Goal: Task Accomplishment & Management: Manage account settings

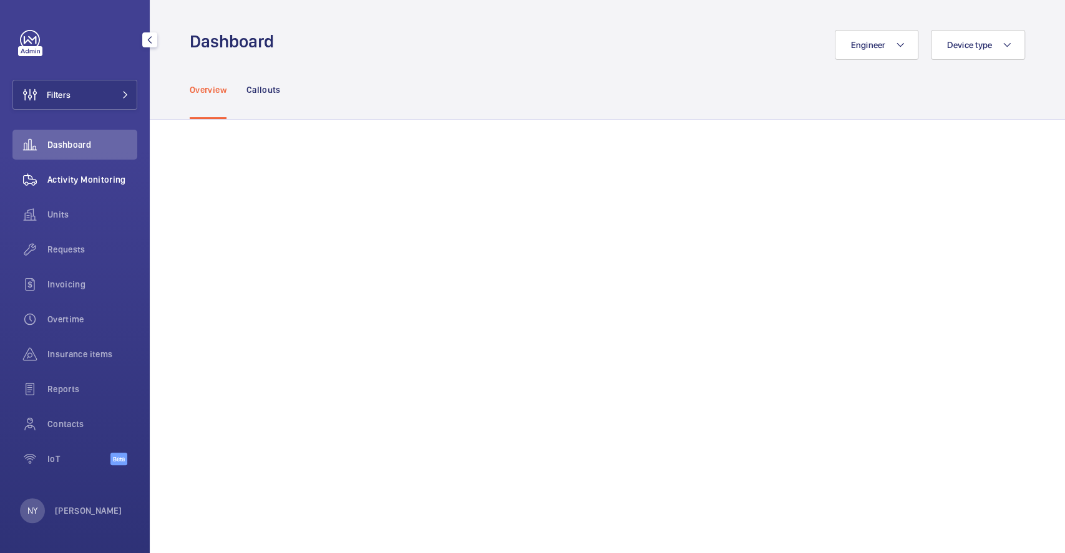
click at [67, 171] on div "Activity Monitoring" at bounding box center [74, 180] width 125 height 30
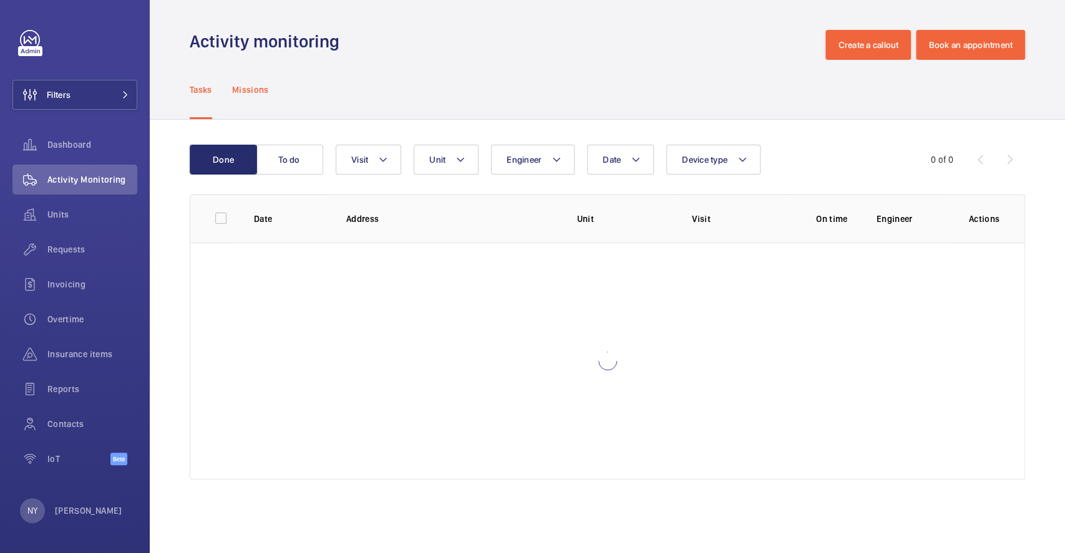
click at [253, 88] on p "Missions" at bounding box center [250, 90] width 37 height 12
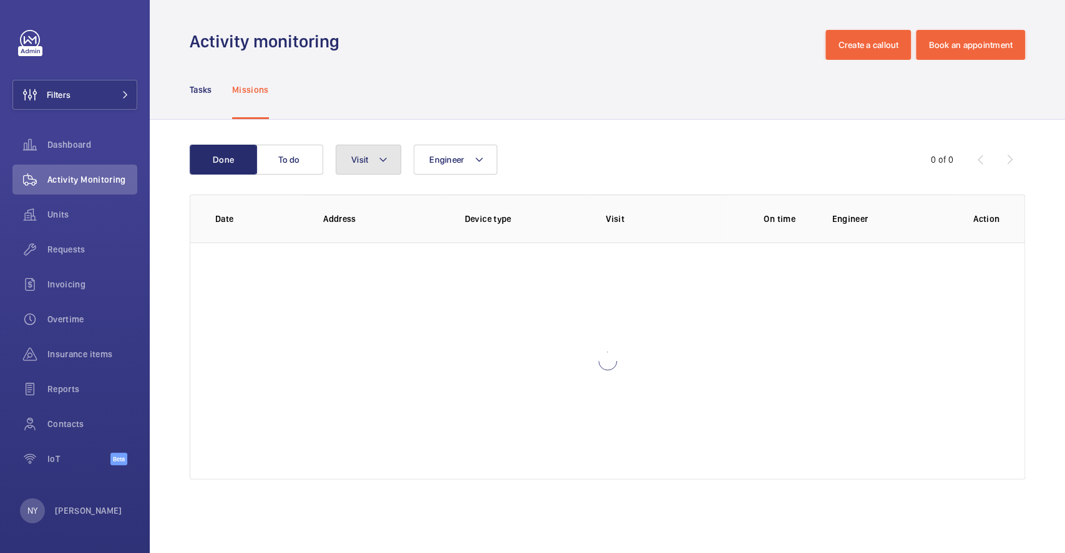
click at [359, 155] on span "Visit" at bounding box center [359, 160] width 17 height 10
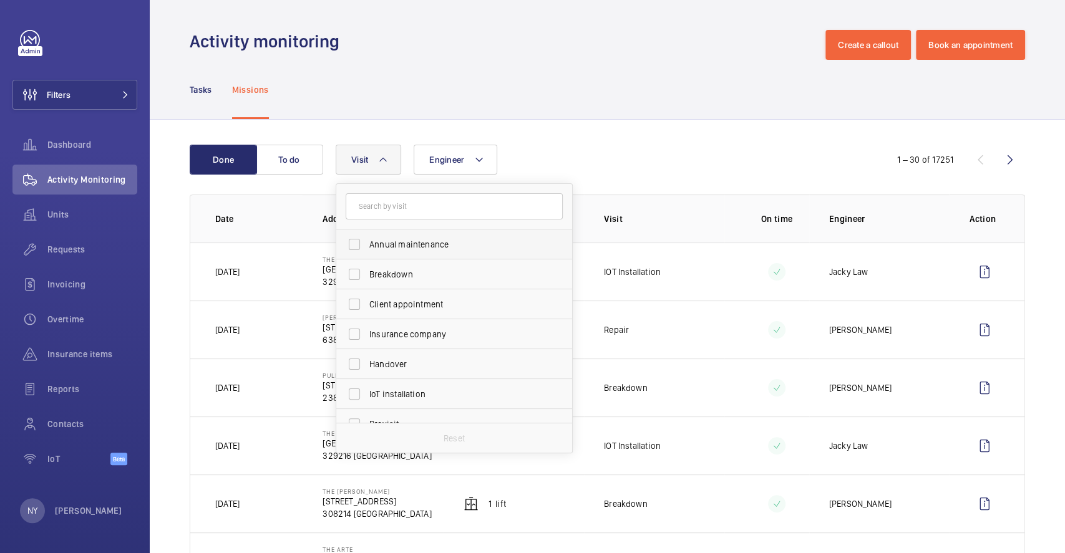
click at [419, 248] on span "Annual maintenance" at bounding box center [455, 244] width 172 height 12
click at [367, 248] on input "Annual maintenance" at bounding box center [354, 244] width 25 height 25
checkbox input "true"
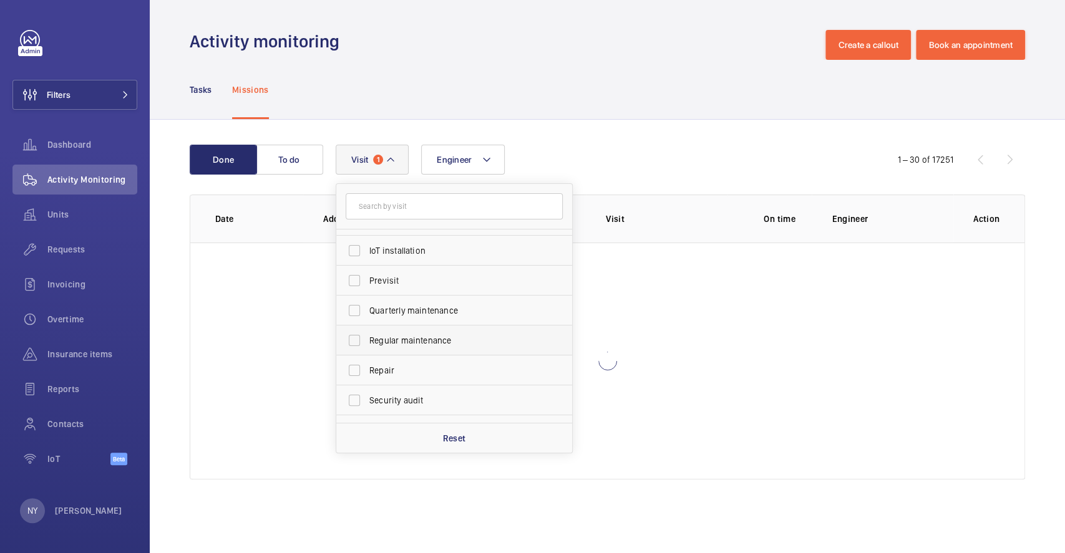
scroll to position [195, 0]
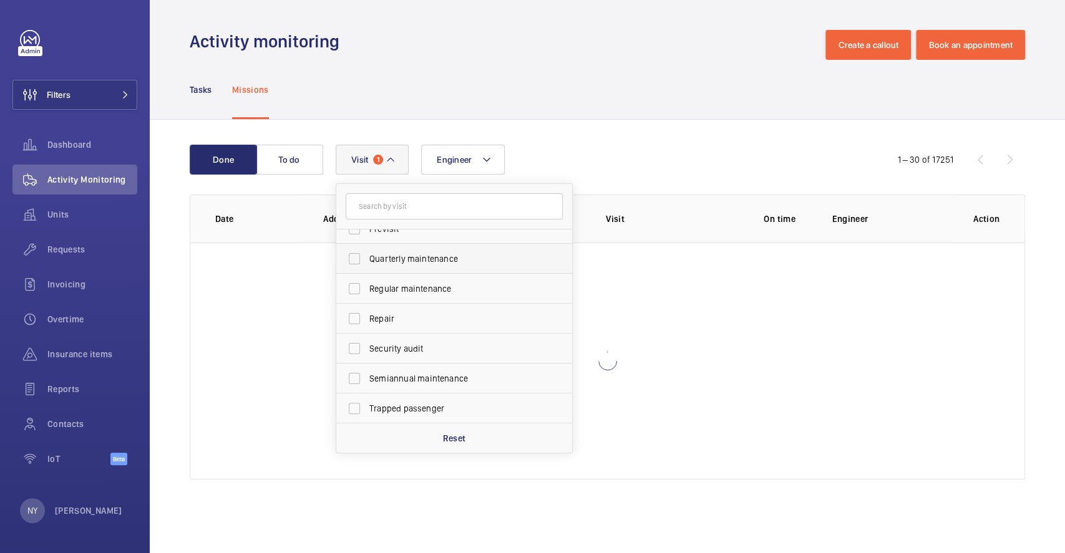
click at [430, 262] on span "Quarterly maintenance" at bounding box center [455, 259] width 172 height 12
click at [367, 262] on input "Quarterly maintenance" at bounding box center [354, 258] width 25 height 25
checkbox input "true"
click at [444, 294] on span "Regular maintenance" at bounding box center [455, 289] width 172 height 12
click at [367, 294] on input "Regular maintenance" at bounding box center [354, 288] width 25 height 25
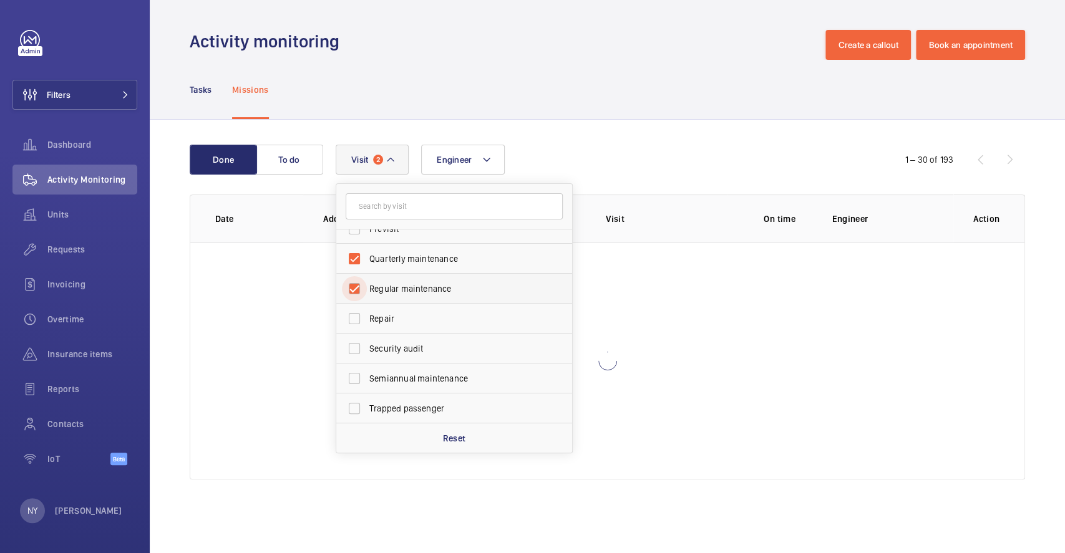
checkbox input "true"
click at [446, 374] on span "Semiannual maintenance" at bounding box center [455, 378] width 172 height 12
click at [367, 374] on input "Semiannual maintenance" at bounding box center [354, 378] width 25 height 25
checkbox input "true"
click at [628, 102] on div "Tasks Missions" at bounding box center [607, 89] width 835 height 59
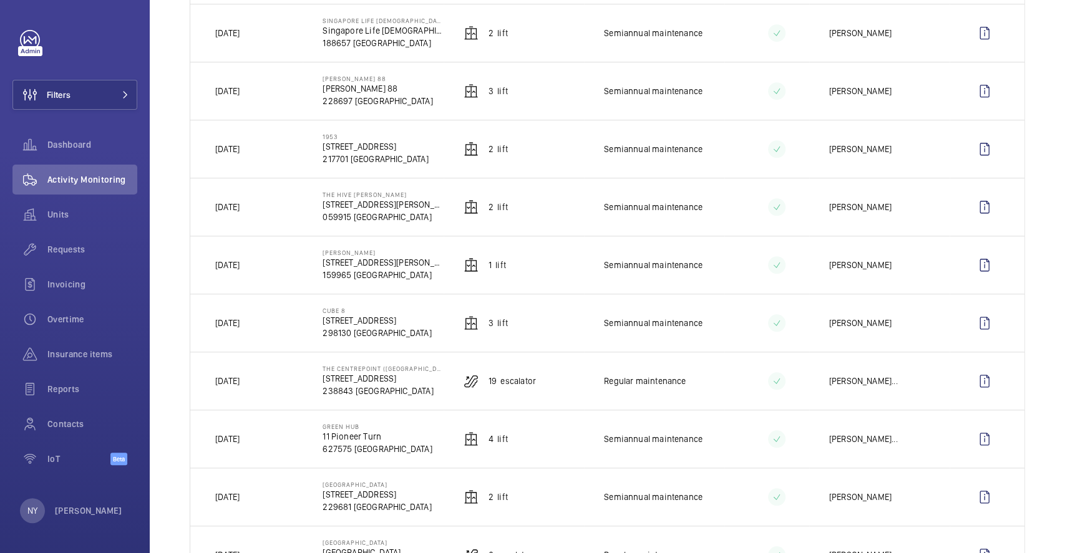
scroll to position [749, 0]
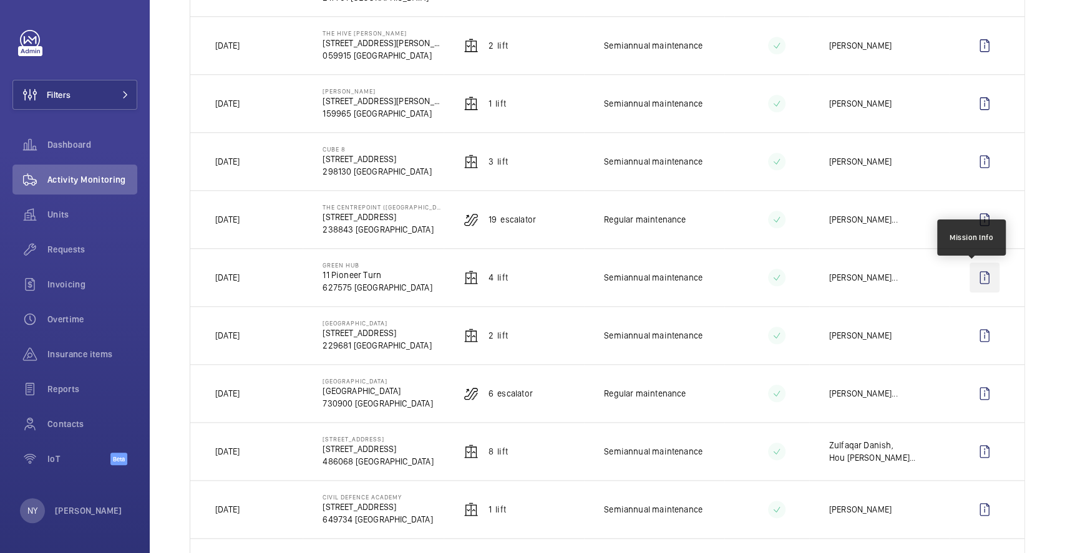
click at [981, 280] on wm-front-icon-button at bounding box center [985, 278] width 30 height 30
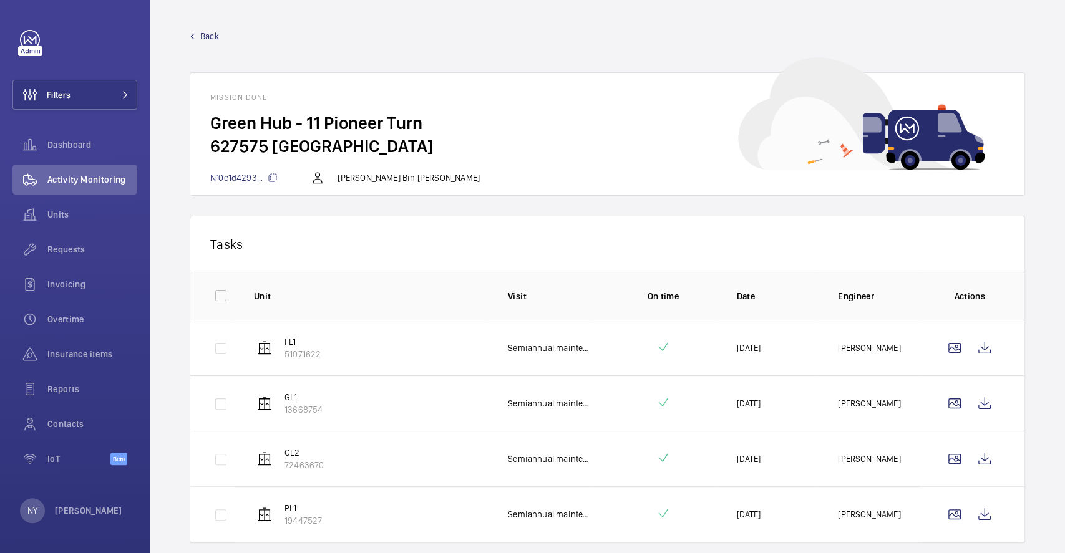
scroll to position [39, 0]
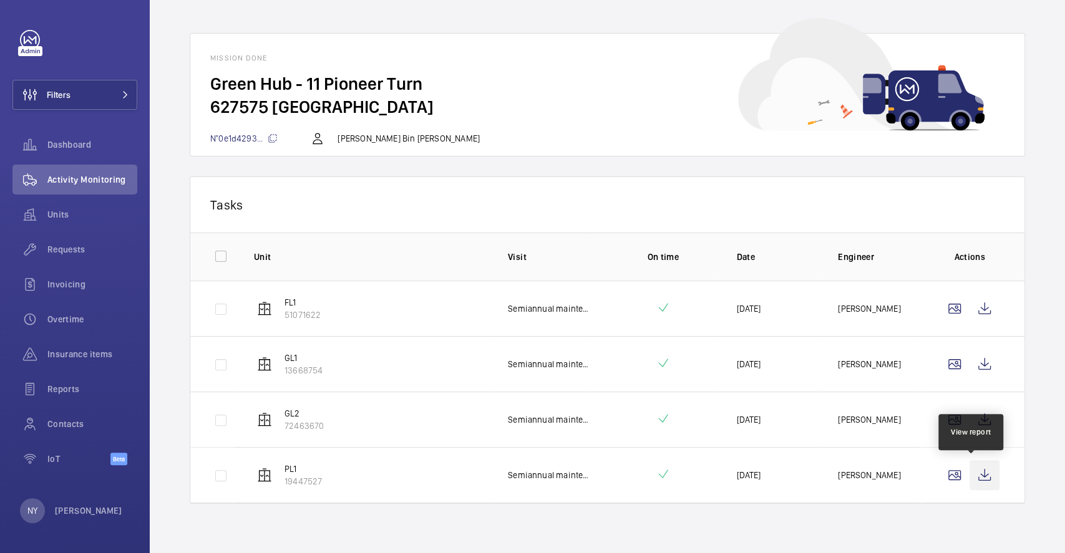
click at [970, 479] on wm-front-icon-button at bounding box center [985, 475] width 30 height 30
click at [217, 261] on input "checkbox" at bounding box center [220, 256] width 25 height 25
checkbox input "true"
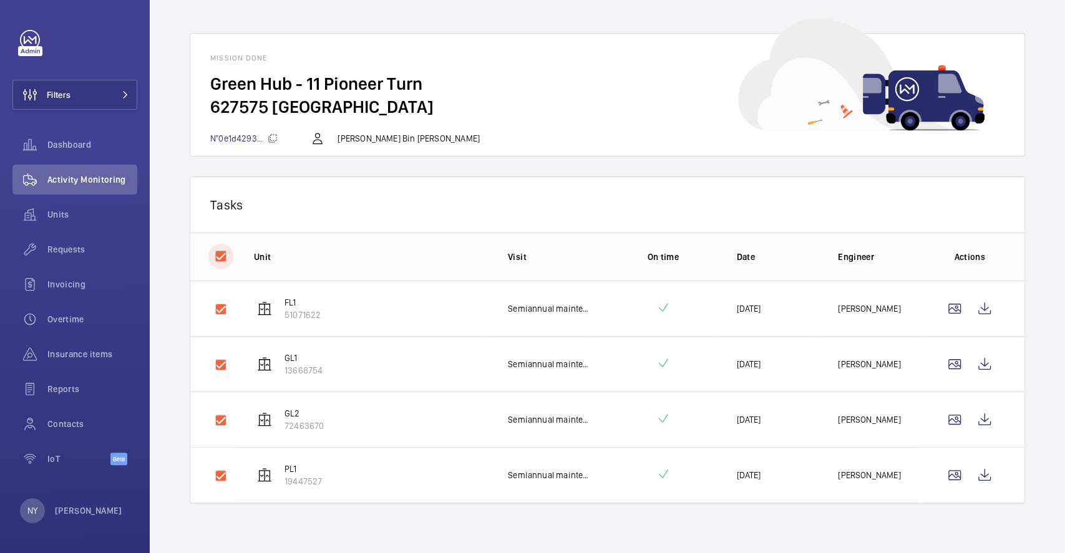
checkbox input "true"
click at [948, 195] on button "Download 4 reports" at bounding box center [952, 205] width 105 height 30
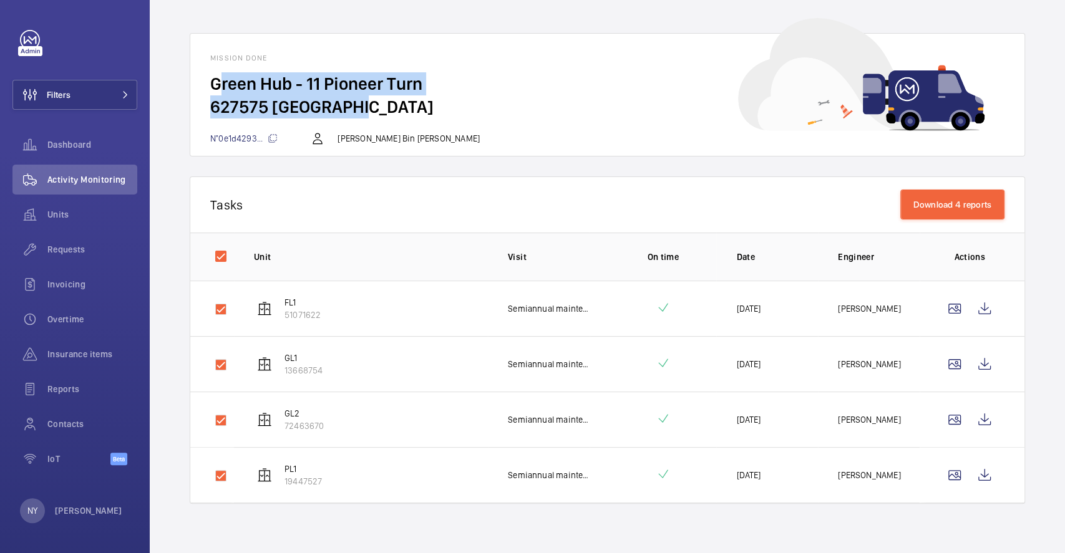
drag, startPoint x: 212, startPoint y: 82, endPoint x: 374, endPoint y: 107, distance: 164.1
click at [374, 107] on wm-front-card-body "Green Hub - 11 Pioneer Turn 627575 SINGAPORE" at bounding box center [607, 101] width 834 height 59
copy wm-front-card-body "Green Hub - 11 Pioneer Turn 627575 SINGAPORE"
drag, startPoint x: 273, startPoint y: 473, endPoint x: 310, endPoint y: 470, distance: 36.9
click at [310, 470] on wm-front-device-cell "PL1 19447527" at bounding box center [288, 475] width 68 height 25
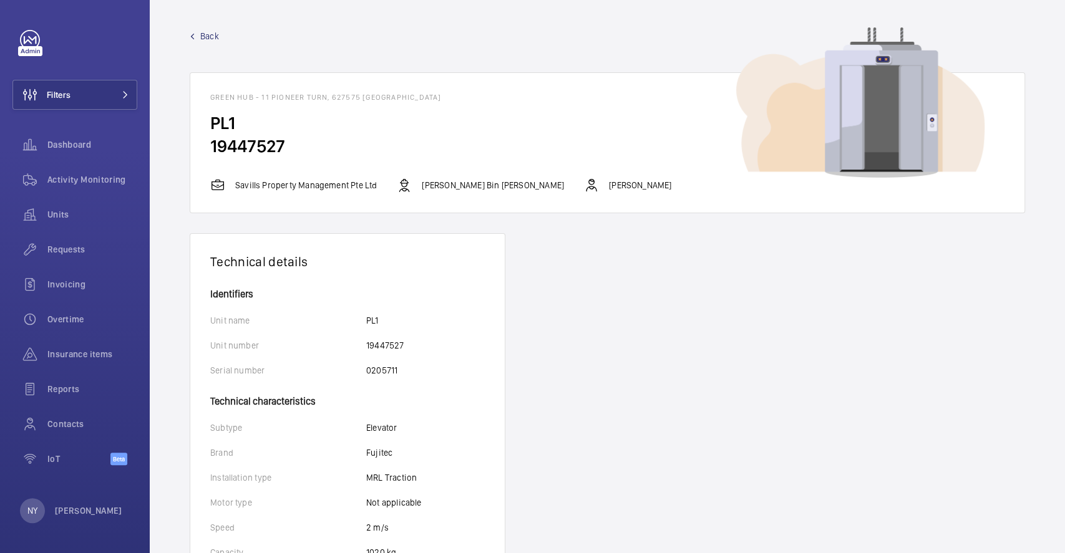
click at [212, 36] on span "Back" at bounding box center [209, 36] width 19 height 12
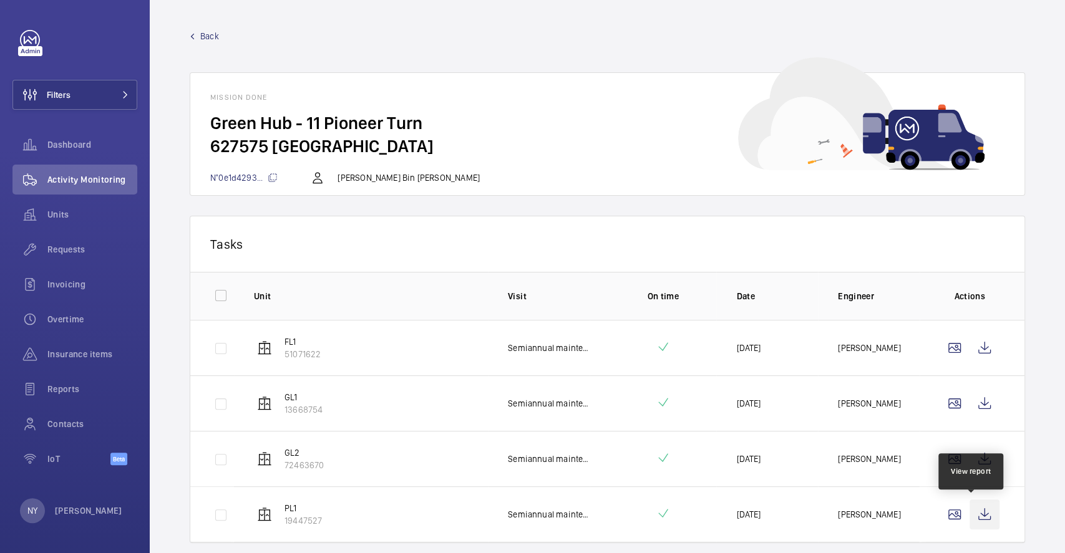
click at [971, 507] on wm-front-icon-button at bounding box center [985, 515] width 30 height 30
click at [207, 33] on span "Back" at bounding box center [209, 36] width 19 height 12
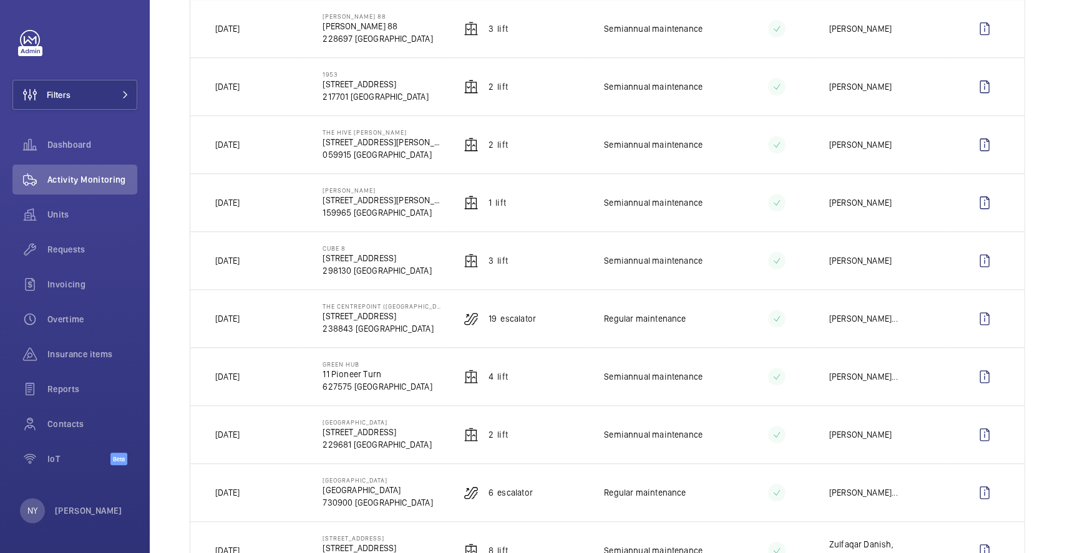
scroll to position [665, 0]
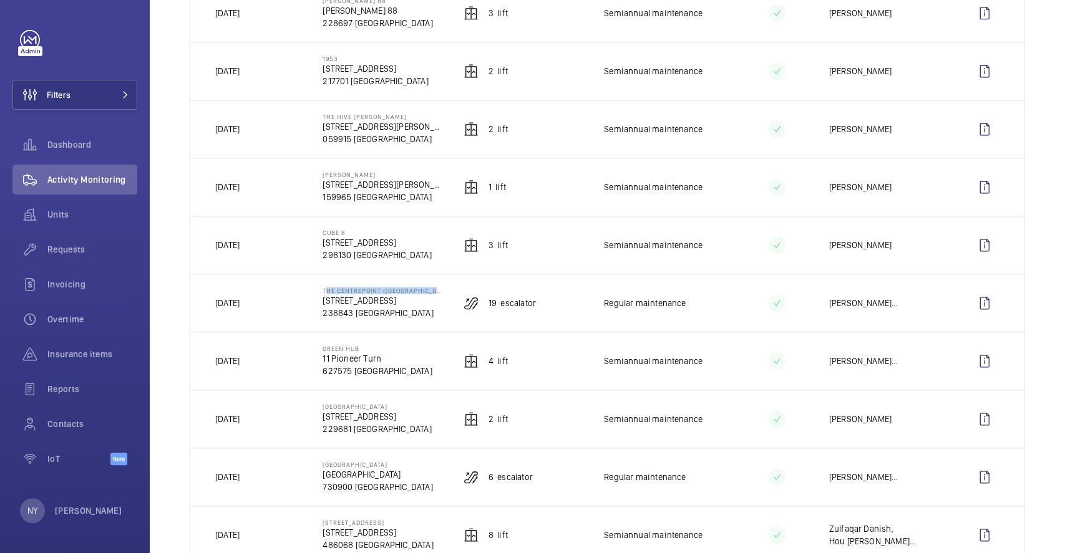
drag, startPoint x: 319, startPoint y: 296, endPoint x: 435, endPoint y: 289, distance: 115.6
click at [435, 289] on td "The Centrepoint (Main Building) 176 Orchard Rd 238843 SINGAPORE" at bounding box center [373, 303] width 140 height 58
copy p "The Centrepoint ([GEOGRAPHIC_DATA])"
click at [42, 91] on wm-front-icon-button at bounding box center [30, 95] width 34 height 30
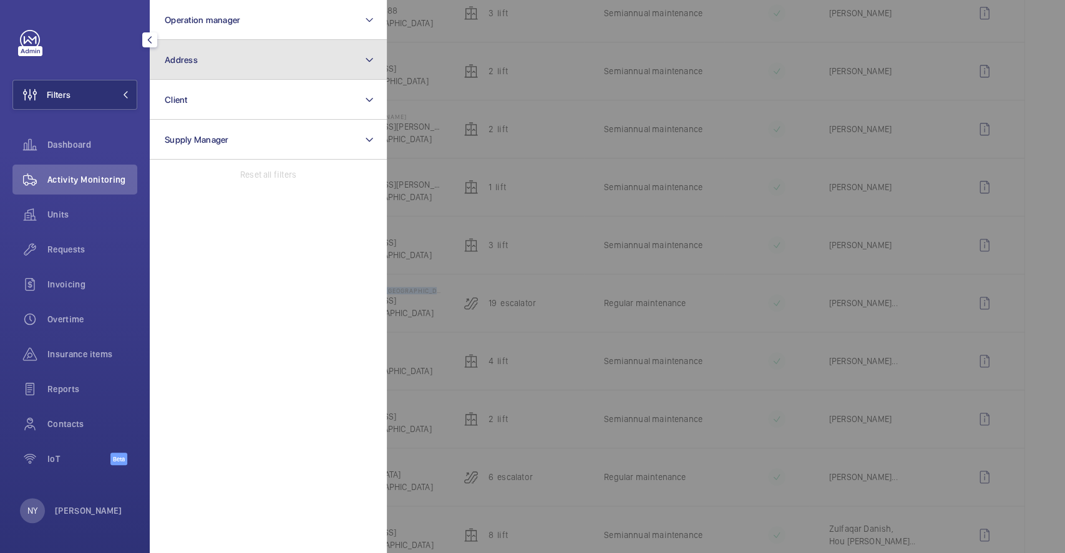
click at [183, 69] on button "Address" at bounding box center [268, 60] width 237 height 40
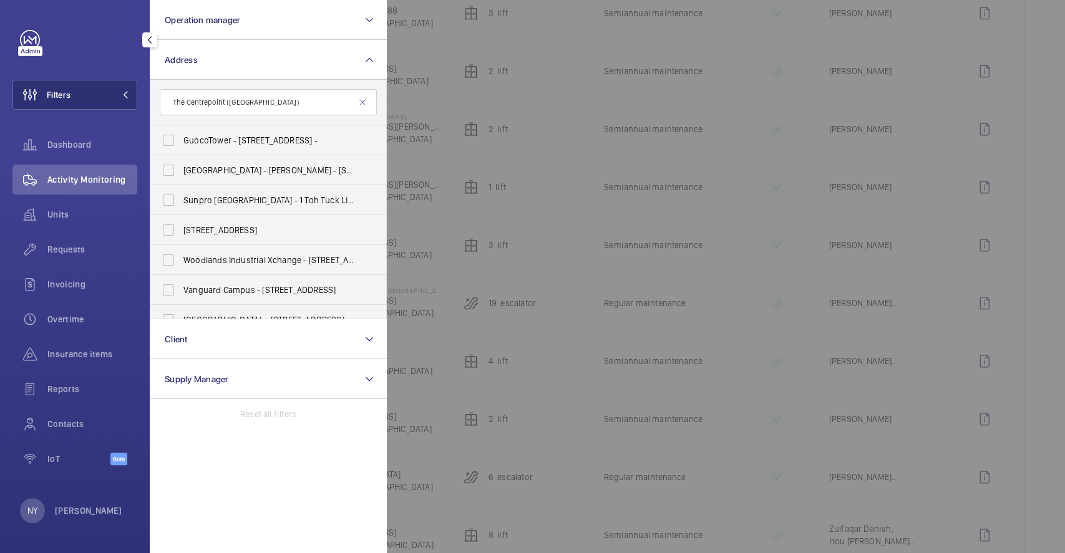
type input "The Centrepoint ([GEOGRAPHIC_DATA])"
click at [250, 130] on label "GuocoTower - 1 Wallich St, SINGAPORE -" at bounding box center [258, 140] width 217 height 30
click at [181, 130] on input "GuocoTower - 1 Wallich St, SINGAPORE -" at bounding box center [168, 140] width 25 height 25
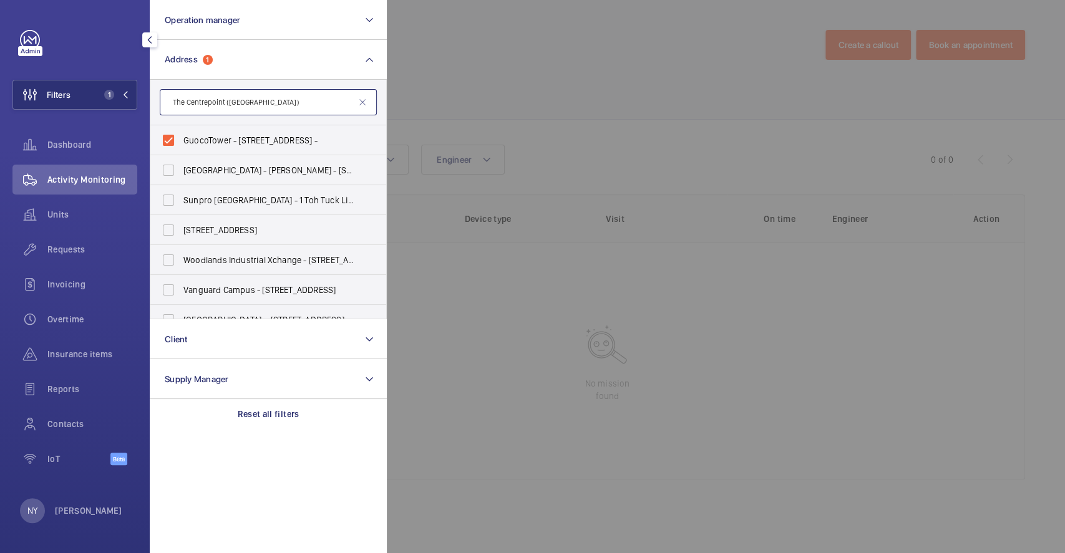
click at [286, 112] on input "The Centrepoint ([GEOGRAPHIC_DATA])" at bounding box center [268, 102] width 217 height 26
click at [231, 140] on span "GuocoTower - 1 Wallich St, SINGAPORE -" at bounding box center [269, 140] width 172 height 12
click at [181, 140] on input "GuocoTower - 1 Wallich St, SINGAPORE -" at bounding box center [168, 140] width 25 height 25
checkbox input "false"
click at [304, 102] on input "The Centrepoint ([GEOGRAPHIC_DATA])" at bounding box center [268, 102] width 217 height 26
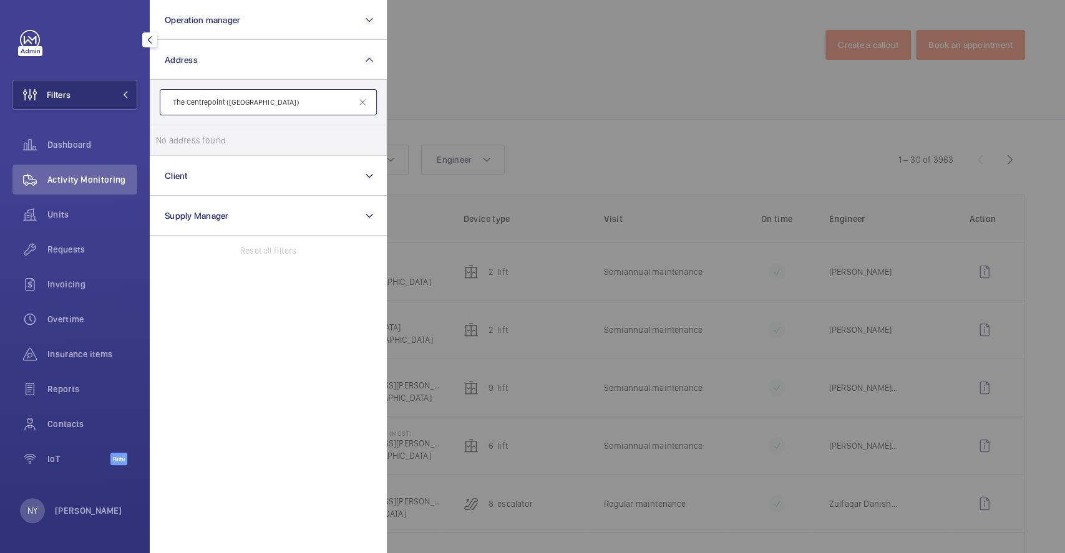
type input "The Centrepoint ([GEOGRAPHIC_DATA])"
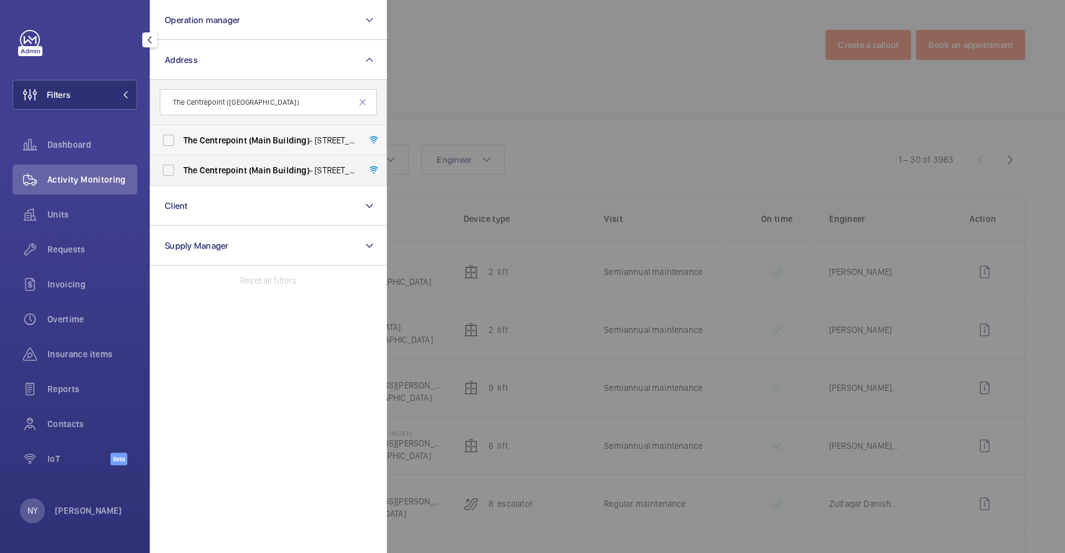
click at [263, 140] on span "(Main" at bounding box center [260, 140] width 22 height 10
click at [181, 140] on input "The Centrepoint (Main Building) - 176A Orchard Rd, SINGAPORE 238844" at bounding box center [168, 140] width 25 height 25
checkbox input "true"
click at [250, 168] on span "(Main" at bounding box center [260, 170] width 22 height 10
click at [181, 168] on input "The Centrepoint (Main Building) - 176 Orchard Rd, SINGAPORE 238843" at bounding box center [168, 170] width 25 height 25
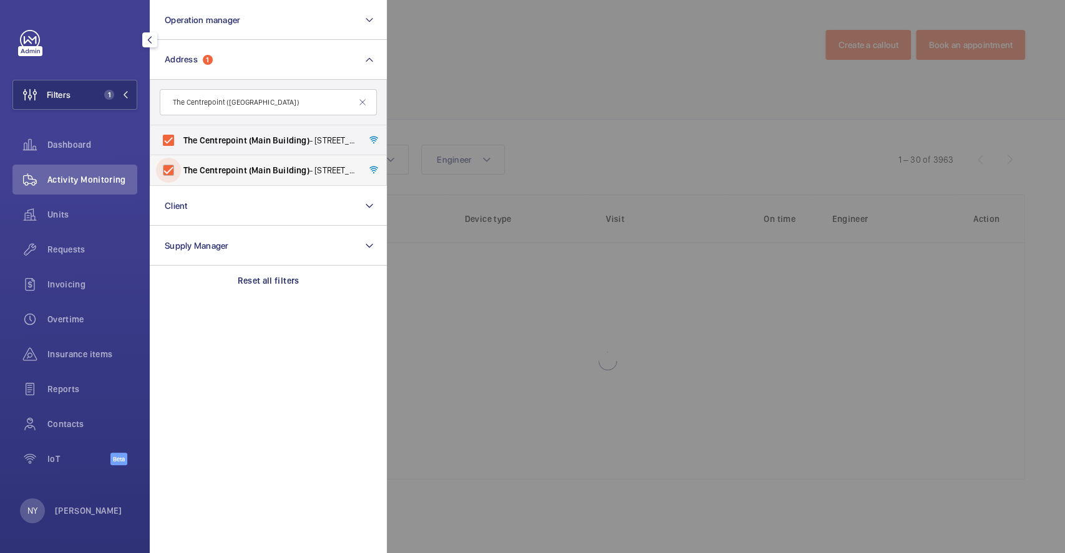
checkbox input "true"
click at [509, 72] on div at bounding box center [919, 276] width 1065 height 553
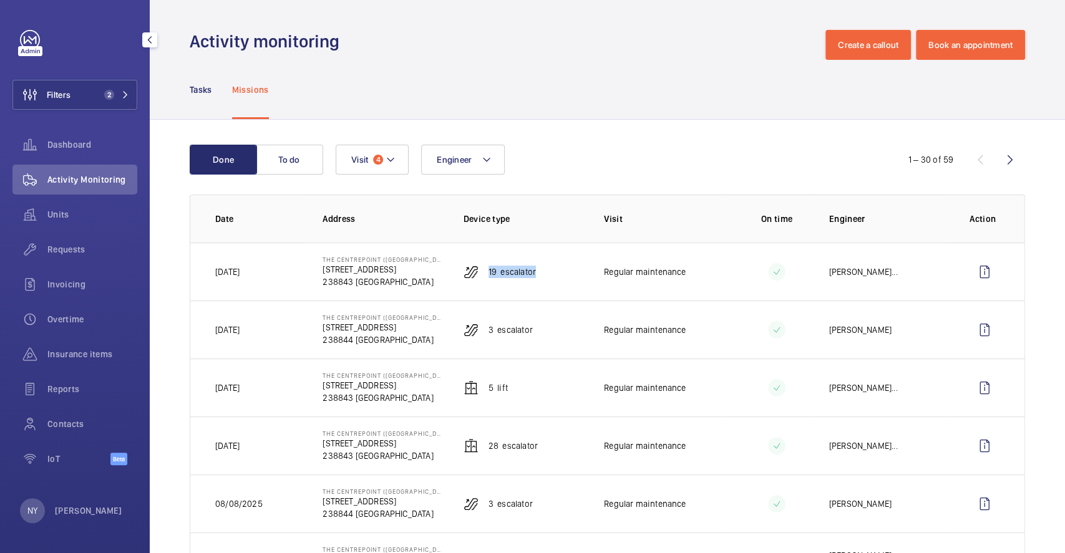
drag, startPoint x: 481, startPoint y: 273, endPoint x: 537, endPoint y: 269, distance: 55.7
click at [537, 269] on td "19 Escalator" at bounding box center [514, 272] width 140 height 58
copy p "19 Escalator"
click at [970, 271] on wm-front-icon-button at bounding box center [985, 272] width 30 height 30
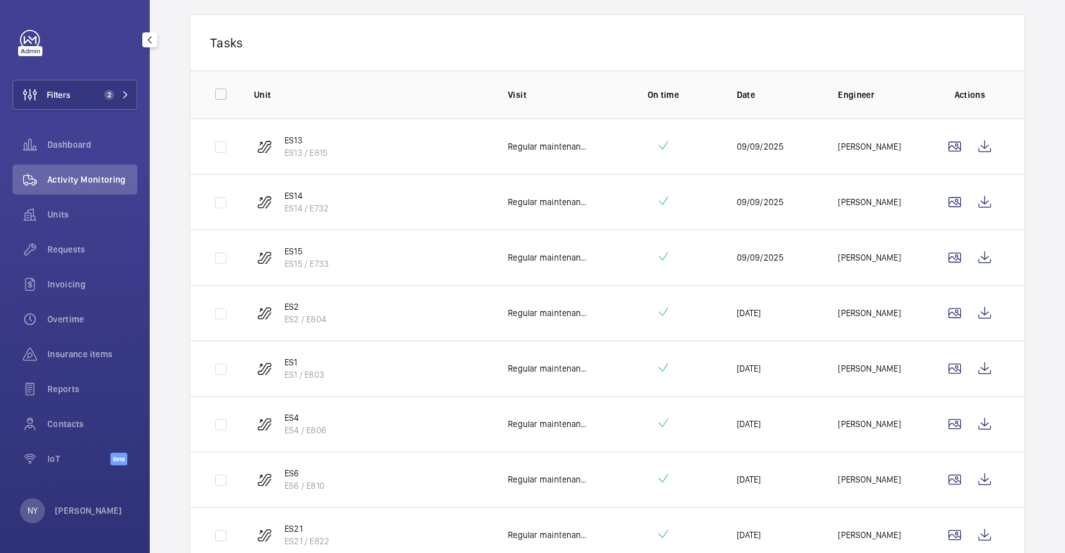
scroll to position [39, 0]
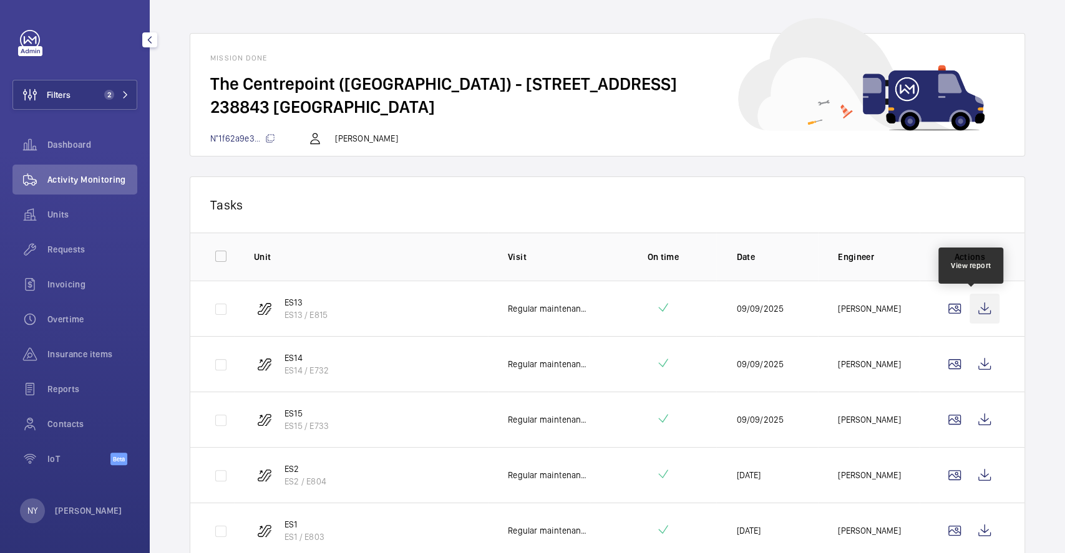
click at [970, 303] on wm-front-icon-button at bounding box center [985, 309] width 30 height 30
click at [970, 367] on wm-front-icon-button at bounding box center [985, 364] width 30 height 30
click at [978, 319] on wm-front-icon-button at bounding box center [985, 309] width 30 height 30
click at [970, 366] on wm-front-icon-button at bounding box center [985, 364] width 30 height 30
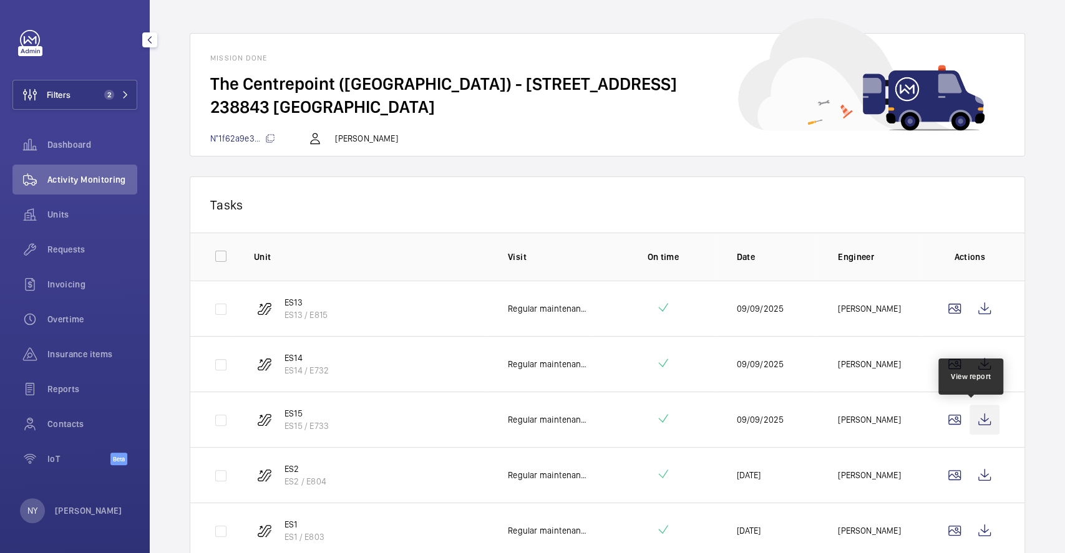
click at [970, 421] on wm-front-icon-button at bounding box center [985, 420] width 30 height 30
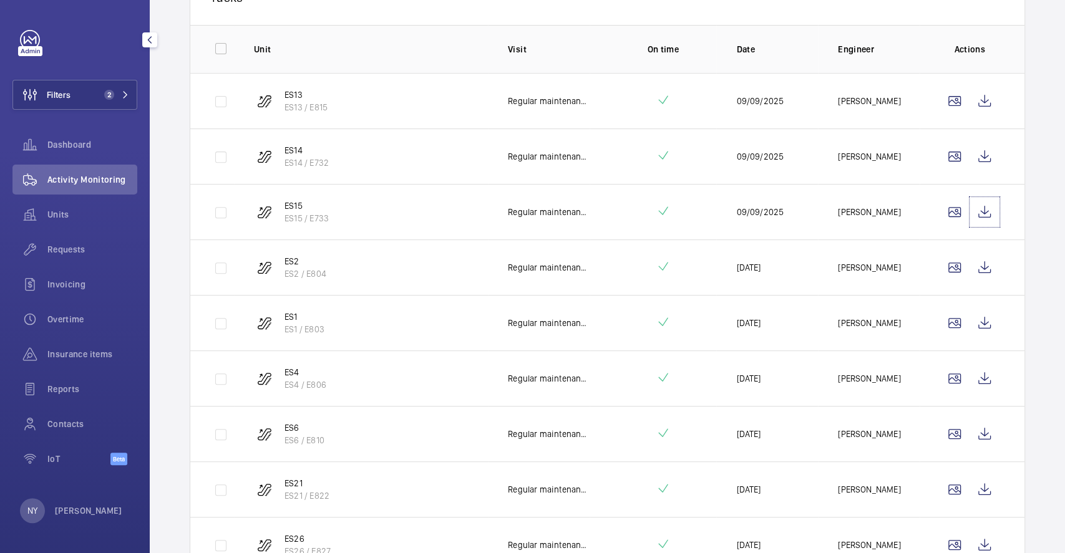
scroll to position [455, 0]
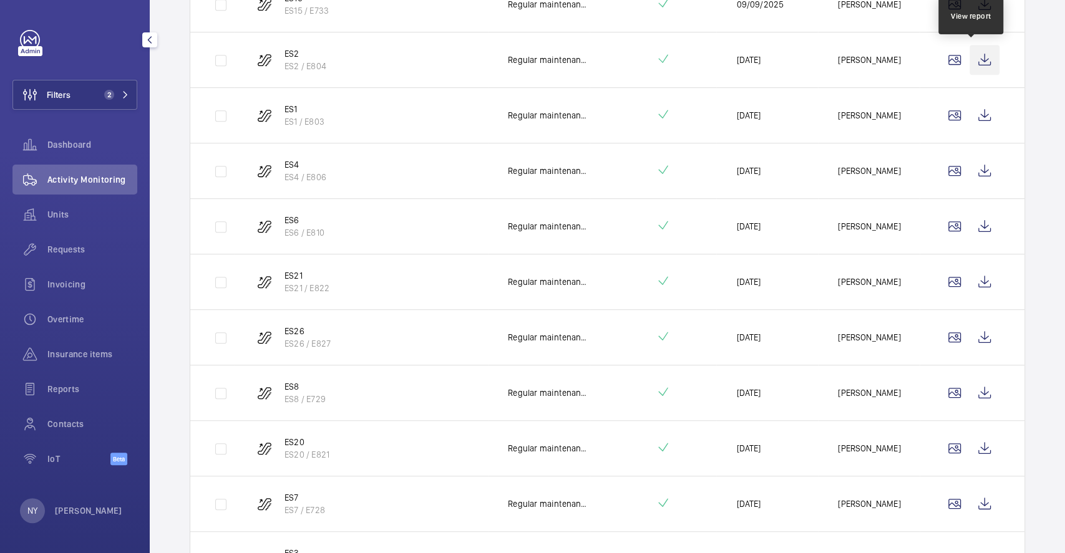
click at [970, 66] on wm-front-icon-button at bounding box center [985, 60] width 30 height 30
click at [970, 104] on wm-front-icon-button at bounding box center [985, 115] width 30 height 30
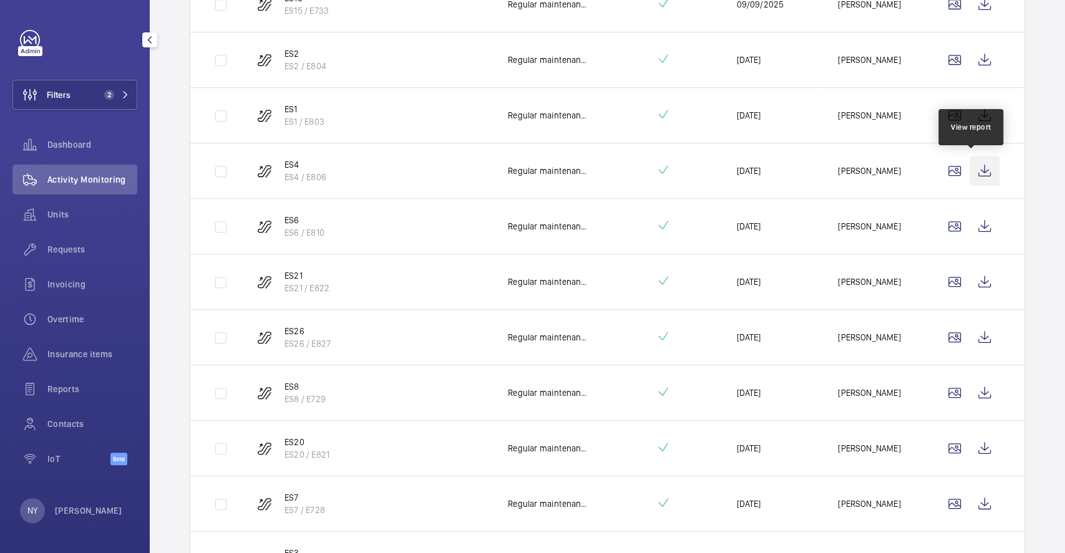
click at [976, 175] on wm-front-icon-button at bounding box center [985, 171] width 30 height 30
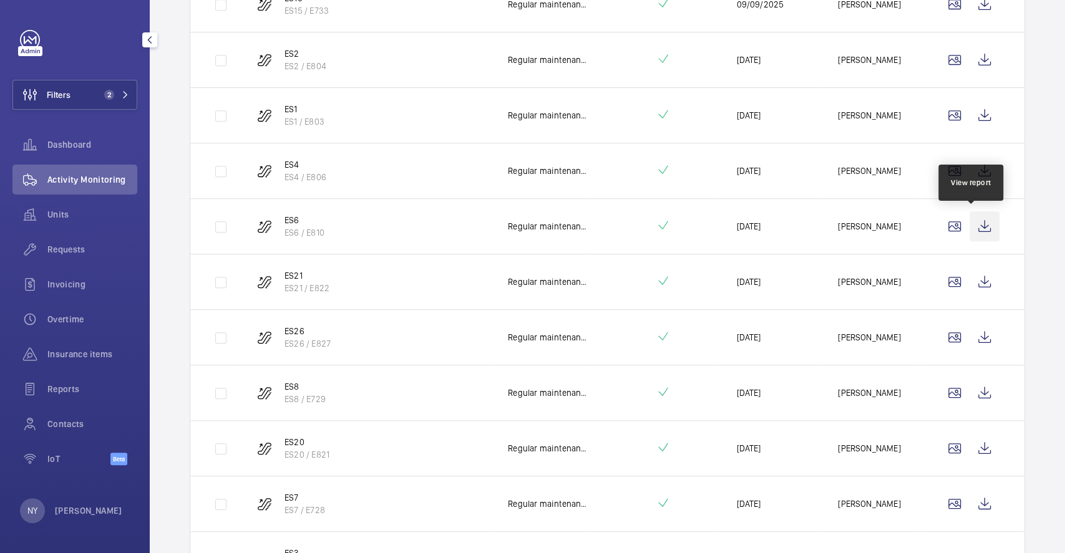
click at [973, 224] on wm-front-icon-button at bounding box center [985, 227] width 30 height 30
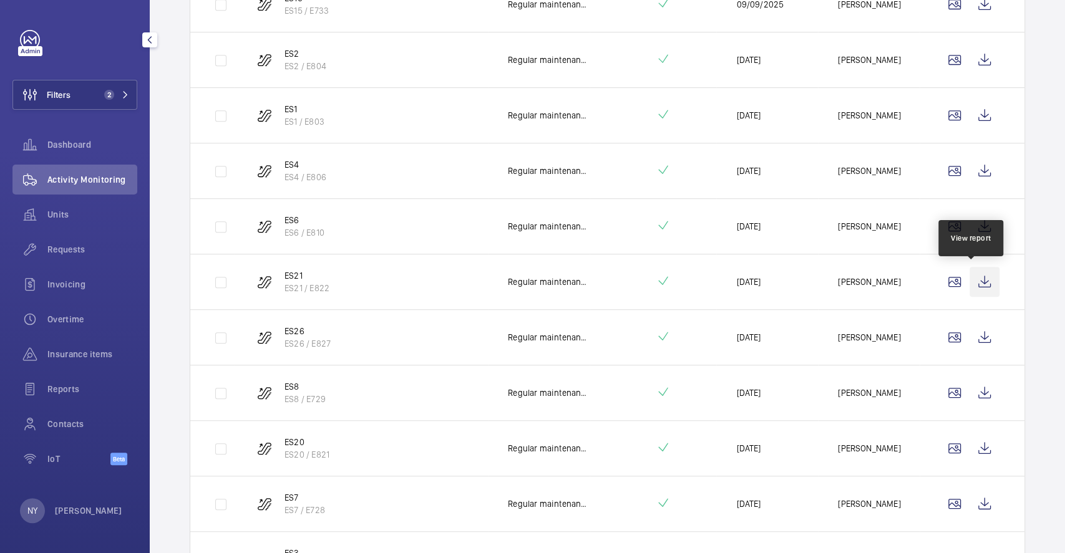
click at [970, 275] on wm-front-icon-button at bounding box center [985, 282] width 30 height 30
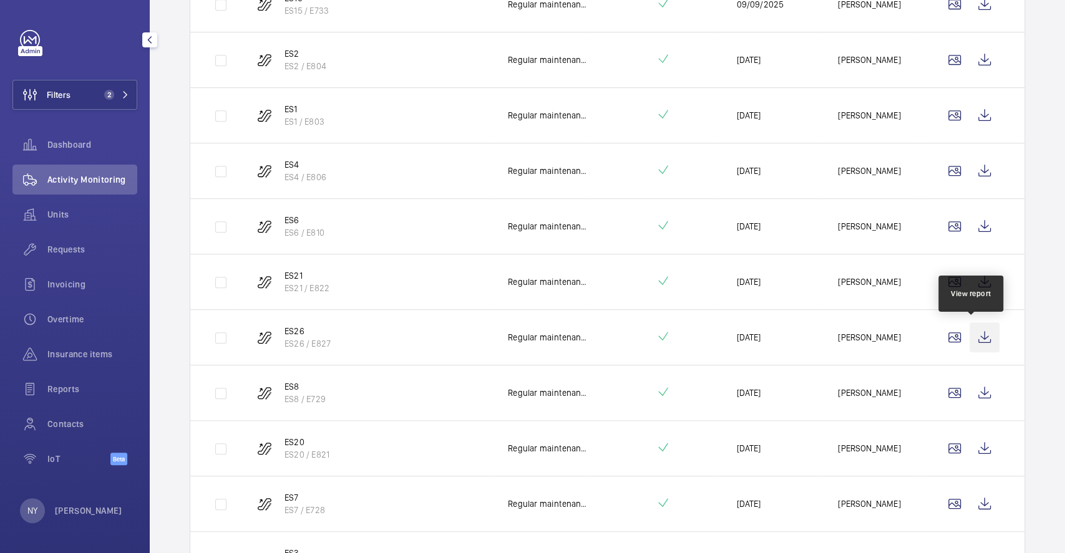
click at [976, 341] on wm-front-icon-button at bounding box center [985, 338] width 30 height 30
click at [986, 232] on td at bounding box center [972, 226] width 105 height 56
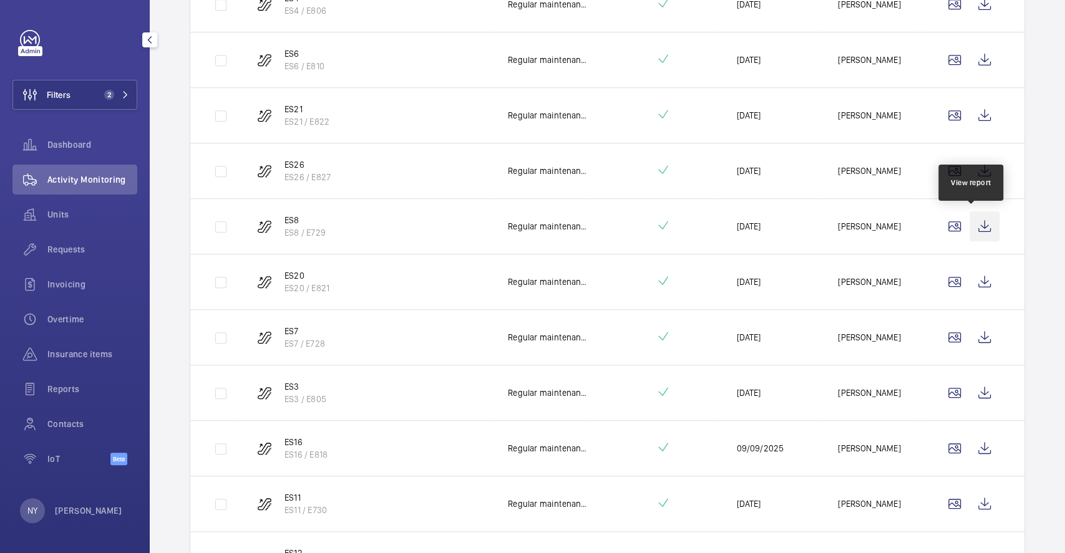
click at [970, 228] on wm-front-icon-button at bounding box center [985, 227] width 30 height 30
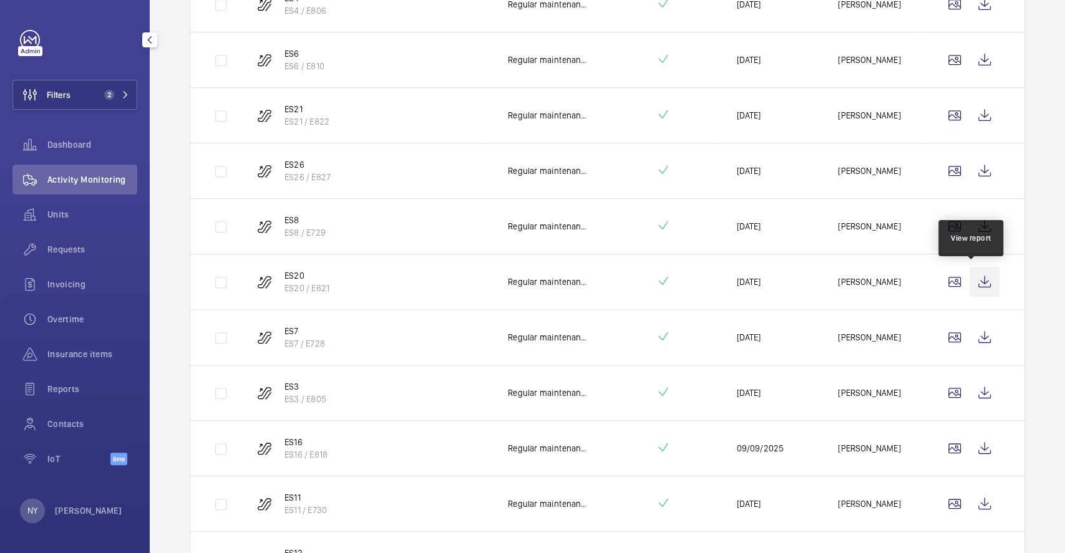
click at [970, 284] on wm-front-icon-button at bounding box center [985, 282] width 30 height 30
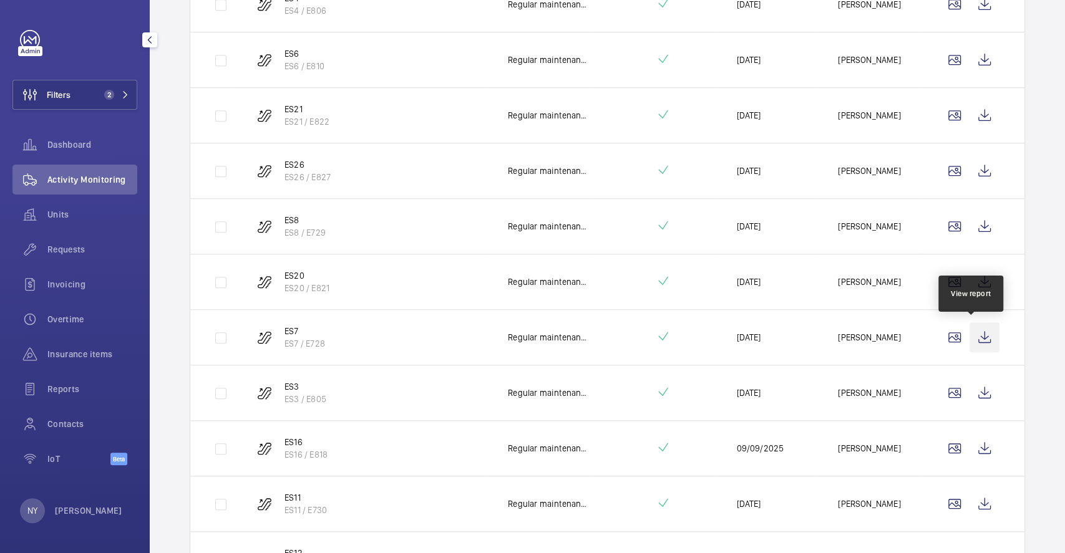
click at [970, 332] on wm-front-icon-button at bounding box center [985, 338] width 30 height 30
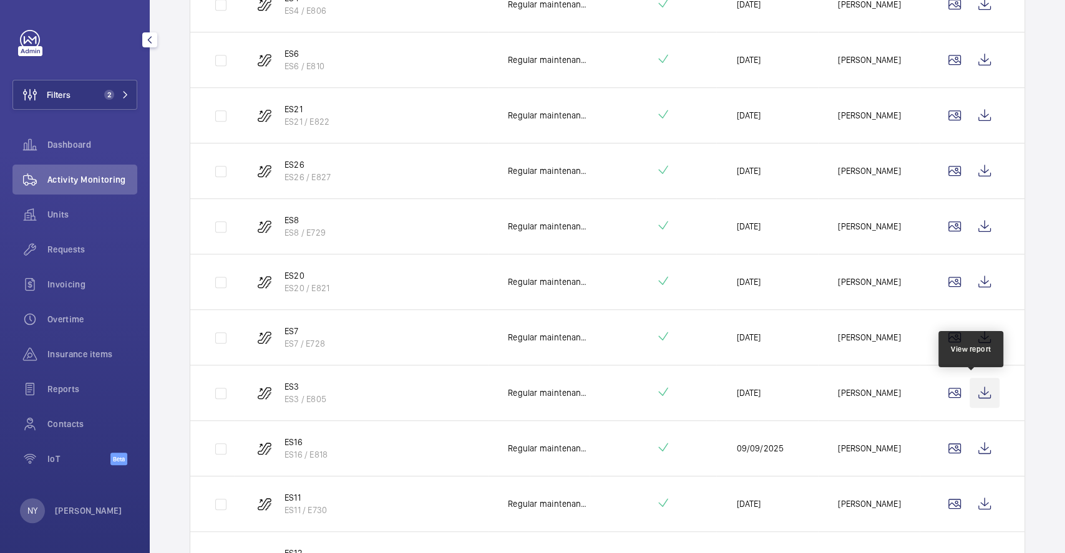
click at [976, 395] on wm-front-icon-button at bounding box center [985, 393] width 30 height 30
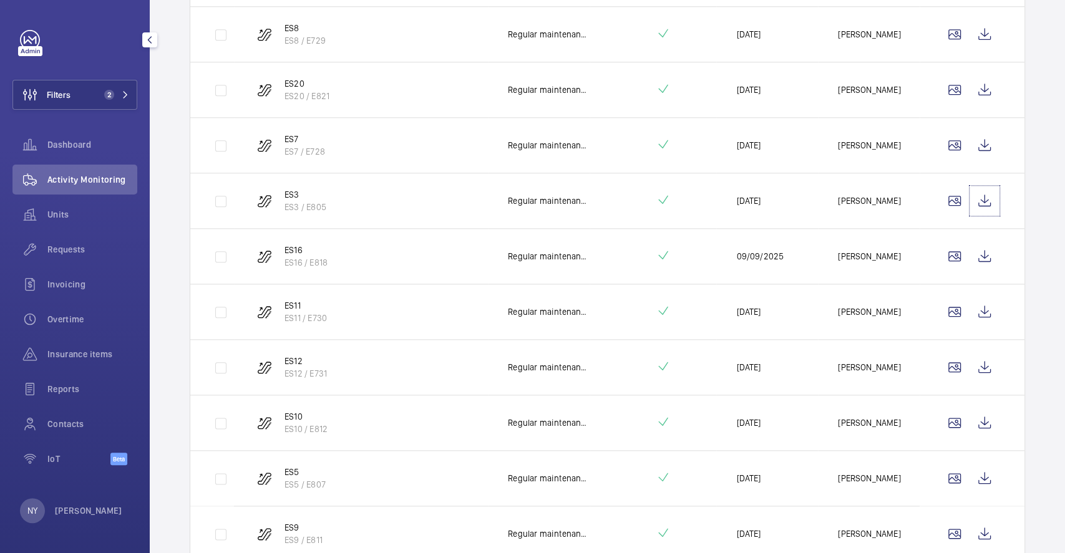
scroll to position [871, 0]
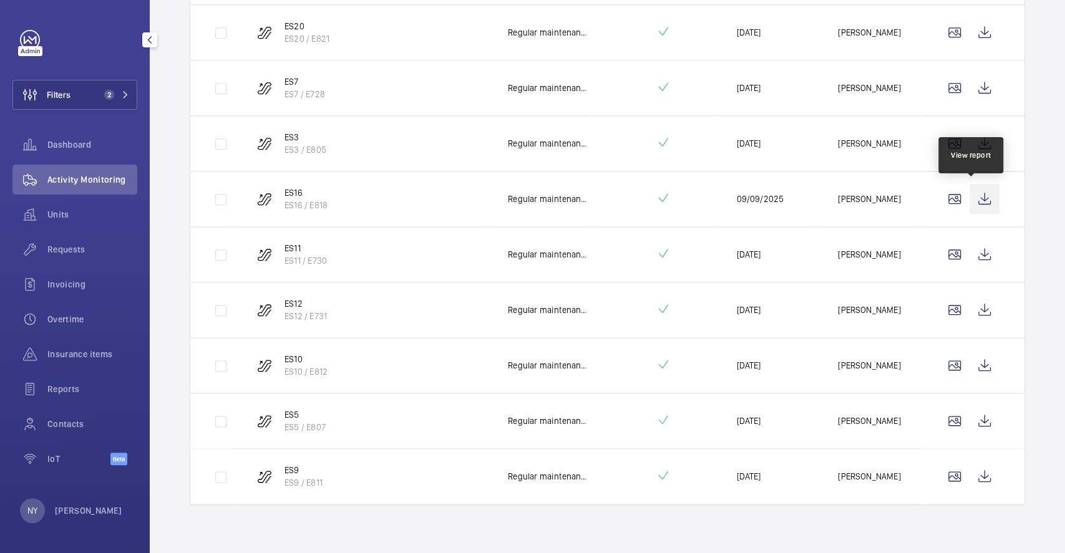
click at [975, 192] on wm-front-icon-button at bounding box center [985, 199] width 30 height 30
click at [970, 256] on wm-front-icon-button at bounding box center [985, 255] width 30 height 30
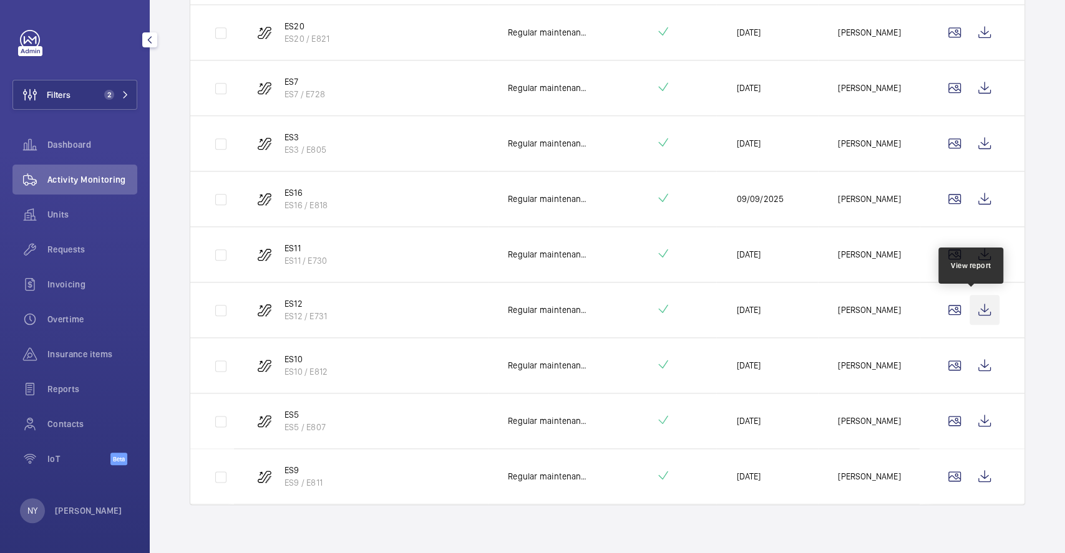
click at [970, 312] on wm-front-icon-button at bounding box center [985, 310] width 30 height 30
click at [970, 367] on wm-front-icon-button at bounding box center [985, 366] width 30 height 30
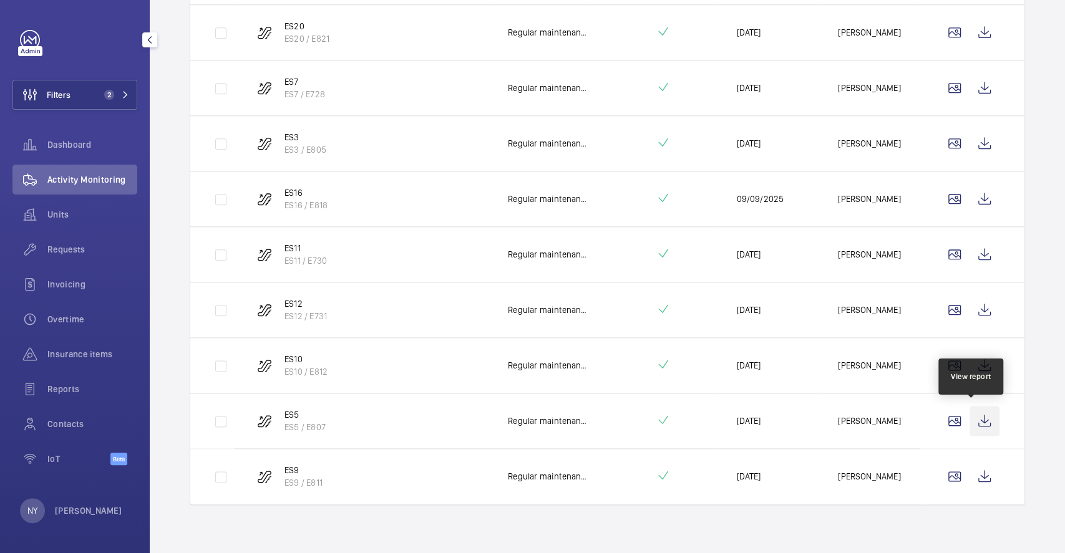
click at [983, 419] on wm-front-icon-button at bounding box center [985, 421] width 30 height 30
click at [970, 472] on wm-front-icon-button at bounding box center [985, 477] width 30 height 30
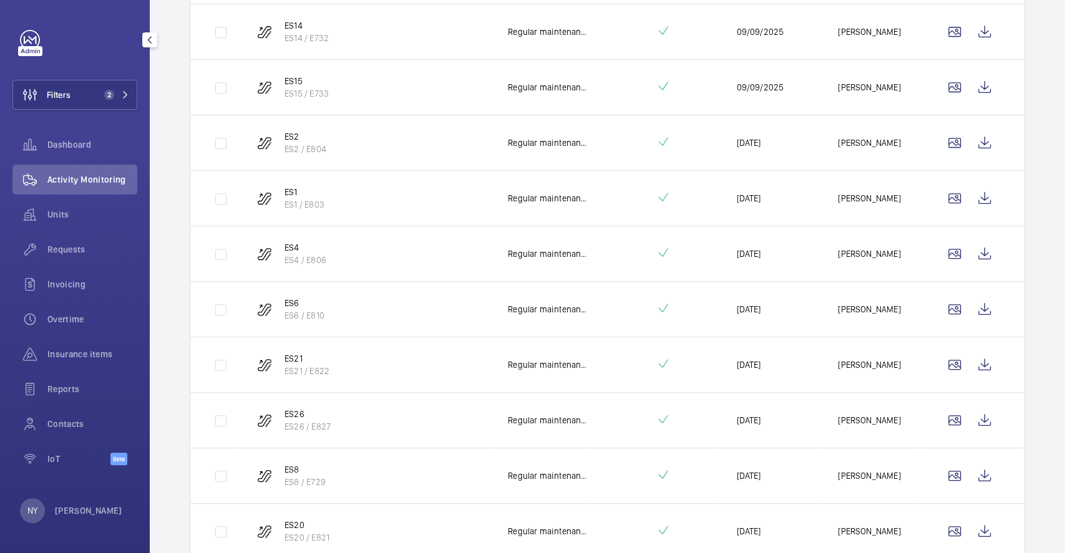
scroll to position [0, 0]
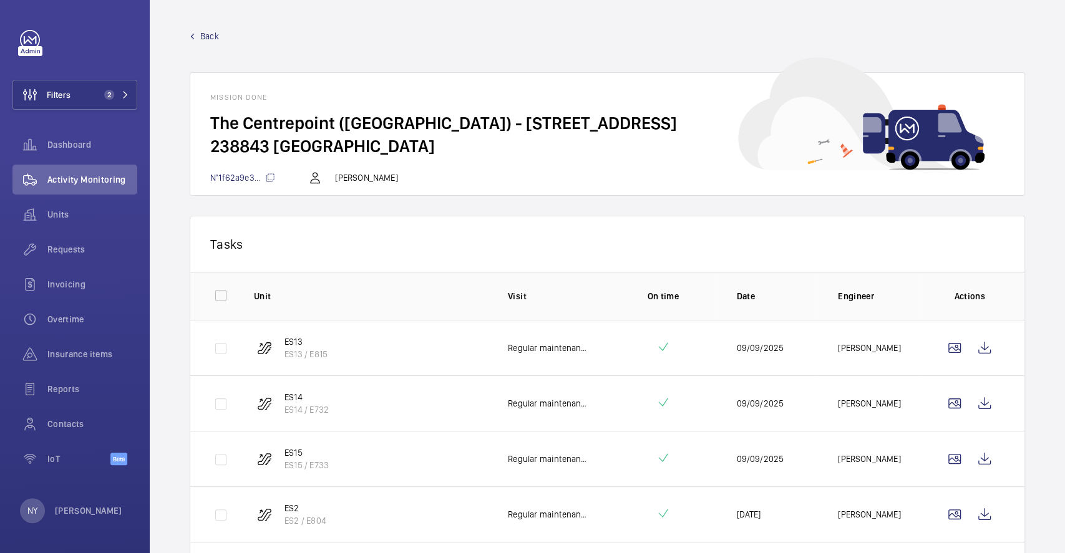
click at [216, 31] on span "Back" at bounding box center [209, 36] width 19 height 12
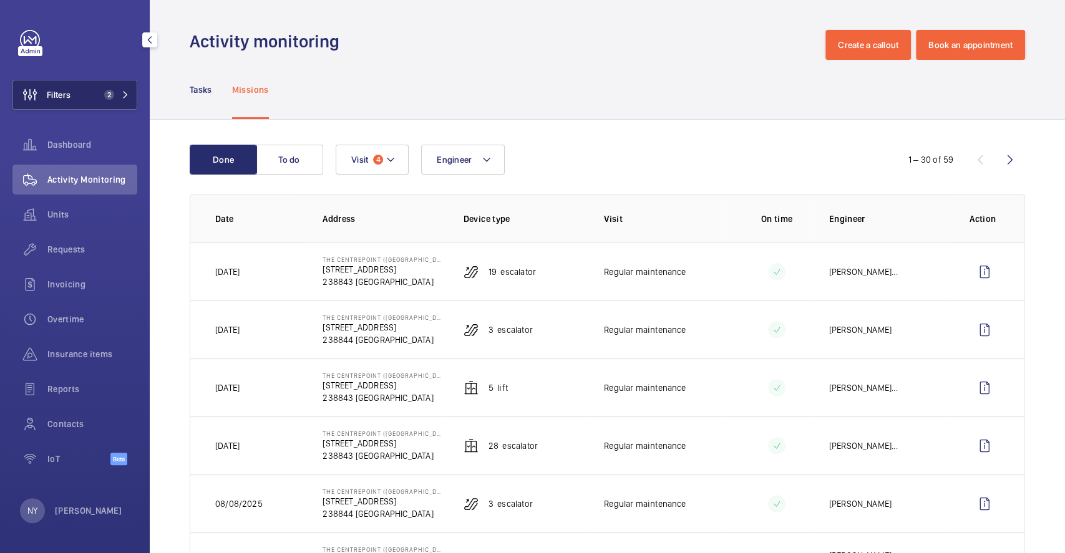
click at [95, 98] on button "Filters 2" at bounding box center [74, 95] width 125 height 30
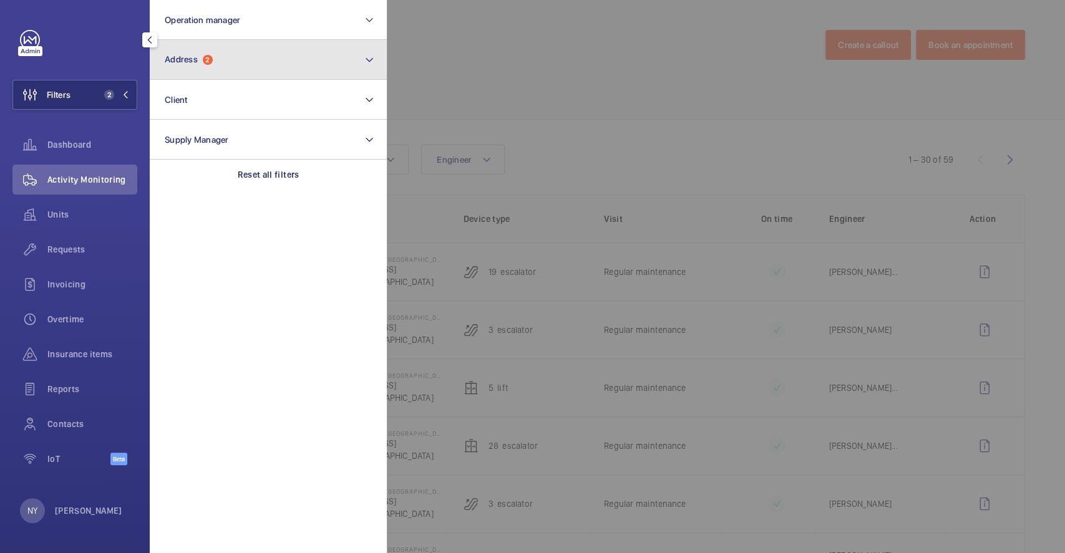
click at [235, 55] on button "Address 2" at bounding box center [268, 60] width 237 height 40
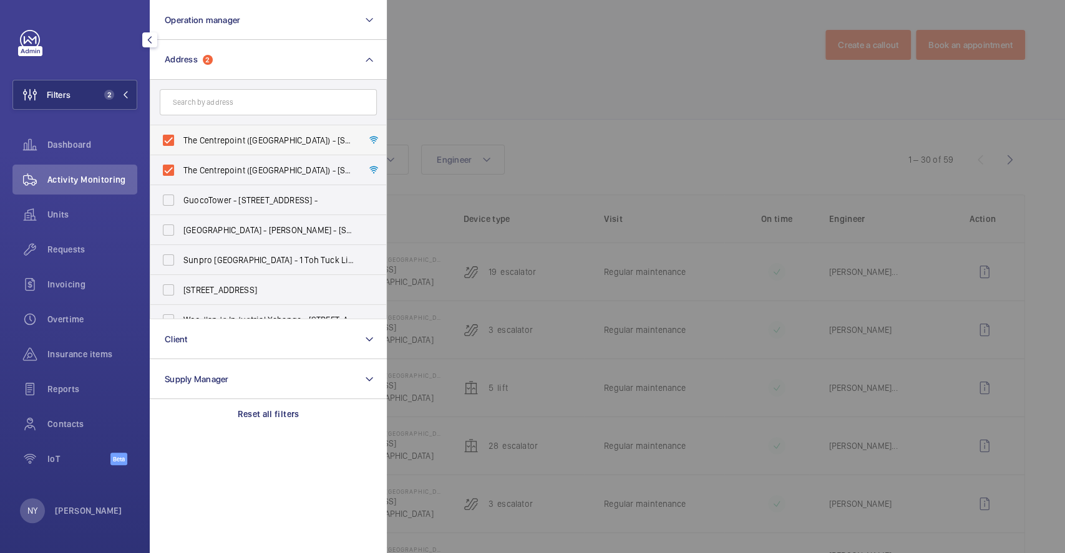
click at [224, 141] on span "The Centrepoint (Main Building) - 176A Orchard Rd, SINGAPORE 238844" at bounding box center [269, 140] width 172 height 12
click at [181, 141] on input "The Centrepoint (Main Building) - 176A Orchard Rd, SINGAPORE 238844" at bounding box center [168, 140] width 25 height 25
checkbox input "false"
click at [222, 162] on label "The Centrepoint (Main Building) - 176 Orchard Rd, SINGAPORE 238843" at bounding box center [258, 170] width 217 height 30
click at [181, 162] on input "The Centrepoint (Main Building) - 176 Orchard Rd, SINGAPORE 238843" at bounding box center [168, 170] width 25 height 25
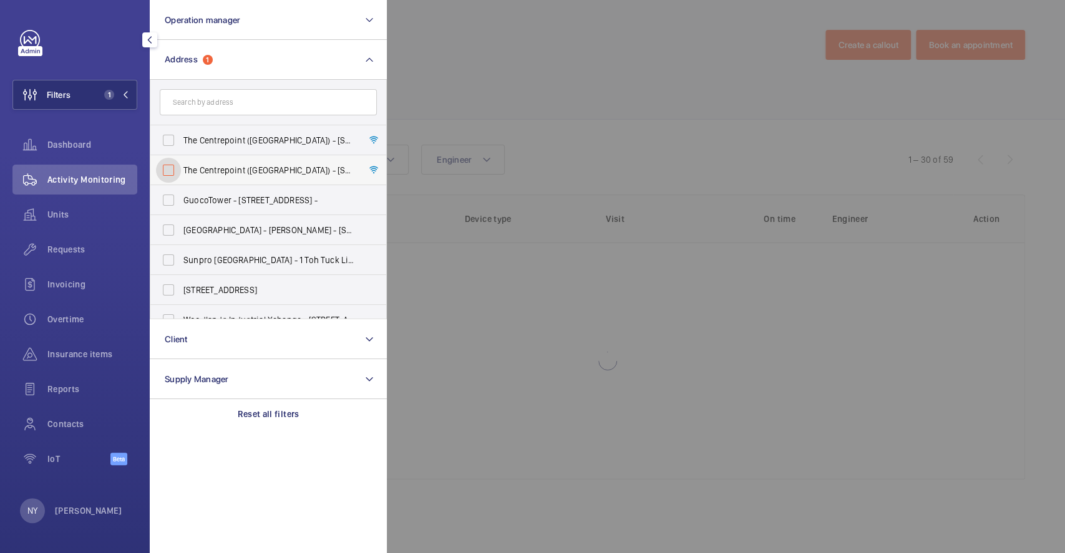
checkbox input "false"
click at [511, 100] on div at bounding box center [919, 276] width 1065 height 553
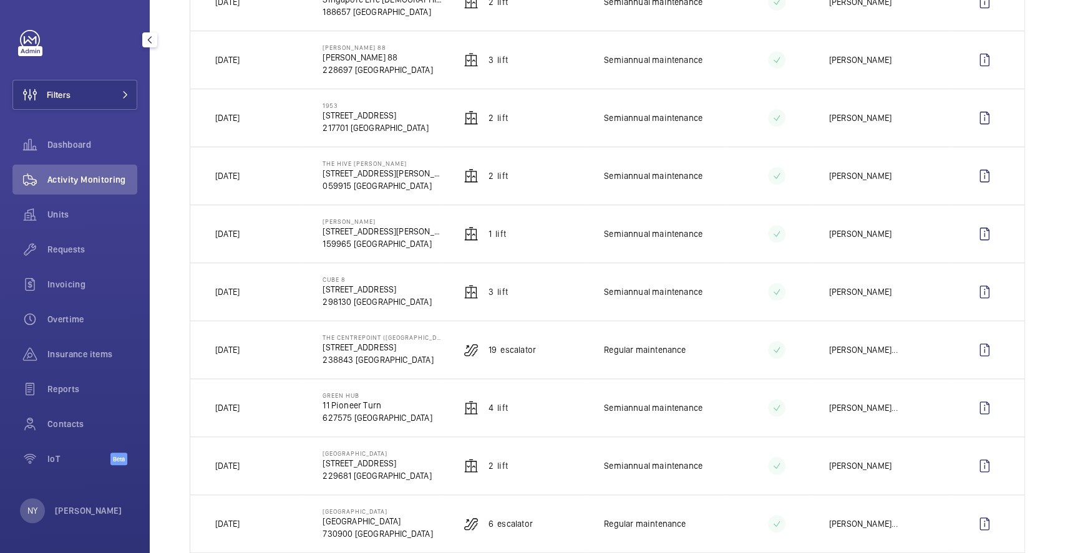
scroll to position [665, 0]
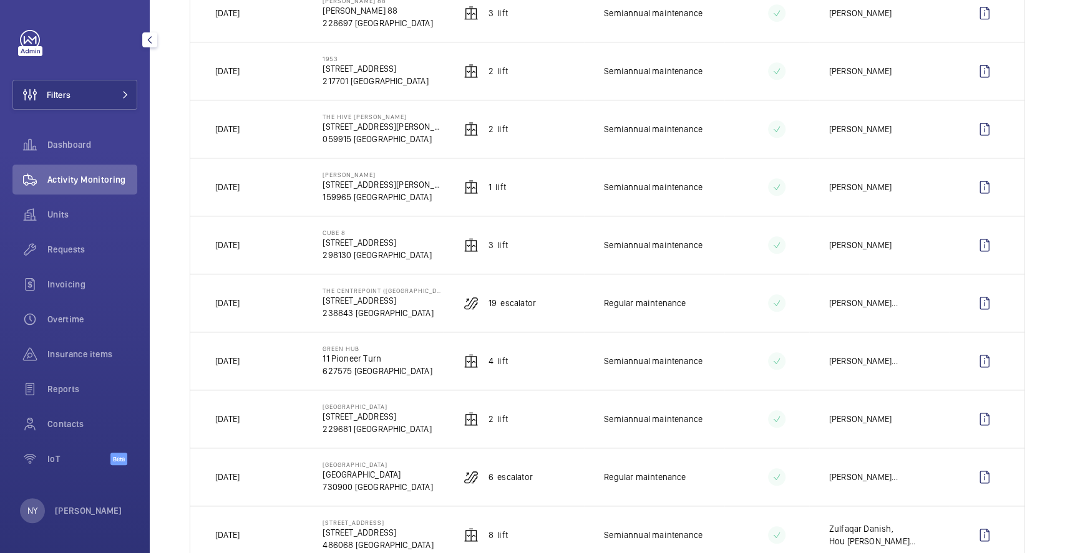
drag, startPoint x: 318, startPoint y: 236, endPoint x: 353, endPoint y: 235, distance: 35.6
click at [353, 235] on td "Cube 8 376 Thomson Rd 298130 SINGAPORE" at bounding box center [373, 245] width 140 height 58
copy p "Cube 8"
click at [970, 254] on wm-front-icon-button at bounding box center [985, 245] width 30 height 30
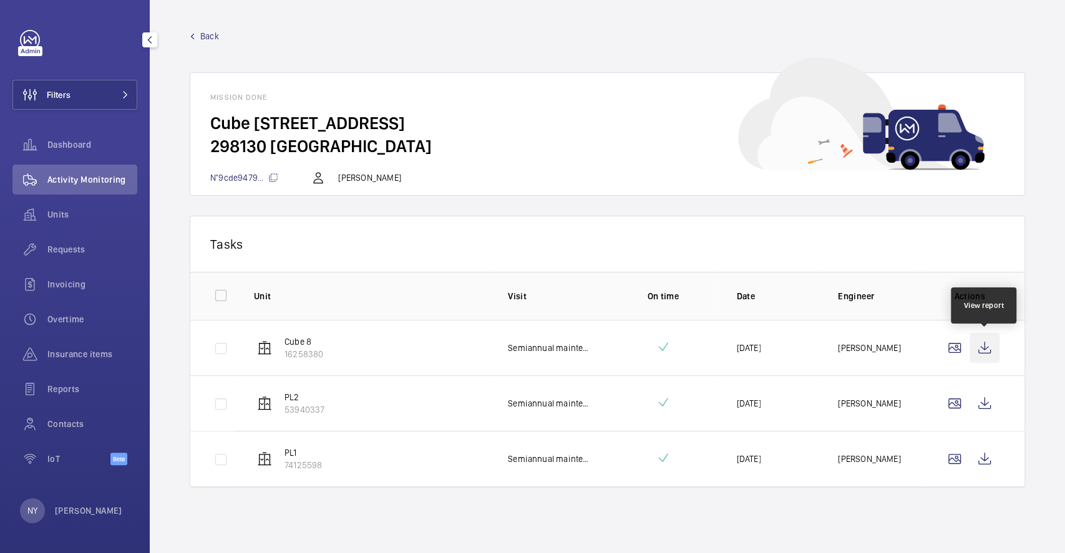
click at [986, 353] on wm-front-icon-button at bounding box center [985, 348] width 30 height 30
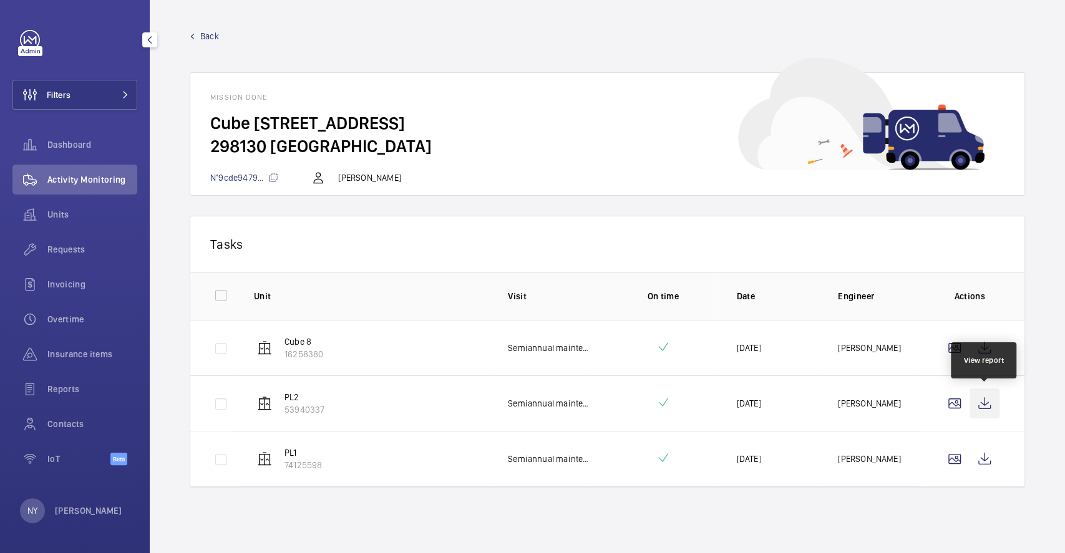
click at [989, 395] on wm-front-icon-button at bounding box center [985, 404] width 30 height 30
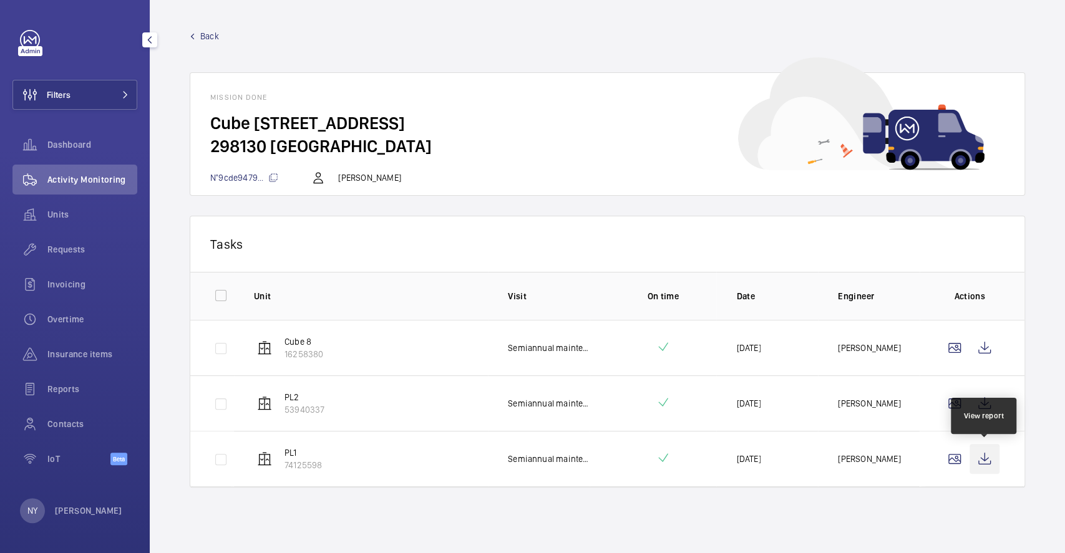
click at [981, 457] on wm-front-icon-button at bounding box center [985, 459] width 30 height 30
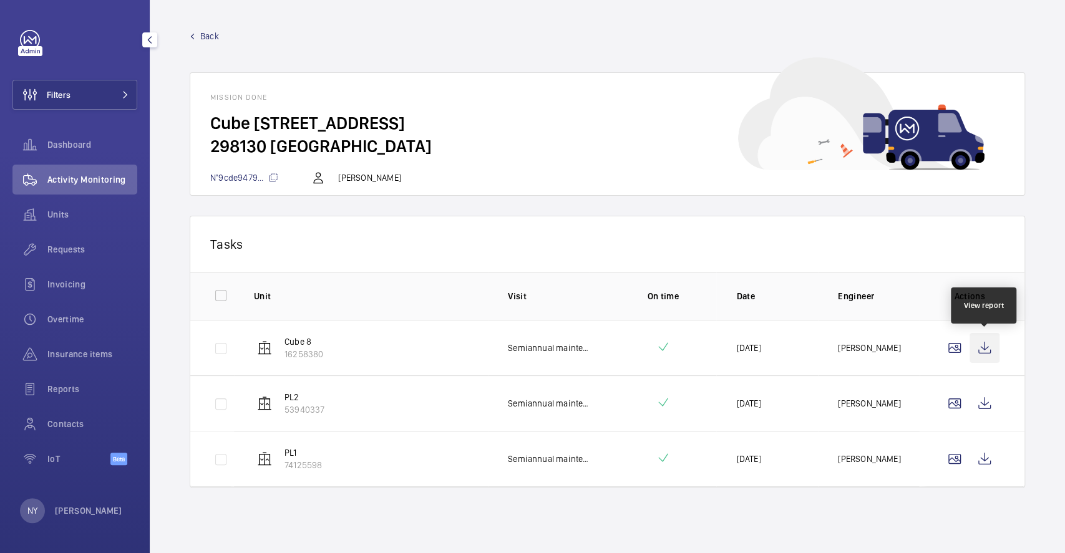
click at [985, 350] on wm-front-icon-button at bounding box center [985, 348] width 30 height 30
click at [207, 34] on span "Back" at bounding box center [209, 36] width 19 height 12
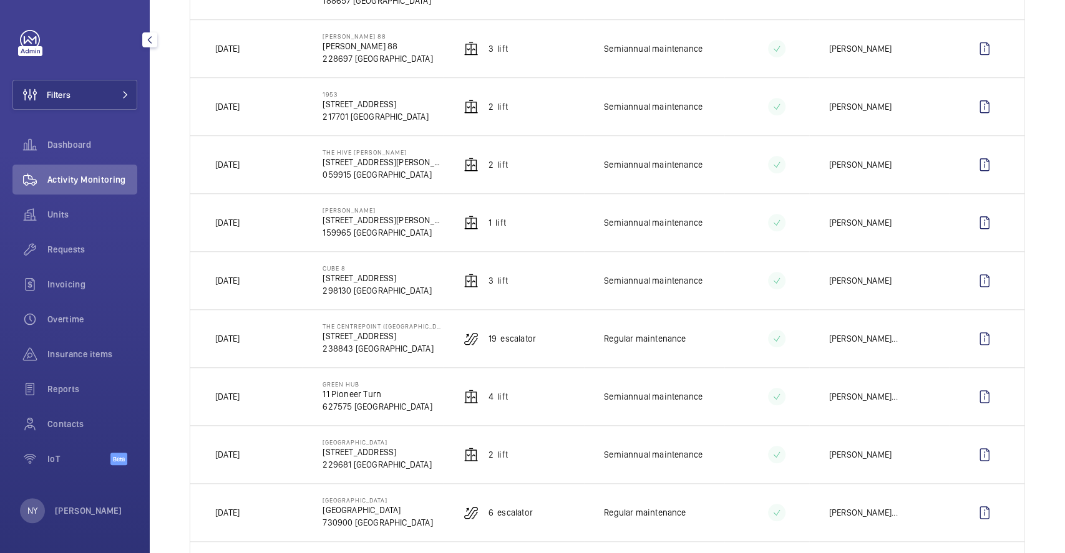
scroll to position [749, 0]
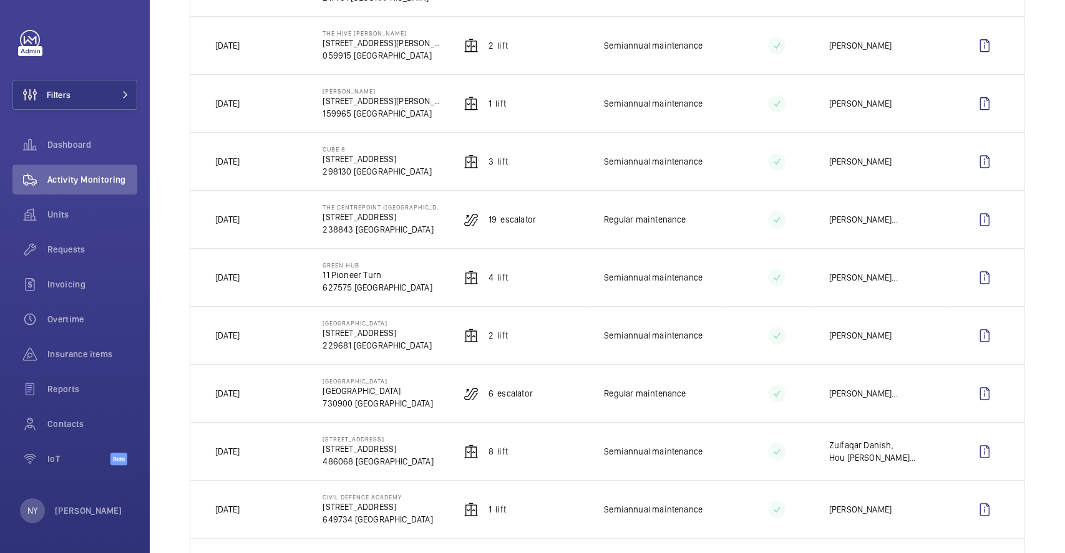
drag, startPoint x: 228, startPoint y: 277, endPoint x: 246, endPoint y: 277, distance: 18.1
click at [240, 277] on p "[DATE]" at bounding box center [227, 277] width 24 height 12
drag, startPoint x: 233, startPoint y: 160, endPoint x: 263, endPoint y: 160, distance: 29.9
click at [263, 160] on td "[DATE]" at bounding box center [246, 161] width 112 height 58
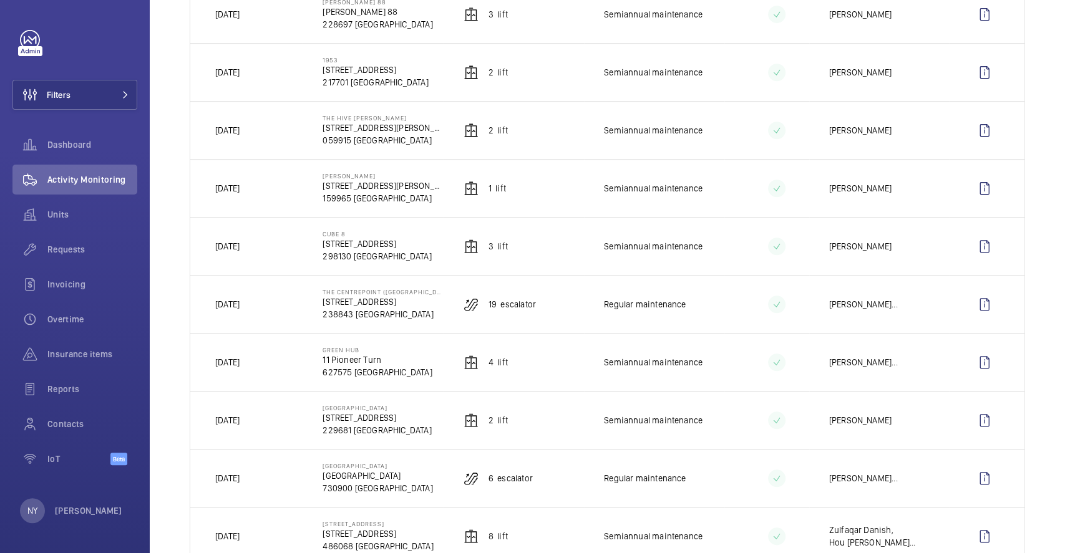
scroll to position [499, 0]
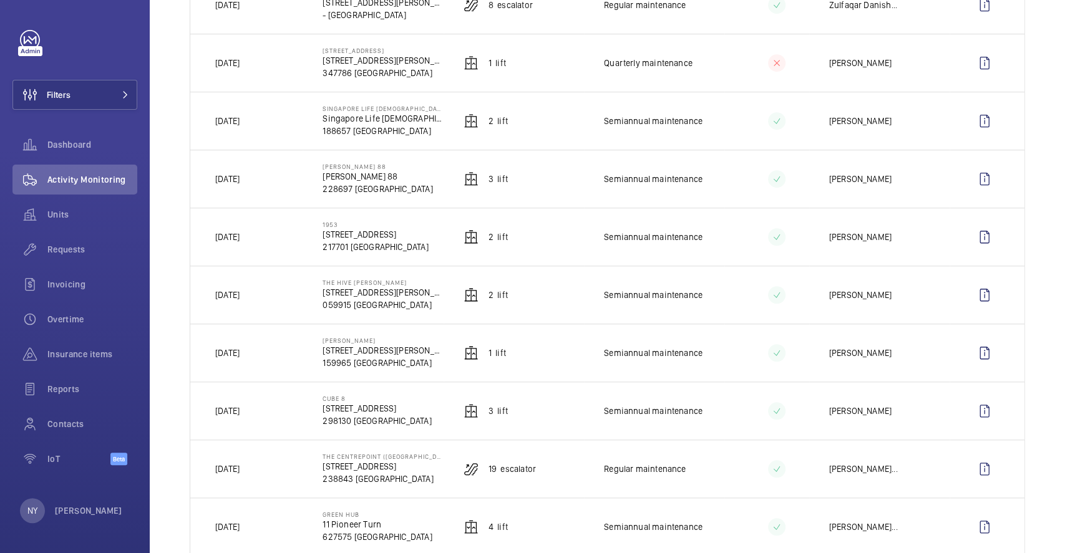
drag, startPoint x: 319, startPoint y: 340, endPoint x: 389, endPoint y: 343, distance: 70.5
click at [389, 343] on td "IKEA Alexandra 317 Alexandra Rd 159965 SINGAPORE" at bounding box center [373, 353] width 140 height 58
copy p "[PERSON_NAME]"
click at [970, 352] on wm-front-icon-button at bounding box center [985, 353] width 30 height 30
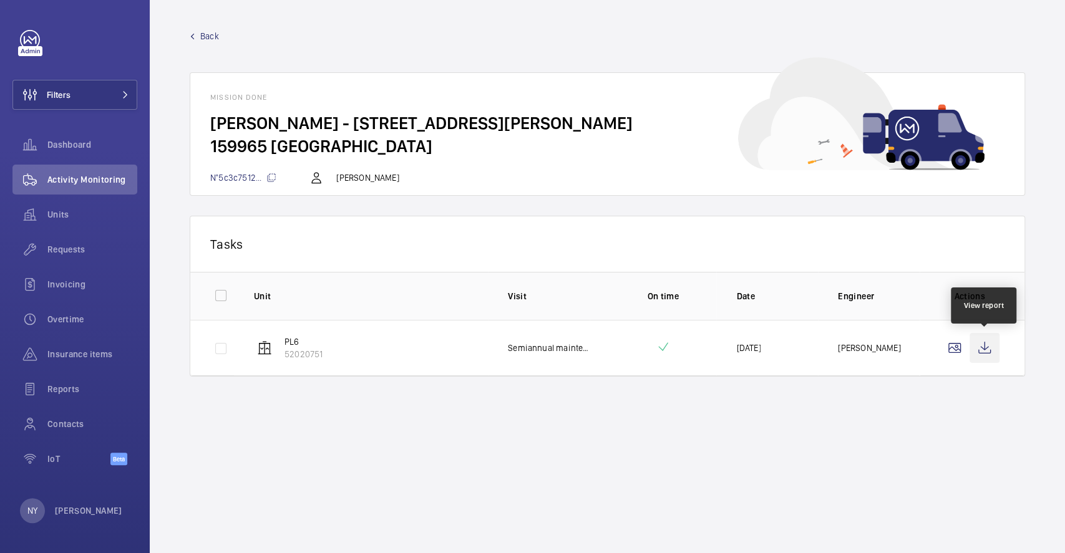
click at [983, 351] on wm-front-icon-button at bounding box center [985, 348] width 30 height 30
click at [210, 37] on span "Back" at bounding box center [209, 36] width 19 height 12
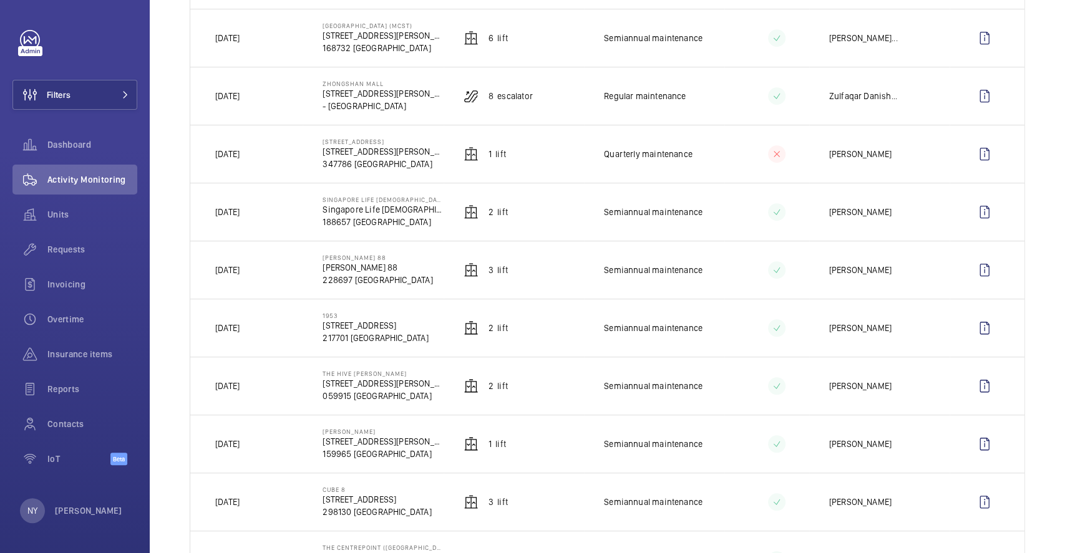
scroll to position [582, 0]
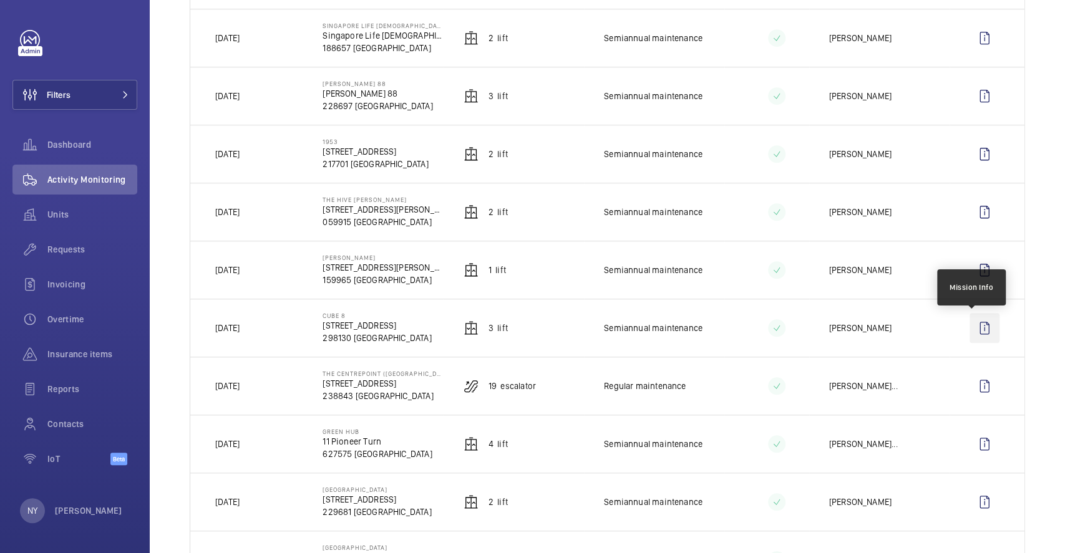
click at [970, 326] on wm-front-icon-button at bounding box center [985, 328] width 30 height 30
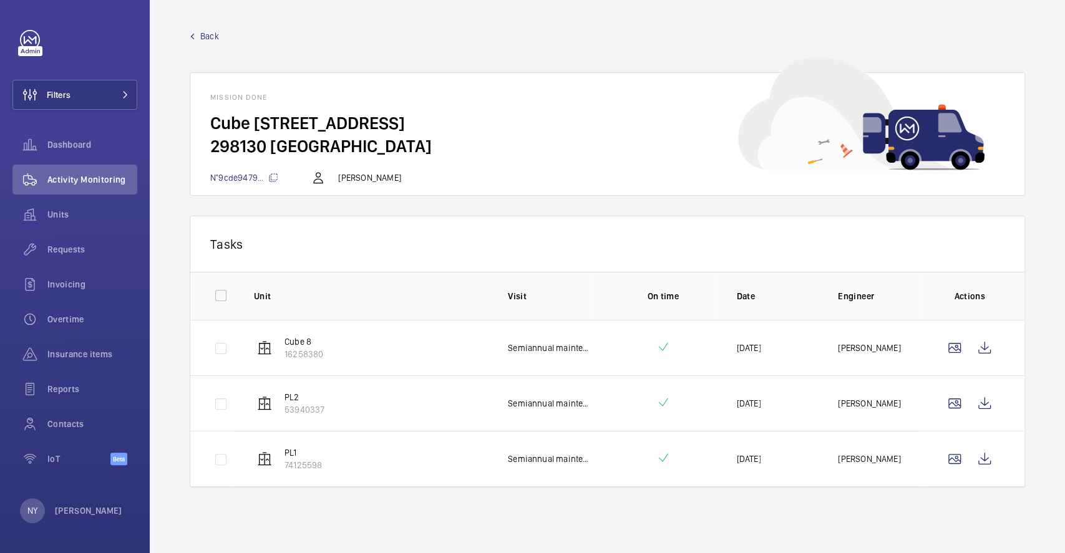
click at [212, 41] on span "Back" at bounding box center [209, 36] width 19 height 12
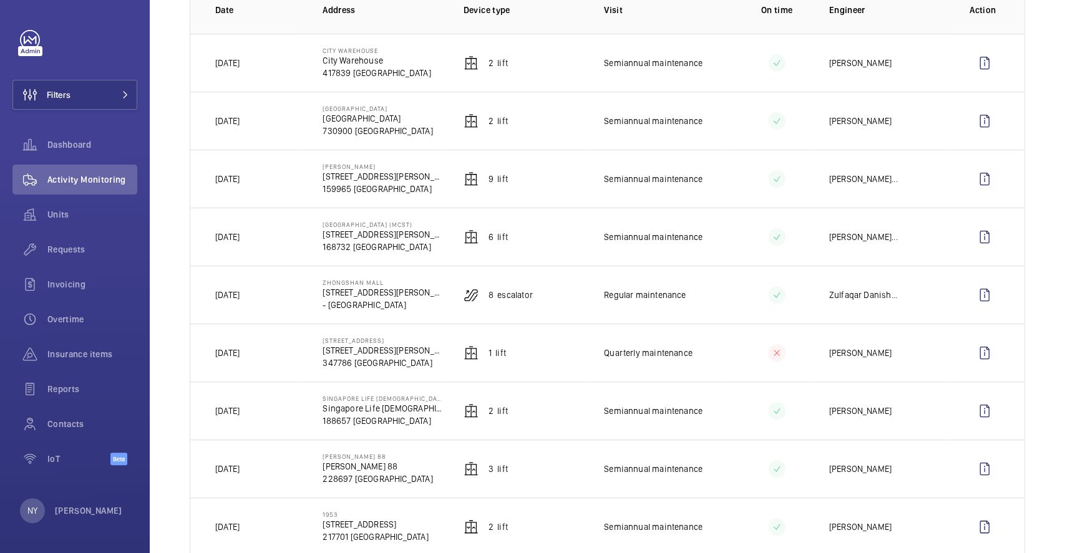
scroll to position [416, 0]
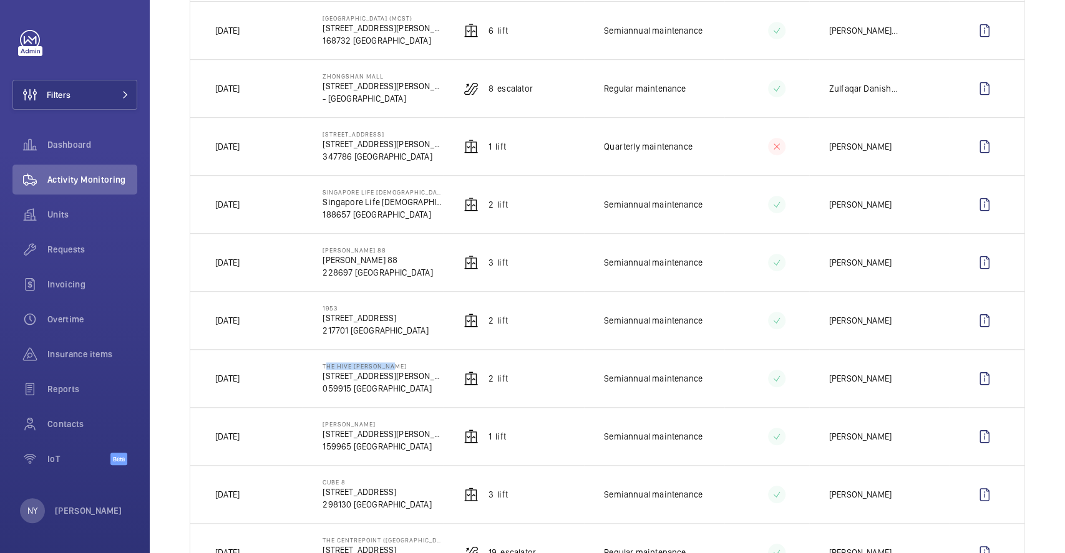
drag, startPoint x: 321, startPoint y: 367, endPoint x: 411, endPoint y: 367, distance: 89.8
click at [411, 367] on p "The Hive [PERSON_NAME]" at bounding box center [383, 366] width 120 height 7
copy p "The Hive [PERSON_NAME]"
click at [83, 92] on button "Filters" at bounding box center [74, 95] width 125 height 30
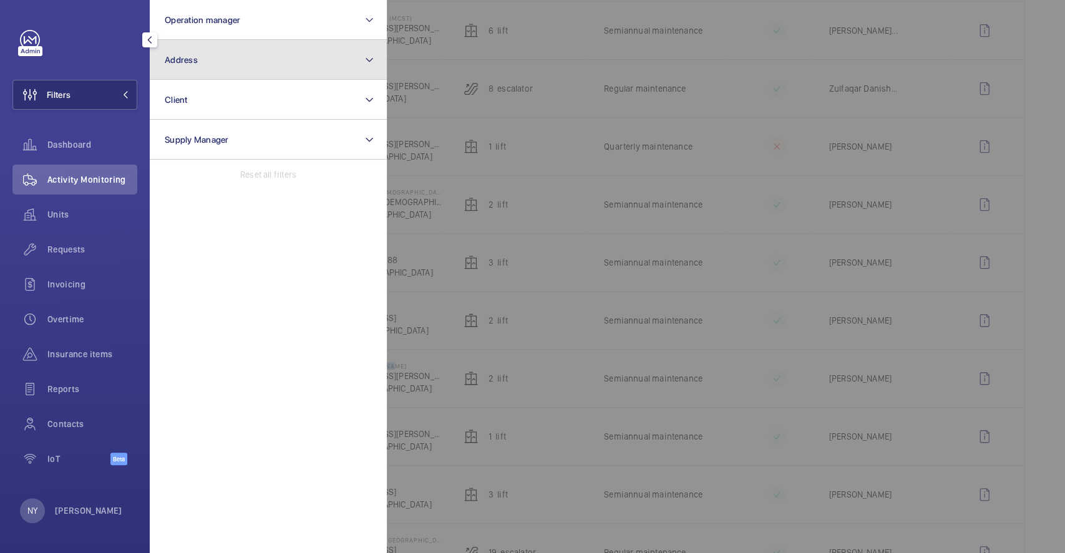
click at [231, 57] on button "Address" at bounding box center [268, 60] width 237 height 40
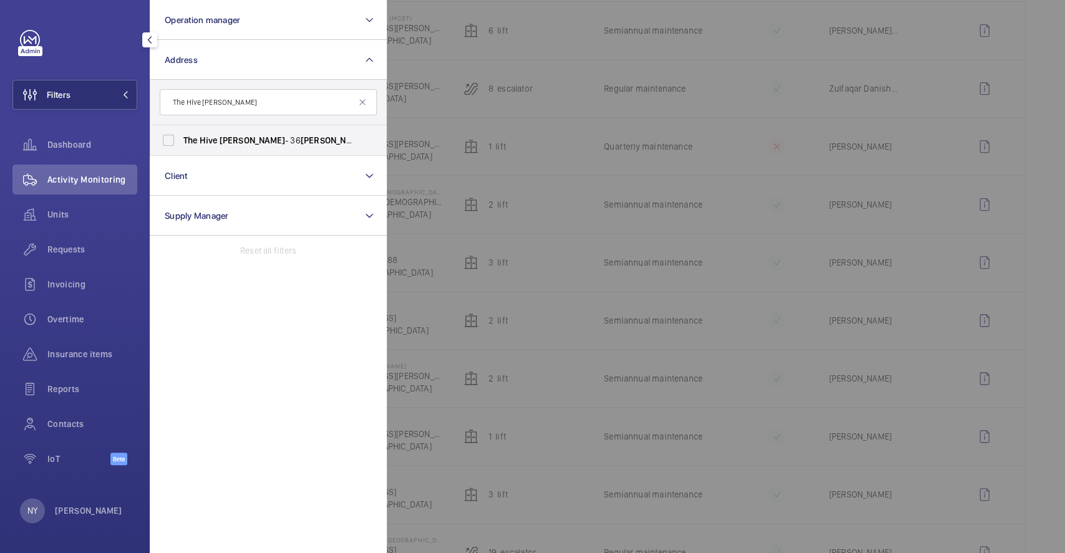
type input "The Hive [PERSON_NAME]"
click at [240, 142] on span "Carpenter" at bounding box center [253, 140] width 66 height 10
click at [181, 142] on input "The Hive Carpenter - 36 Carpenter St ( THE HIVE ), SINGAPORE 059915" at bounding box center [168, 140] width 25 height 25
checkbox input "true"
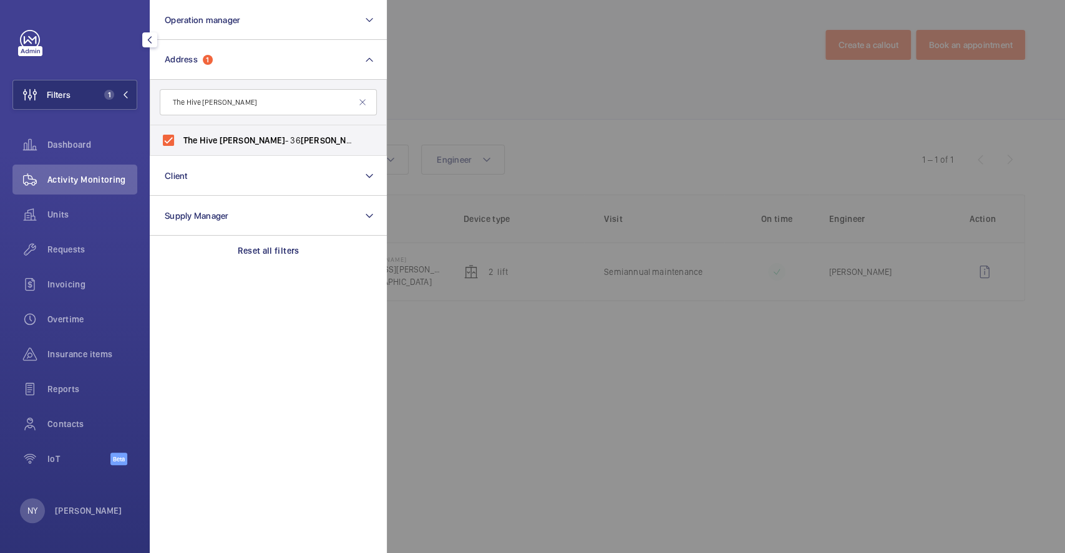
click at [511, 92] on div at bounding box center [919, 276] width 1065 height 553
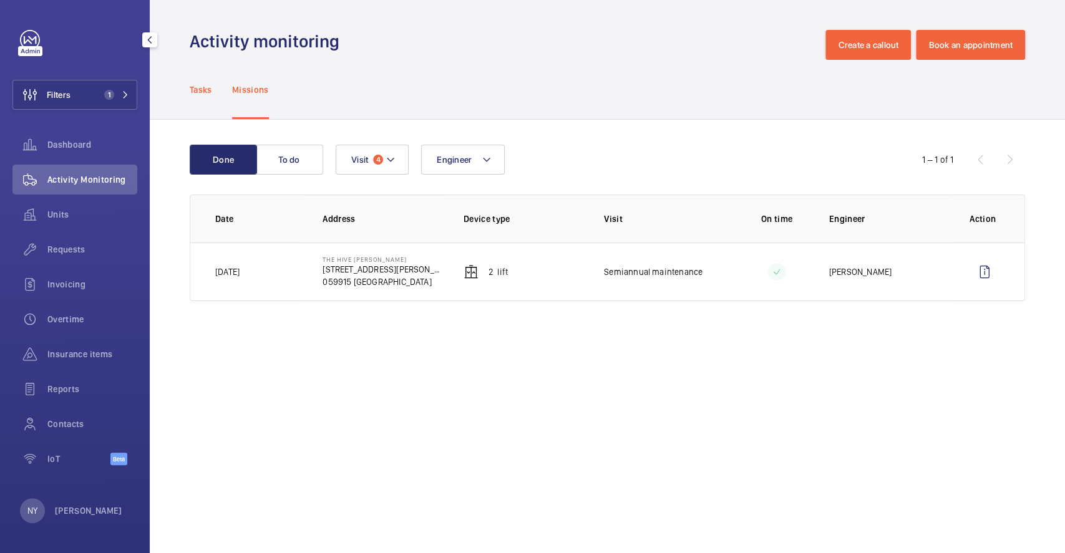
click at [205, 94] on p "Tasks" at bounding box center [201, 90] width 22 height 12
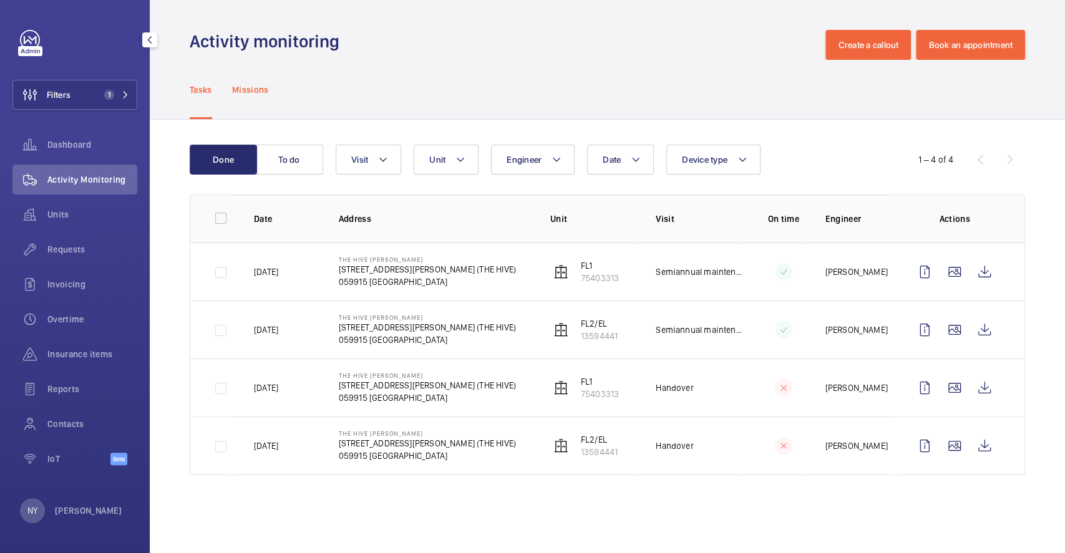
click at [267, 92] on p "Missions" at bounding box center [250, 90] width 37 height 12
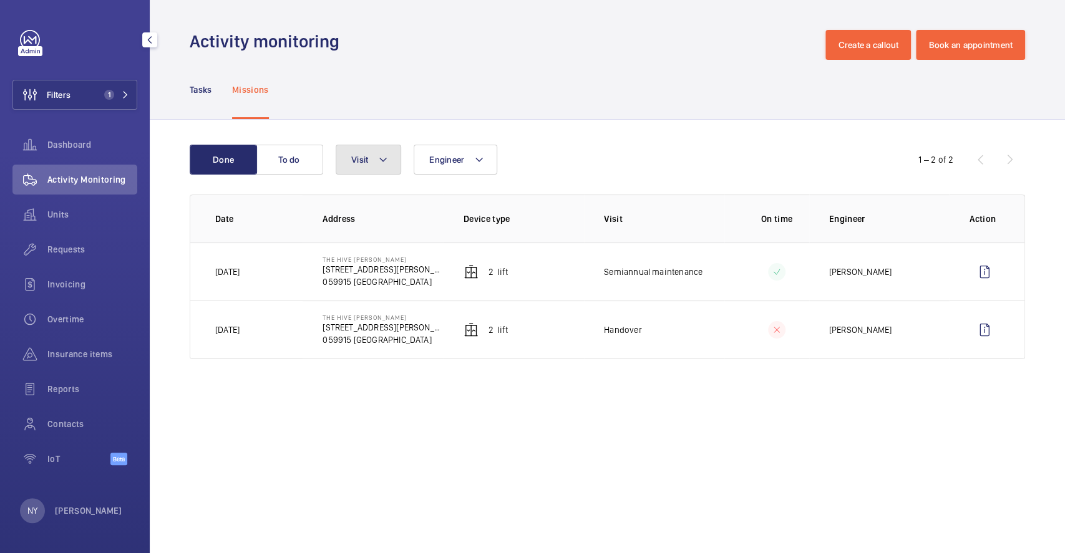
click at [368, 164] on span "Visit" at bounding box center [359, 160] width 17 height 10
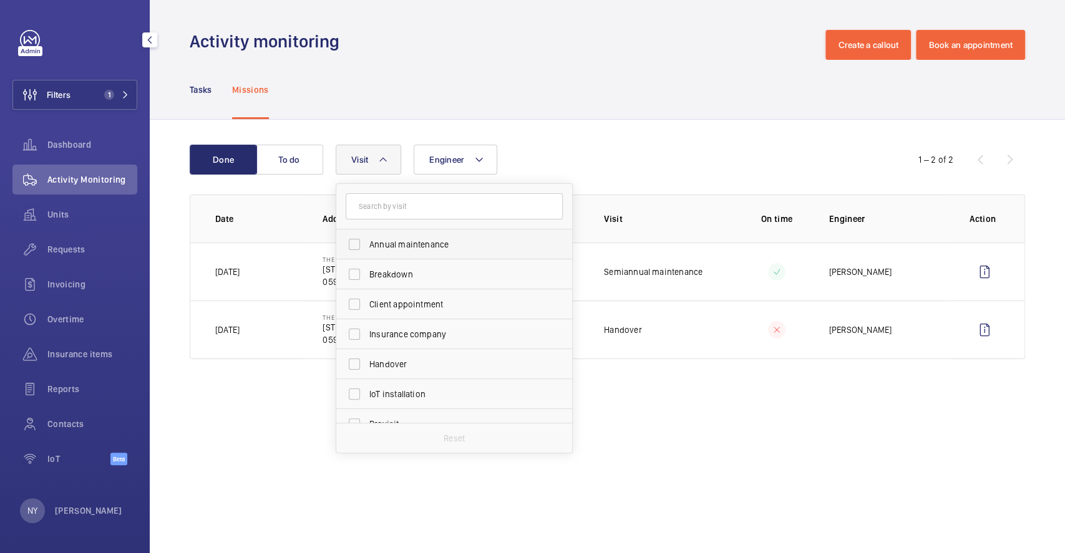
click at [387, 248] on span "Annual maintenance" at bounding box center [455, 244] width 172 height 12
click at [367, 248] on input "Annual maintenance" at bounding box center [354, 244] width 25 height 25
checkbox input "true"
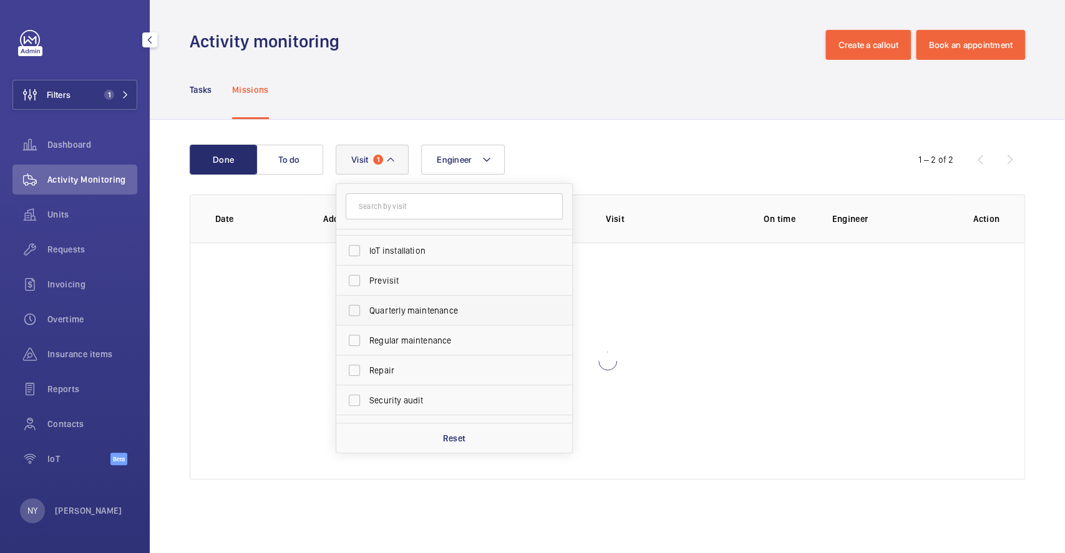
scroll to position [195, 0]
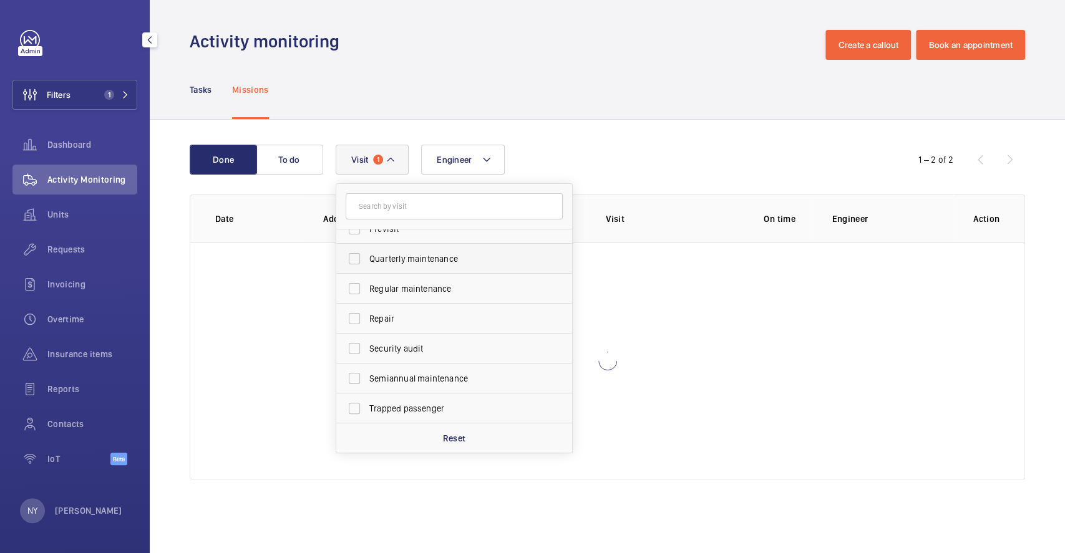
click at [414, 248] on label "Quarterly maintenance" at bounding box center [444, 259] width 217 height 30
click at [367, 248] on input "Quarterly maintenance" at bounding box center [354, 258] width 25 height 25
checkbox input "true"
click at [419, 296] on label "Regular maintenance" at bounding box center [444, 289] width 217 height 30
click at [367, 296] on input "Regular maintenance" at bounding box center [354, 288] width 25 height 25
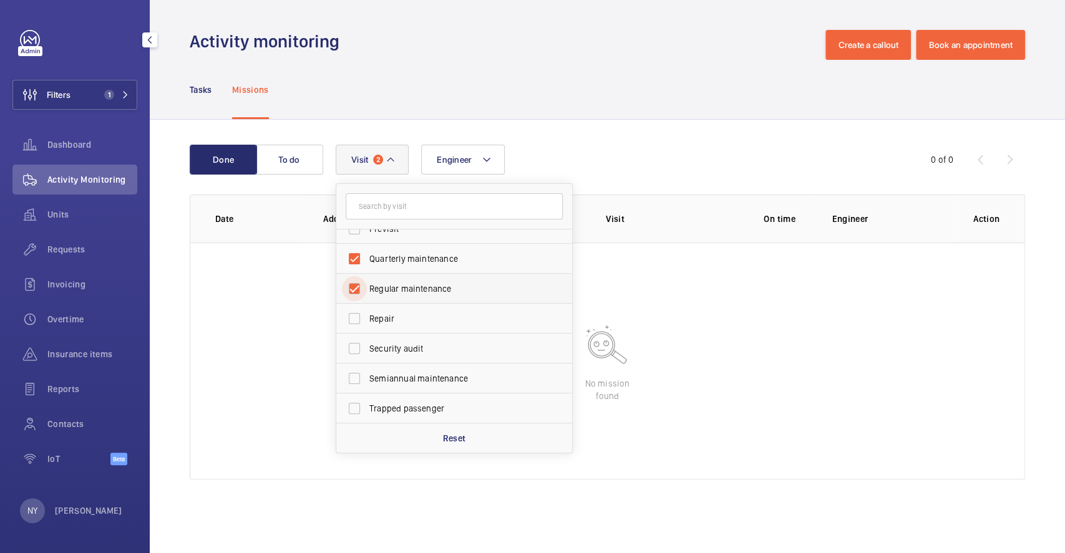
checkbox input "true"
click at [421, 364] on label "Semiannual maintenance" at bounding box center [444, 379] width 217 height 30
click at [367, 366] on input "Semiannual maintenance" at bounding box center [354, 378] width 25 height 25
checkbox input "true"
click at [587, 92] on div "Tasks Missions" at bounding box center [607, 89] width 835 height 59
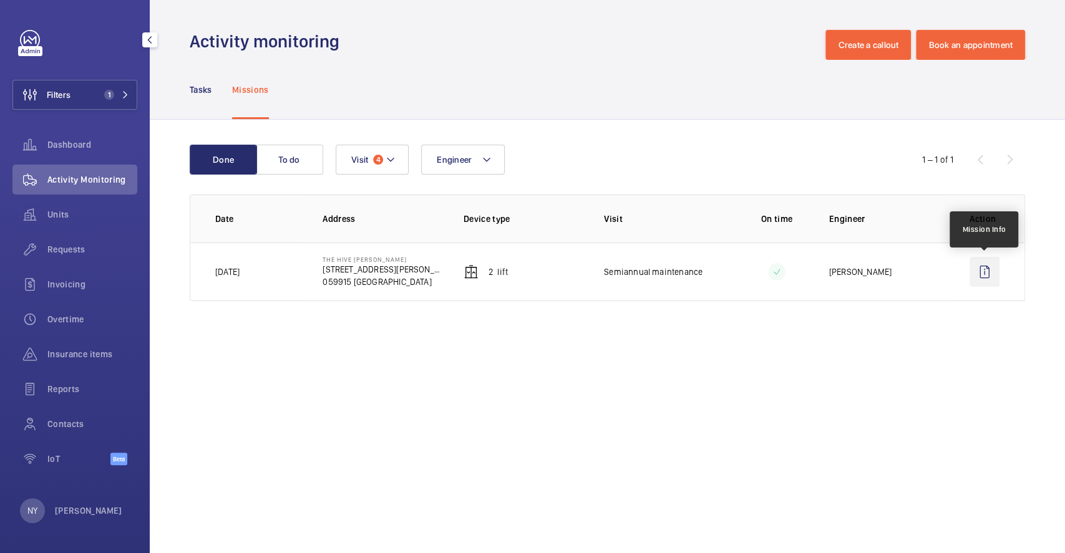
click at [971, 276] on wm-front-icon-button at bounding box center [985, 272] width 30 height 30
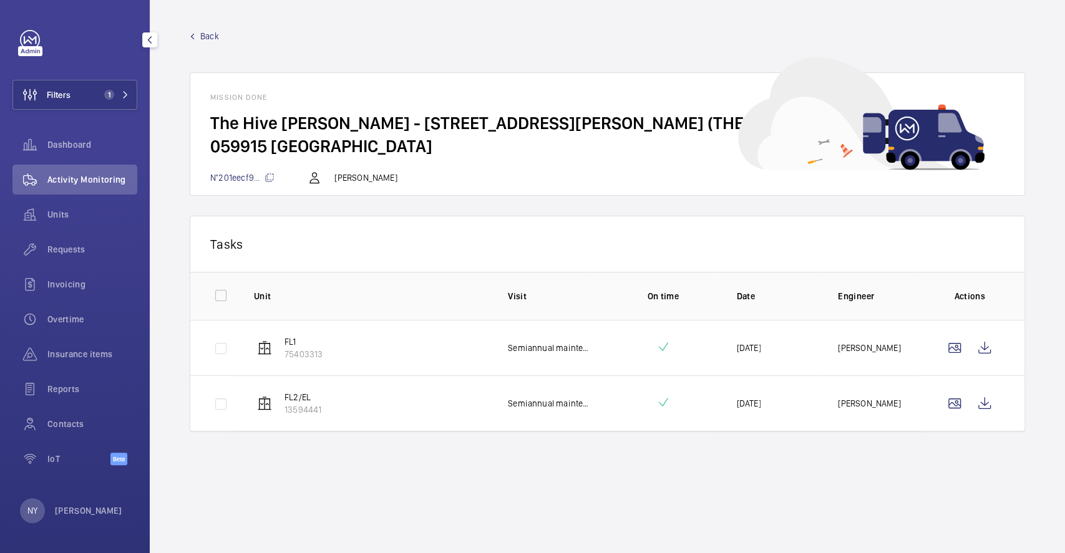
click at [205, 37] on span "Back" at bounding box center [209, 36] width 19 height 12
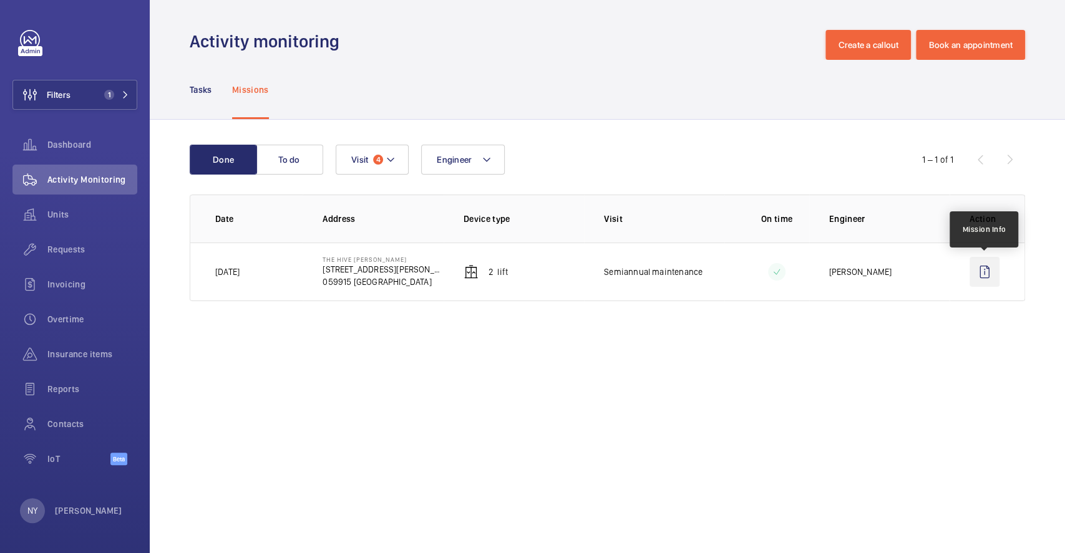
click at [983, 270] on wm-front-icon-button at bounding box center [985, 272] width 30 height 30
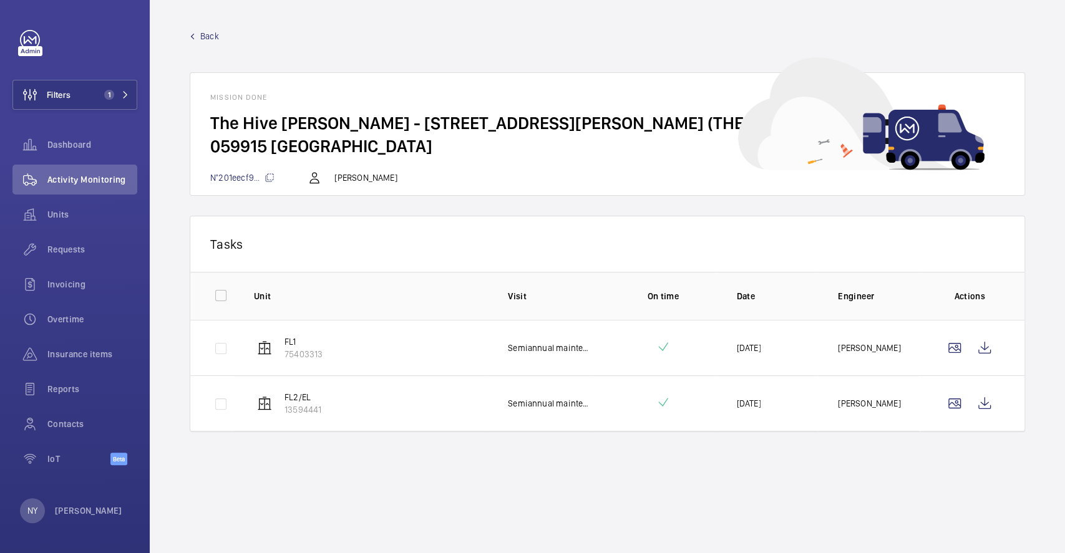
click at [999, 343] on td at bounding box center [972, 348] width 105 height 56
click at [984, 344] on wm-front-icon-button at bounding box center [985, 348] width 30 height 30
click at [975, 402] on wm-front-icon-button at bounding box center [985, 404] width 30 height 30
click at [197, 40] on link "Back" at bounding box center [607, 36] width 835 height 12
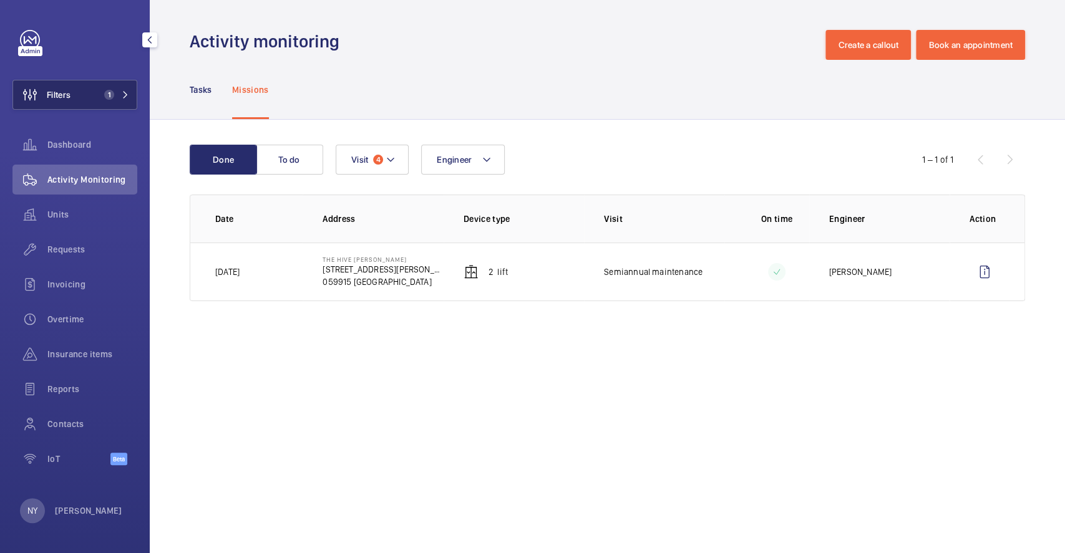
click at [79, 95] on button "Filters 1" at bounding box center [74, 95] width 125 height 30
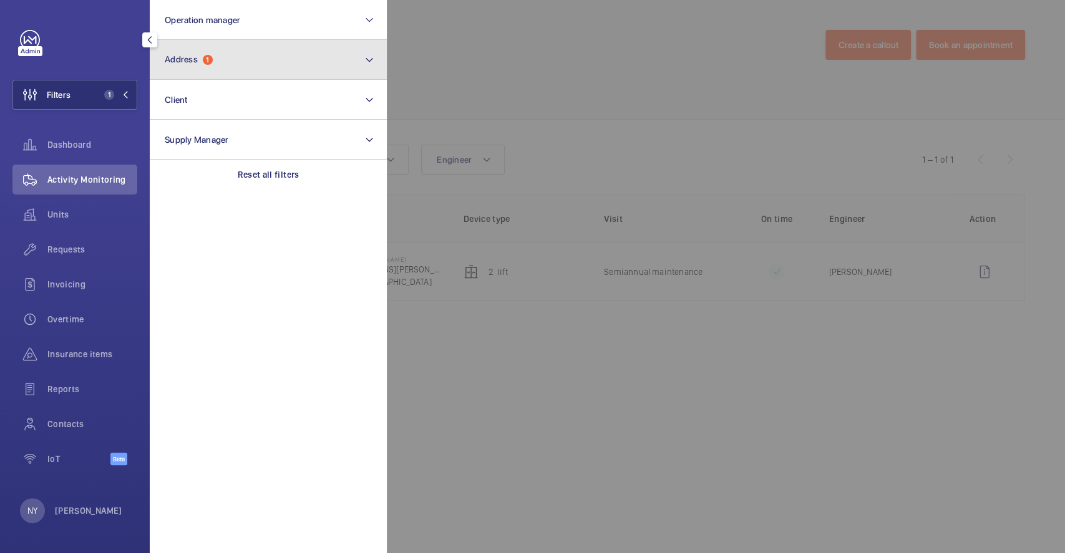
click at [215, 64] on button "Address 1" at bounding box center [268, 60] width 237 height 40
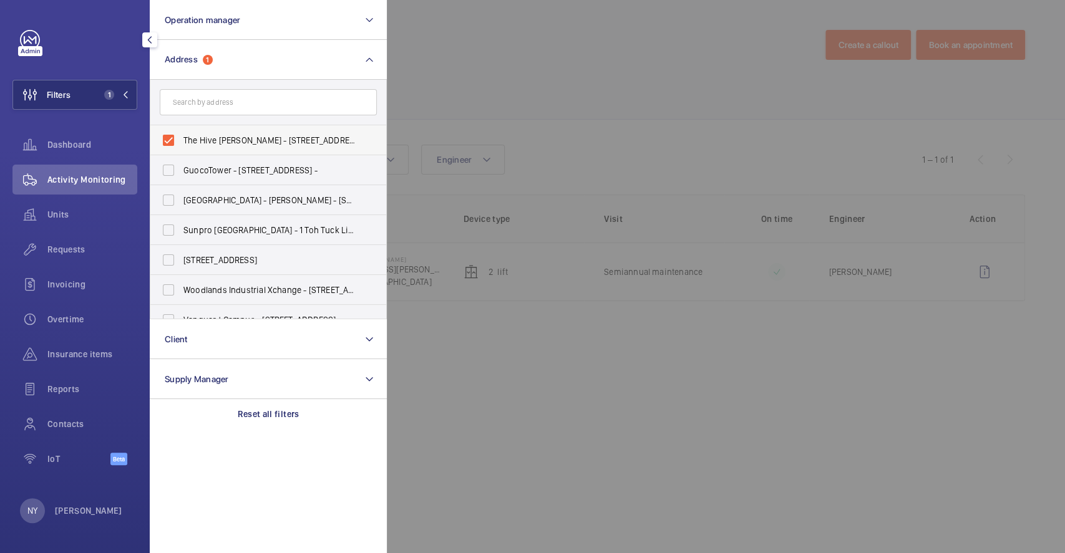
click at [214, 144] on span "The Hive Carpenter - 36 Carpenter St (THE HIVE), SINGAPORE 059915" at bounding box center [269, 140] width 172 height 12
click at [181, 144] on input "The Hive Carpenter - 36 Carpenter St (THE HIVE), SINGAPORE 059915" at bounding box center [168, 140] width 25 height 25
checkbox input "false"
click at [538, 89] on div at bounding box center [919, 276] width 1065 height 553
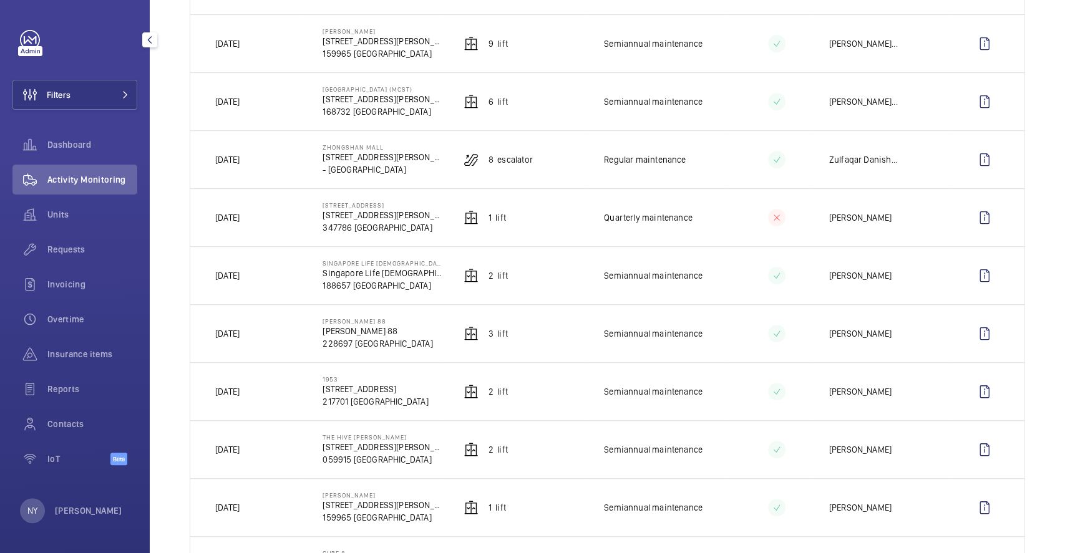
scroll to position [416, 0]
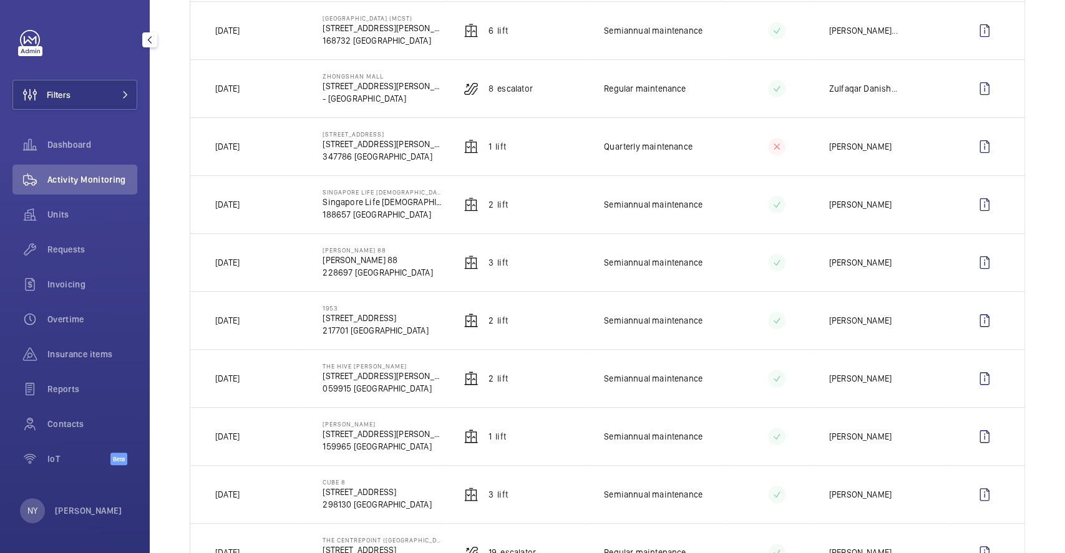
drag, startPoint x: 320, startPoint y: 308, endPoint x: 350, endPoint y: 307, distance: 30.0
click at [350, 307] on p "1953" at bounding box center [375, 307] width 105 height 7
copy p "1953"
click at [976, 314] on wm-front-icon-button at bounding box center [985, 321] width 30 height 30
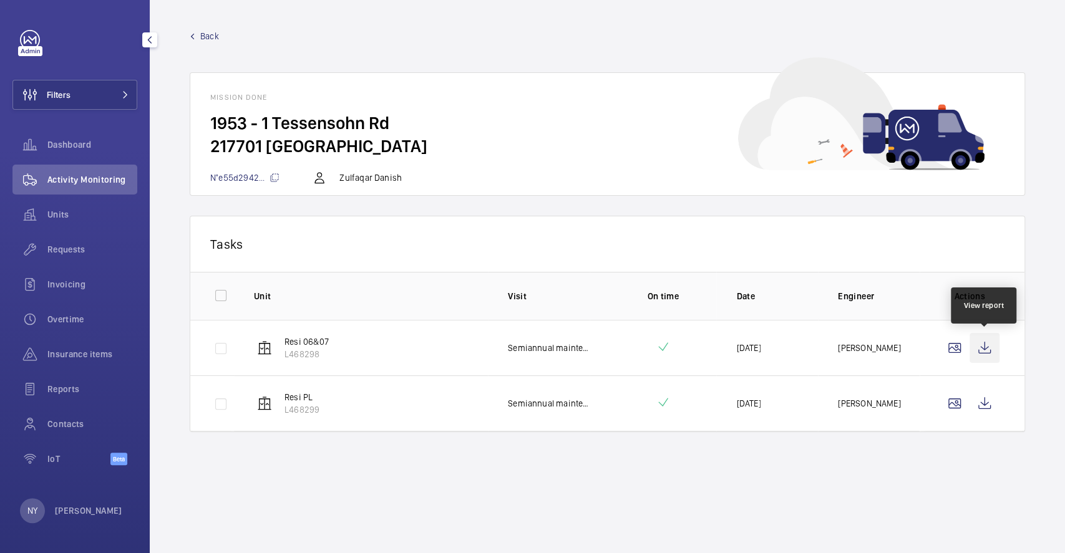
click at [998, 349] on wm-front-icon-button at bounding box center [985, 348] width 30 height 30
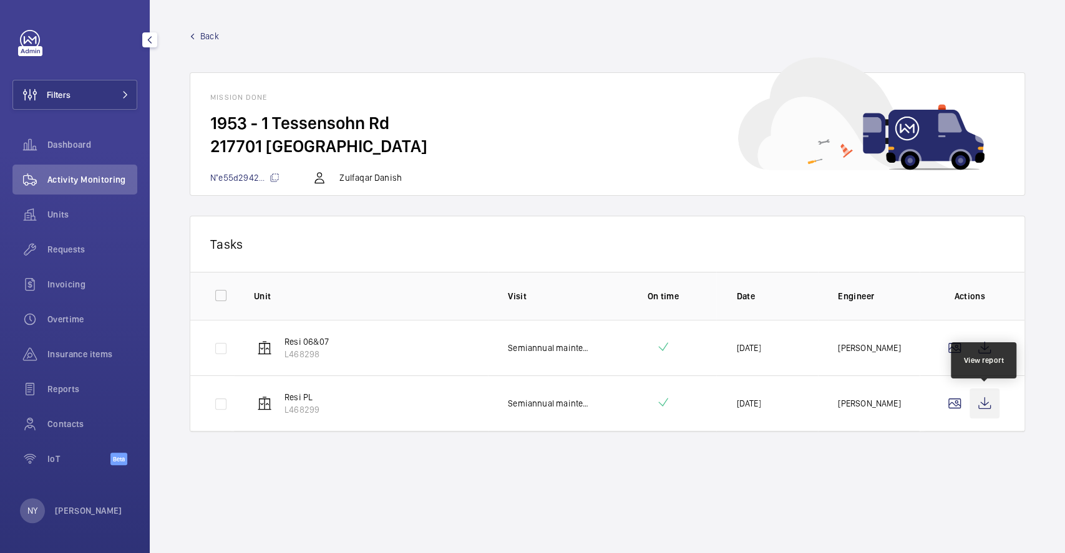
click at [976, 407] on wm-front-icon-button at bounding box center [985, 404] width 30 height 30
click at [202, 29] on wm-front-mission-details "Back Mission done 1953 - 1 Tessensohn Rd 217701 SINGAPORE N°e55d2942... Zulfaqa…" at bounding box center [607, 276] width 915 height 553
click at [212, 41] on span "Back" at bounding box center [209, 36] width 19 height 12
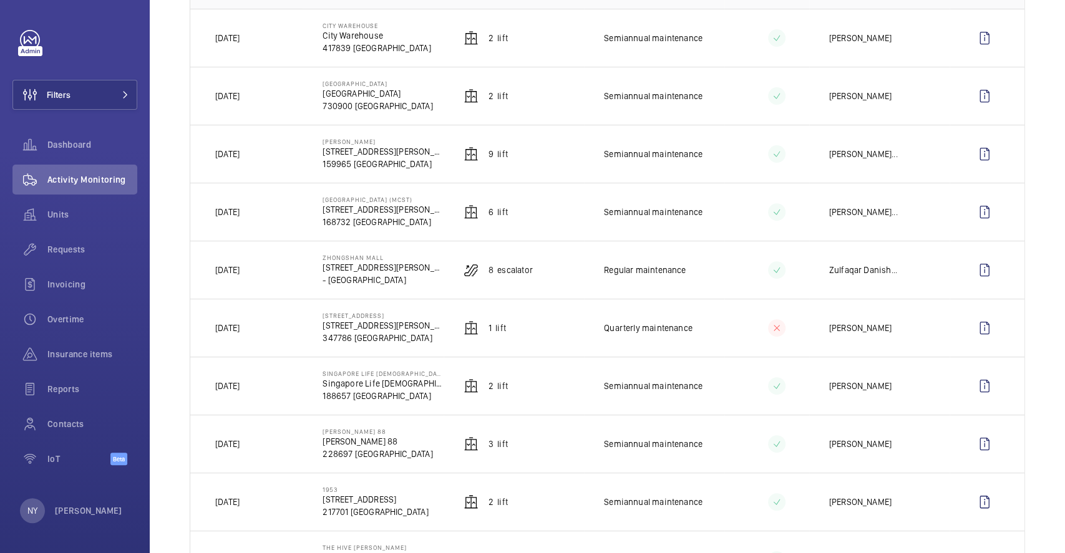
scroll to position [333, 0]
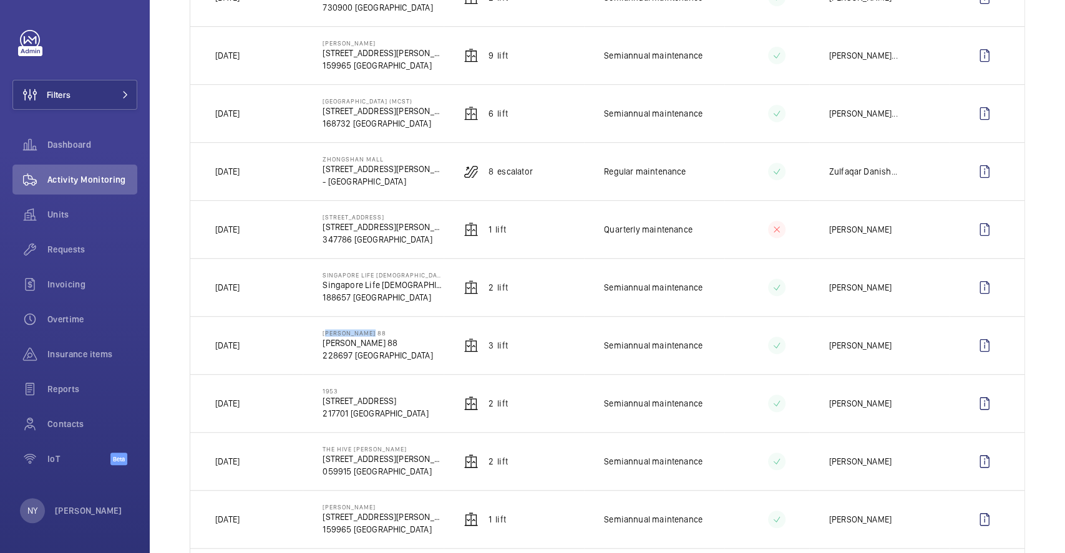
drag, startPoint x: 320, startPoint y: 331, endPoint x: 394, endPoint y: 331, distance: 74.2
click at [394, 331] on p "[PERSON_NAME] 88" at bounding box center [378, 332] width 110 height 7
copy p "[PERSON_NAME] 88"
click at [970, 336] on wm-front-icon-button at bounding box center [985, 346] width 30 height 30
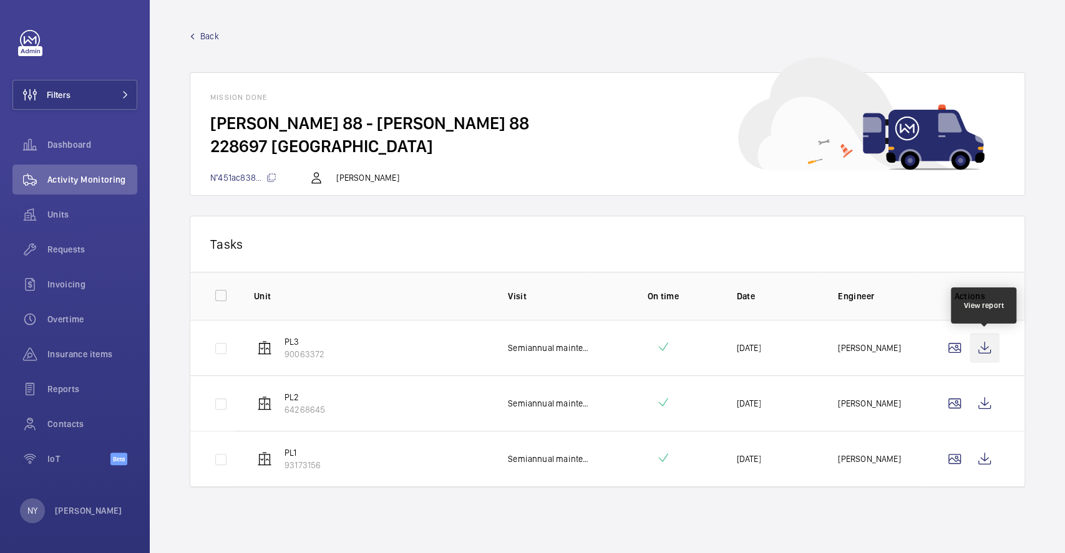
click at [981, 340] on wm-front-icon-button at bounding box center [985, 348] width 30 height 30
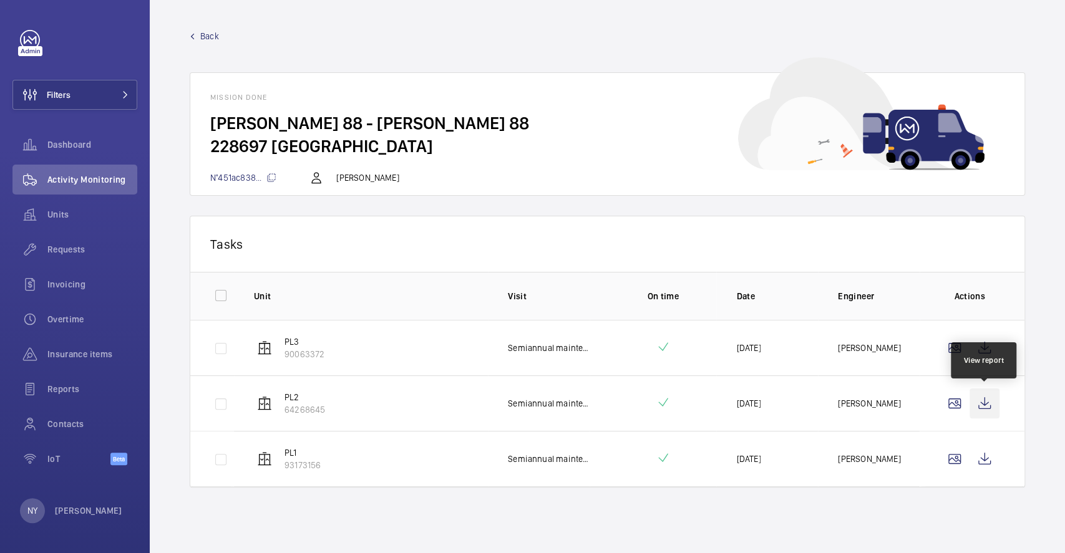
click at [991, 397] on wm-front-icon-button at bounding box center [985, 404] width 30 height 30
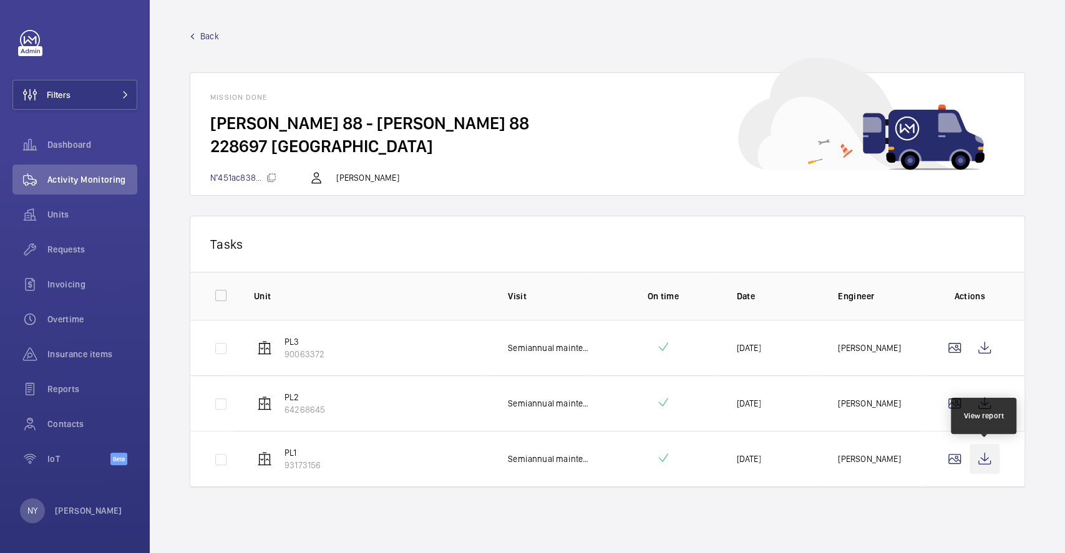
click at [990, 462] on wm-front-icon-button at bounding box center [985, 459] width 30 height 30
click at [210, 29] on wm-front-mission-details "Back Mission done Mackenzie 88 - Mackenzie 88 228697 SINGAPORE N°451ac838... Da…" at bounding box center [607, 276] width 915 height 553
click at [208, 32] on span "Back" at bounding box center [209, 36] width 19 height 12
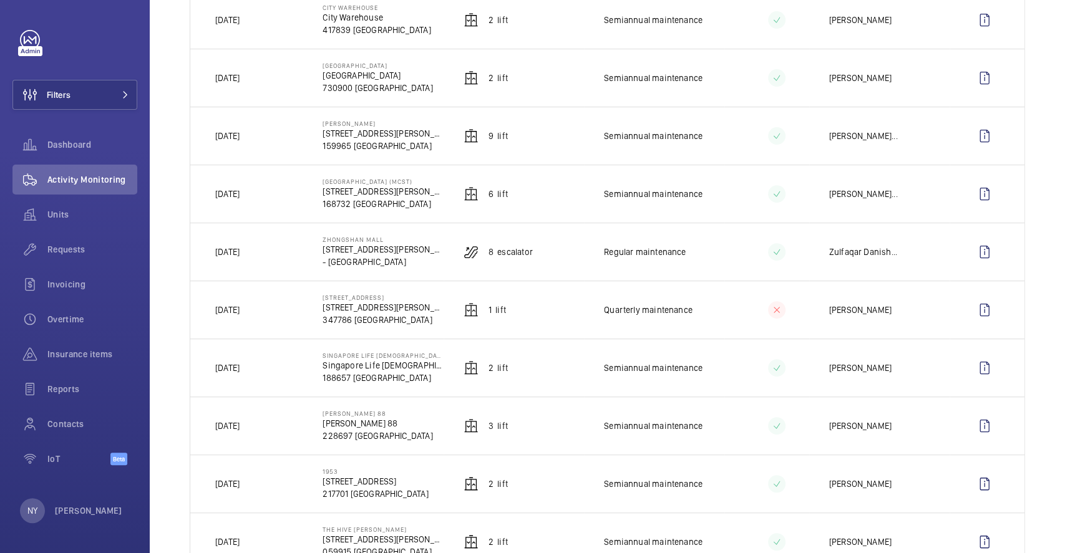
scroll to position [250, 0]
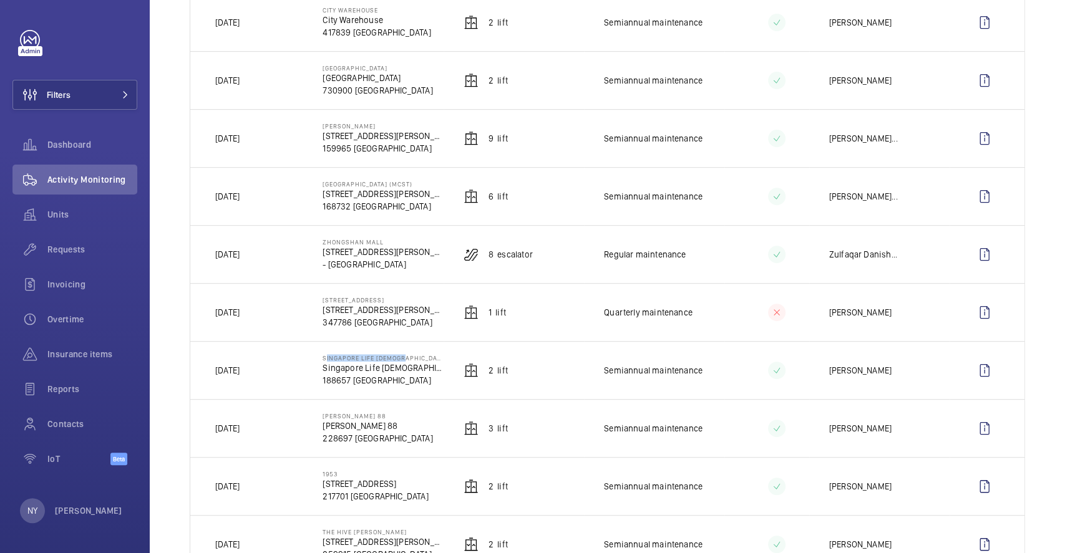
drag, startPoint x: 321, startPoint y: 360, endPoint x: 416, endPoint y: 360, distance: 94.2
click at [416, 360] on td "Singapore Life Church Singapore Life Church 188657 SINGAPORE" at bounding box center [373, 370] width 140 height 58
copy p "Singapore Life [DEMOGRAPHIC_DATA]"
click at [973, 373] on wm-front-icon-button at bounding box center [985, 371] width 30 height 30
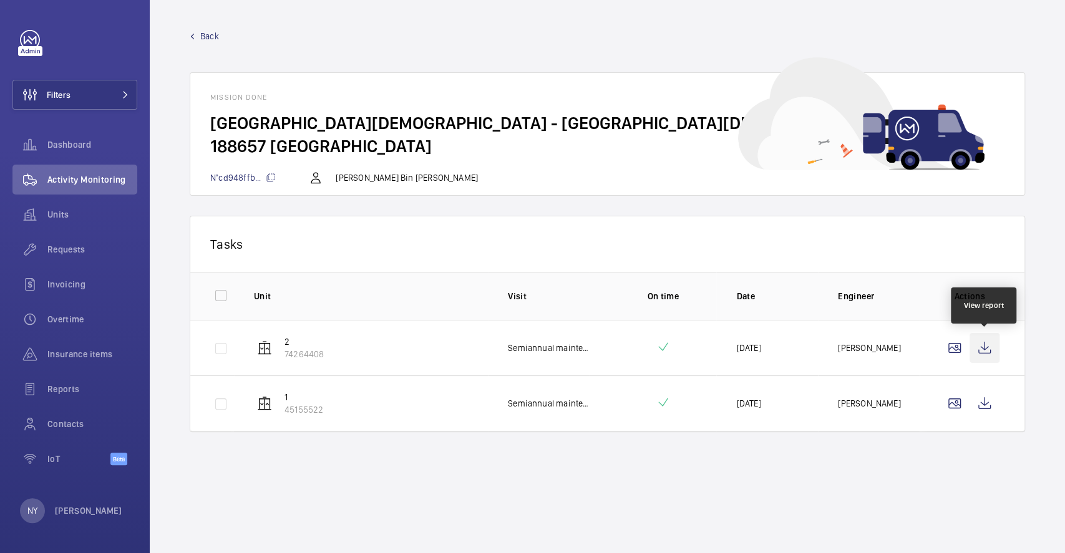
click at [979, 349] on wm-front-icon-button at bounding box center [985, 348] width 30 height 30
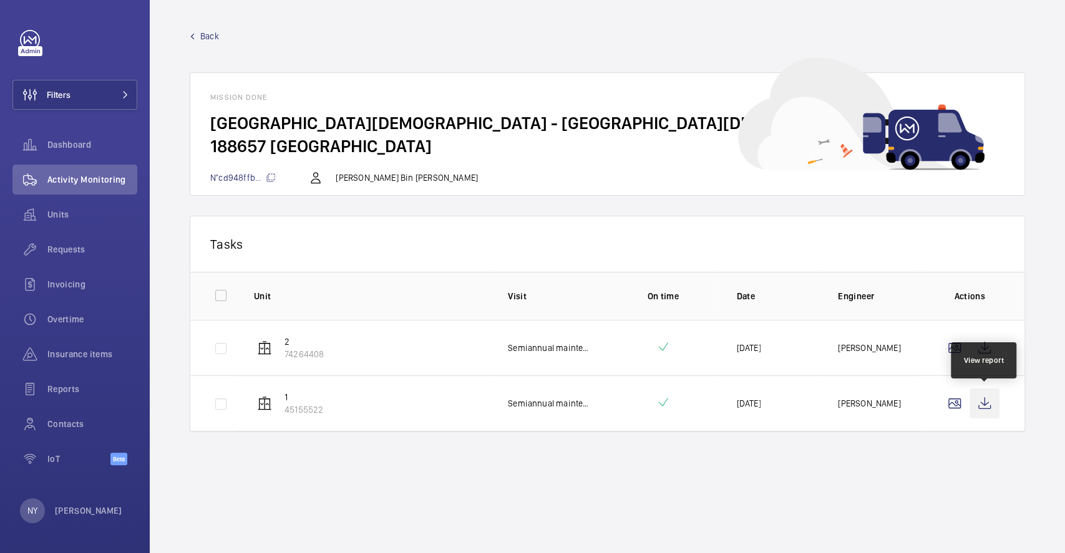
click at [988, 391] on wm-front-icon-button at bounding box center [985, 404] width 30 height 30
click at [202, 30] on span "Back" at bounding box center [209, 36] width 19 height 12
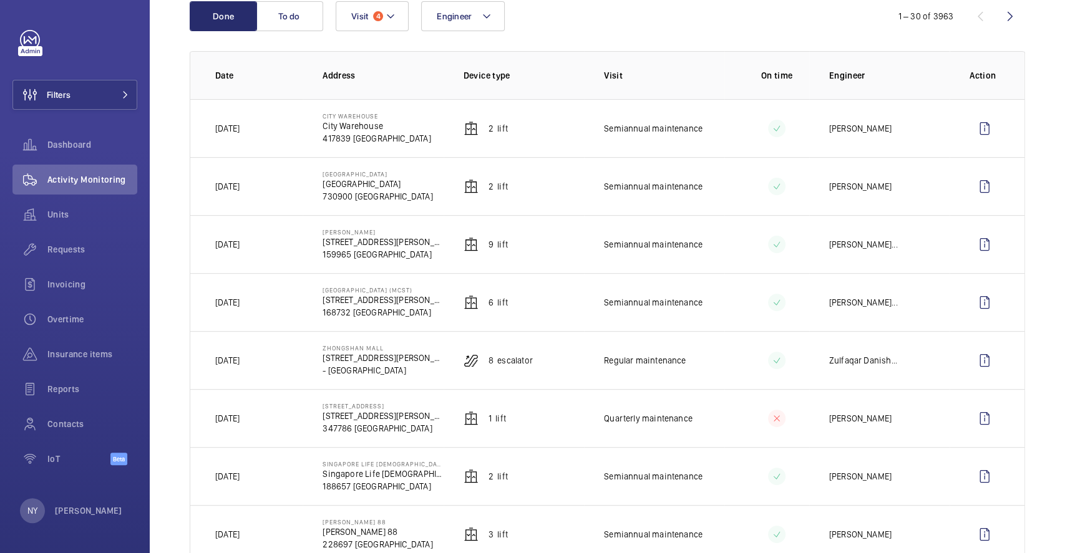
scroll to position [166, 0]
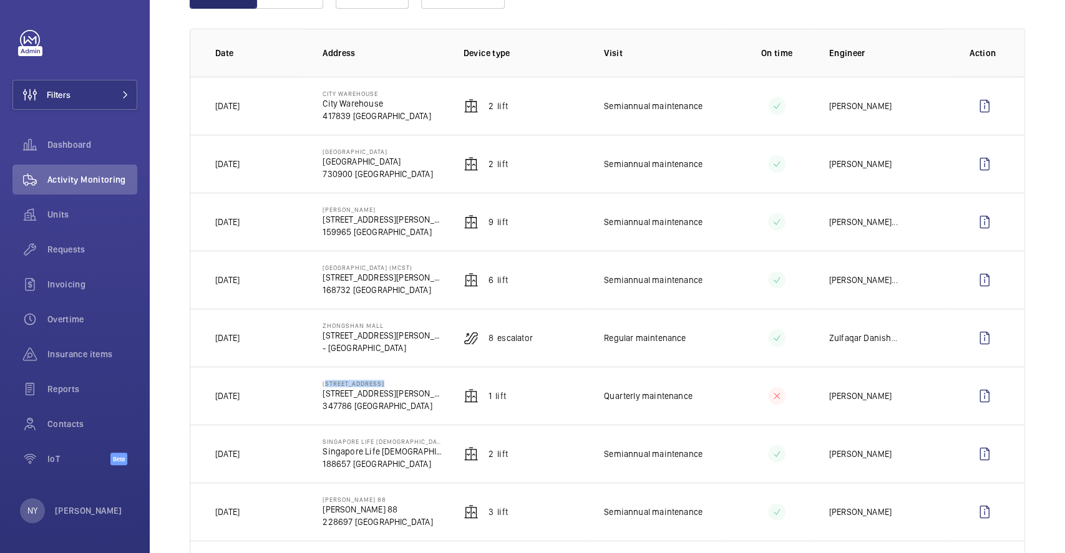
drag, startPoint x: 319, startPoint y: 382, endPoint x: 389, endPoint y: 386, distance: 70.6
click at [389, 386] on td "25 Tannery Lane 25 Tannery Ln 347786 SINGAPORE" at bounding box center [373, 396] width 140 height 58
copy p "[STREET_ADDRESS]"
click at [972, 395] on wm-front-icon-button at bounding box center [985, 396] width 30 height 30
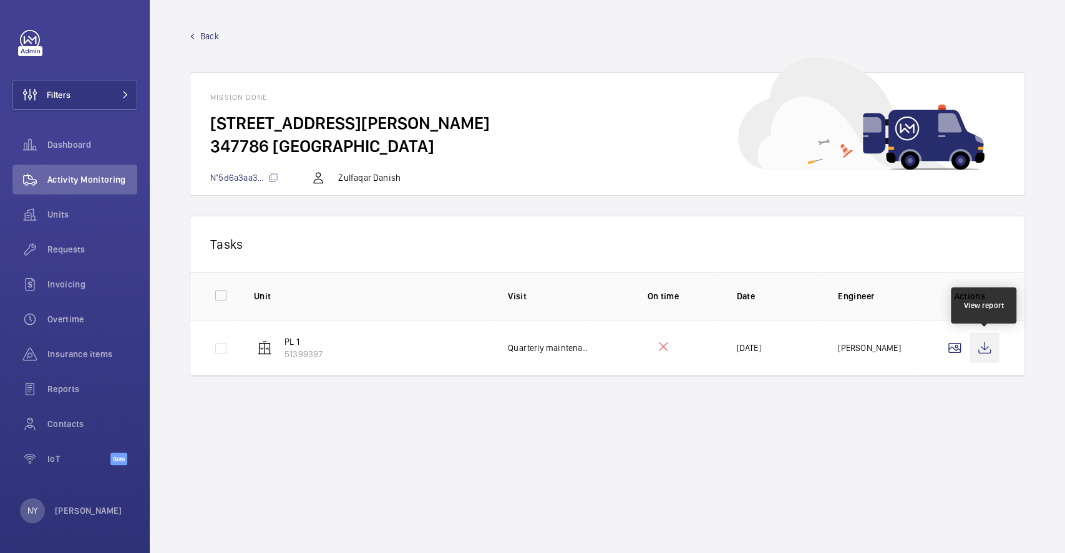
click at [977, 351] on wm-front-icon-button at bounding box center [985, 348] width 30 height 30
click at [202, 34] on span "Back" at bounding box center [209, 36] width 19 height 12
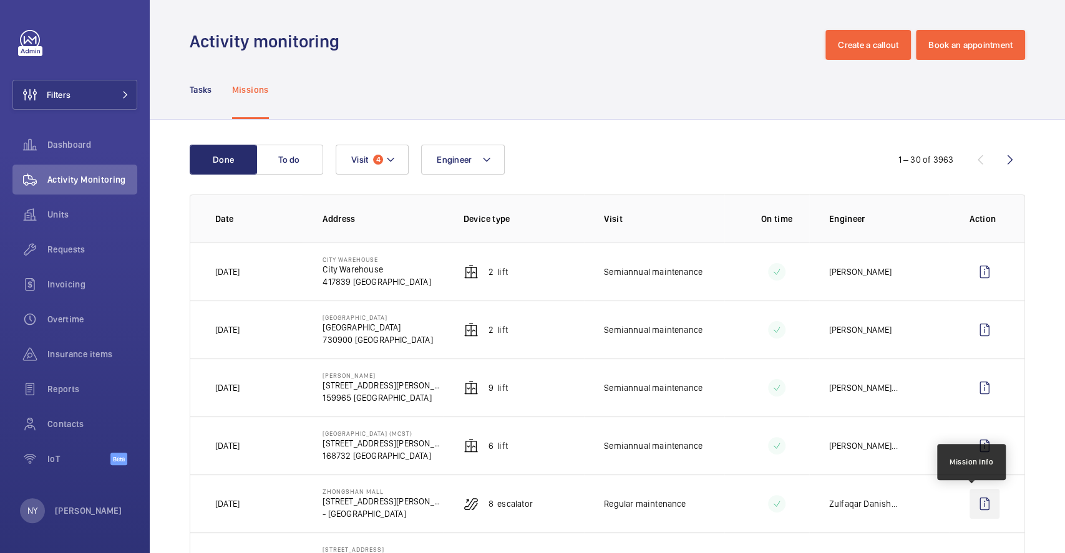
scroll to position [83, 0]
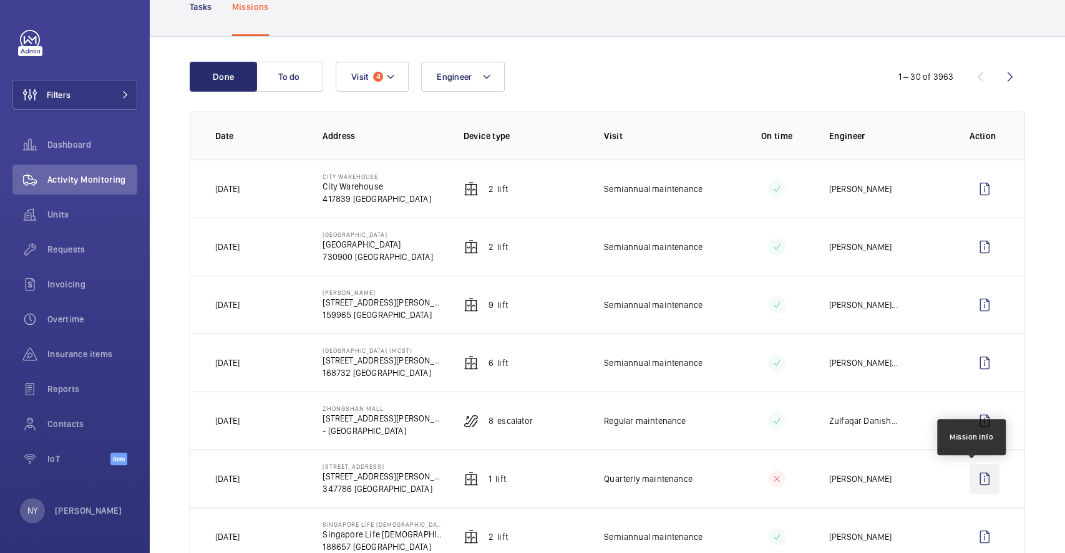
click at [982, 482] on wm-front-icon-button at bounding box center [985, 479] width 30 height 30
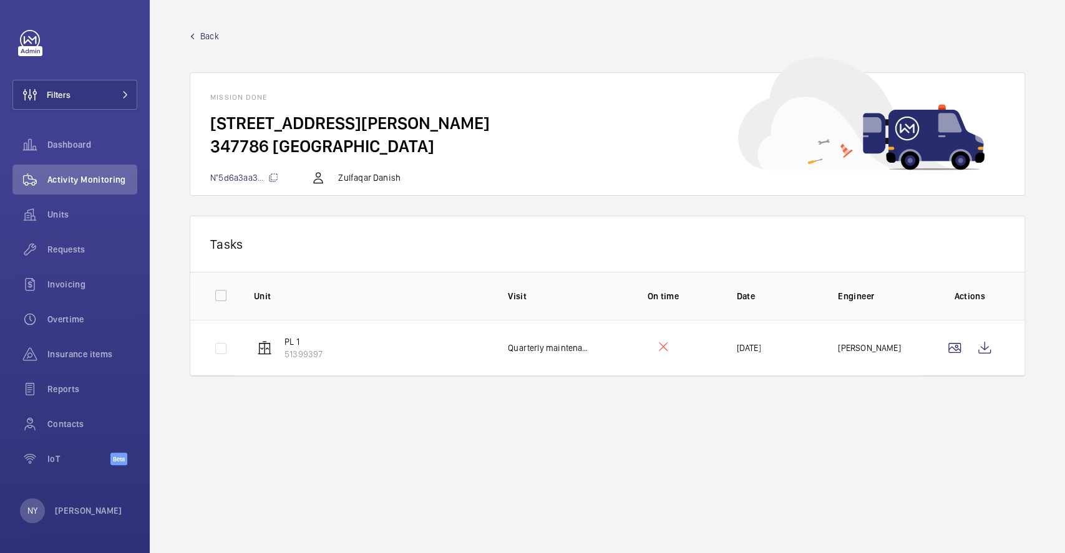
click at [215, 33] on span "Back" at bounding box center [209, 36] width 19 height 12
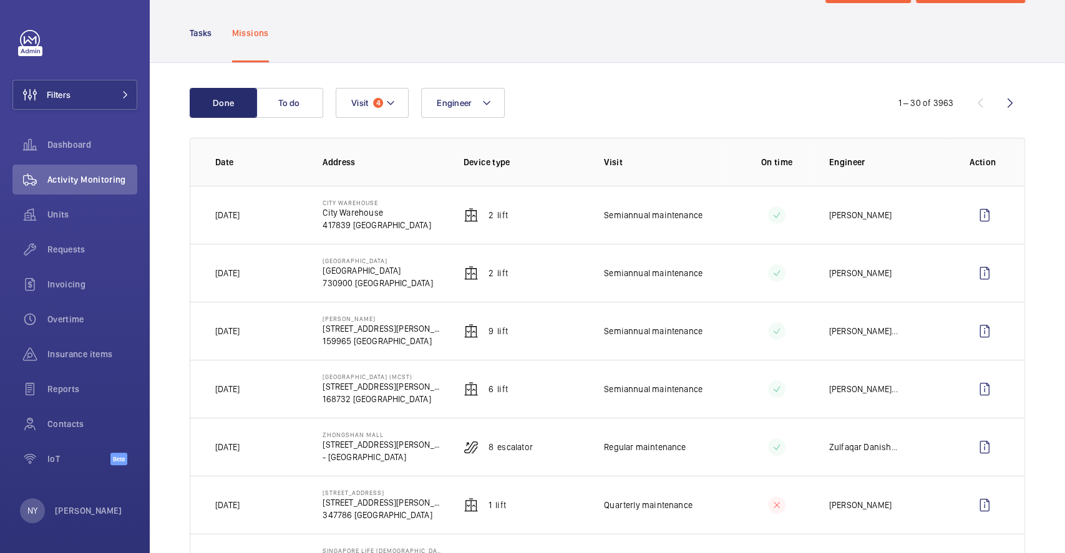
scroll to position [83, 0]
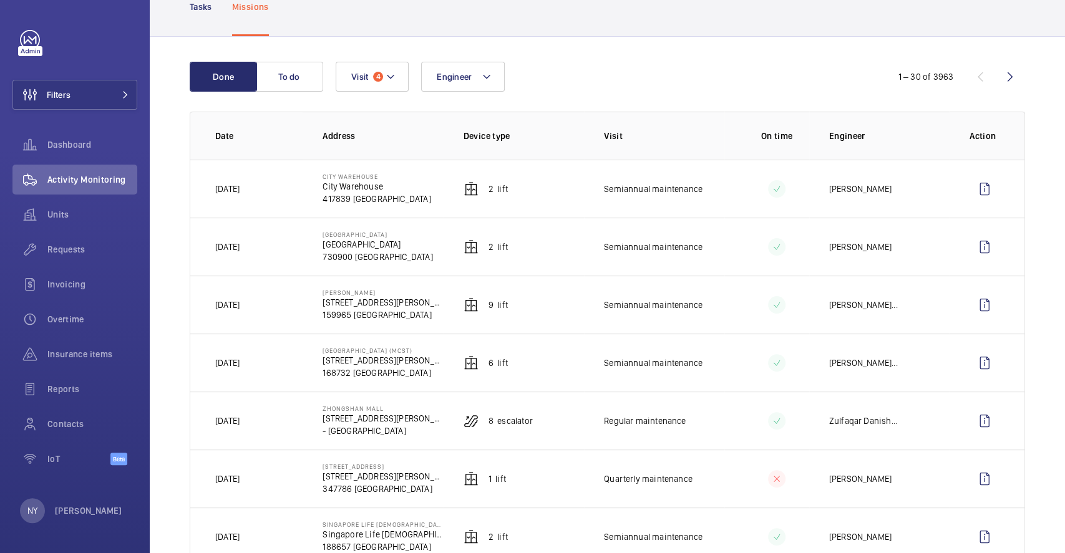
drag, startPoint x: 321, startPoint y: 408, endPoint x: 390, endPoint y: 407, distance: 68.6
click at [390, 407] on td "Zhongshan Mall 18 Ah Hood Rd - SINGAPORE" at bounding box center [373, 421] width 140 height 58
drag, startPoint x: 486, startPoint y: 422, endPoint x: 546, endPoint y: 422, distance: 59.9
click at [546, 422] on td "8 Escalator" at bounding box center [514, 421] width 140 height 58
click at [971, 422] on wm-front-icon-button at bounding box center [985, 421] width 30 height 30
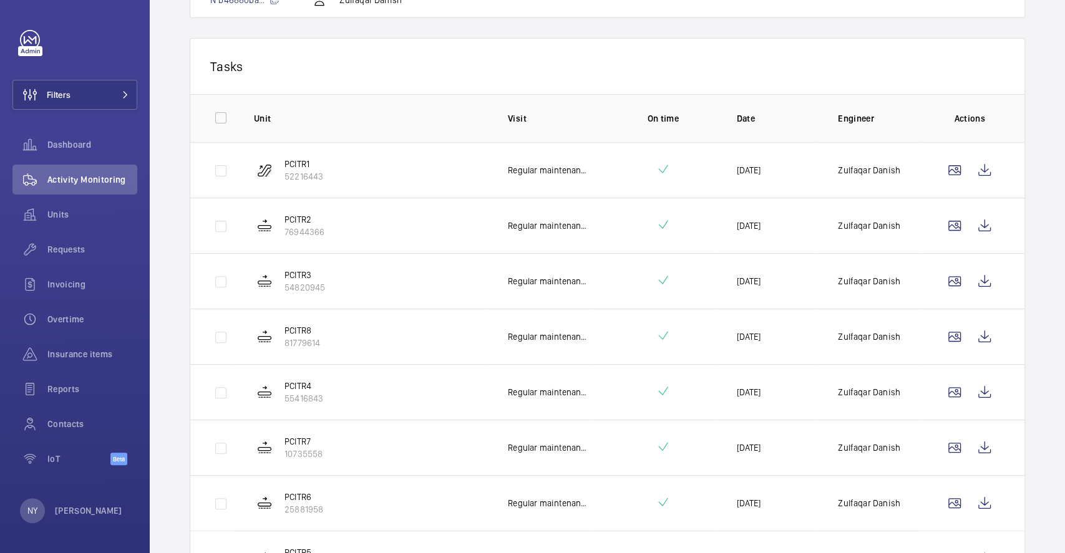
scroll to position [261, 0]
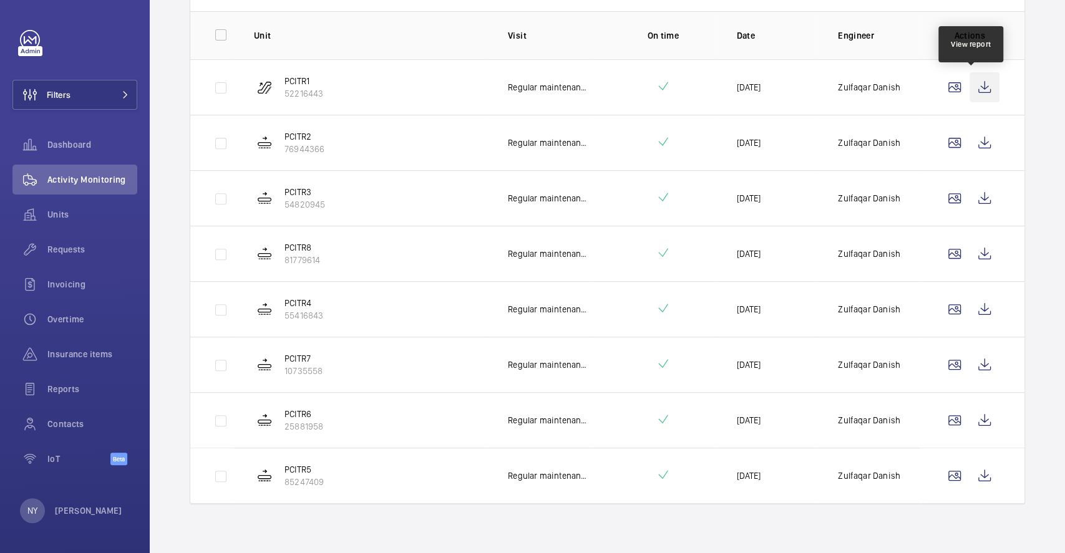
click at [978, 97] on wm-front-icon-button at bounding box center [985, 87] width 30 height 30
click at [979, 152] on wm-front-icon-button at bounding box center [985, 143] width 30 height 30
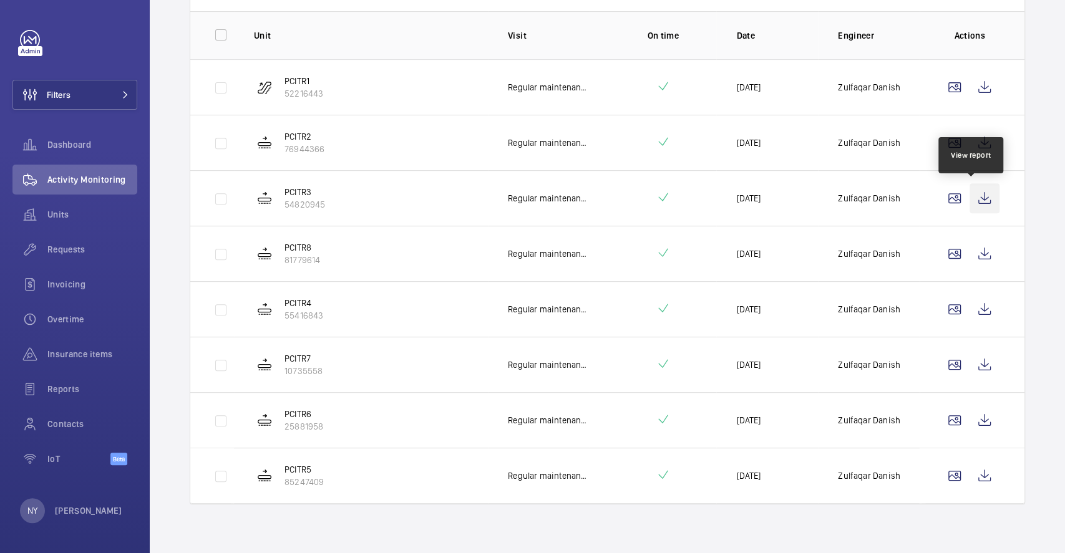
click at [978, 205] on wm-front-icon-button at bounding box center [985, 198] width 30 height 30
click at [970, 243] on wm-front-icon-button at bounding box center [985, 254] width 30 height 30
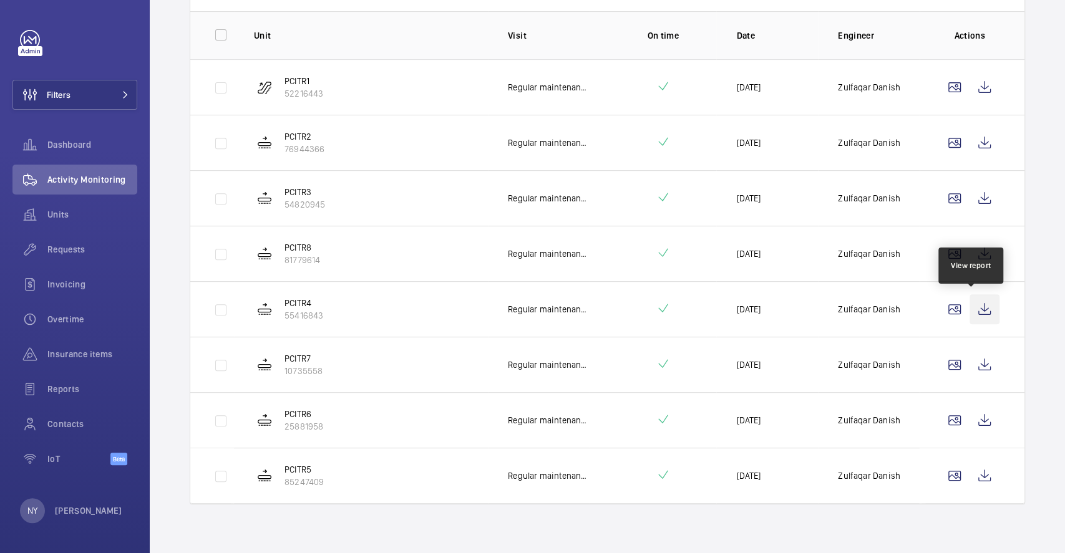
click at [980, 304] on wm-front-icon-button at bounding box center [985, 309] width 30 height 30
click at [970, 359] on wm-front-icon-button at bounding box center [985, 365] width 30 height 30
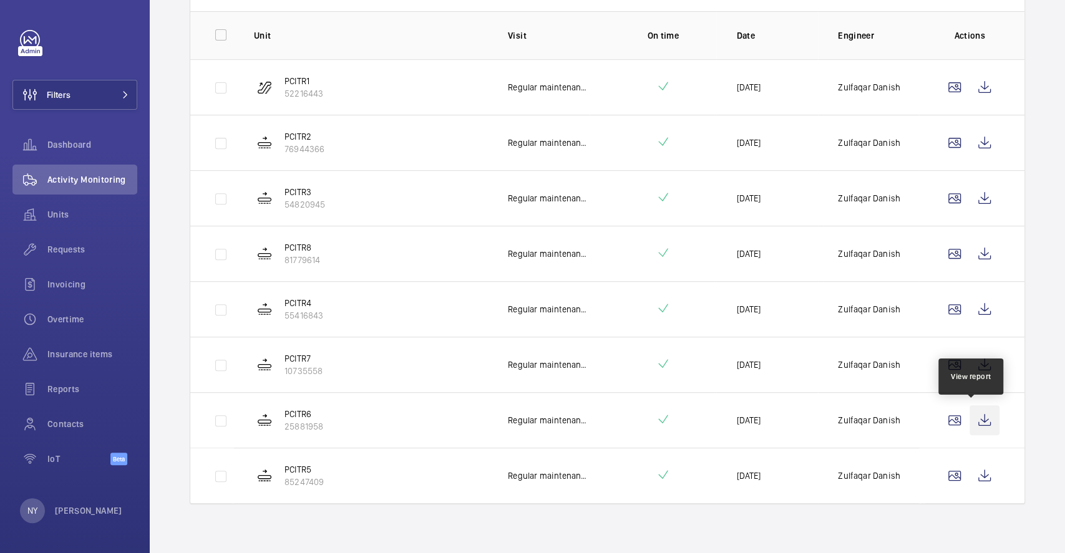
click at [980, 419] on wm-front-icon-button at bounding box center [985, 421] width 30 height 30
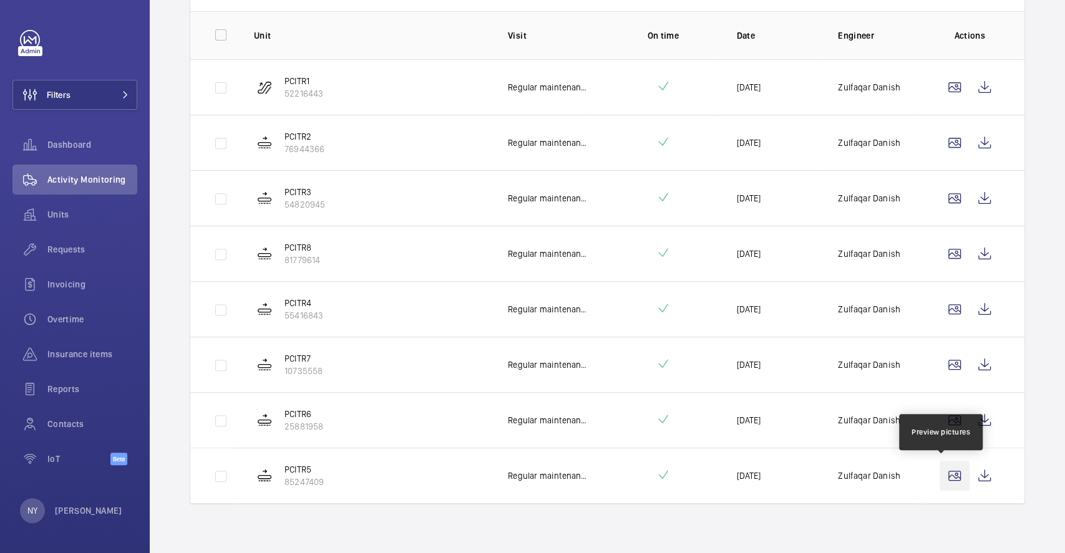
click at [953, 479] on wm-front-icon-button at bounding box center [955, 476] width 30 height 30
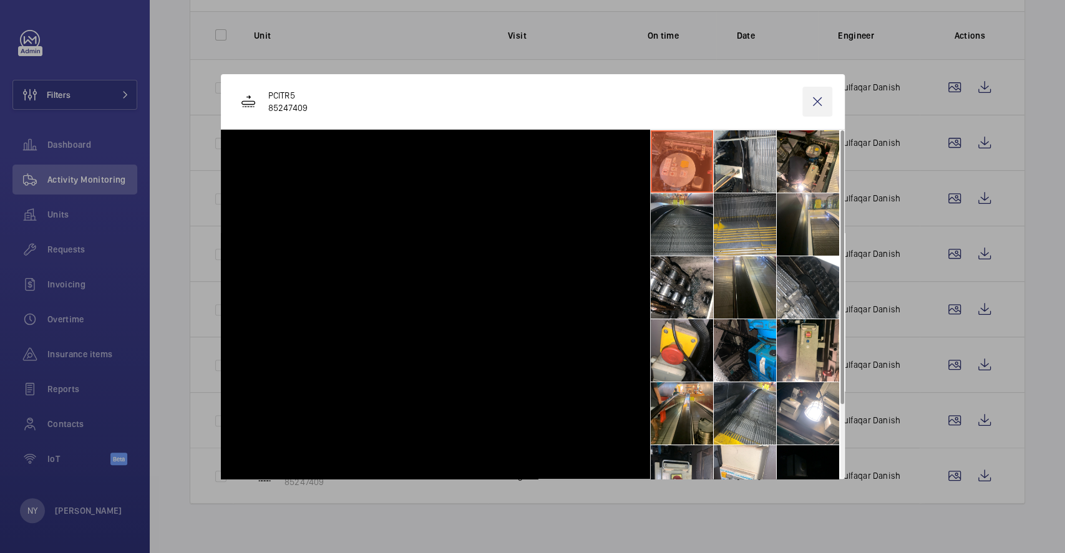
click at [807, 89] on wm-front-icon-button at bounding box center [817, 102] width 30 height 30
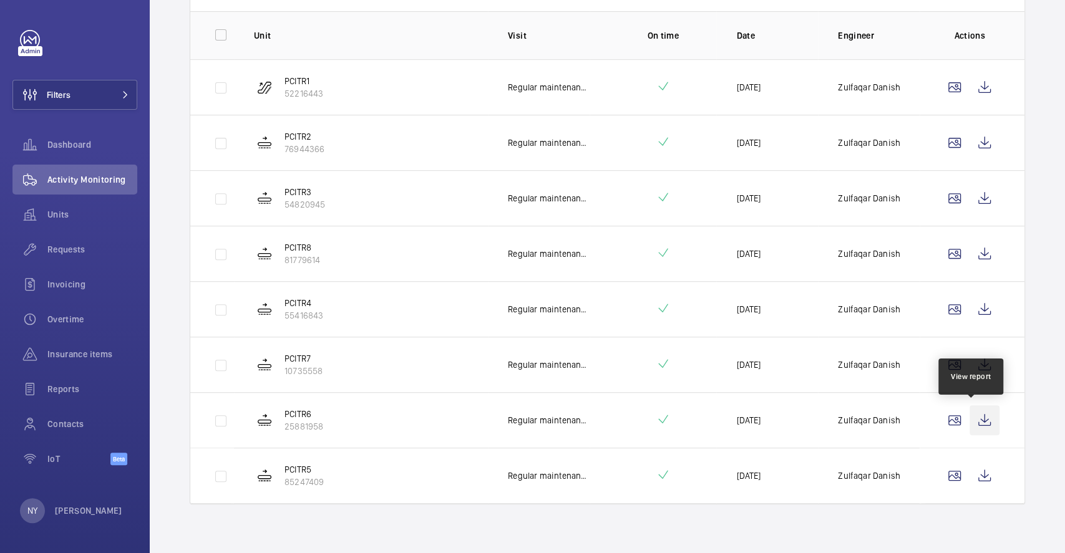
click at [981, 409] on wm-front-icon-button at bounding box center [985, 421] width 30 height 30
click at [971, 474] on wm-front-icon-button at bounding box center [985, 476] width 30 height 30
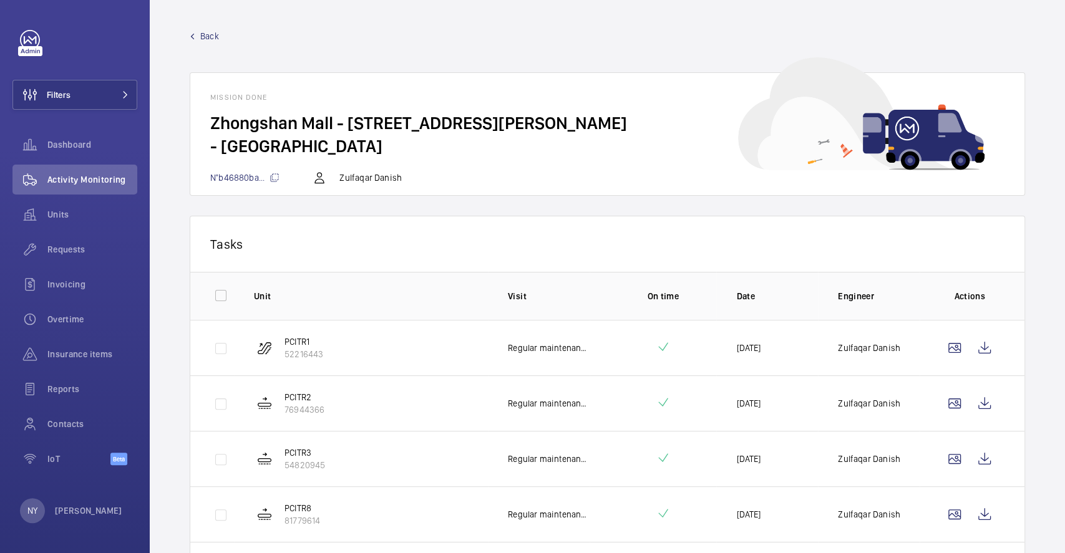
click at [205, 36] on span "Back" at bounding box center [209, 36] width 19 height 12
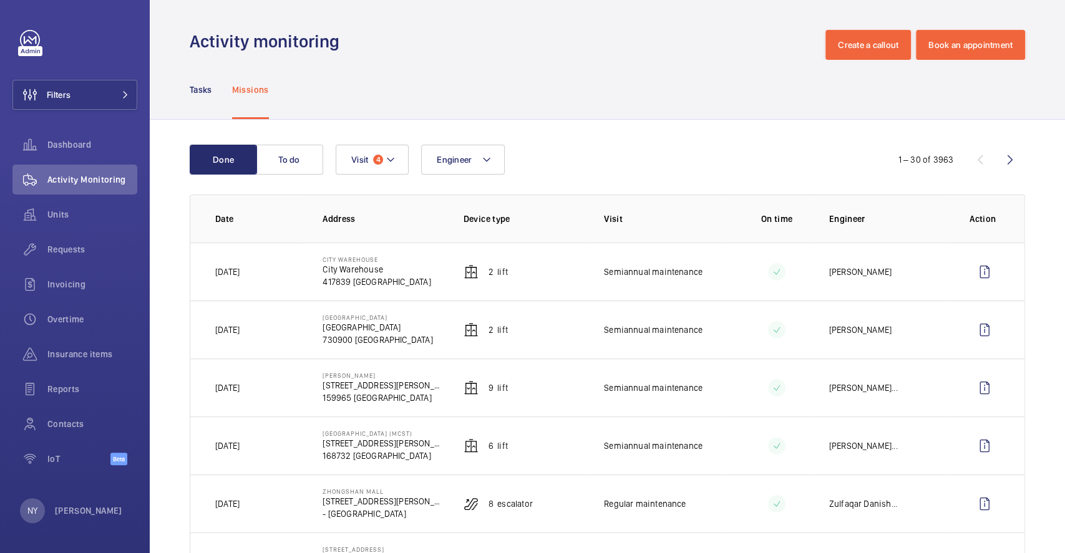
drag, startPoint x: 319, startPoint y: 434, endPoint x: 416, endPoint y: 433, distance: 96.7
click at [416, 433] on td "Tiong Bahru Plaza (MCST) 302 Tiong Bahru Rd 168732 SINGAPORE" at bounding box center [373, 446] width 140 height 58
click at [89, 102] on button "Filters" at bounding box center [74, 95] width 125 height 30
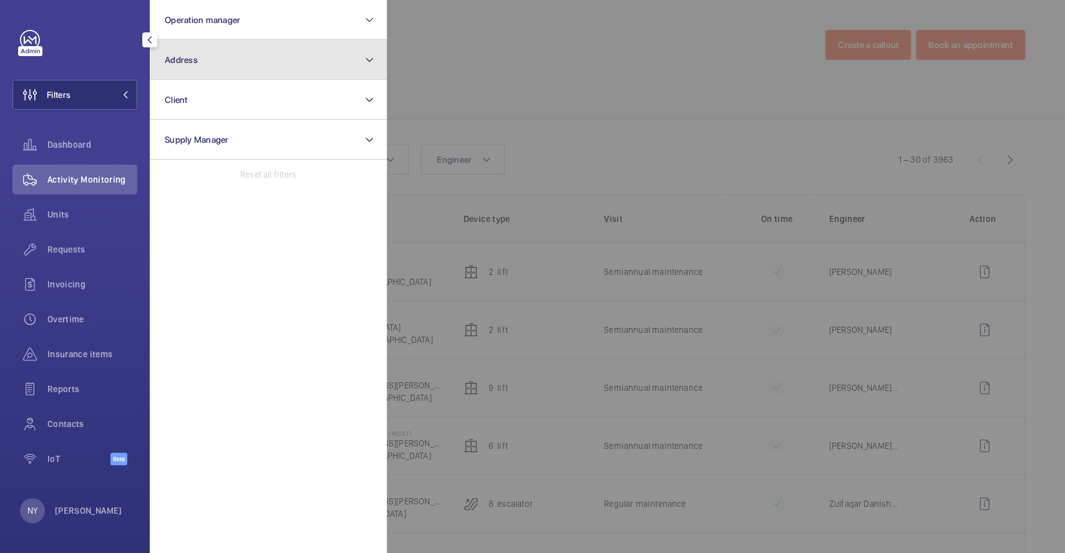
click at [260, 56] on button "Address" at bounding box center [268, 60] width 237 height 40
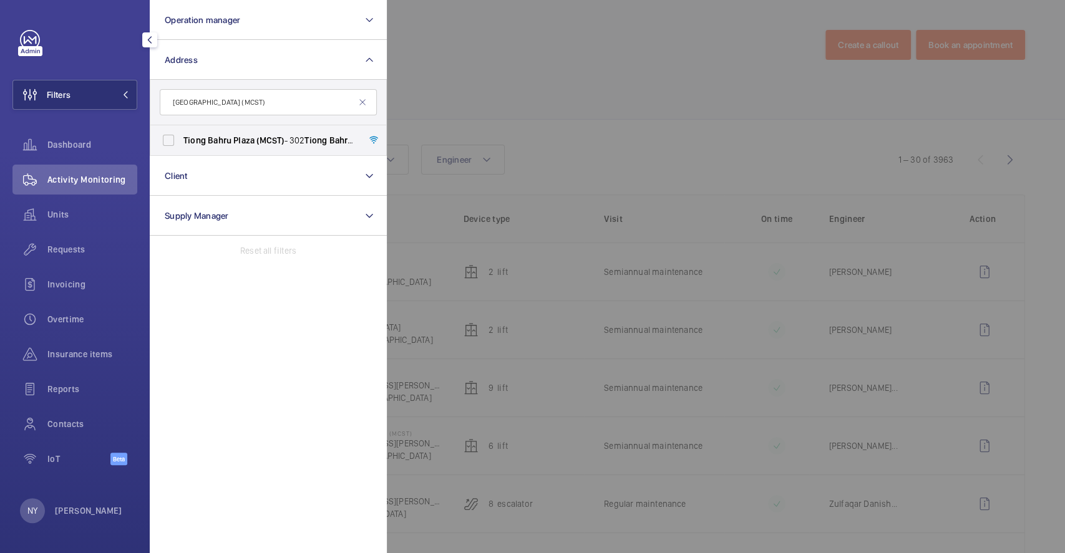
type input "[GEOGRAPHIC_DATA] (MCST)"
click at [219, 142] on span "Bahru" at bounding box center [220, 140] width 24 height 10
click at [181, 142] on input "Tiong Bahru Plaza (MCST) - 302 Tiong Bahru Rd, SINGAPORE 168732" at bounding box center [168, 140] width 25 height 25
checkbox input "true"
click at [432, 73] on div at bounding box center [919, 276] width 1065 height 553
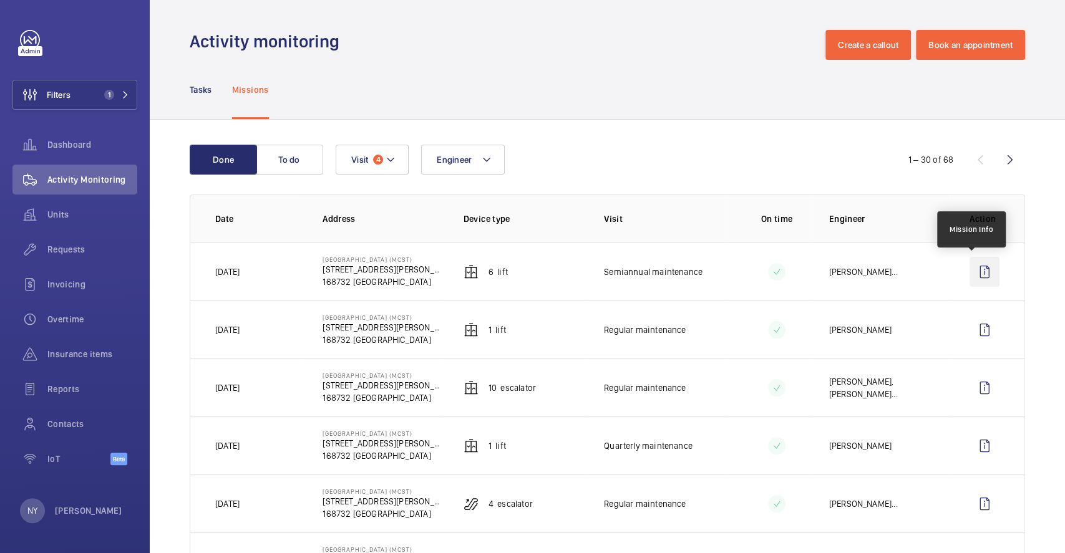
click at [970, 281] on wm-front-icon-button at bounding box center [985, 272] width 30 height 30
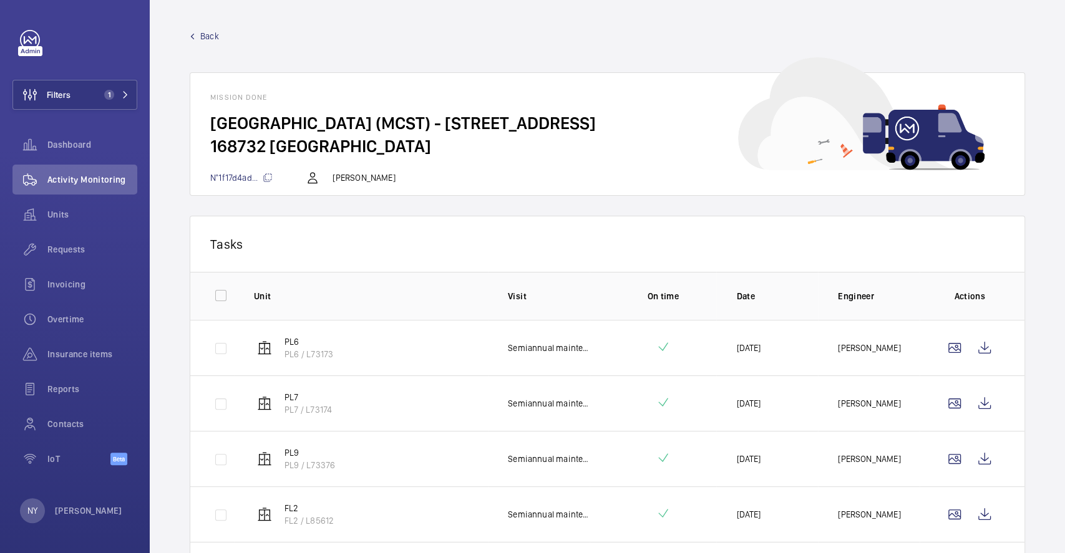
scroll to position [150, 0]
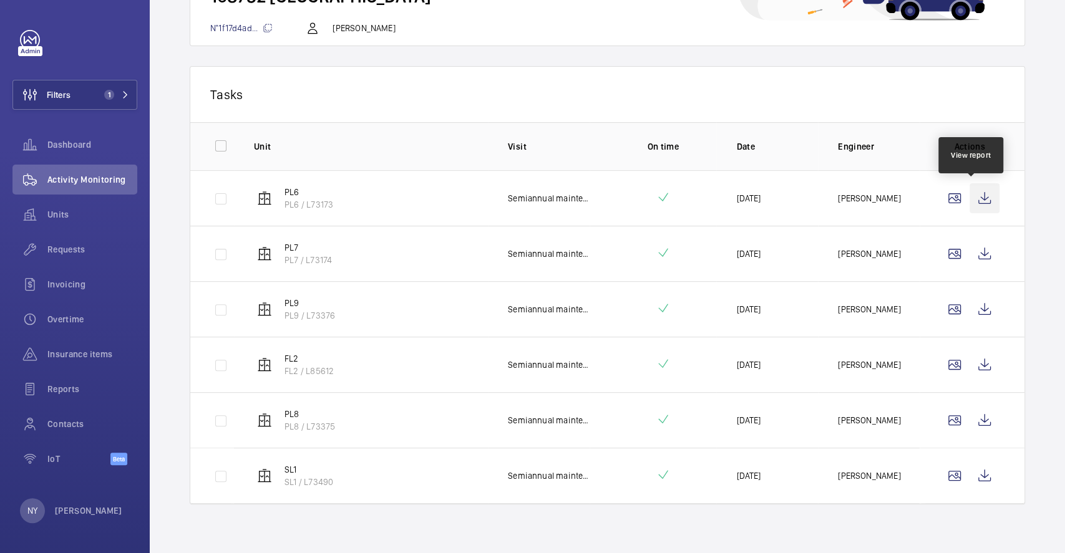
click at [970, 191] on wm-front-icon-button at bounding box center [985, 198] width 30 height 30
click at [974, 239] on wm-front-icon-button at bounding box center [985, 254] width 30 height 30
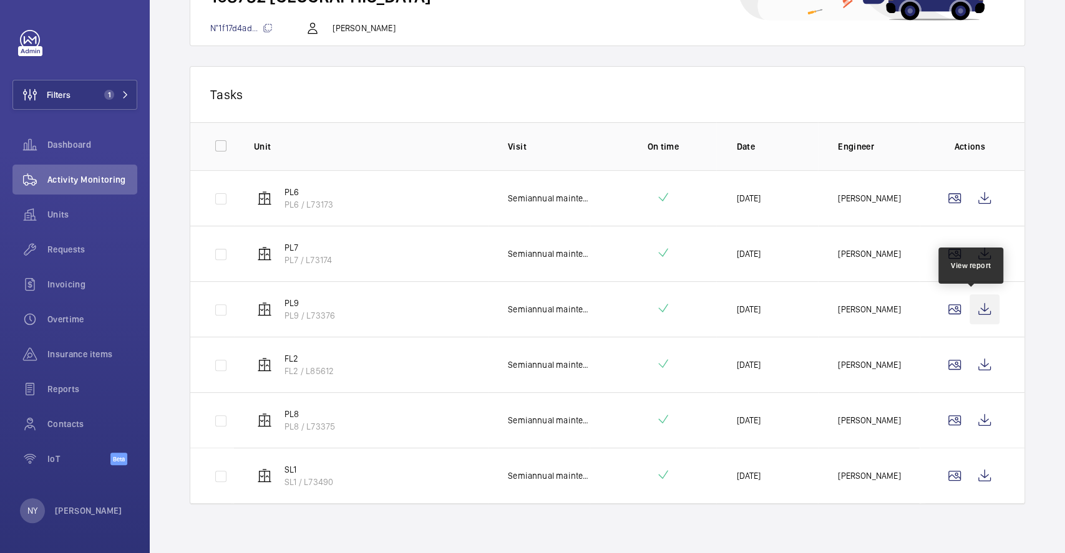
click at [977, 316] on wm-front-icon-button at bounding box center [985, 309] width 30 height 30
click at [970, 358] on wm-front-icon-button at bounding box center [985, 365] width 30 height 30
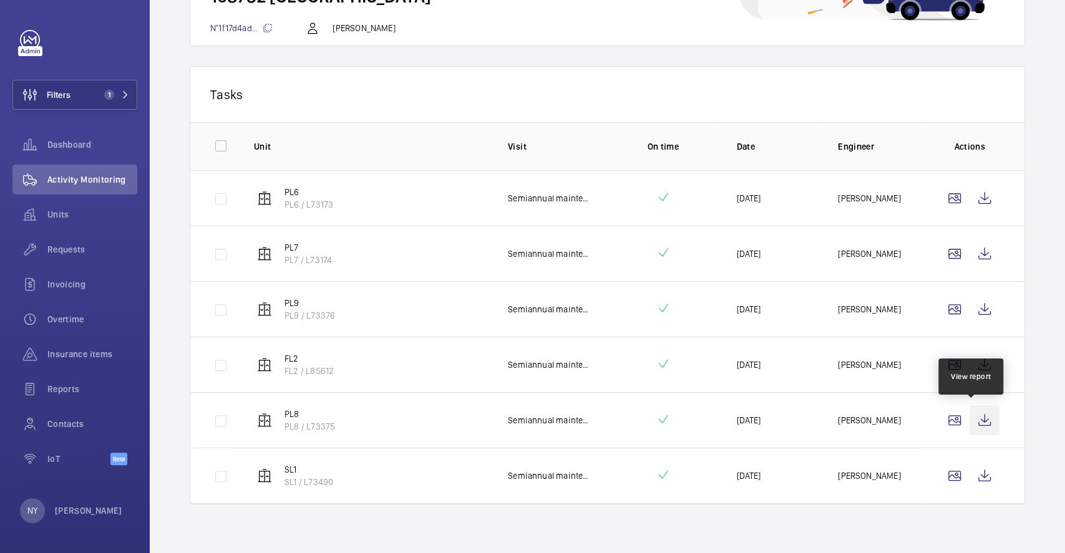
click at [970, 411] on wm-front-icon-button at bounding box center [985, 421] width 30 height 30
click at [970, 468] on wm-front-icon-button at bounding box center [985, 476] width 30 height 30
click at [975, 429] on wm-front-icon-button at bounding box center [985, 421] width 30 height 30
click at [980, 479] on wm-front-icon-button at bounding box center [985, 476] width 30 height 30
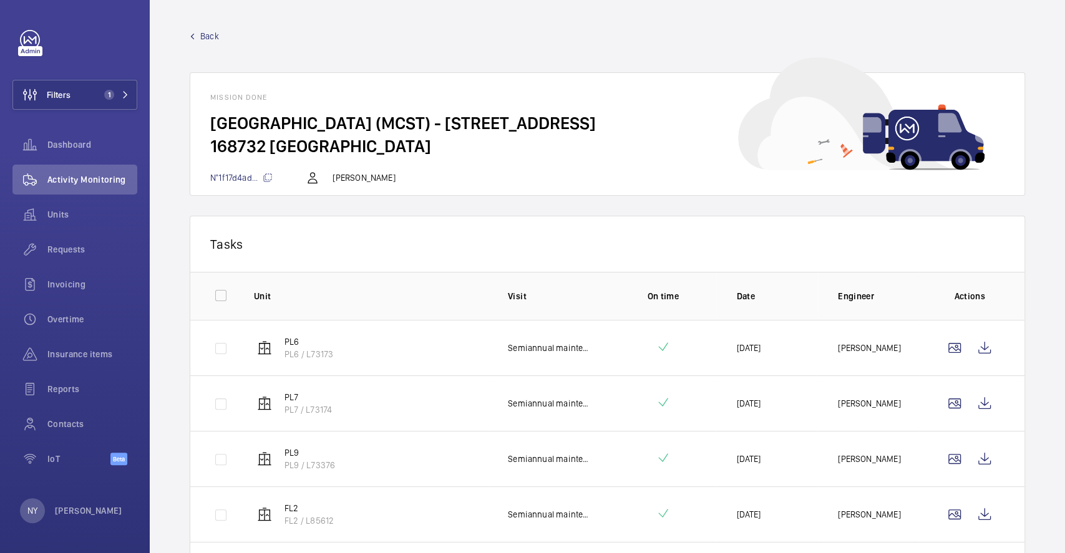
click at [212, 32] on span "Back" at bounding box center [209, 36] width 19 height 12
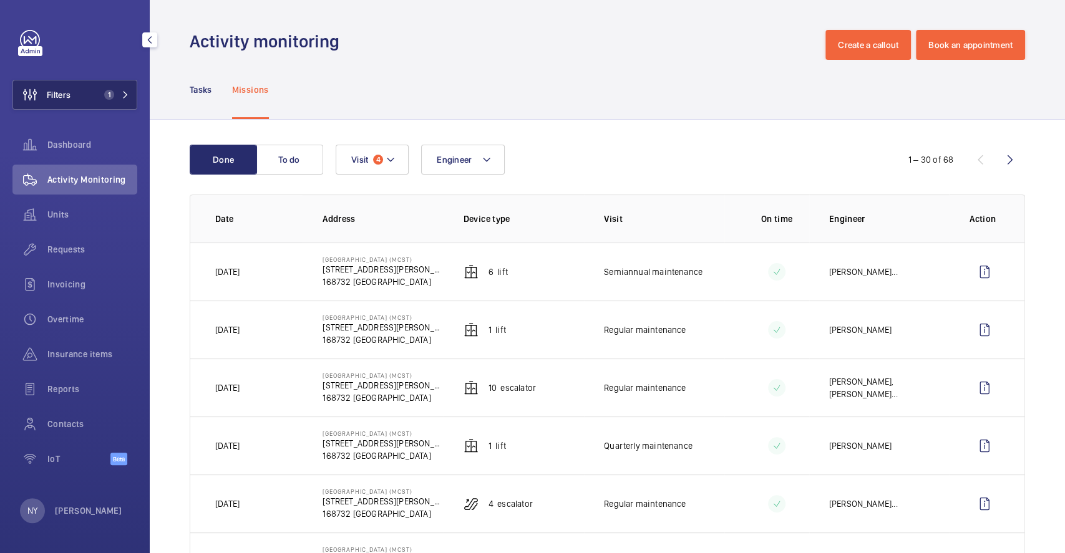
click at [91, 83] on button "Filters 1" at bounding box center [74, 95] width 125 height 30
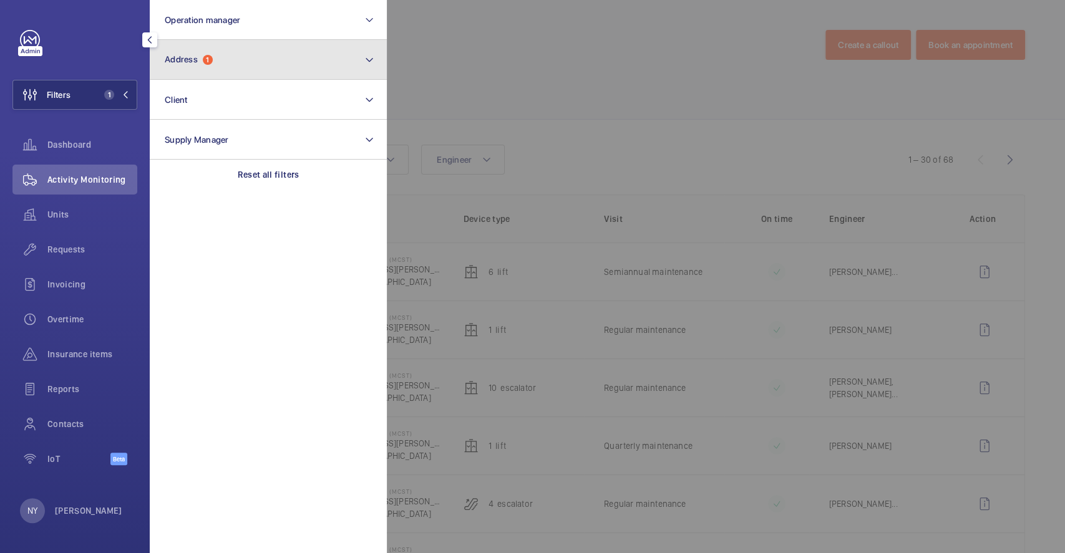
click at [328, 67] on button "Address 1" at bounding box center [268, 60] width 237 height 40
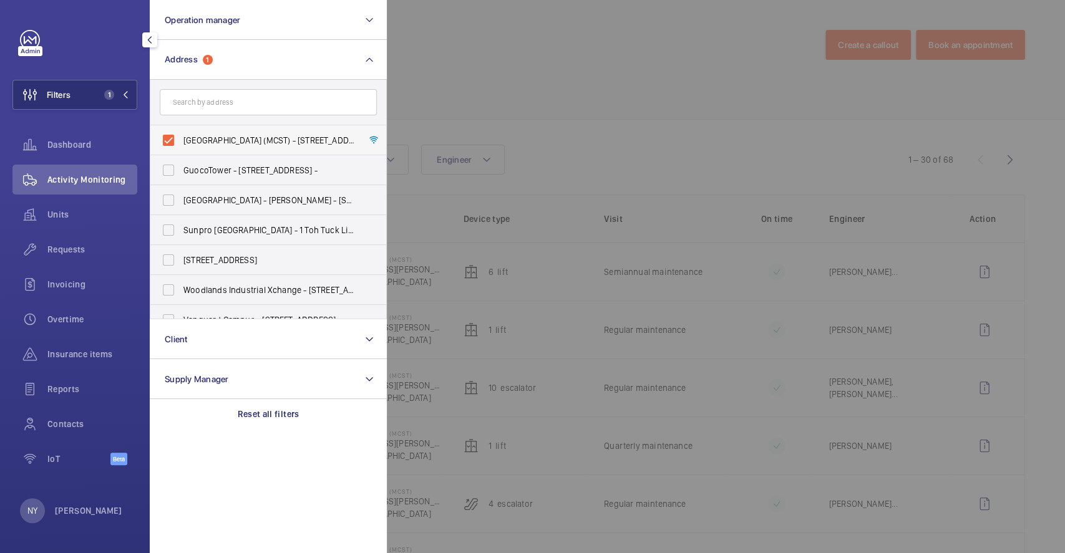
click at [290, 147] on label "Tiong Bahru Plaza (MCST) - 302 Tiong Bahru Rd, SINGAPORE 168732" at bounding box center [258, 140] width 217 height 30
click at [181, 147] on input "Tiong Bahru Plaza (MCST) - 302 Tiong Bahru Rd, SINGAPORE 168732" at bounding box center [168, 140] width 25 height 25
checkbox input "false"
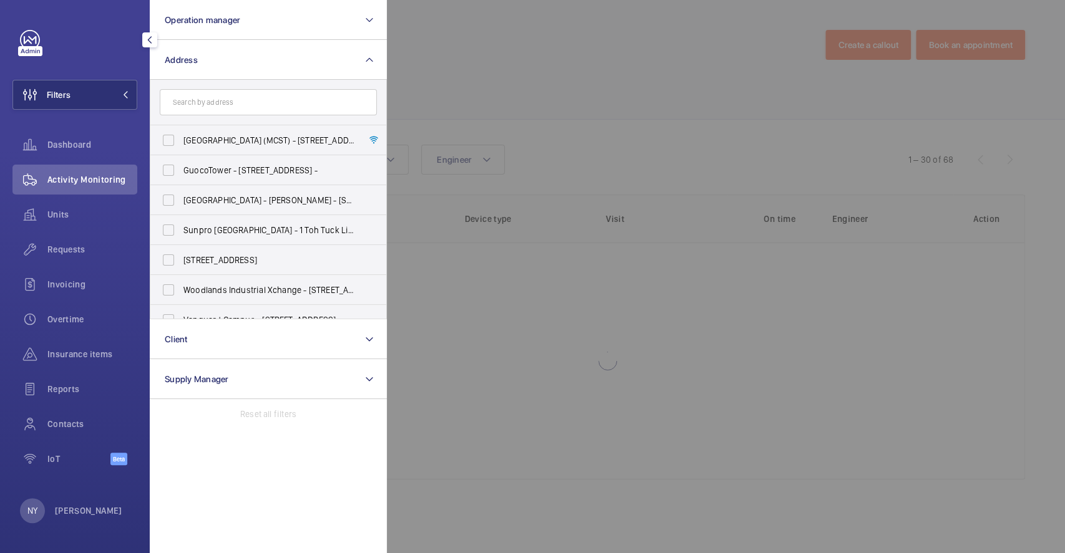
click at [579, 140] on div at bounding box center [919, 276] width 1065 height 553
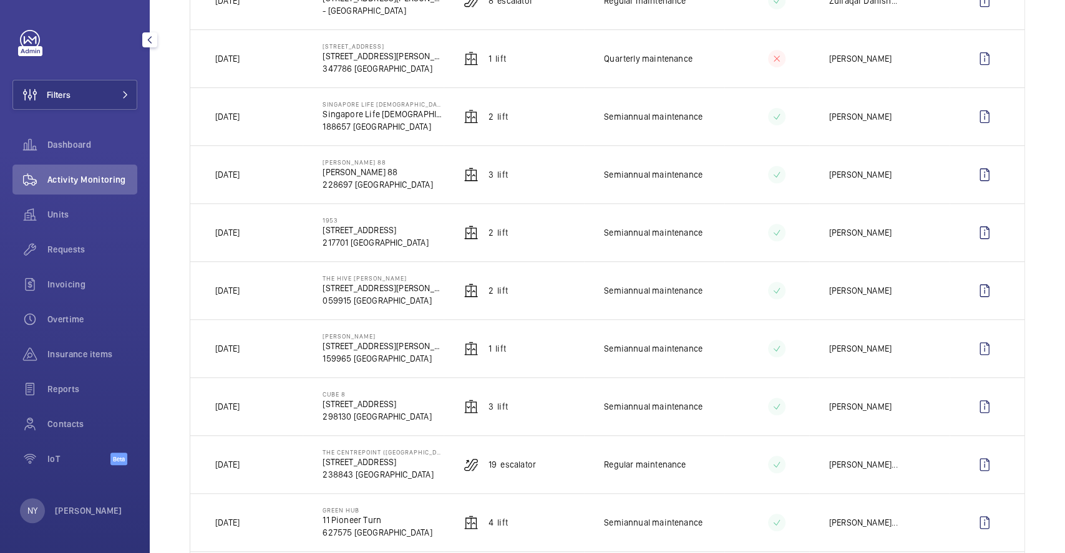
scroll to position [582, 0]
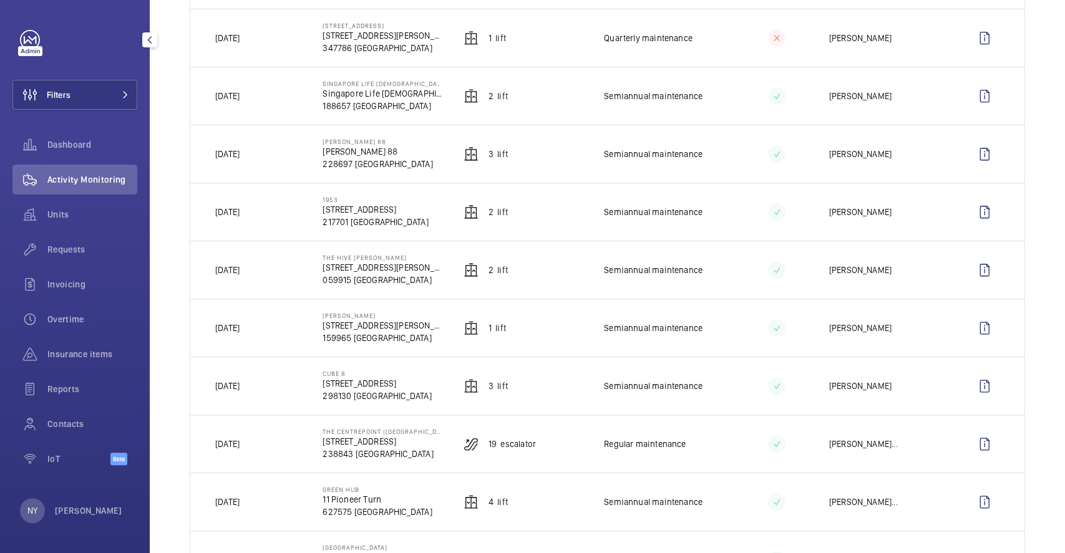
drag, startPoint x: 225, startPoint y: 213, endPoint x: 266, endPoint y: 215, distance: 41.2
click at [266, 215] on td "[DATE]" at bounding box center [246, 212] width 112 height 58
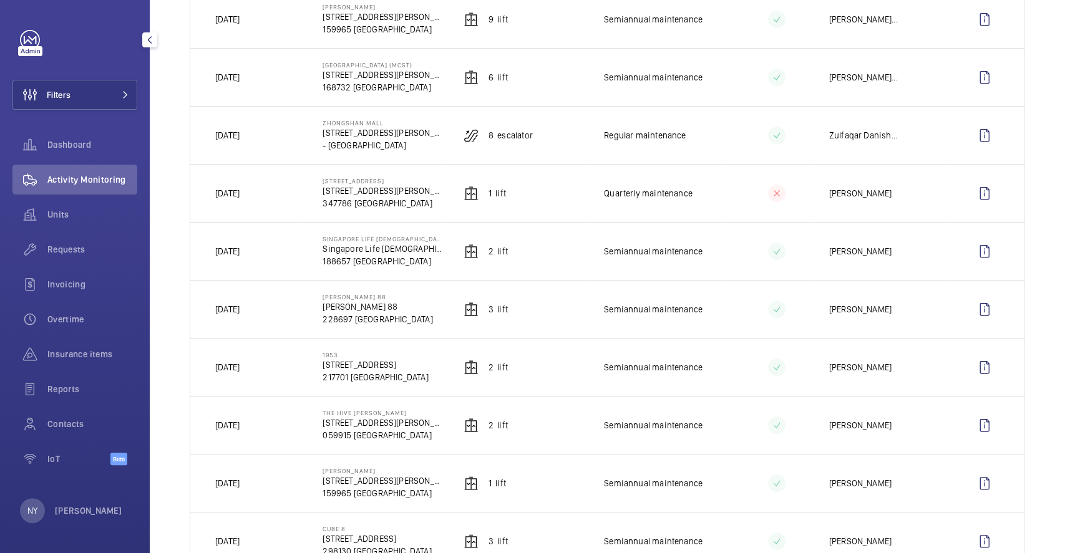
scroll to position [416, 0]
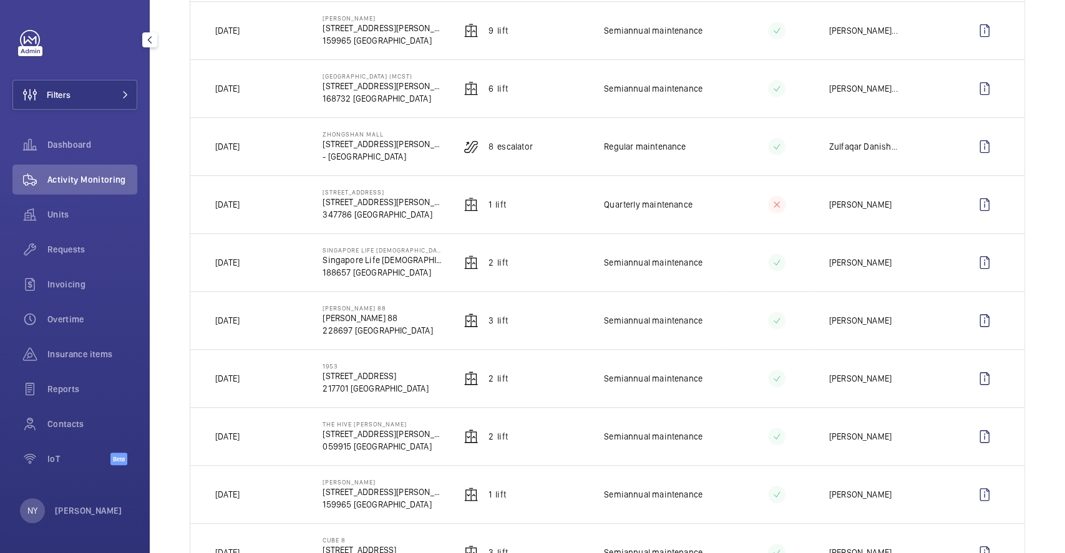
drag, startPoint x: 230, startPoint y: 200, endPoint x: 246, endPoint y: 200, distance: 16.2
click at [240, 200] on p "[DATE]" at bounding box center [227, 204] width 24 height 12
drag, startPoint x: 231, startPoint y: 89, endPoint x: 260, endPoint y: 89, distance: 28.7
click at [260, 89] on td "[DATE]" at bounding box center [246, 88] width 112 height 58
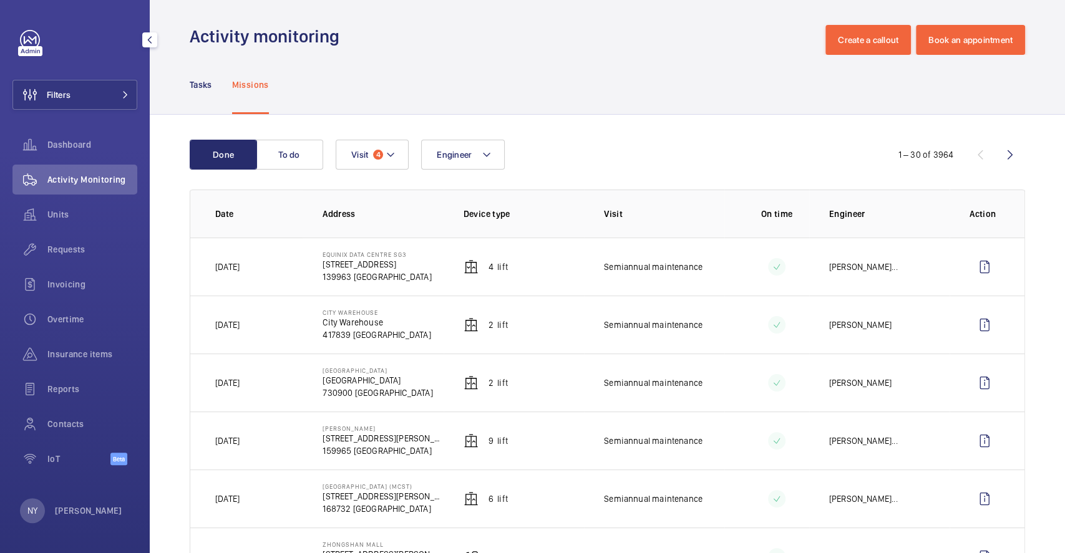
scroll to position [0, 0]
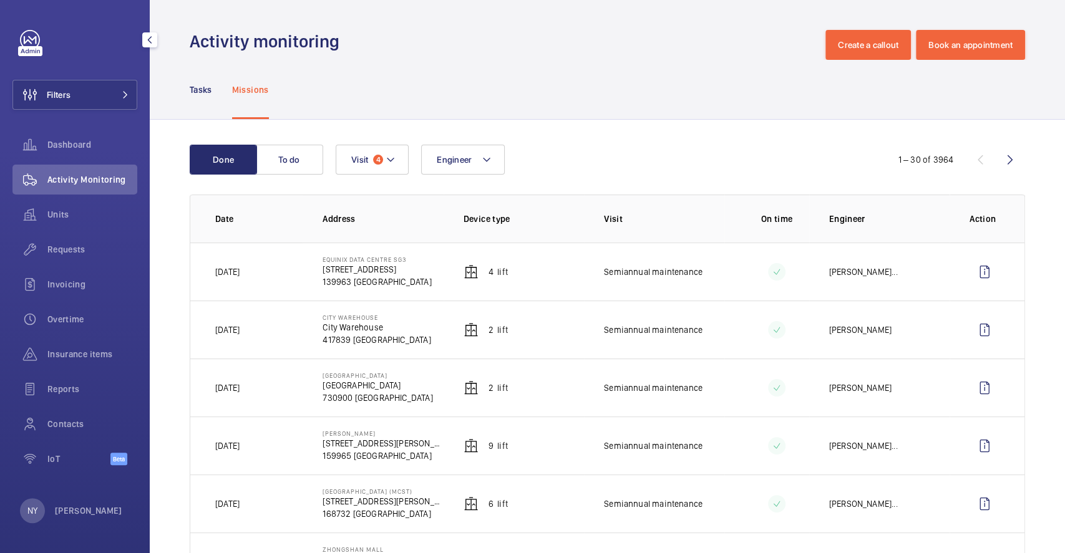
drag, startPoint x: 319, startPoint y: 436, endPoint x: 380, endPoint y: 431, distance: 60.7
click at [380, 431] on td "IKEA Alexandra 317 Alexandra Rd 159965 SINGAPORE" at bounding box center [373, 446] width 140 height 58
click at [970, 441] on wm-front-icon-button at bounding box center [985, 446] width 30 height 30
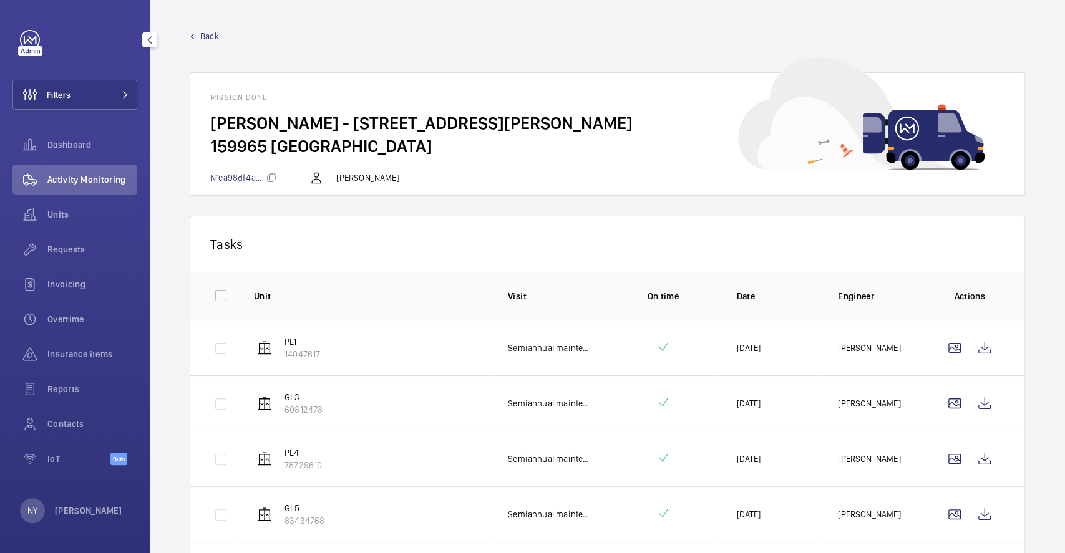
click at [213, 37] on span "Back" at bounding box center [209, 36] width 19 height 12
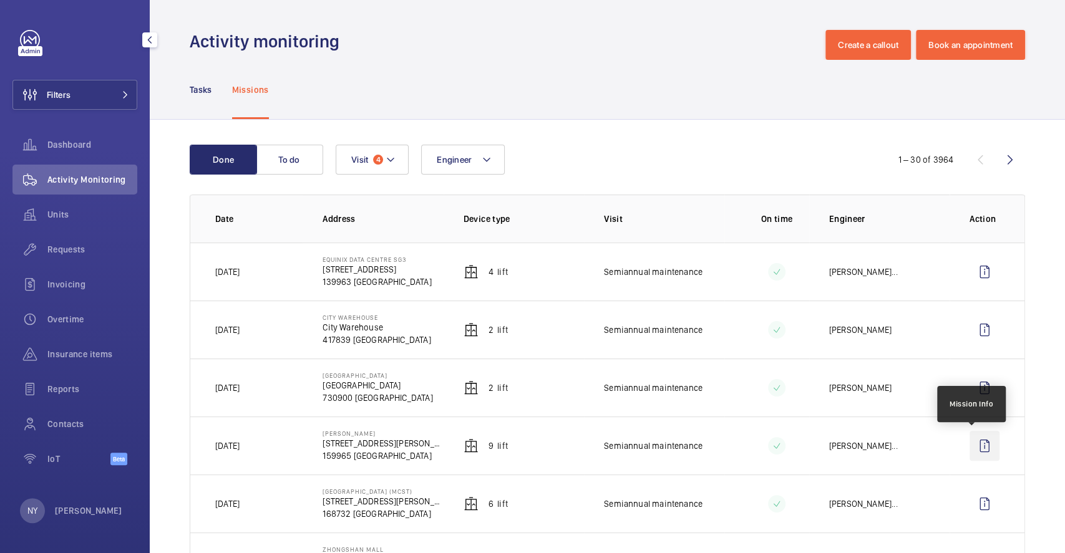
click at [973, 455] on wm-front-icon-button at bounding box center [985, 446] width 30 height 30
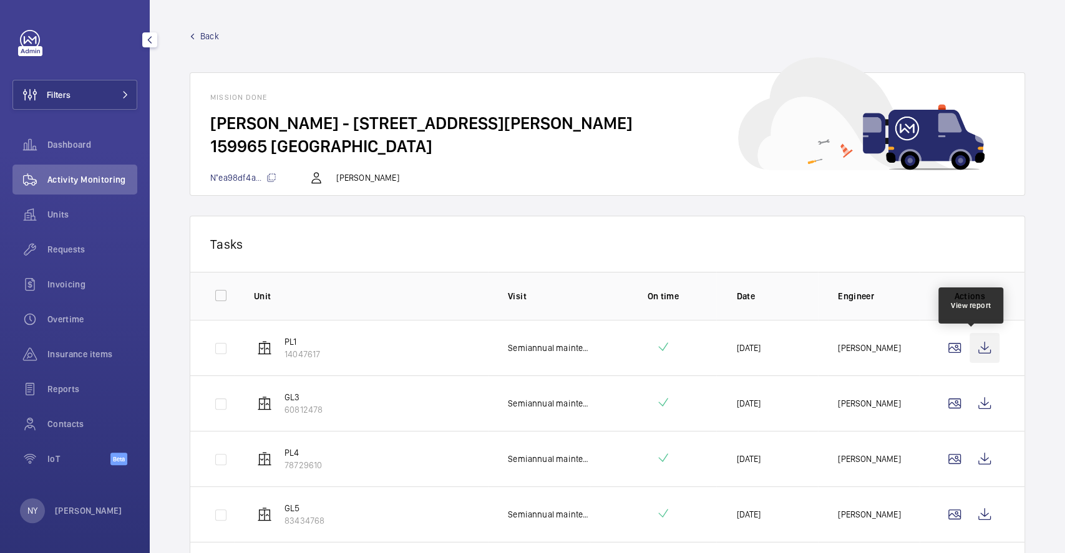
click at [973, 351] on wm-front-icon-button at bounding box center [985, 348] width 30 height 30
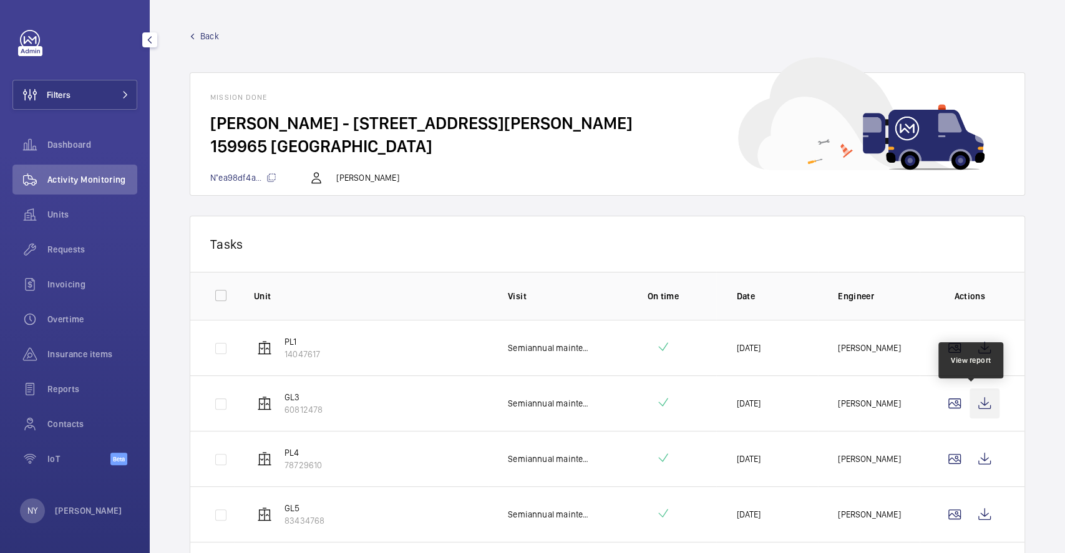
click at [970, 412] on wm-front-icon-button at bounding box center [985, 404] width 30 height 30
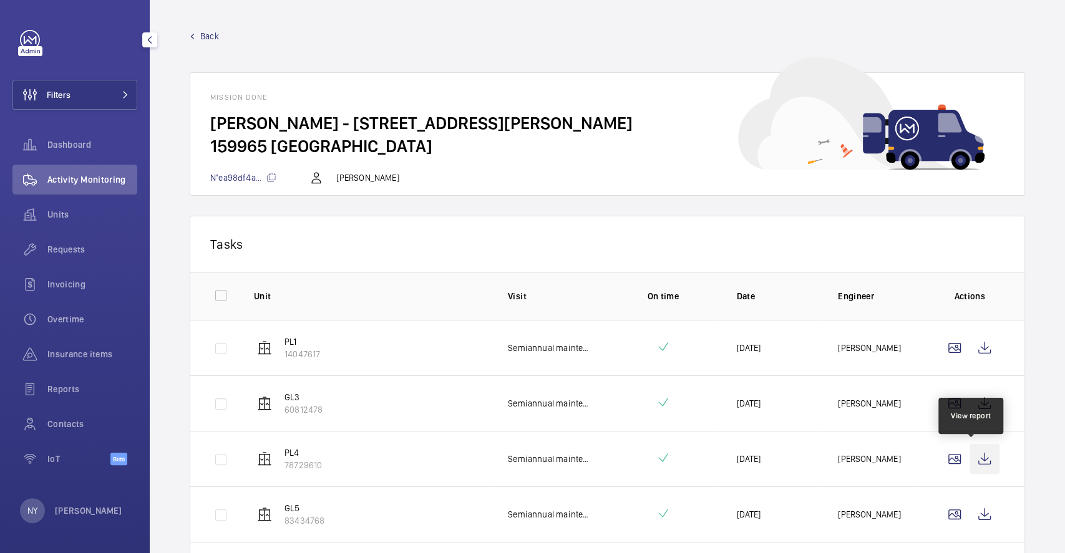
click at [976, 458] on wm-front-icon-button at bounding box center [985, 459] width 30 height 30
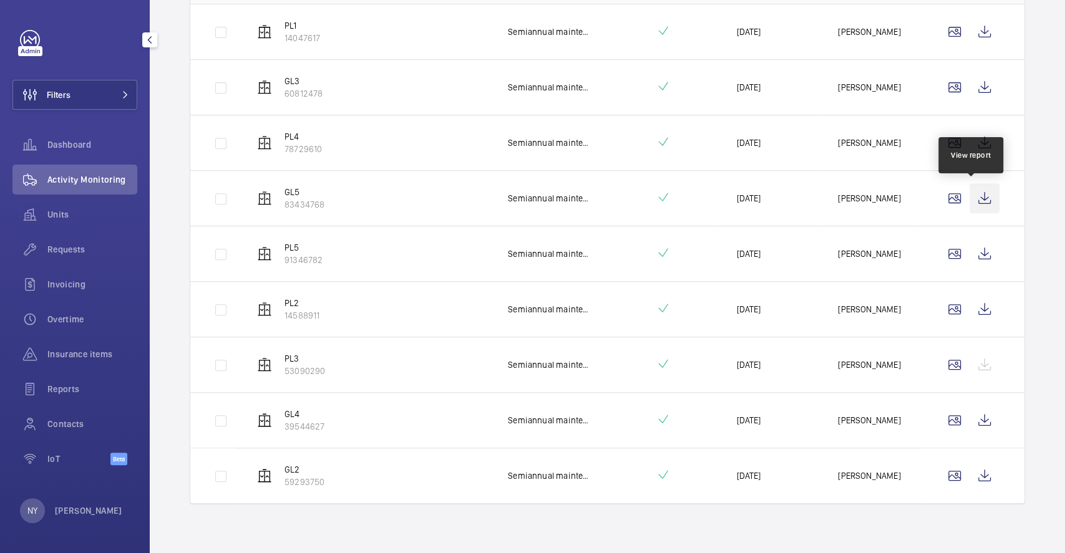
click at [970, 197] on wm-front-icon-button at bounding box center [985, 198] width 30 height 30
click at [979, 252] on wm-front-icon-button at bounding box center [985, 254] width 30 height 30
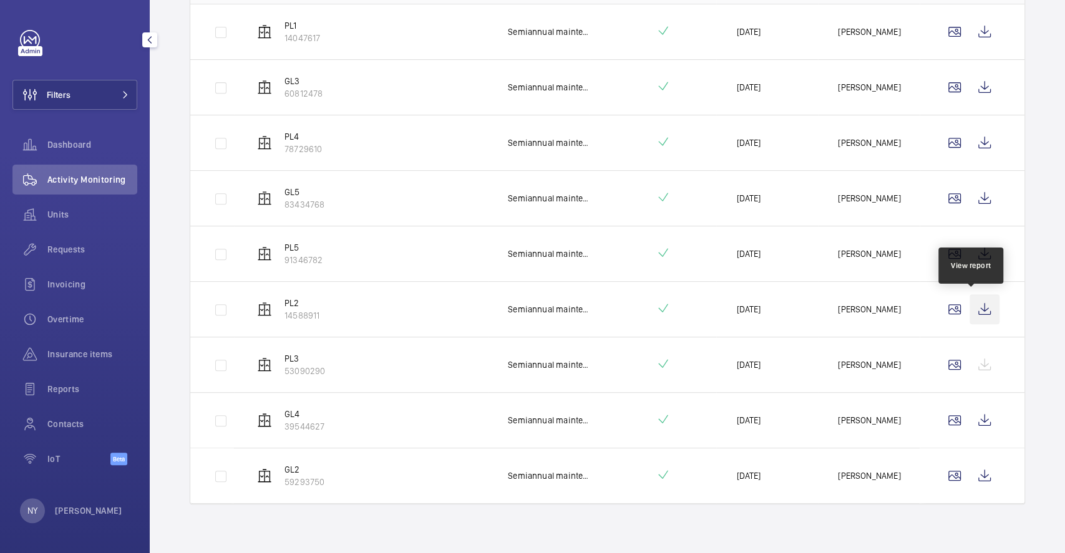
click at [975, 309] on wm-front-icon-button at bounding box center [985, 309] width 30 height 30
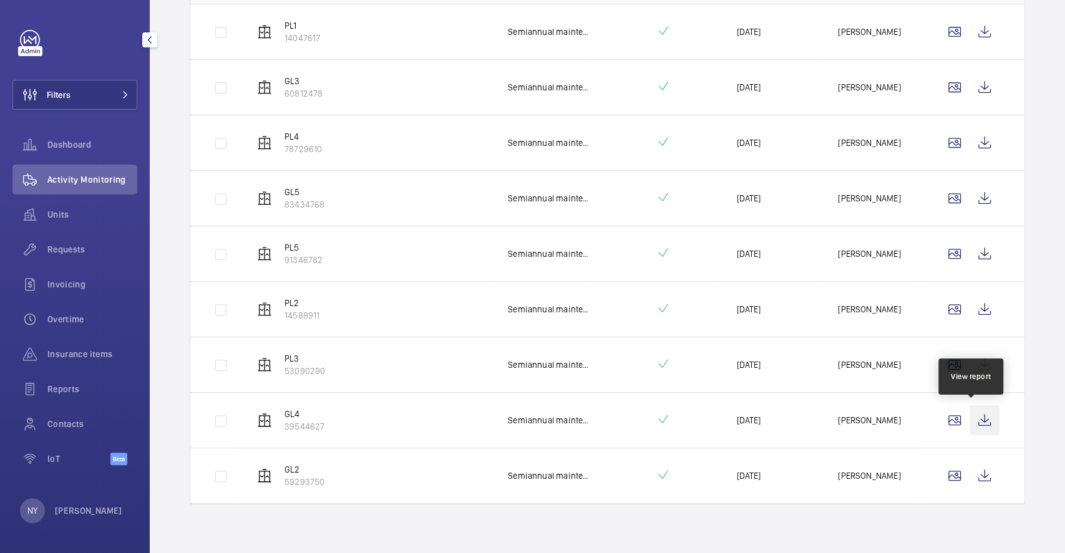
click at [970, 412] on wm-front-icon-button at bounding box center [985, 421] width 30 height 30
click at [970, 472] on wm-front-icon-button at bounding box center [985, 476] width 30 height 30
click at [973, 422] on wm-front-icon-button at bounding box center [985, 421] width 30 height 30
click at [975, 487] on wm-front-icon-button at bounding box center [985, 476] width 30 height 30
click at [968, 367] on div at bounding box center [970, 365] width 60 height 30
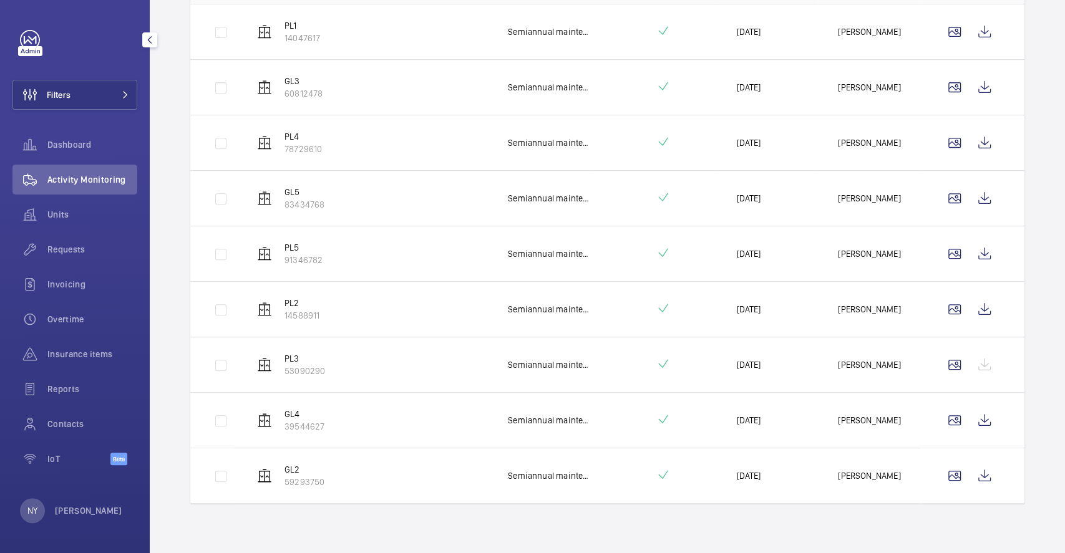
scroll to position [0, 0]
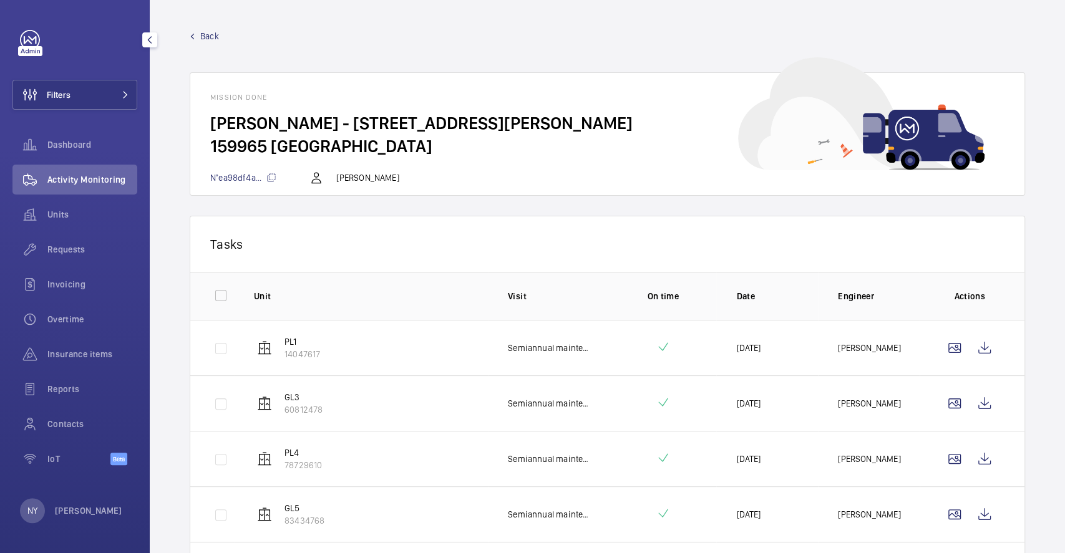
click at [211, 37] on span "Back" at bounding box center [209, 36] width 19 height 12
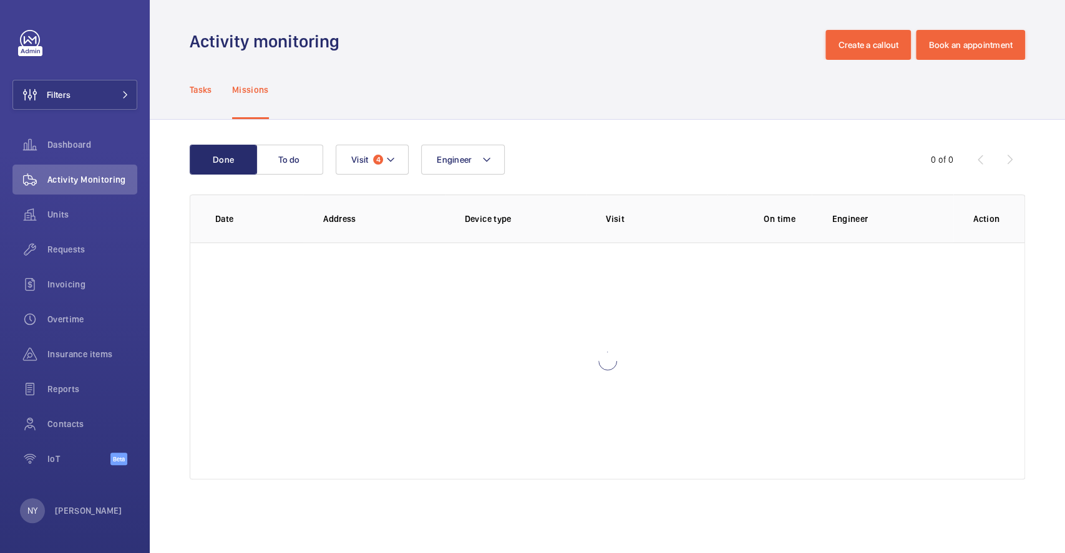
click at [201, 93] on p "Tasks" at bounding box center [201, 90] width 22 height 12
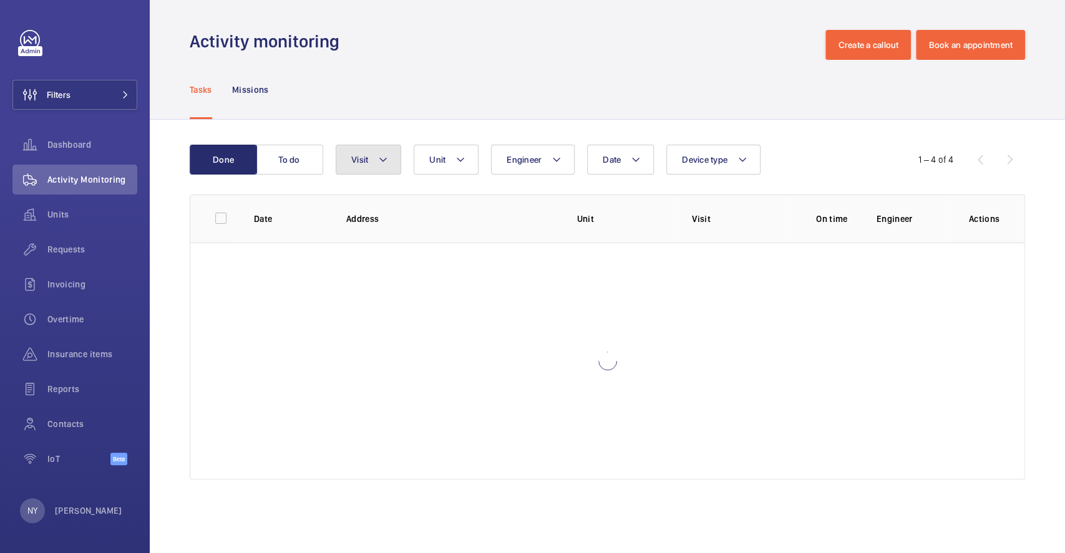
click at [361, 162] on span "Visit" at bounding box center [359, 160] width 17 height 10
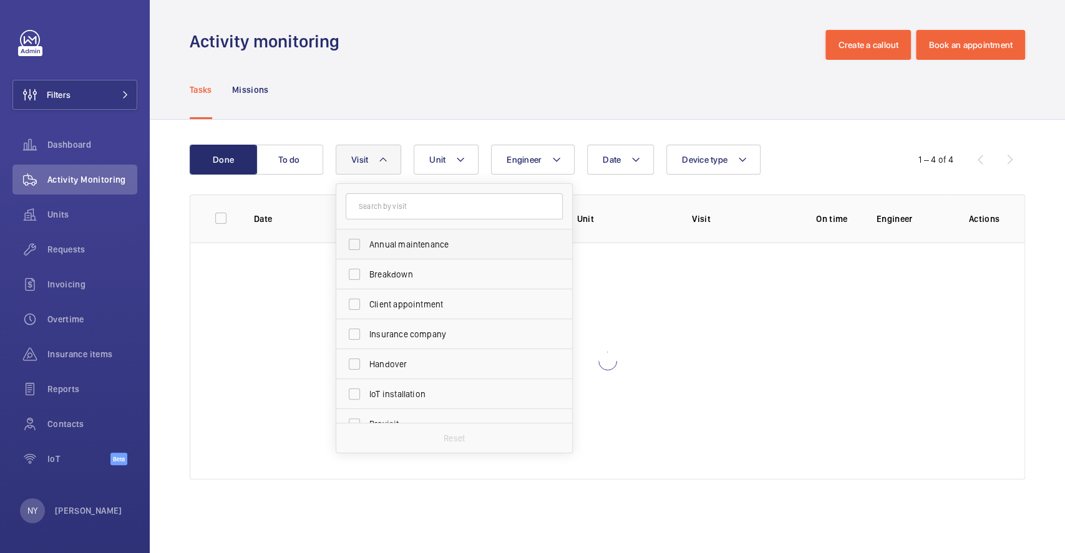
click at [393, 247] on span "Annual maintenance" at bounding box center [455, 244] width 172 height 12
click at [367, 247] on input "Annual maintenance" at bounding box center [354, 244] width 25 height 25
checkbox input "true"
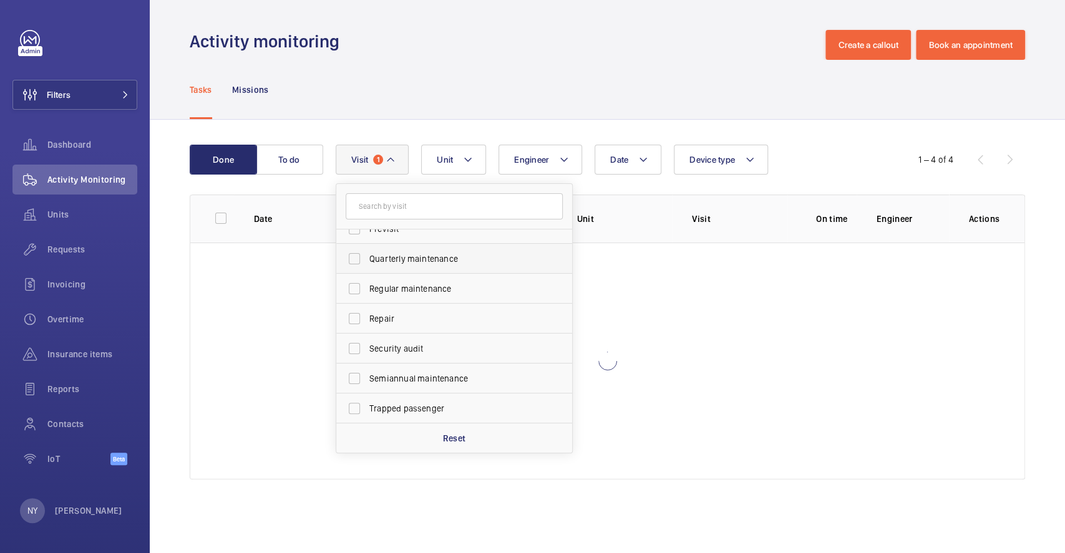
click at [417, 261] on span "Quarterly maintenance" at bounding box center [455, 259] width 172 height 12
click at [367, 261] on input "Quarterly maintenance" at bounding box center [354, 258] width 25 height 25
checkbox input "true"
click at [424, 290] on span "Regular maintenance" at bounding box center [455, 289] width 172 height 12
click at [367, 290] on input "Regular maintenance" at bounding box center [354, 288] width 25 height 25
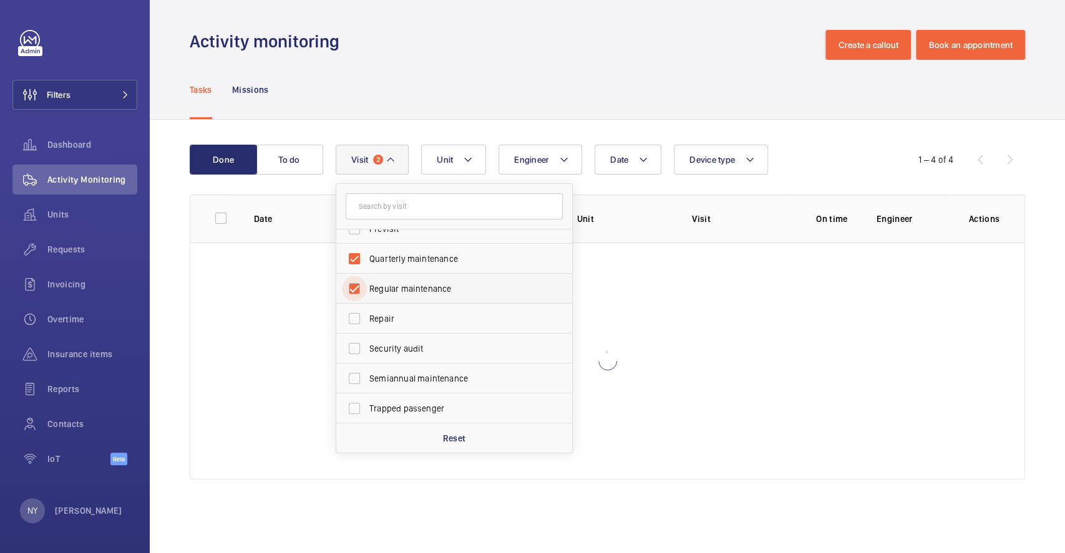
checkbox input "true"
click at [424, 376] on span "Semiannual maintenance" at bounding box center [455, 378] width 172 height 12
click at [367, 376] on input "Semiannual maintenance" at bounding box center [354, 378] width 25 height 25
checkbox input "true"
click at [466, 96] on div "Tasks Missions" at bounding box center [607, 89] width 835 height 59
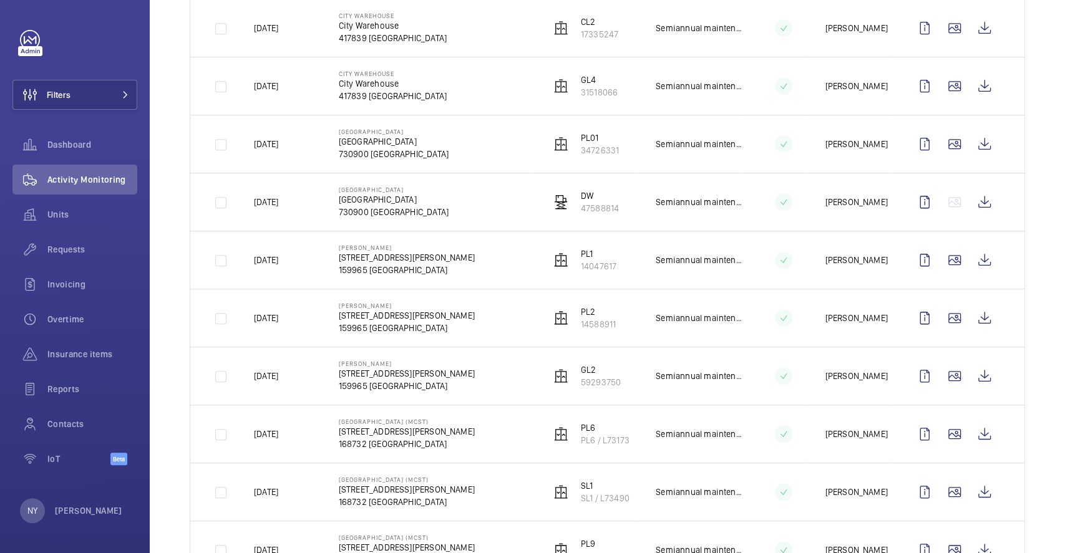
scroll to position [499, 0]
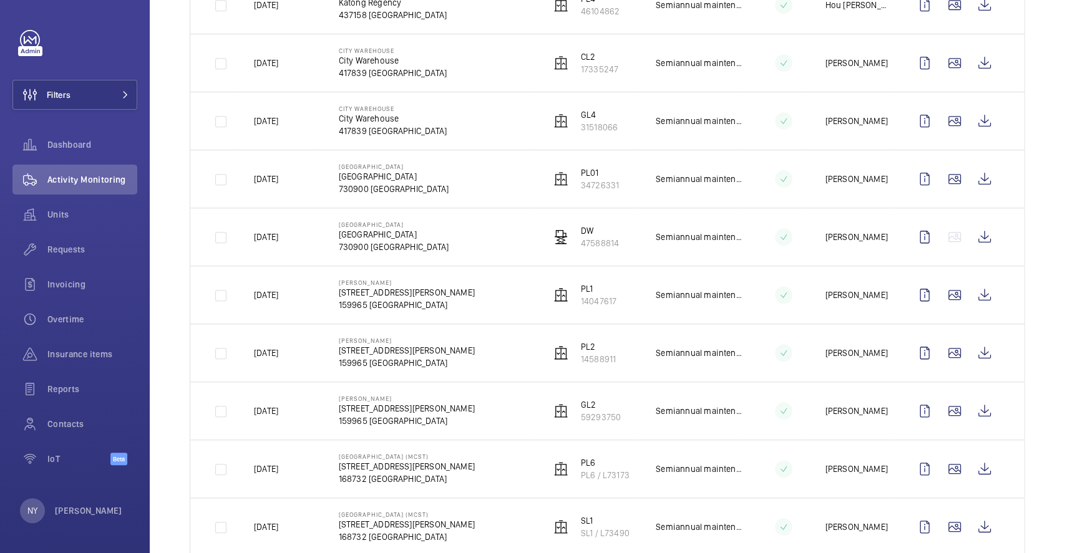
drag, startPoint x: 366, startPoint y: 284, endPoint x: 410, endPoint y: 283, distance: 44.3
click at [410, 283] on p "[PERSON_NAME]" at bounding box center [407, 282] width 136 height 7
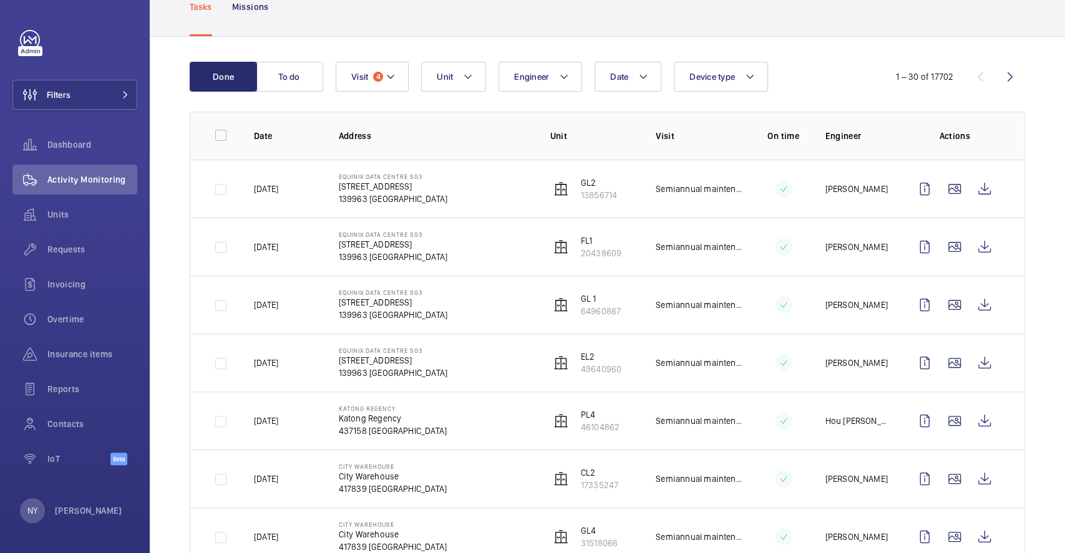
scroll to position [0, 0]
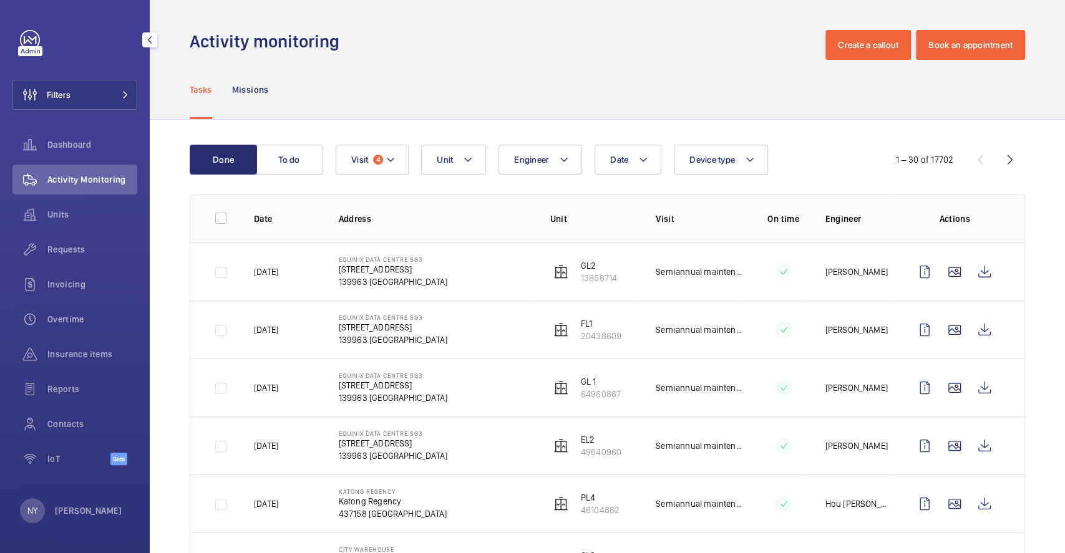
click at [52, 77] on div "Filters Dashboard Activity Monitoring Units Requests Invoicing Overtime Insuran…" at bounding box center [74, 254] width 125 height 449
click at [55, 97] on span "Filters" at bounding box center [59, 95] width 24 height 12
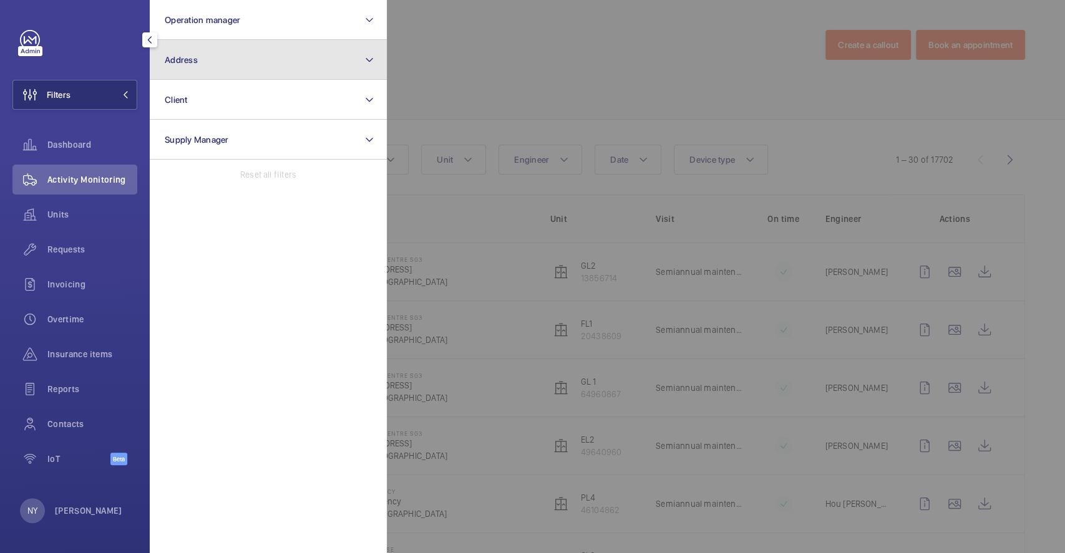
click at [248, 69] on button "Address" at bounding box center [268, 60] width 237 height 40
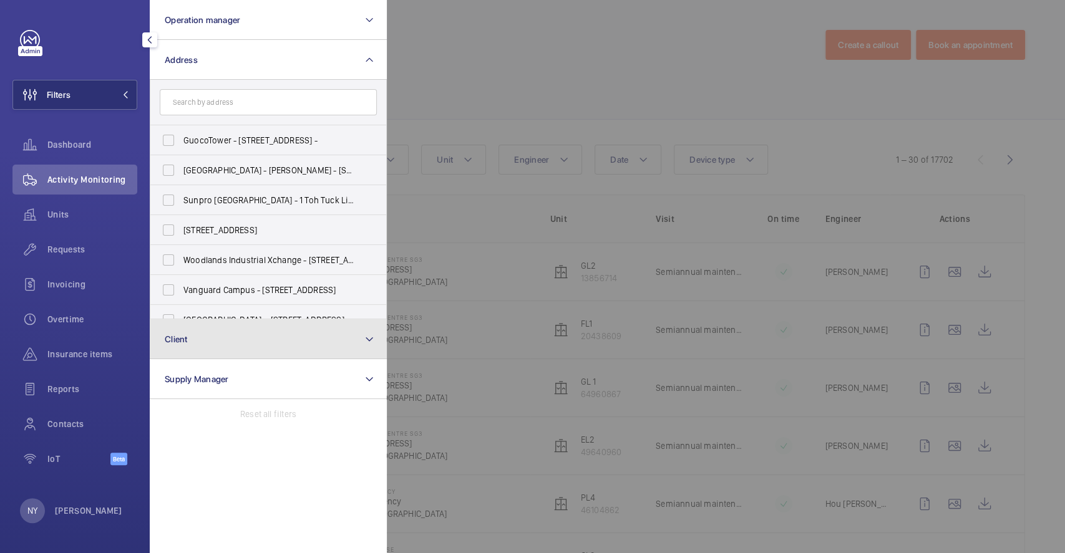
click at [195, 336] on button "Client" at bounding box center [268, 339] width 237 height 40
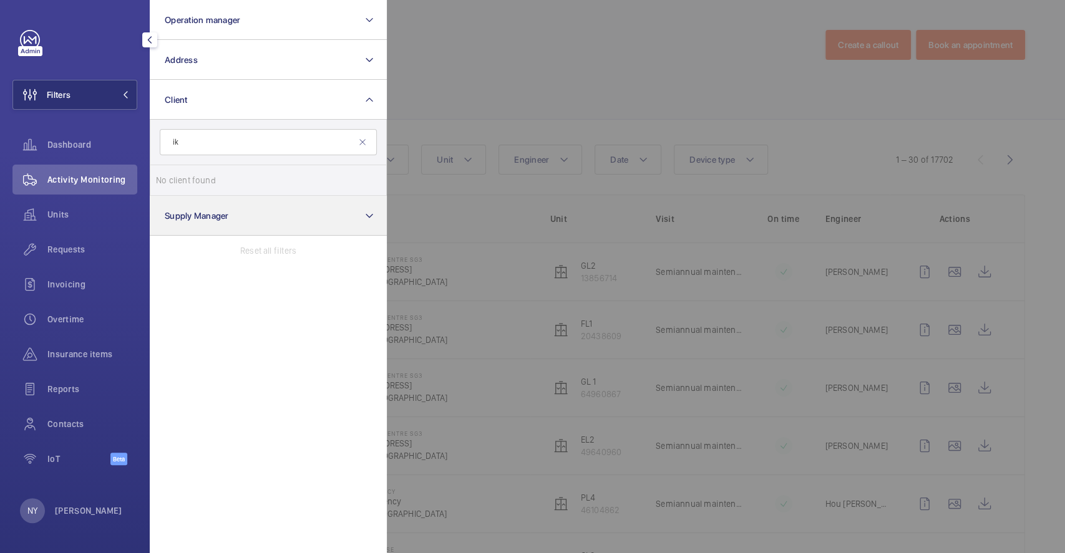
type input "i"
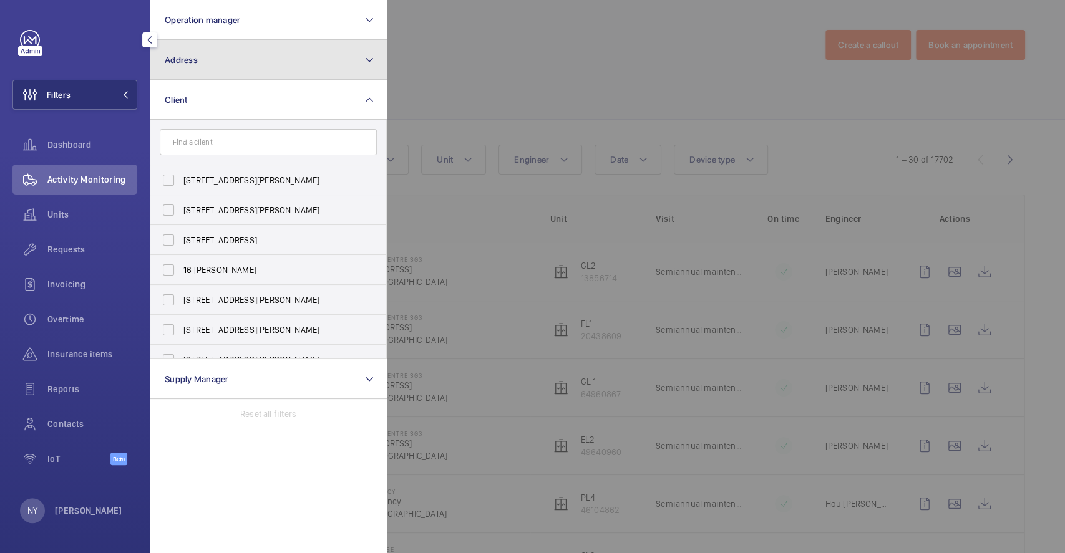
click at [225, 64] on button "Address" at bounding box center [268, 60] width 237 height 40
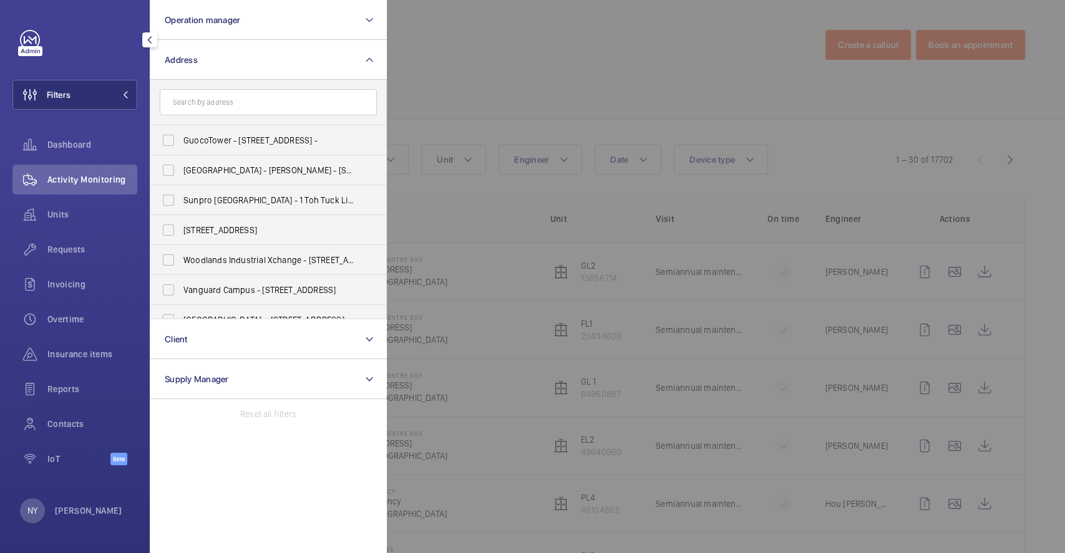
click at [553, 90] on div at bounding box center [919, 276] width 1065 height 553
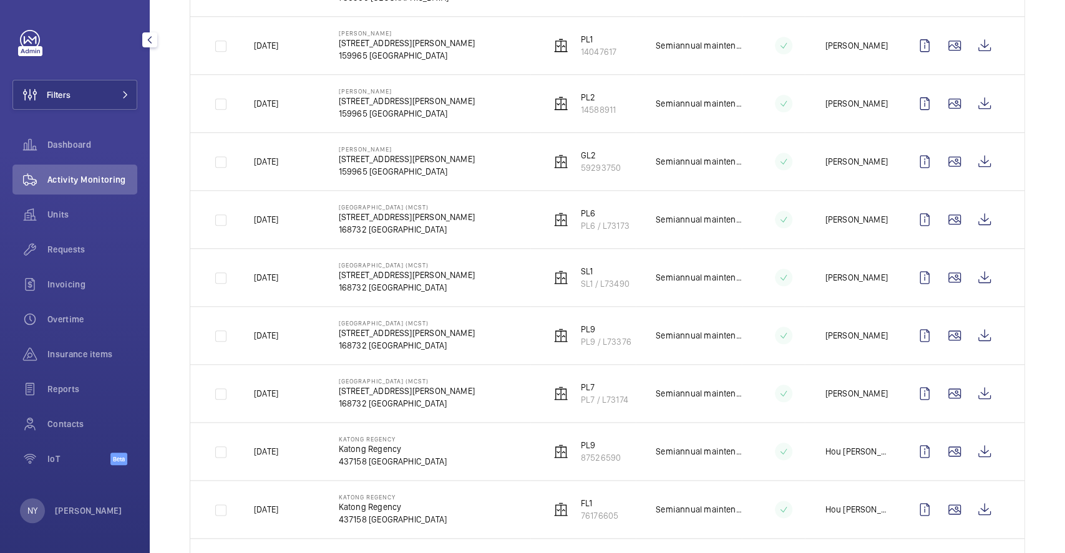
scroll to position [582, 0]
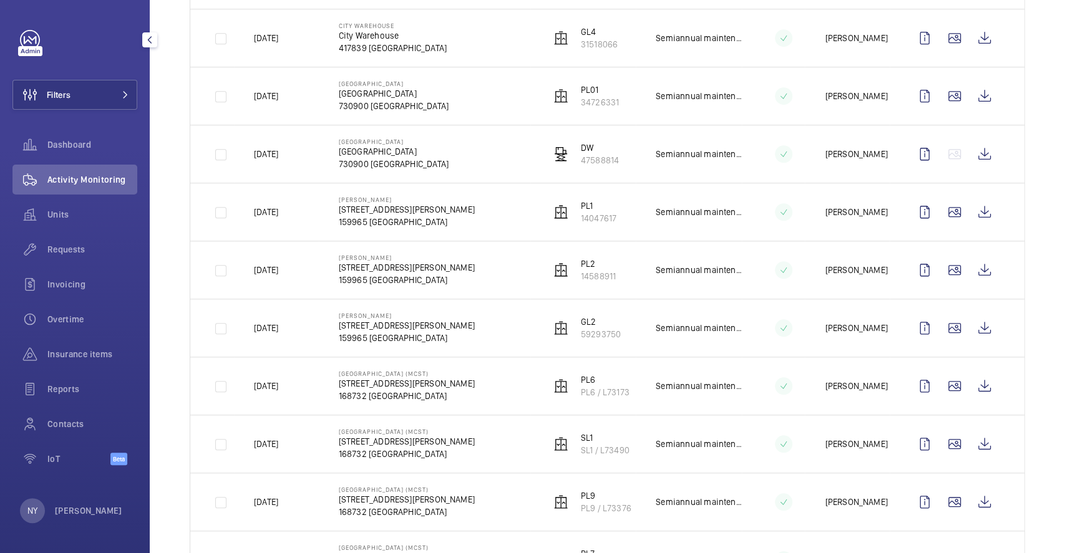
drag, startPoint x: 337, startPoint y: 198, endPoint x: 428, endPoint y: 197, distance: 91.1
click at [428, 197] on td "IKEA Alexandra 317 Alexandra Rd 159965 SINGAPORE" at bounding box center [425, 212] width 212 height 58
click at [49, 80] on span "Filters" at bounding box center [41, 95] width 57 height 30
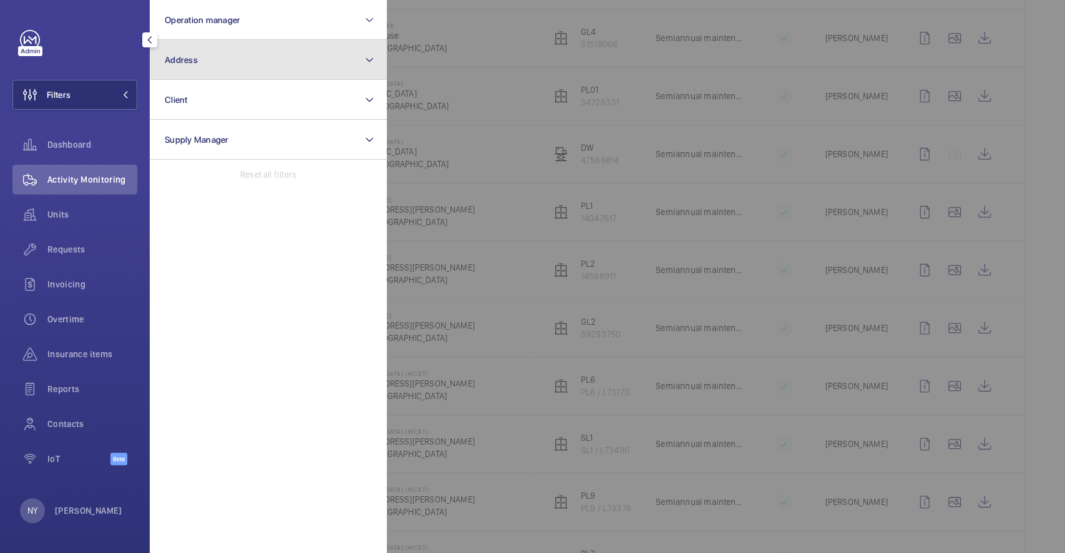
click at [168, 47] on button "Address" at bounding box center [268, 60] width 237 height 40
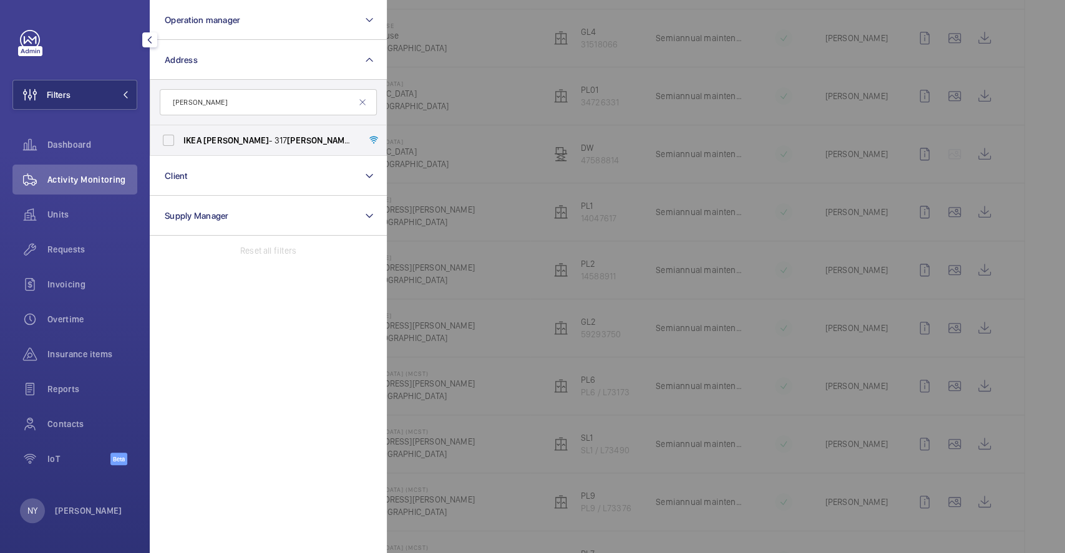
type input "[PERSON_NAME]"
click at [225, 150] on label "IKEA Alexandra - 317 Alexandra Rd, SINGAPORE 159965" at bounding box center [258, 140] width 217 height 30
click at [181, 150] on input "IKEA Alexandra - 317 Alexandra Rd, SINGAPORE 159965" at bounding box center [168, 140] width 25 height 25
checkbox input "true"
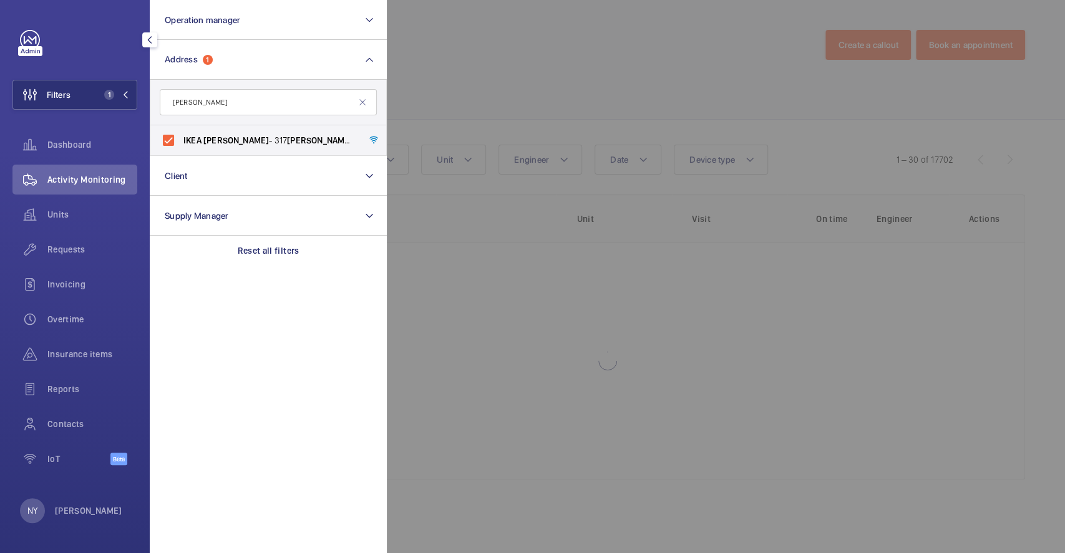
click at [533, 92] on div at bounding box center [919, 276] width 1065 height 553
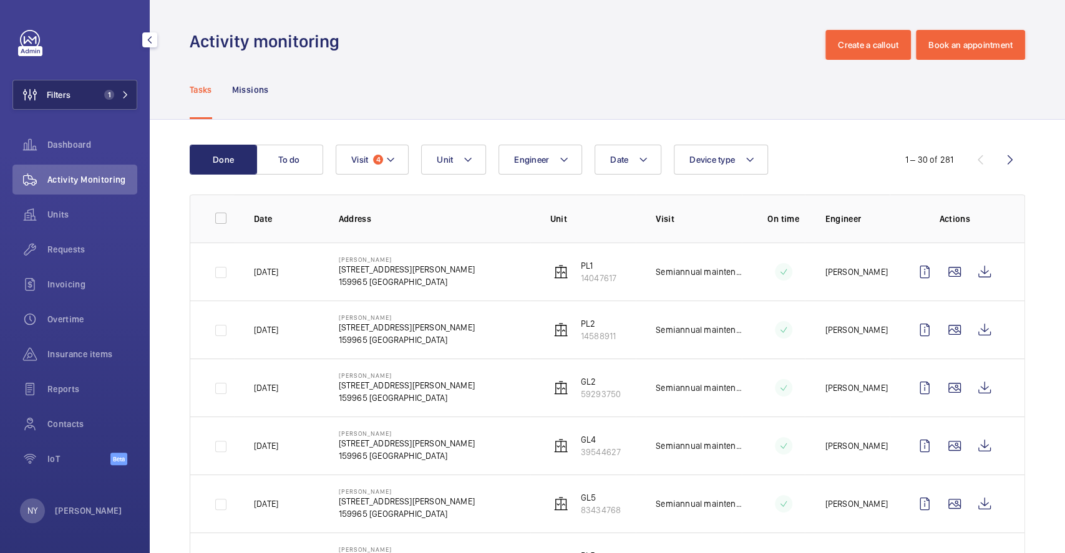
click at [109, 94] on span "1" at bounding box center [109, 95] width 10 height 10
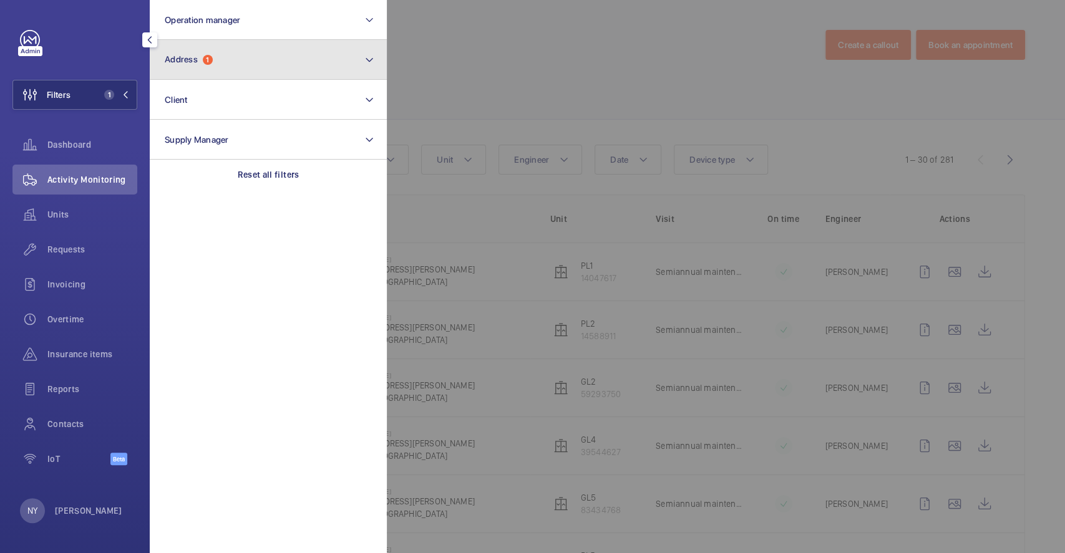
click at [271, 70] on button "Address 1" at bounding box center [268, 60] width 237 height 40
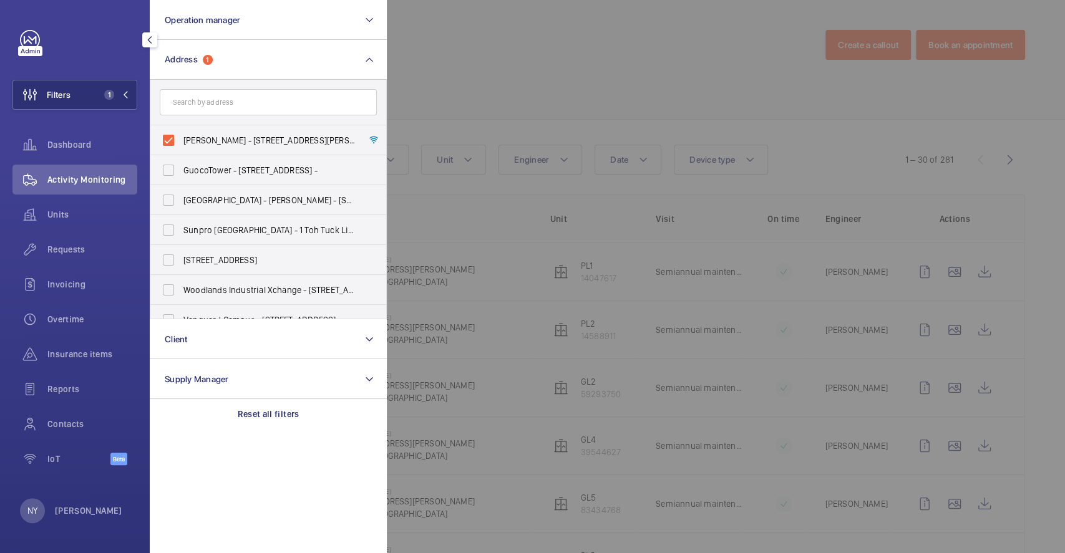
click at [270, 135] on span "IKEA Alexandra - 317 Alexandra Rd, SINGAPORE 159965" at bounding box center [269, 140] width 172 height 12
click at [181, 135] on input "IKEA Alexandra - 317 Alexandra Rd, SINGAPORE 159965" at bounding box center [168, 140] width 25 height 25
checkbox input "false"
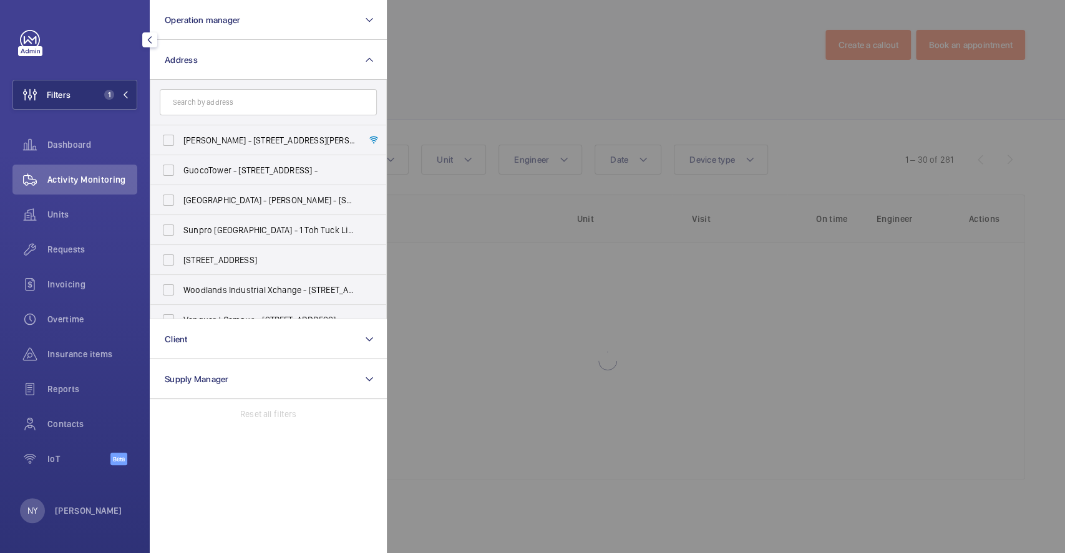
click at [424, 54] on div at bounding box center [919, 276] width 1065 height 553
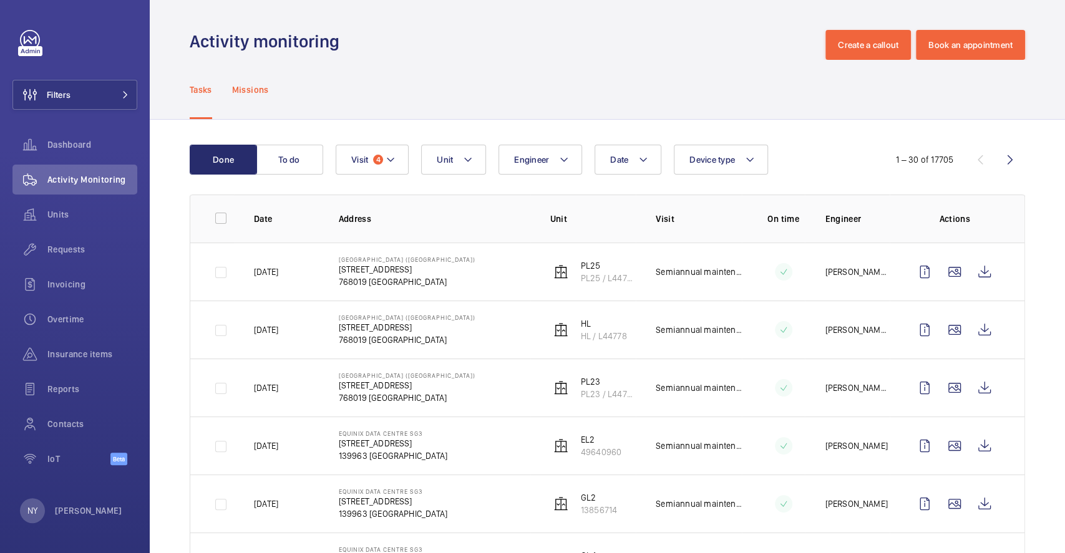
click at [262, 95] on p "Missions" at bounding box center [250, 90] width 37 height 12
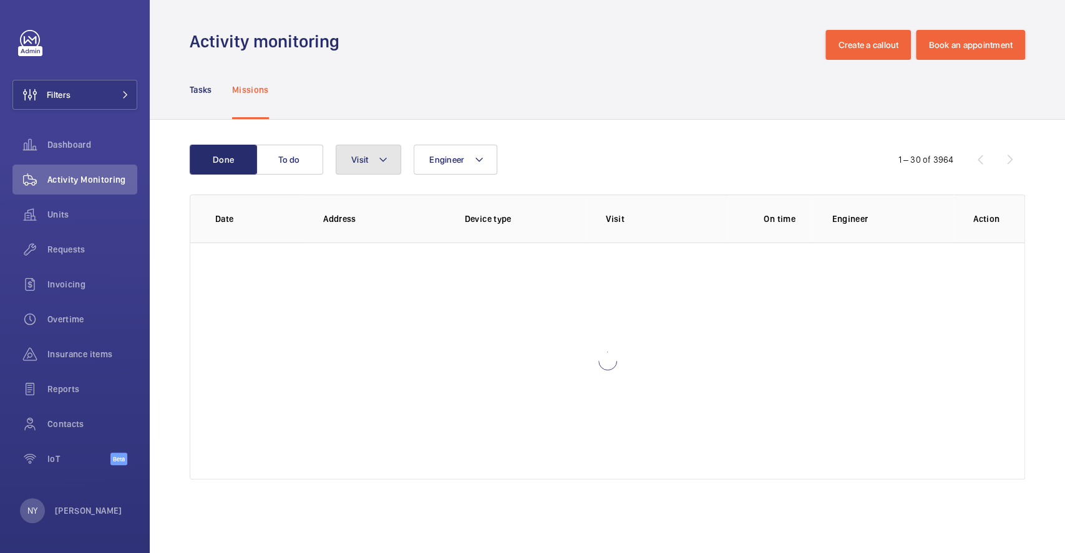
click at [372, 153] on button "Visit" at bounding box center [369, 160] width 66 height 30
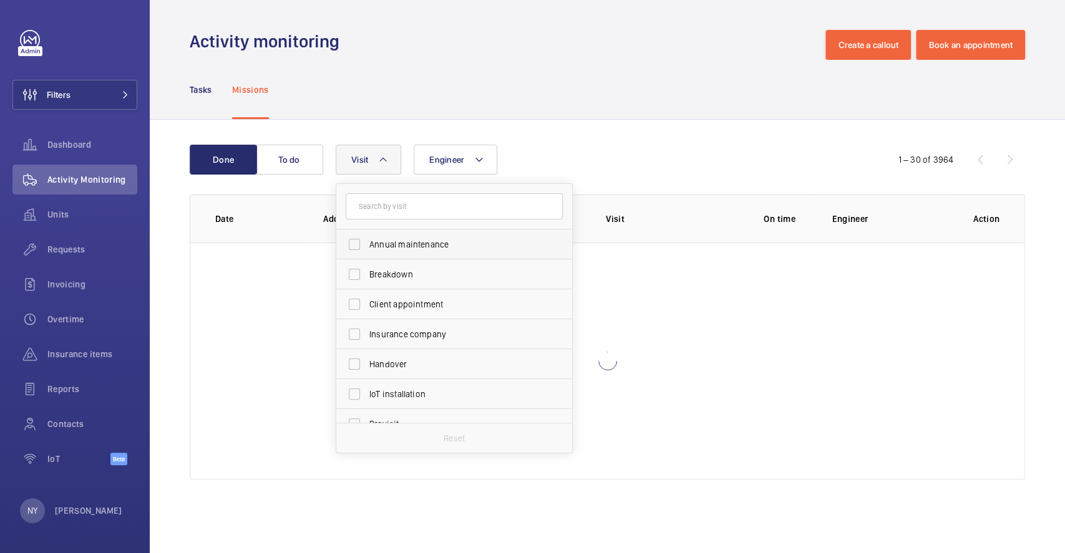
click at [381, 249] on span "Annual maintenance" at bounding box center [455, 244] width 172 height 12
click at [367, 249] on input "Annual maintenance" at bounding box center [354, 244] width 25 height 25
checkbox input "true"
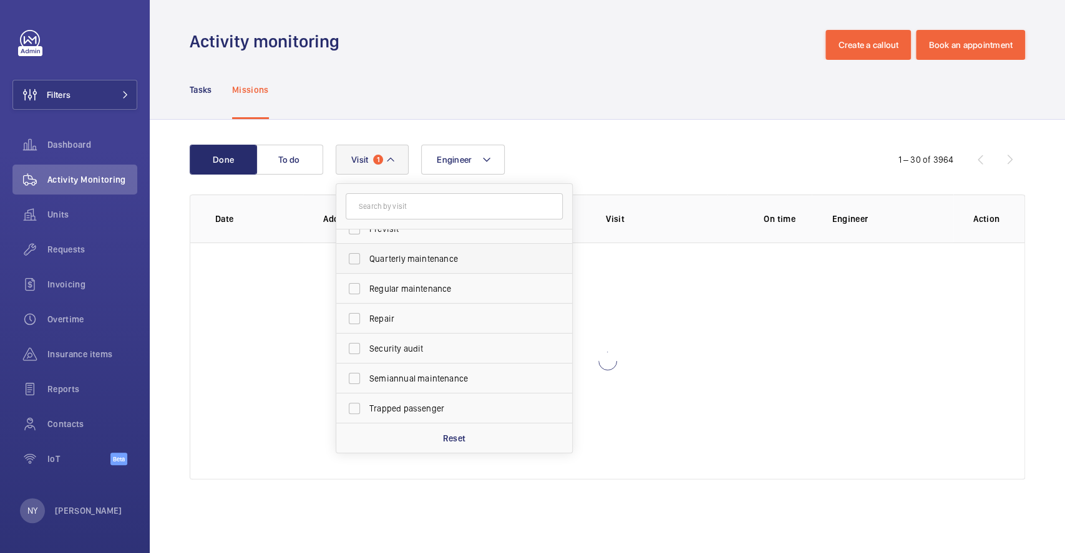
click at [384, 256] on span "Quarterly maintenance" at bounding box center [455, 259] width 172 height 12
click at [367, 256] on input "Quarterly maintenance" at bounding box center [354, 258] width 25 height 25
checkbox input "true"
click at [387, 283] on span "Regular maintenance" at bounding box center [455, 289] width 172 height 12
click at [367, 283] on input "Regular maintenance" at bounding box center [354, 288] width 25 height 25
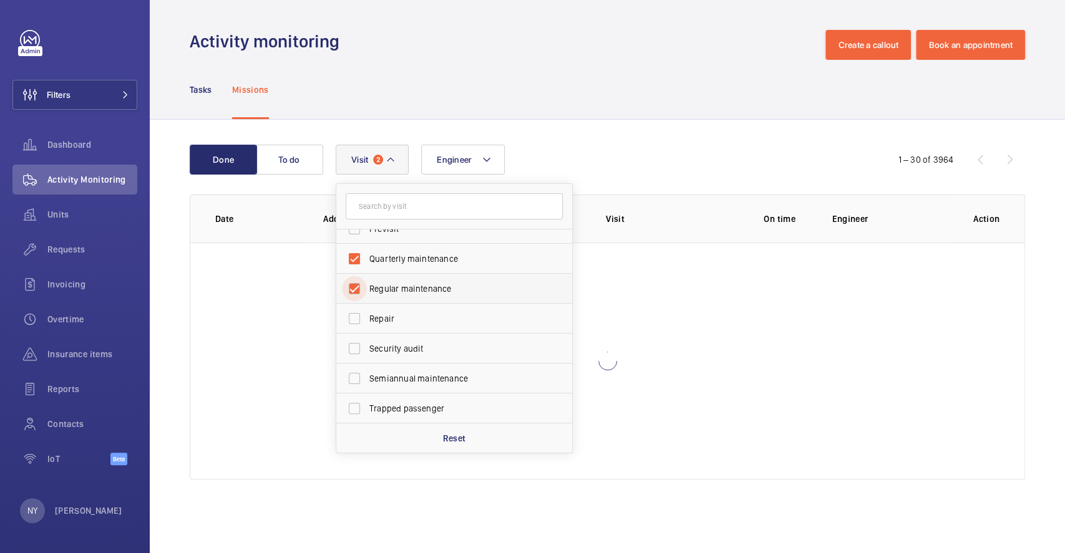
checkbox input "true"
click at [389, 379] on span "Semiannual maintenance" at bounding box center [455, 378] width 172 height 12
click at [367, 379] on input "Semiannual maintenance" at bounding box center [354, 378] width 25 height 25
checkbox input "true"
click at [701, 120] on div "Done To do Engineer Visit 4 Annual maintenance Breakdown Client appointment Ins…" at bounding box center [607, 315] width 915 height 390
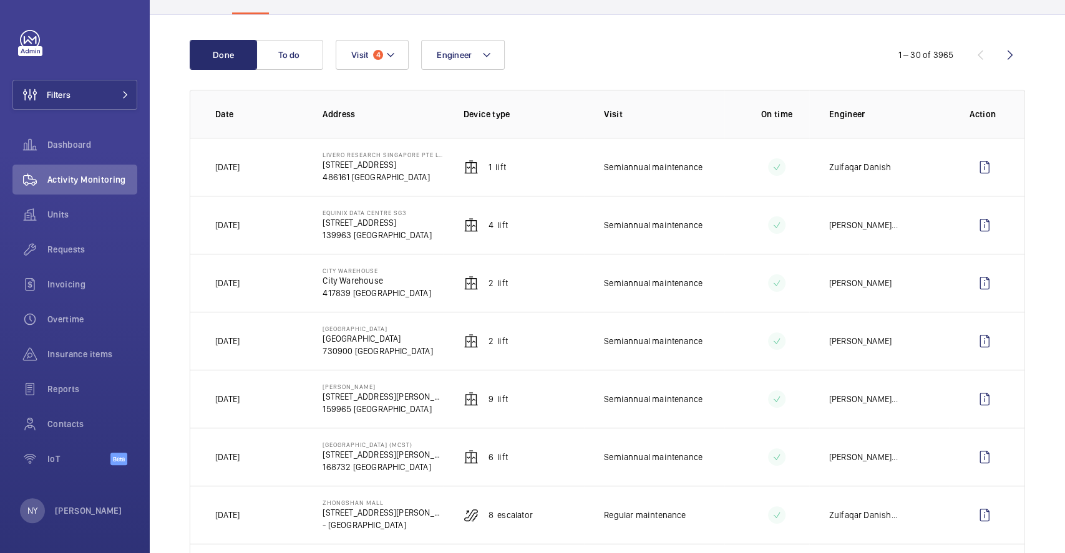
scroll to position [83, 0]
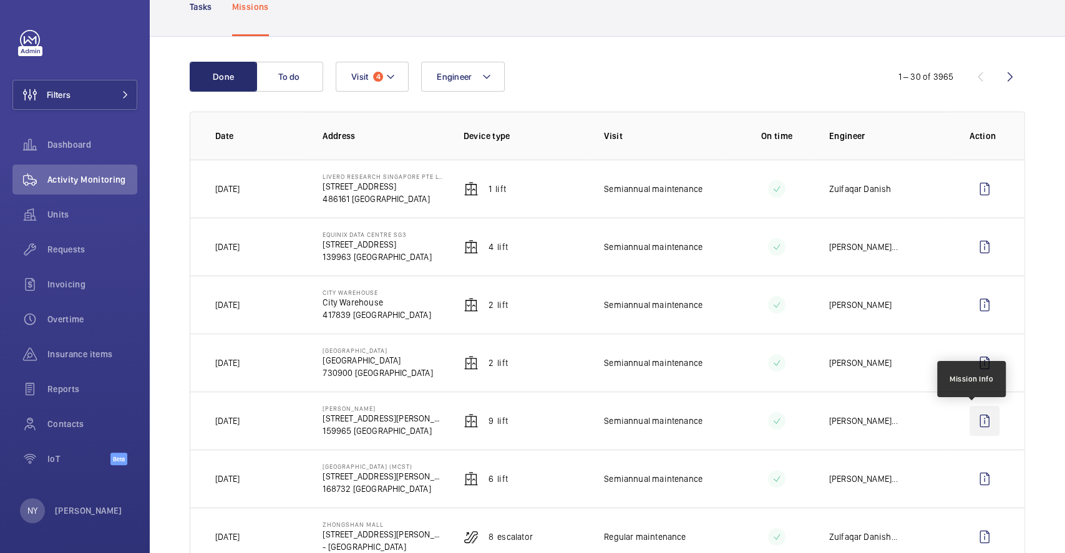
click at [970, 421] on wm-front-icon-button at bounding box center [985, 421] width 30 height 30
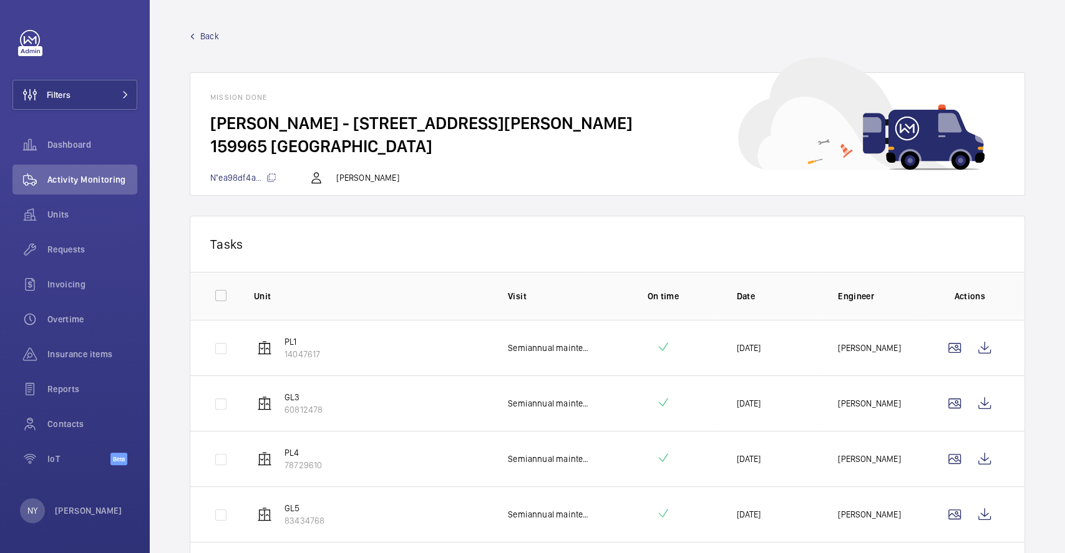
click at [215, 39] on span "Back" at bounding box center [209, 36] width 19 height 12
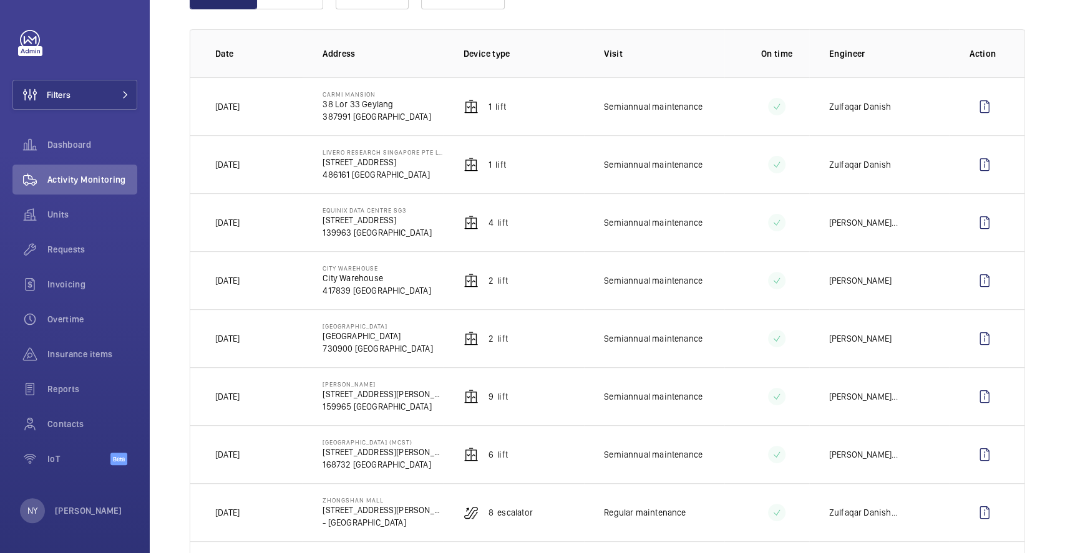
scroll to position [166, 0]
drag, startPoint x: 323, startPoint y: 327, endPoint x: 387, endPoint y: 328, distance: 63.6
click at [387, 328] on p "[GEOGRAPHIC_DATA]" at bounding box center [378, 325] width 110 height 7
click at [970, 342] on wm-front-icon-button at bounding box center [985, 338] width 30 height 30
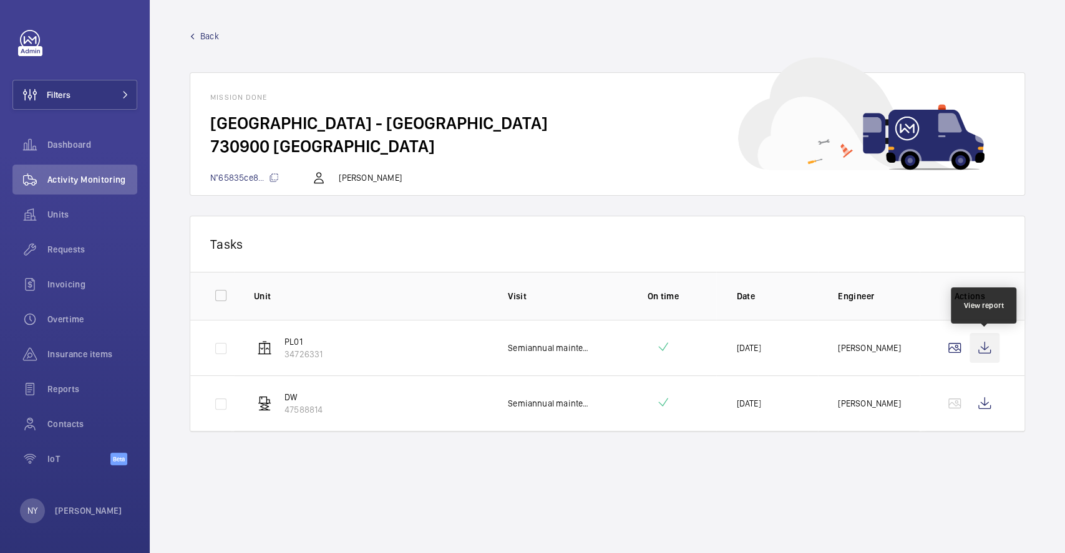
click at [978, 350] on wm-front-icon-button at bounding box center [985, 348] width 30 height 30
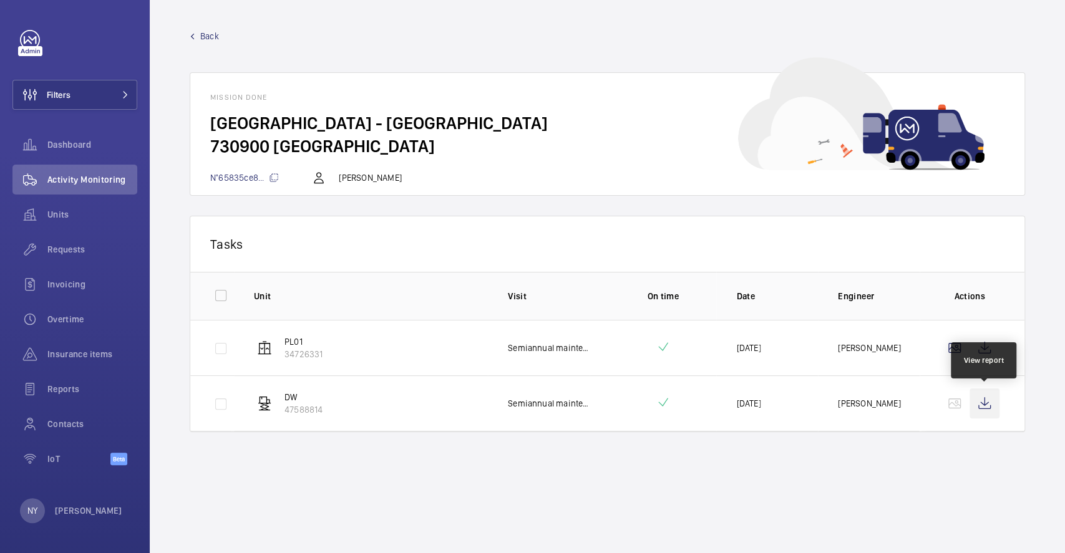
click at [991, 402] on wm-front-icon-button at bounding box center [985, 404] width 30 height 30
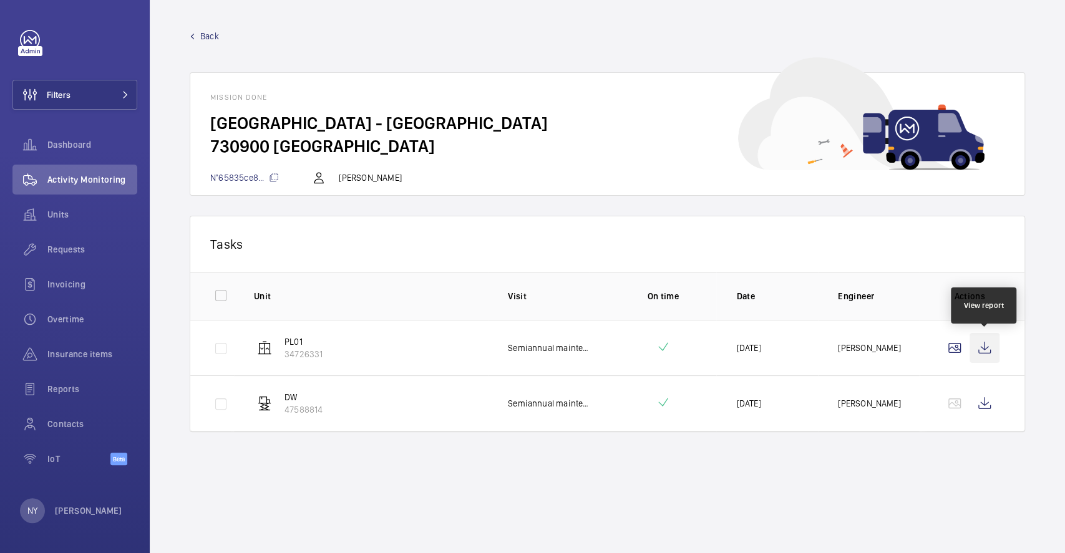
click at [993, 346] on wm-front-icon-button at bounding box center [985, 348] width 30 height 30
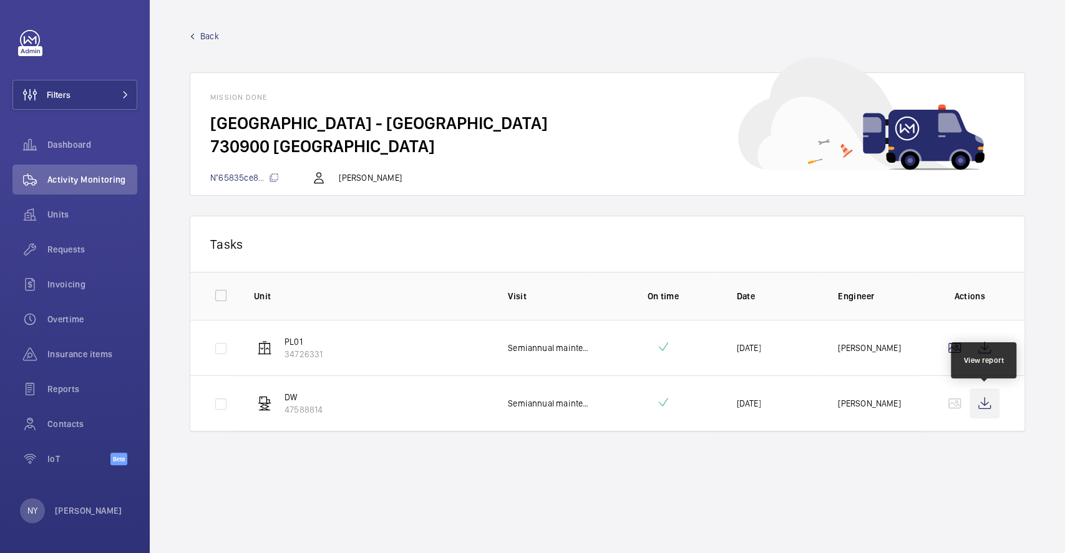
click at [989, 407] on wm-front-icon-button at bounding box center [985, 404] width 30 height 30
click at [206, 39] on span "Back" at bounding box center [209, 36] width 19 height 12
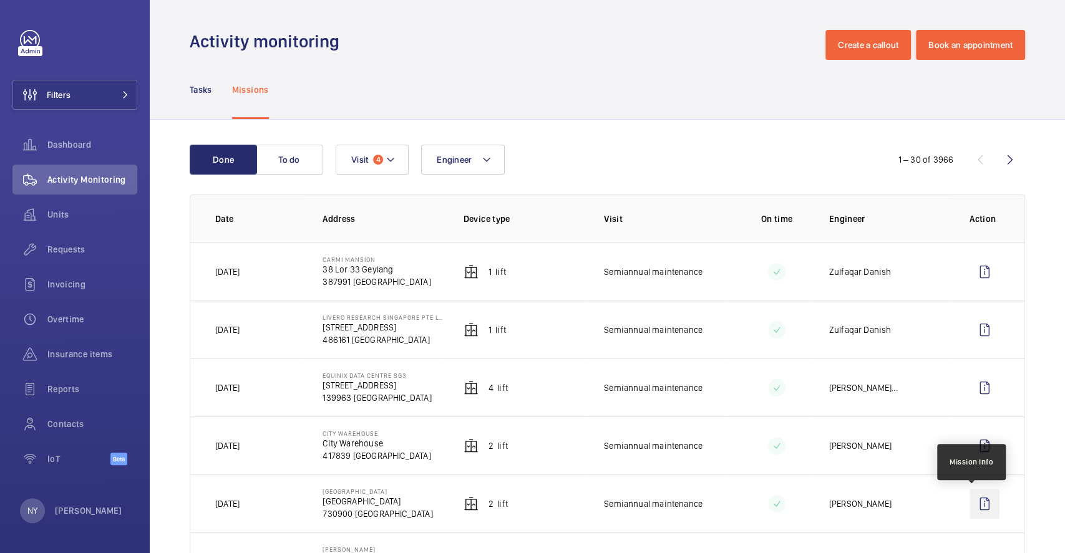
click at [981, 494] on wm-front-icon-button at bounding box center [985, 504] width 30 height 30
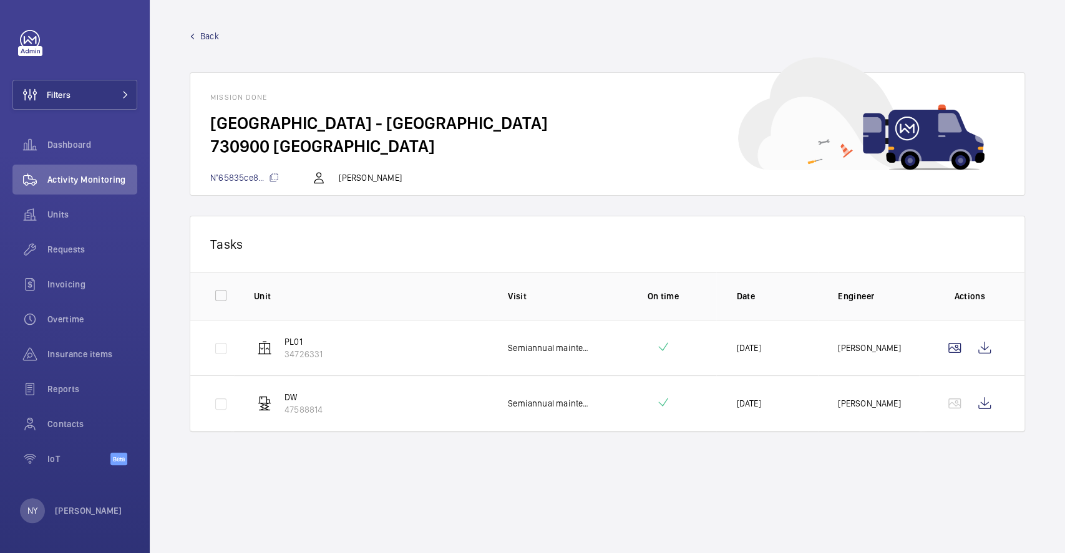
click at [213, 39] on span "Back" at bounding box center [209, 36] width 19 height 12
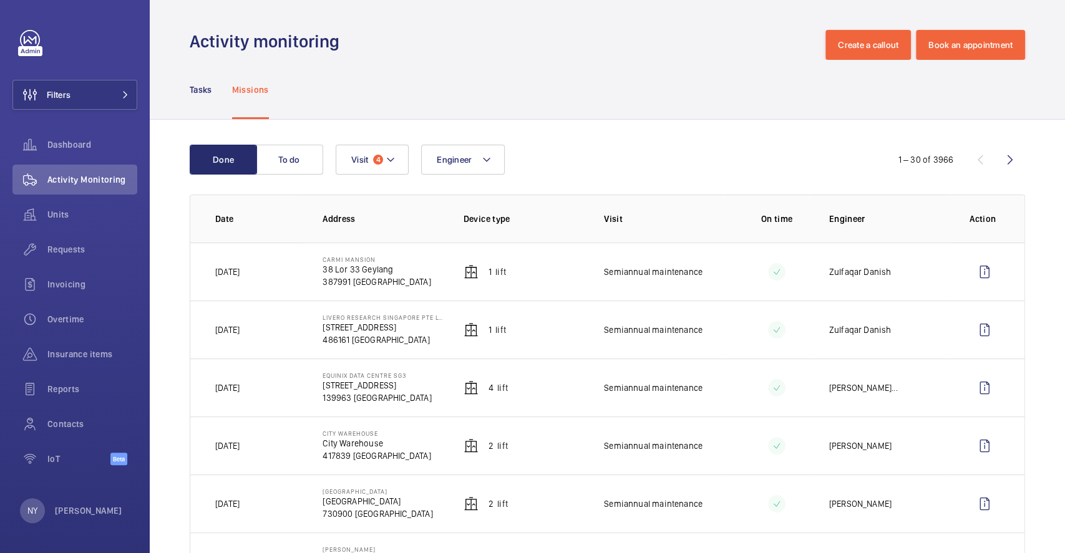
drag, startPoint x: 321, startPoint y: 428, endPoint x: 392, endPoint y: 427, distance: 70.5
click at [392, 427] on td "City Warehouse City Warehouse 417839 SINGAPORE" at bounding box center [373, 446] width 140 height 58
click at [982, 442] on wm-front-icon-button at bounding box center [985, 446] width 30 height 30
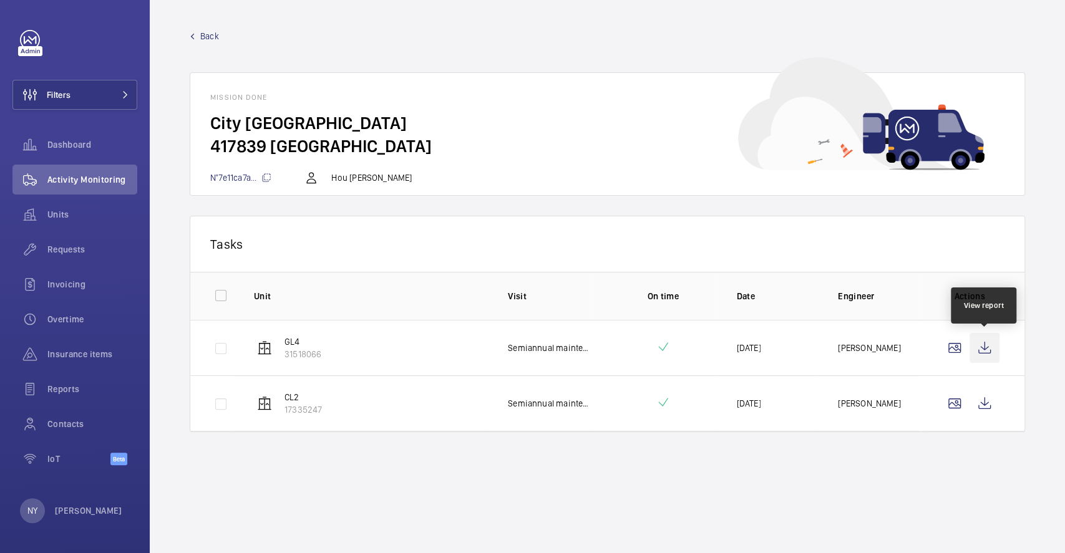
click at [982, 354] on wm-front-icon-button at bounding box center [985, 348] width 30 height 30
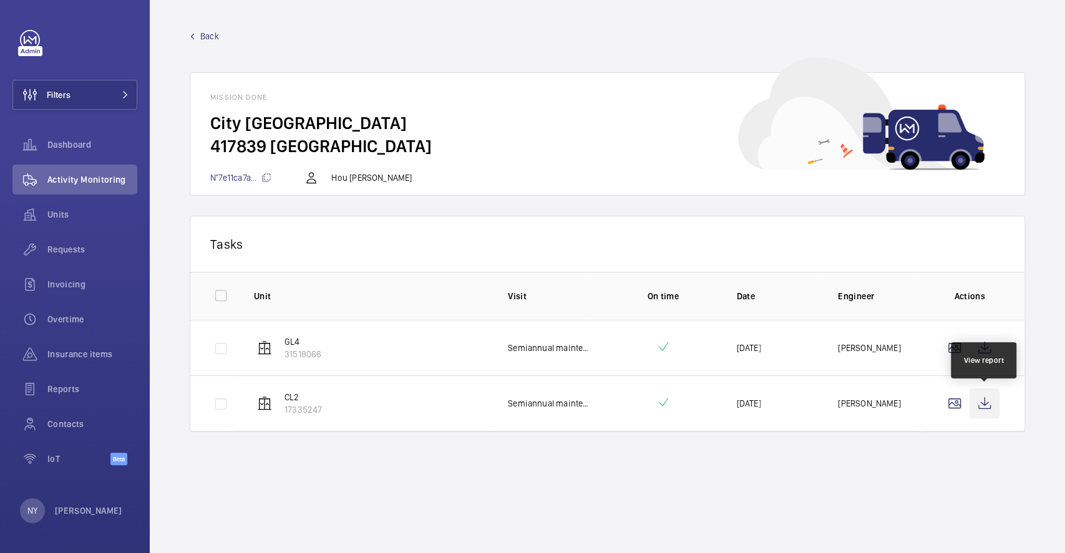
click at [988, 405] on wm-front-icon-button at bounding box center [985, 404] width 30 height 30
click at [203, 41] on span "Back" at bounding box center [209, 36] width 19 height 12
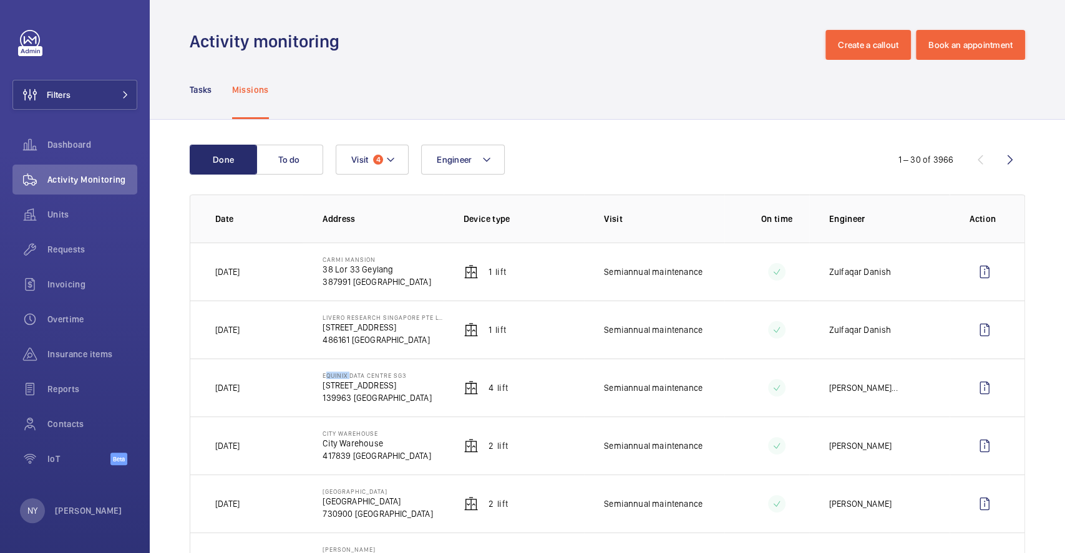
drag, startPoint x: 321, startPoint y: 372, endPoint x: 347, endPoint y: 374, distance: 25.6
click at [347, 374] on p "Equinix Data Centre SG3" at bounding box center [377, 375] width 109 height 7
click at [358, 377] on p "Equinix Data Centre SG3" at bounding box center [377, 375] width 109 height 7
drag, startPoint x: 318, startPoint y: 372, endPoint x: 413, endPoint y: 373, distance: 95.5
click at [413, 373] on td "Equinix Data Centre SG3 26A Ayer Rajah Crescent 139963 SINGAPORE" at bounding box center [373, 388] width 140 height 58
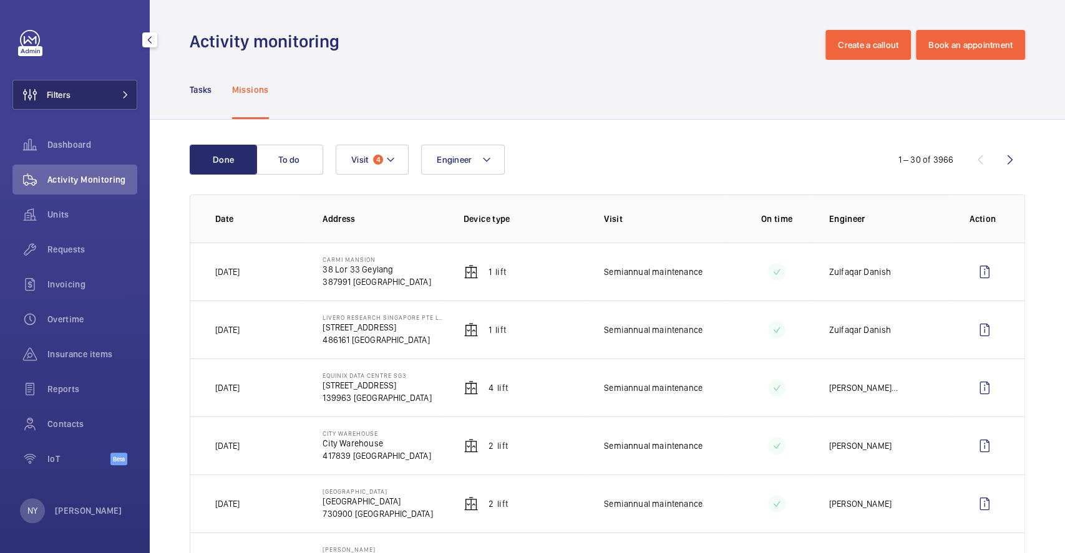
click at [85, 85] on button "Filters" at bounding box center [74, 95] width 125 height 30
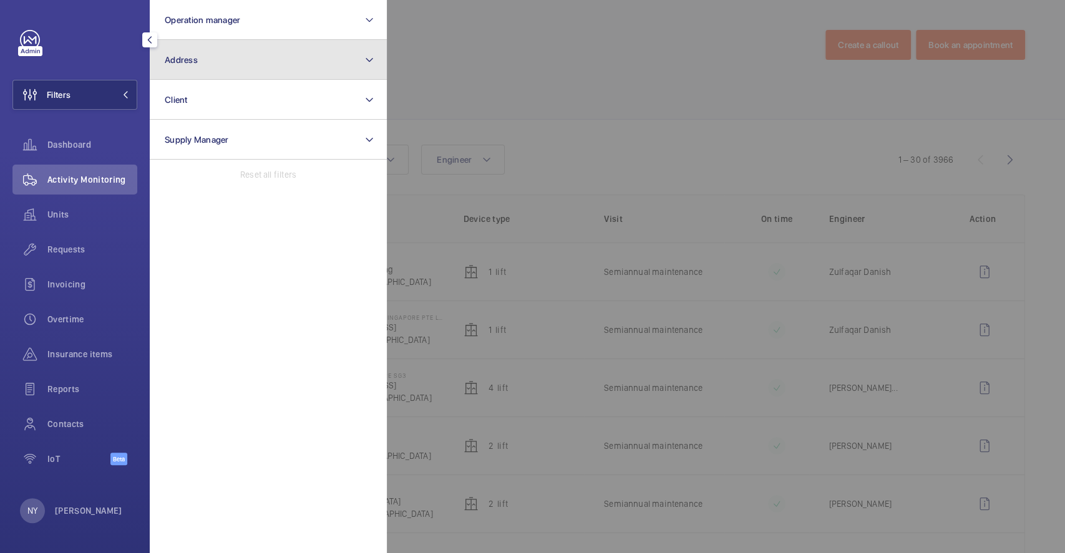
click at [302, 57] on button "Address" at bounding box center [268, 60] width 237 height 40
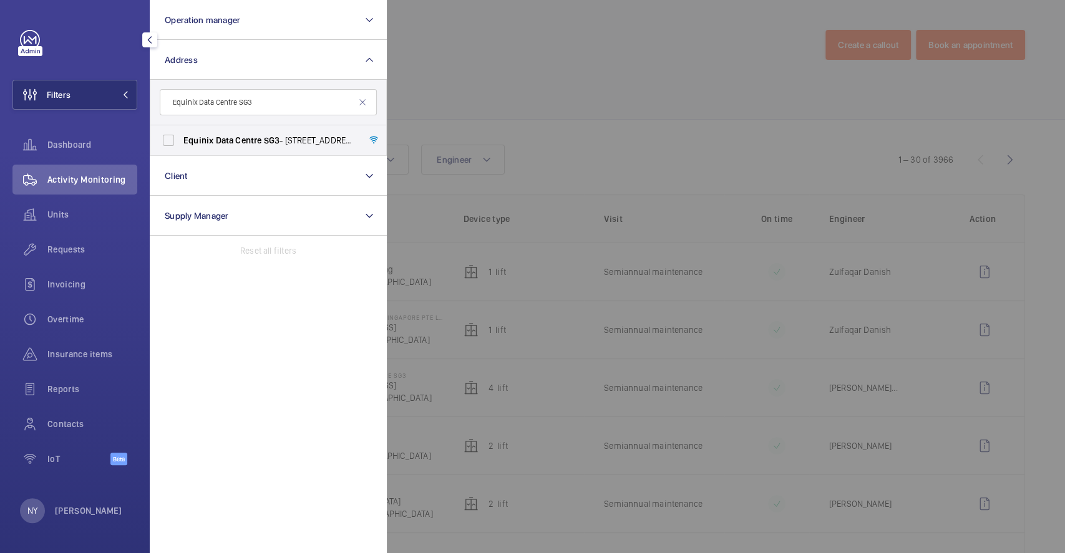
type input "Equinix Data Centre SG3"
click at [248, 136] on span "Centre" at bounding box center [248, 140] width 26 height 10
click at [181, 136] on input "Equinix Data Centre SG3 - 26A Ayer Rajah Crescent, SINGAPORE 139963" at bounding box center [168, 140] width 25 height 25
checkbox input "true"
click at [574, 71] on div at bounding box center [919, 276] width 1065 height 553
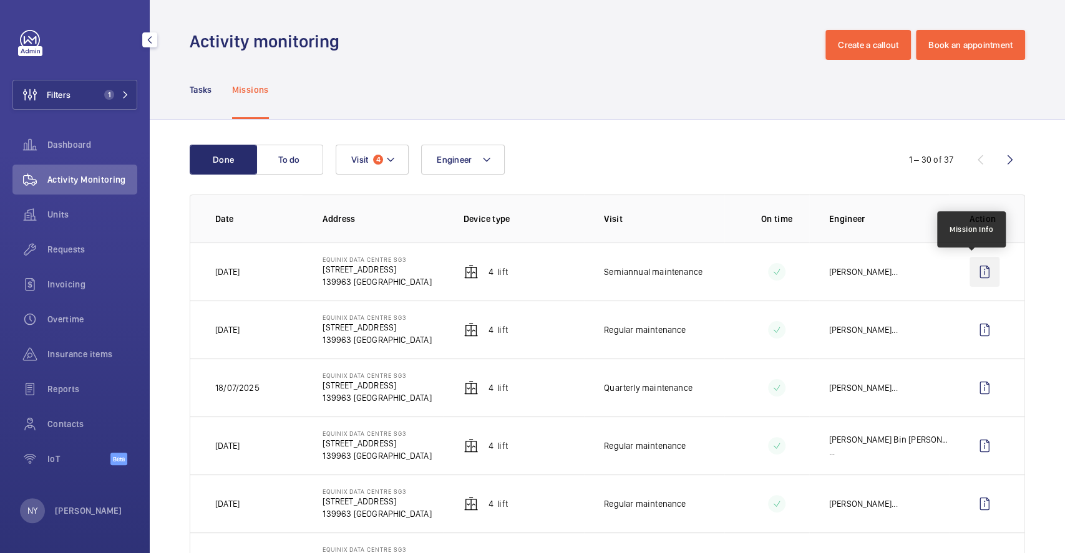
click at [970, 268] on wm-front-icon-button at bounding box center [985, 272] width 30 height 30
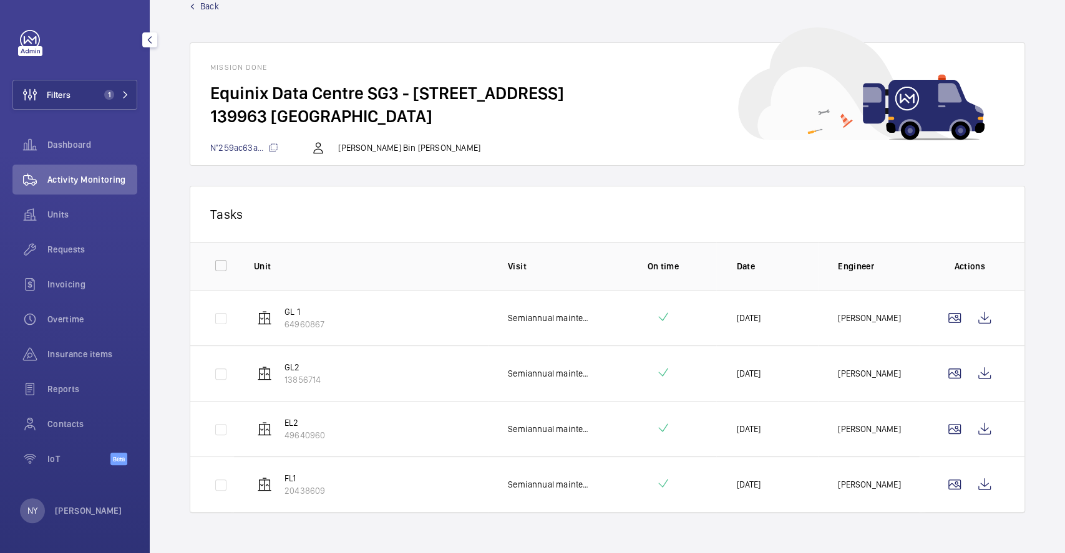
scroll to position [39, 0]
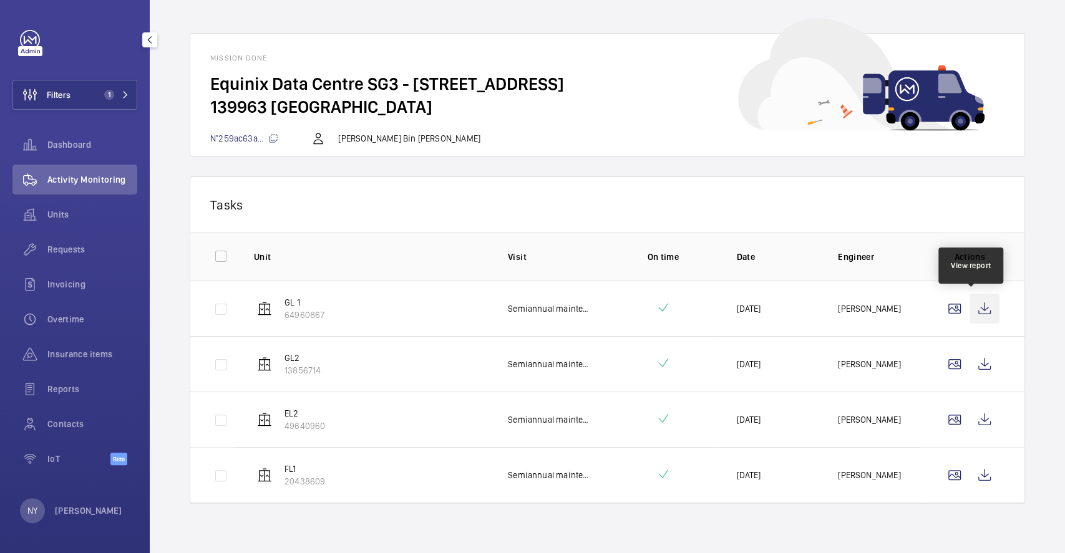
click at [970, 308] on wm-front-icon-button at bounding box center [985, 309] width 30 height 30
click at [980, 357] on wm-front-icon-button at bounding box center [985, 364] width 30 height 30
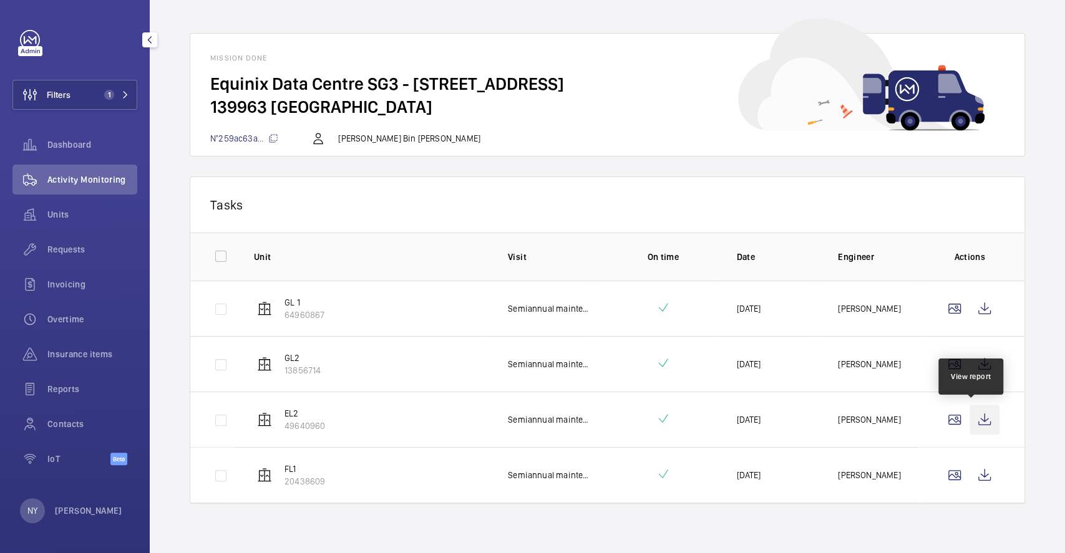
click at [970, 433] on wm-front-icon-button at bounding box center [985, 420] width 30 height 30
click at [970, 480] on wm-front-icon-button at bounding box center [985, 475] width 30 height 30
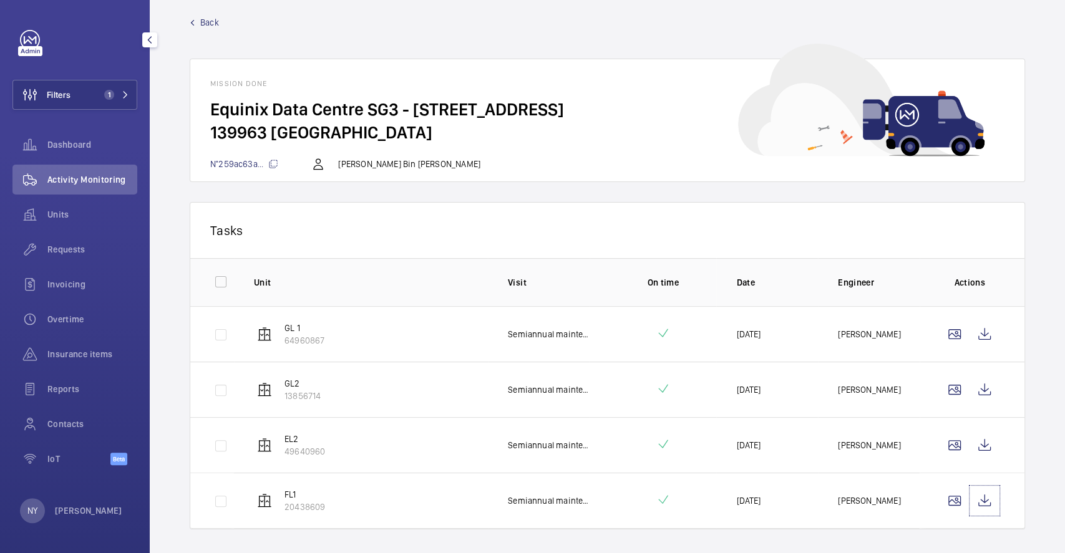
scroll to position [0, 0]
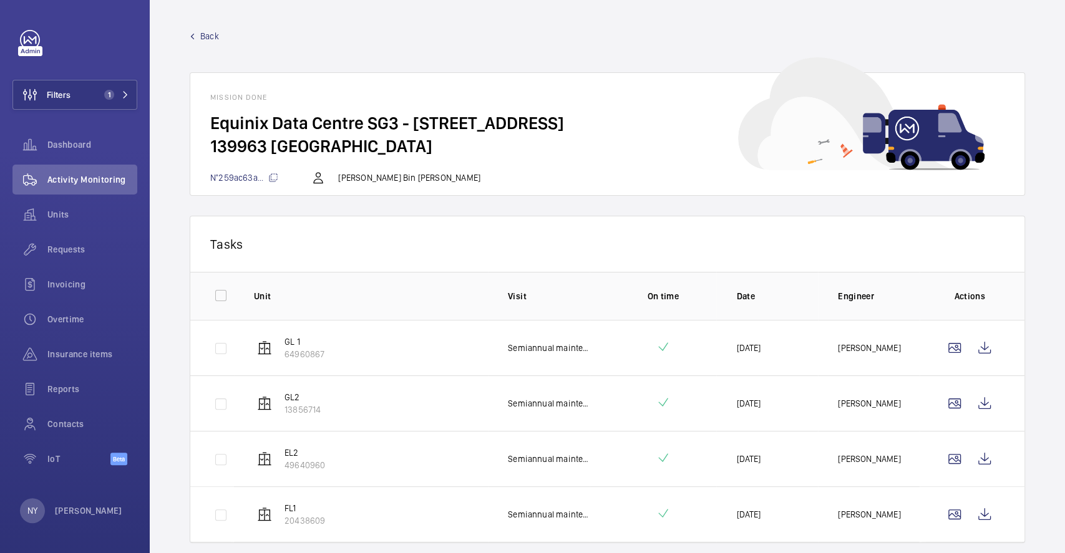
click at [209, 36] on span "Back" at bounding box center [209, 36] width 19 height 12
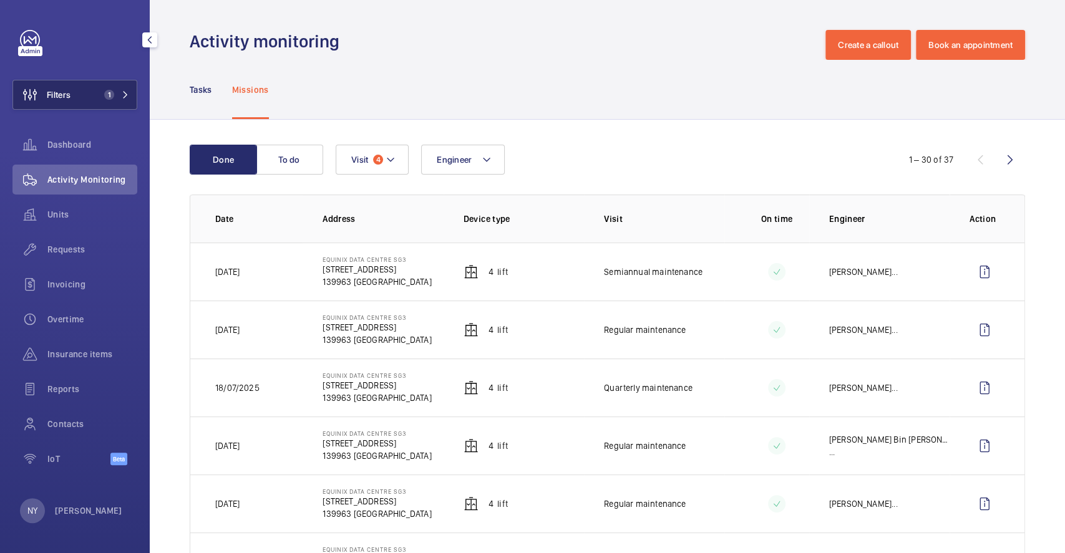
click at [110, 94] on span "1" at bounding box center [109, 95] width 10 height 10
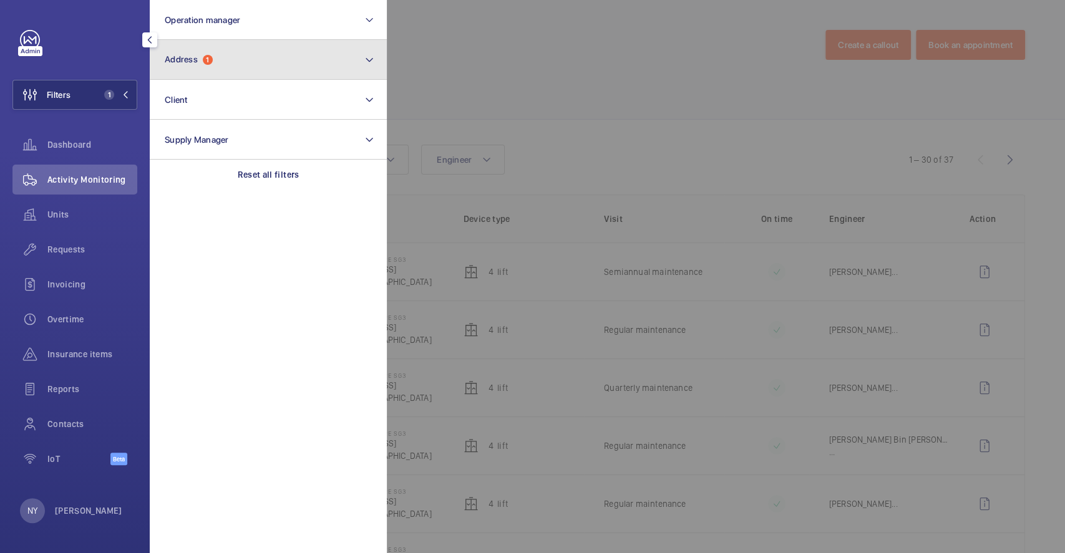
click at [240, 72] on button "Address 1" at bounding box center [268, 60] width 237 height 40
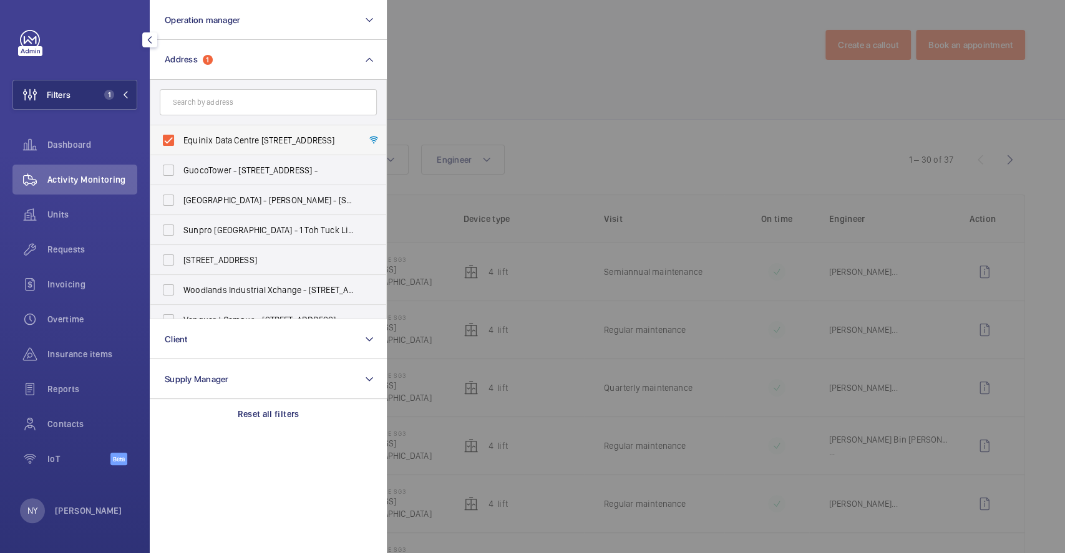
click at [225, 132] on label "Equinix Data Centre SG3 - 26A Ayer Rajah Crescent, SINGAPORE 139963" at bounding box center [258, 140] width 217 height 30
click at [181, 132] on input "Equinix Data Centre SG3 - 26A Ayer Rajah Crescent, SINGAPORE 139963" at bounding box center [168, 140] width 25 height 25
checkbox input "false"
click at [544, 119] on div at bounding box center [919, 276] width 1065 height 553
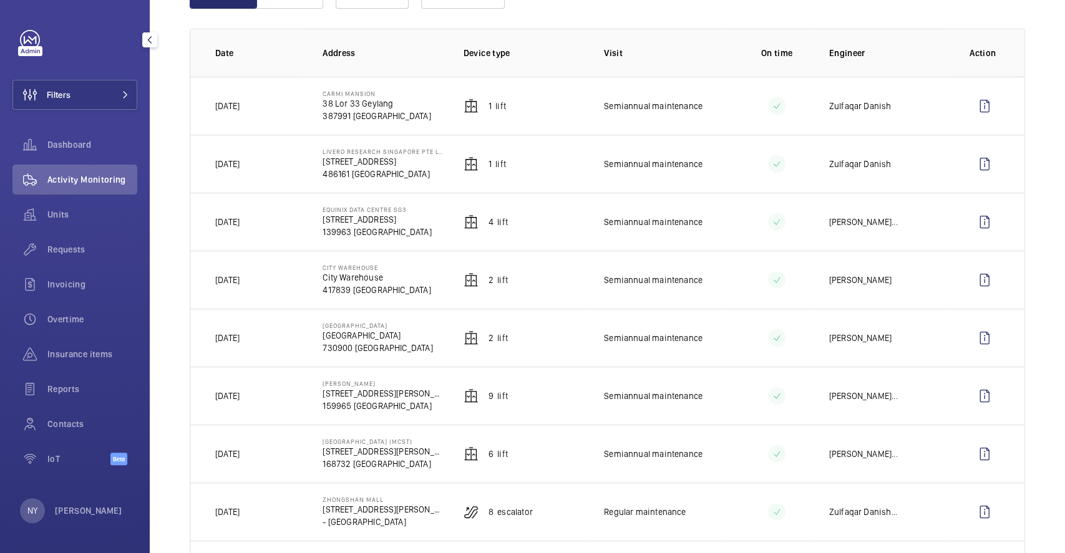
scroll to position [83, 0]
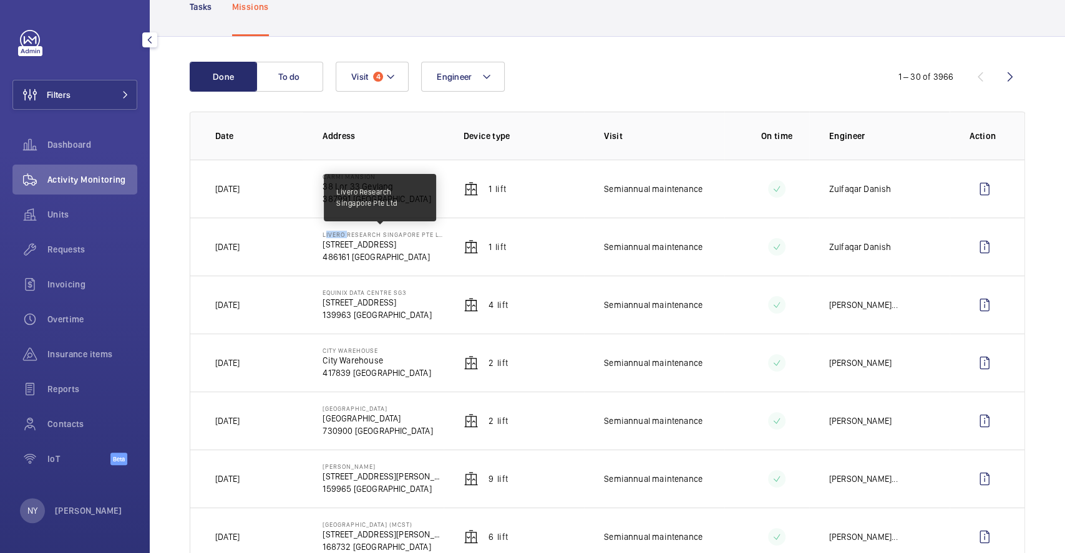
drag, startPoint x: 321, startPoint y: 232, endPoint x: 344, endPoint y: 234, distance: 23.2
click at [344, 234] on p "Livero Research Singapore Pte Ltd" at bounding box center [383, 234] width 120 height 7
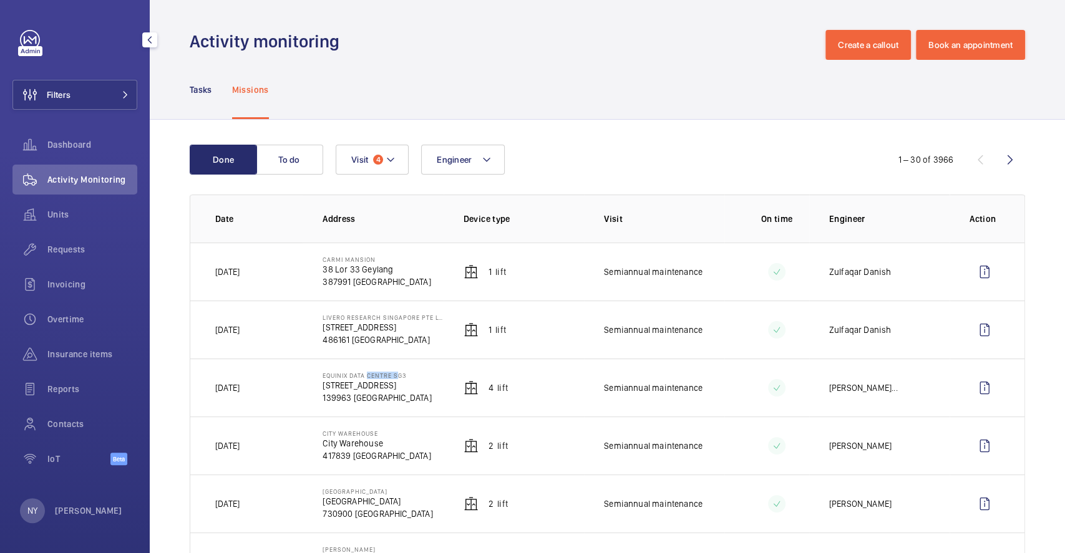
drag, startPoint x: 364, startPoint y: 370, endPoint x: 394, endPoint y: 370, distance: 29.9
click at [394, 370] on td "Equinix Data Centre SG3 26A Ayer Rajah Crescent 139963 SINGAPORE" at bounding box center [373, 388] width 140 height 58
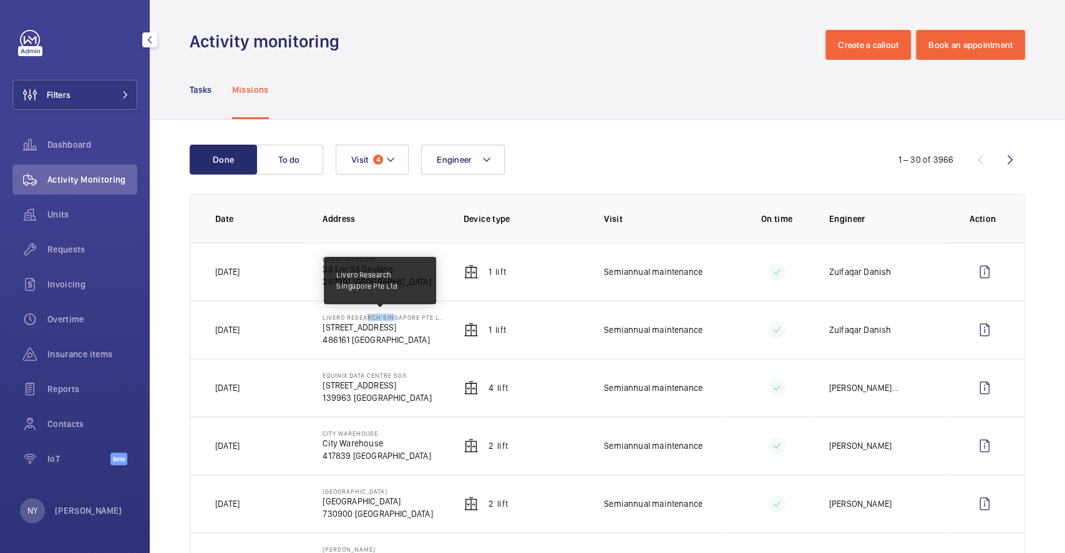
drag, startPoint x: 360, startPoint y: 317, endPoint x: 389, endPoint y: 317, distance: 28.7
click at [389, 317] on p "Livero Research Singapore Pte Ltd" at bounding box center [383, 317] width 120 height 7
drag, startPoint x: 322, startPoint y: 317, endPoint x: 426, endPoint y: 313, distance: 103.6
click at [426, 314] on p "Livero Research Singapore Pte Ltd" at bounding box center [383, 317] width 120 height 7
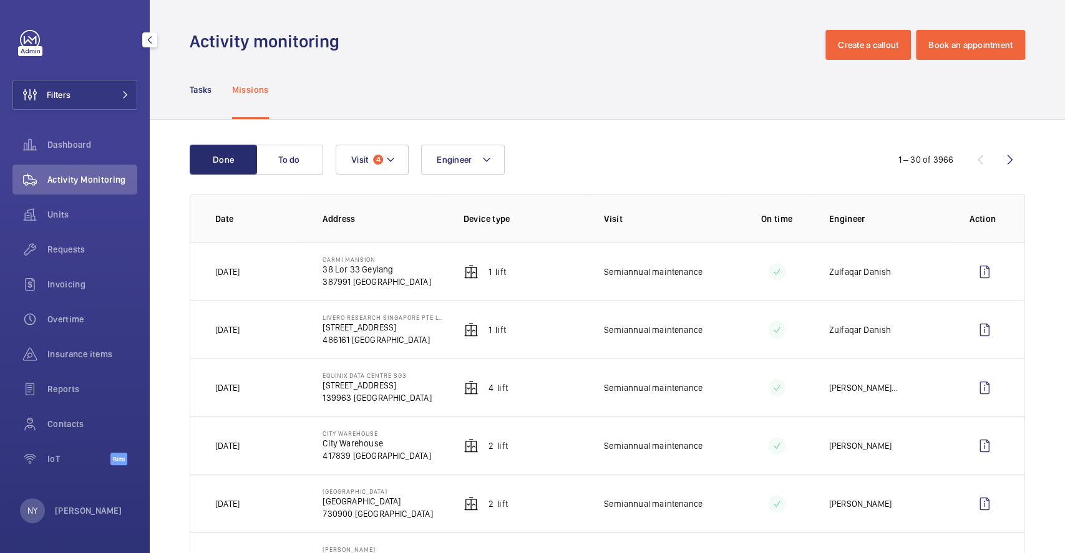
click at [85, 67] on div "Filters Dashboard Activity Monitoring Units Requests Invoicing Overtime Insuran…" at bounding box center [74, 254] width 125 height 449
click at [85, 86] on button "Filters" at bounding box center [74, 95] width 125 height 30
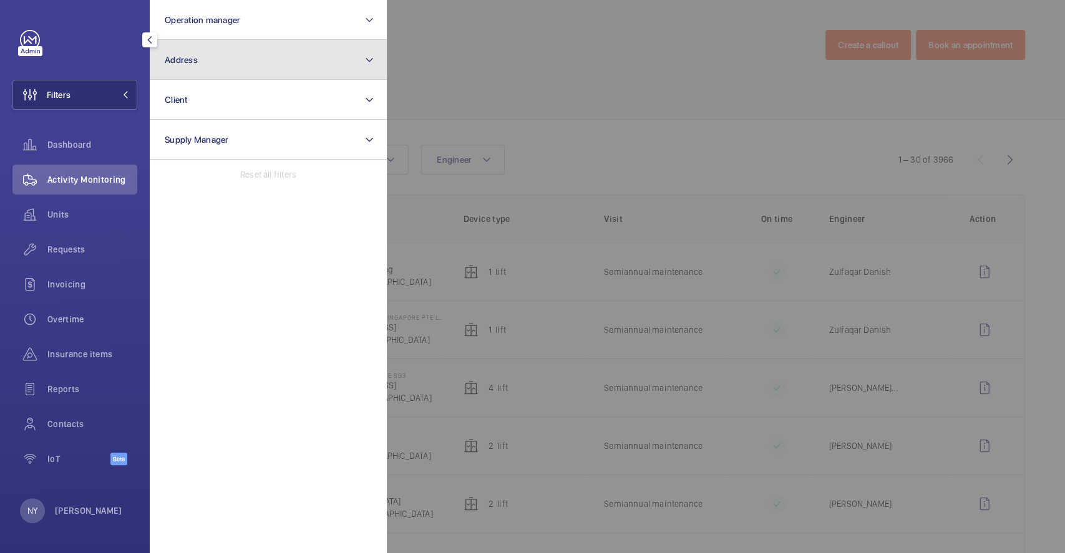
click at [233, 73] on button "Address" at bounding box center [268, 60] width 237 height 40
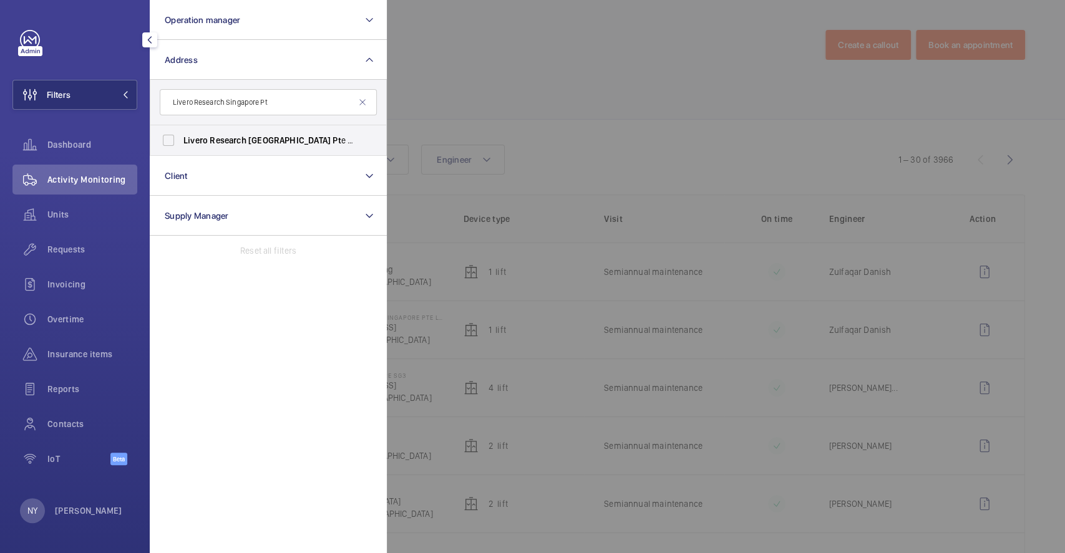
type input "Livero Research Singapore Pt"
click at [230, 137] on span "Research" at bounding box center [228, 140] width 36 height 10
click at [181, 137] on input "Livero Research Singapore Pt e Ltd - 52 Changi South Street 1, SINGAPORE 486161" at bounding box center [168, 140] width 25 height 25
checkbox input "true"
click at [633, 102] on div at bounding box center [919, 276] width 1065 height 553
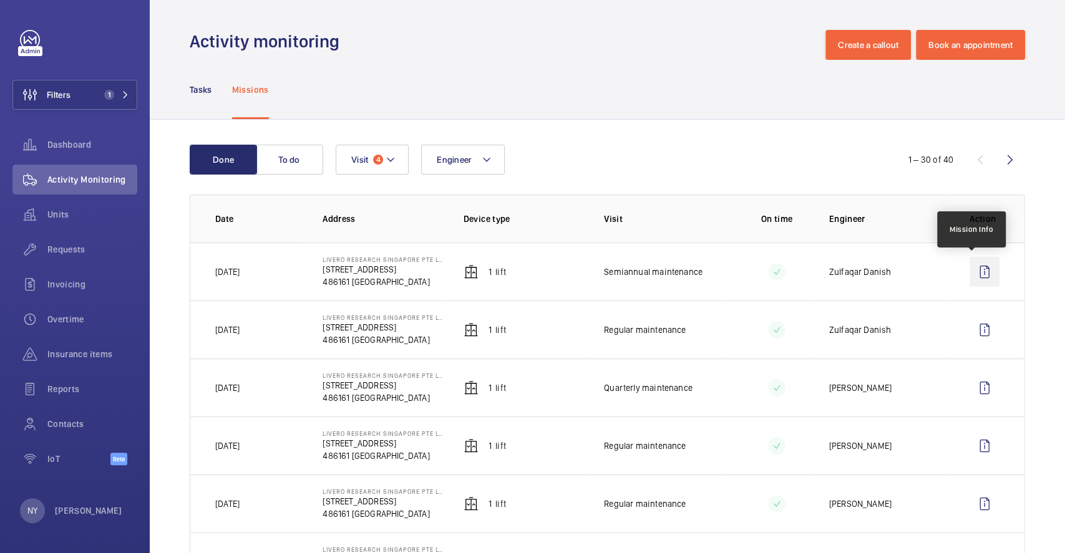
click at [970, 269] on wm-front-icon-button at bounding box center [985, 272] width 30 height 30
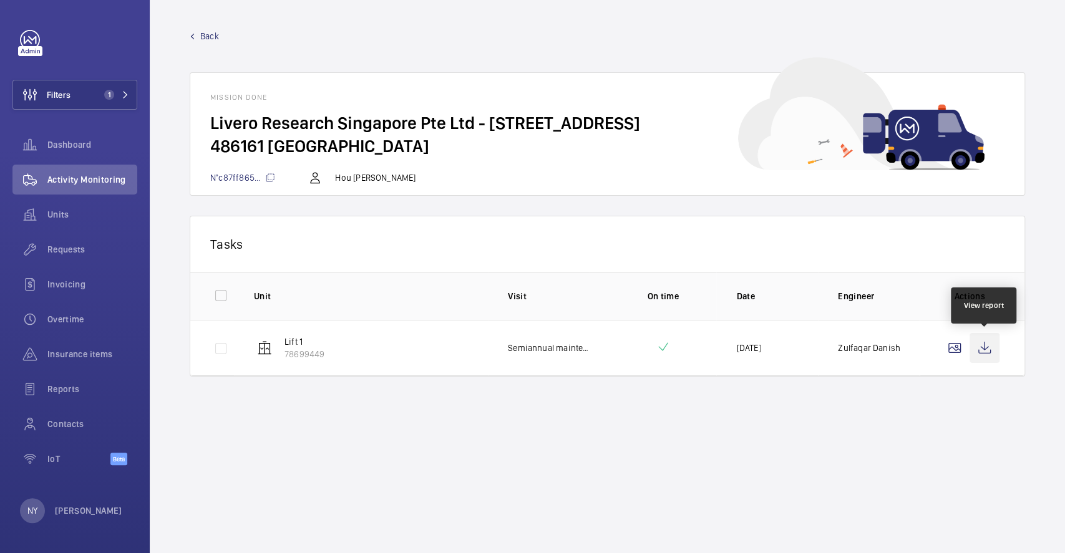
click at [988, 344] on wm-front-icon-button at bounding box center [985, 348] width 30 height 30
click at [211, 36] on span "Back" at bounding box center [209, 36] width 19 height 12
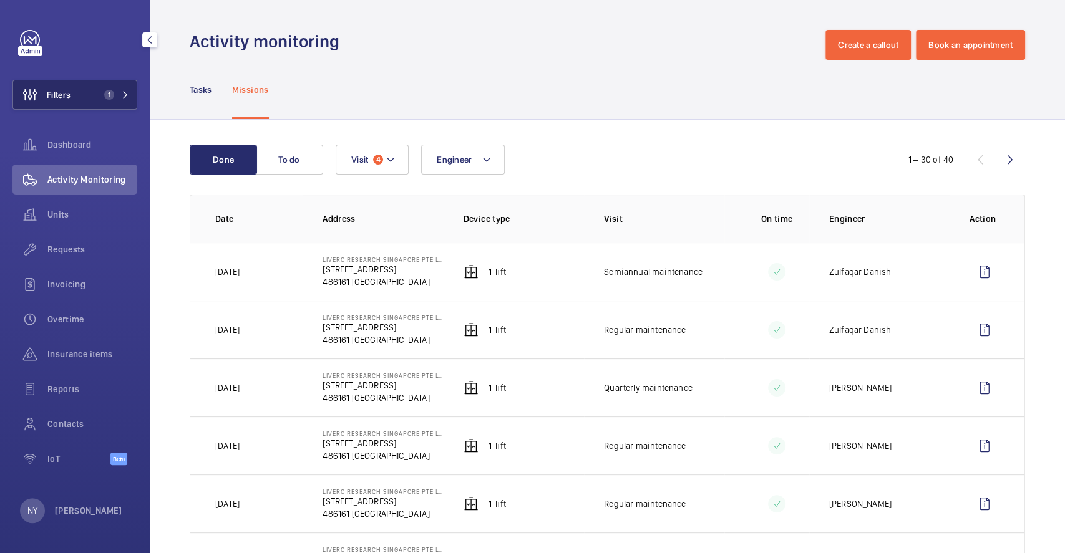
click at [105, 85] on button "Filters 1" at bounding box center [74, 95] width 125 height 30
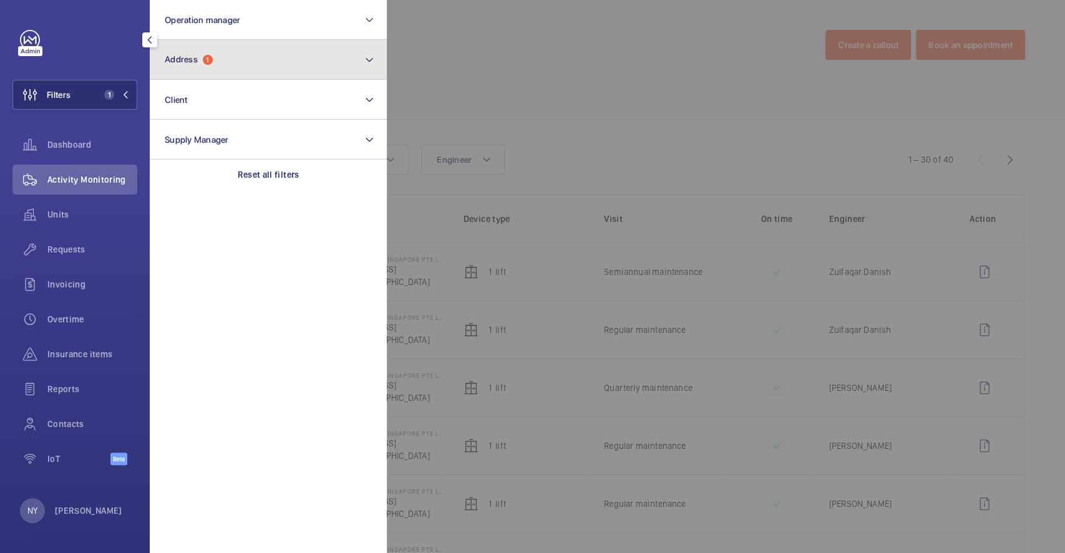
click at [246, 69] on button "Address 1" at bounding box center [268, 60] width 237 height 40
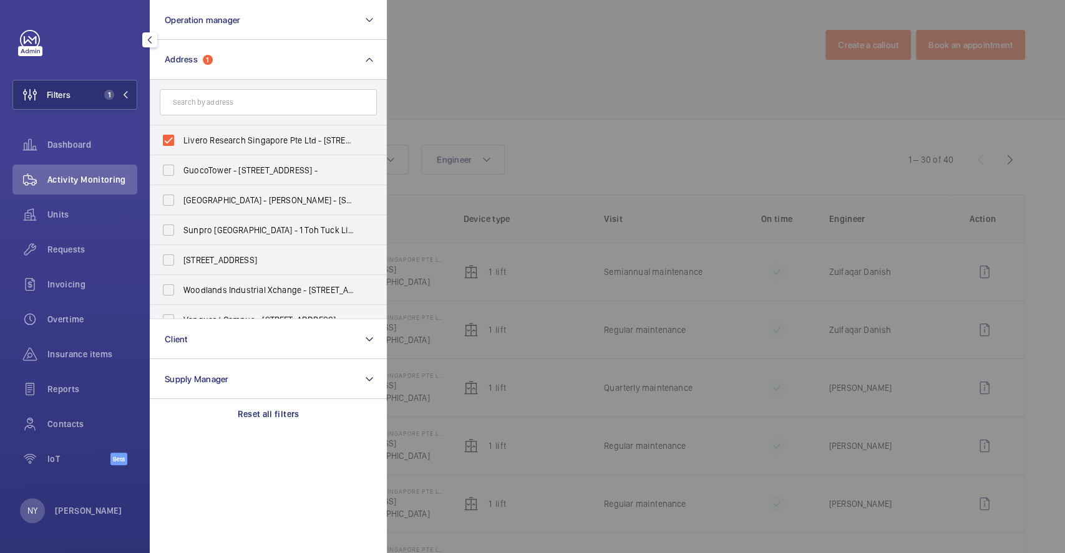
click at [241, 143] on span "Livero Research Singapore Pte Ltd - 52 Changi South Street 1, SINGAPORE 486161" at bounding box center [269, 140] width 172 height 12
click at [181, 143] on input "Livero Research Singapore Pte Ltd - 52 Changi South Street 1, SINGAPORE 486161" at bounding box center [168, 140] width 25 height 25
checkbox input "false"
click at [492, 125] on div at bounding box center [919, 276] width 1065 height 553
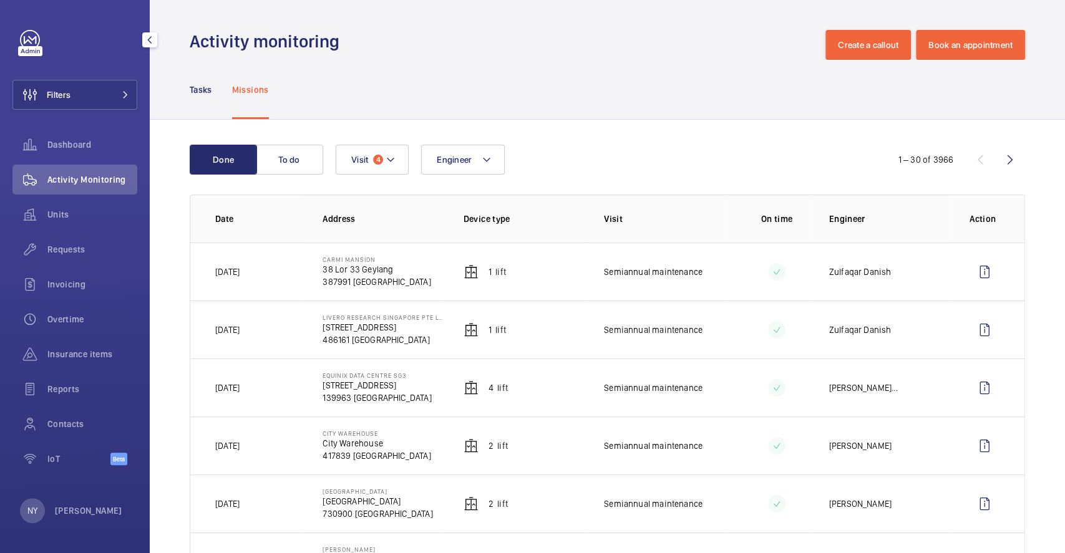
drag, startPoint x: 322, startPoint y: 257, endPoint x: 388, endPoint y: 252, distance: 66.3
click at [388, 252] on td "Carmi Mansion 38 Lor 33 Geylang 387991 SINGAPORE" at bounding box center [373, 272] width 140 height 58
click at [983, 273] on wm-front-icon-button at bounding box center [985, 272] width 30 height 30
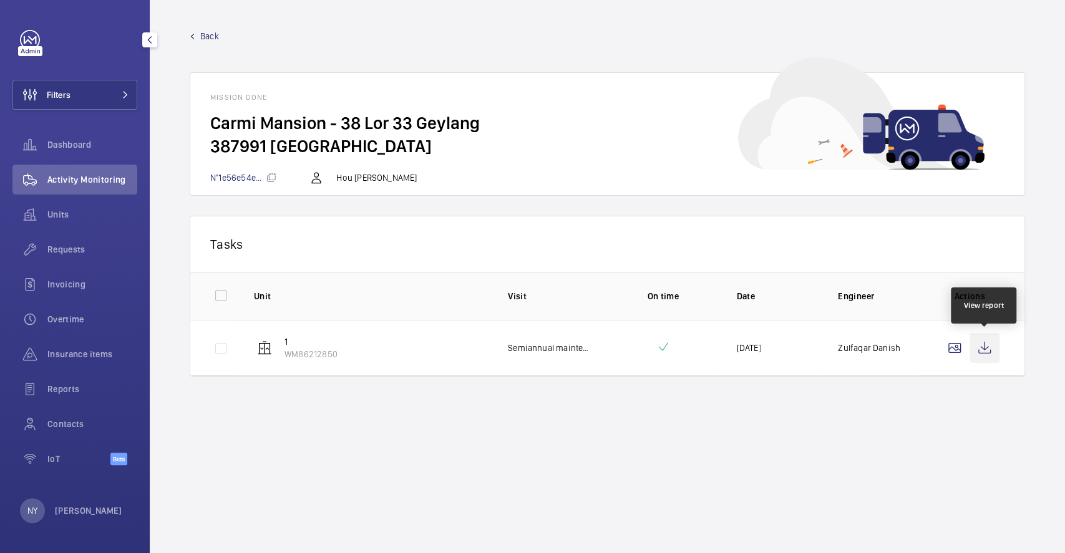
click at [986, 340] on wm-front-icon-button at bounding box center [985, 348] width 30 height 30
click at [210, 32] on span "Back" at bounding box center [209, 36] width 19 height 12
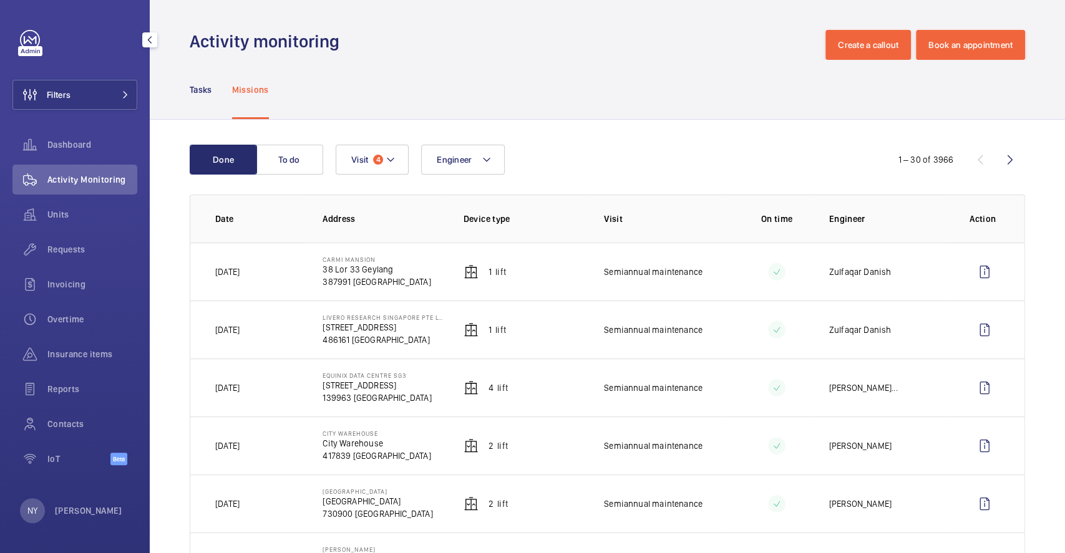
click at [975, 256] on td at bounding box center [987, 272] width 75 height 58
click at [972, 265] on wm-front-icon-button at bounding box center [985, 272] width 30 height 30
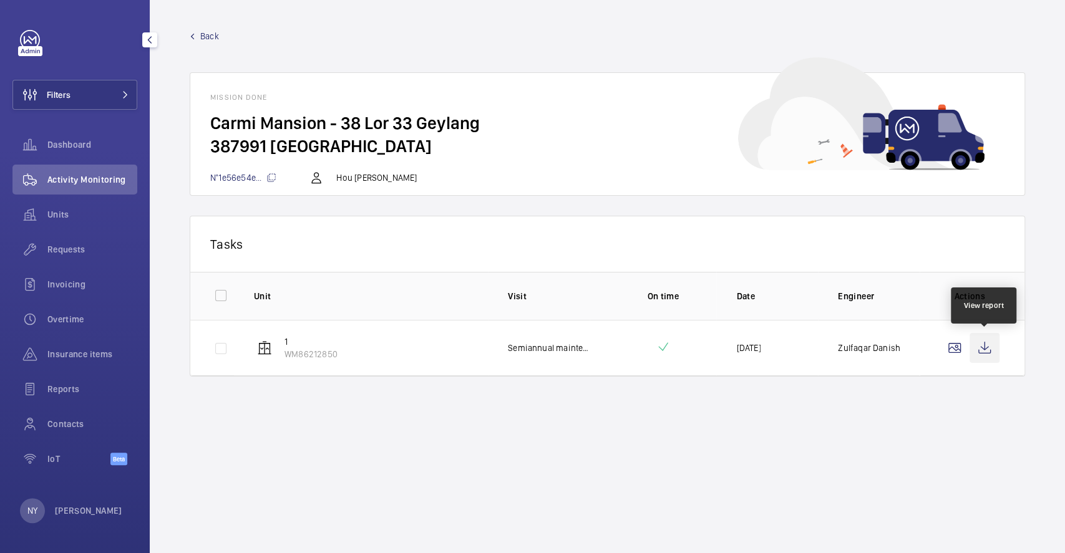
click at [983, 351] on wm-front-icon-button at bounding box center [985, 348] width 30 height 30
click at [981, 347] on wm-front-icon-button at bounding box center [985, 348] width 30 height 30
click at [200, 31] on span "Back" at bounding box center [209, 36] width 19 height 12
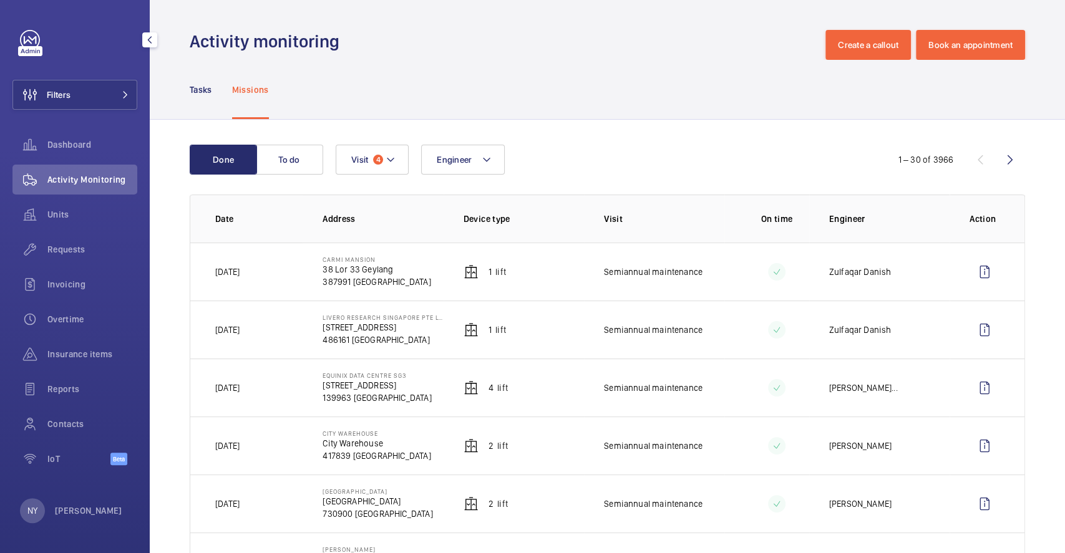
scroll to position [166, 0]
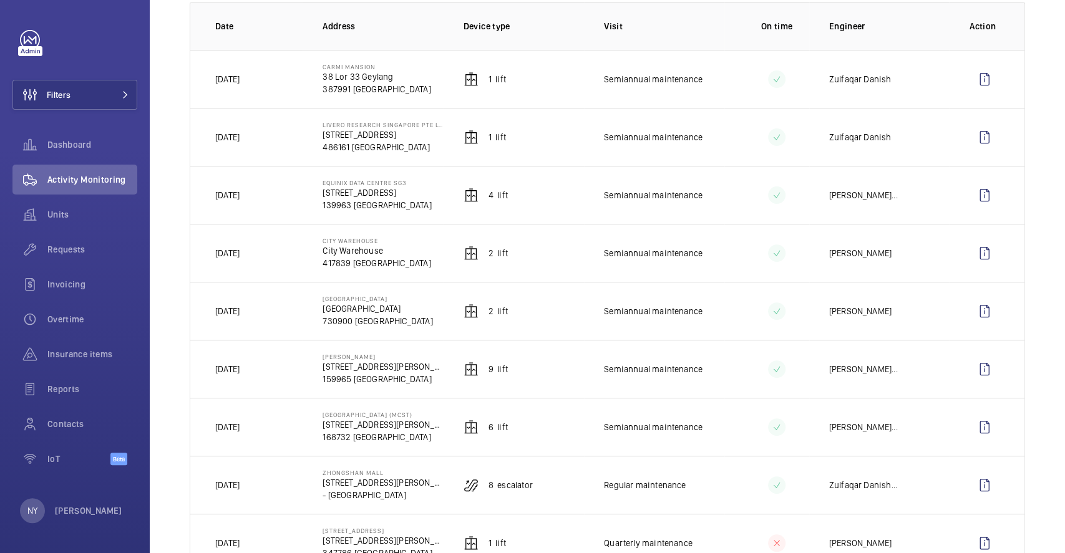
scroll to position [333, 0]
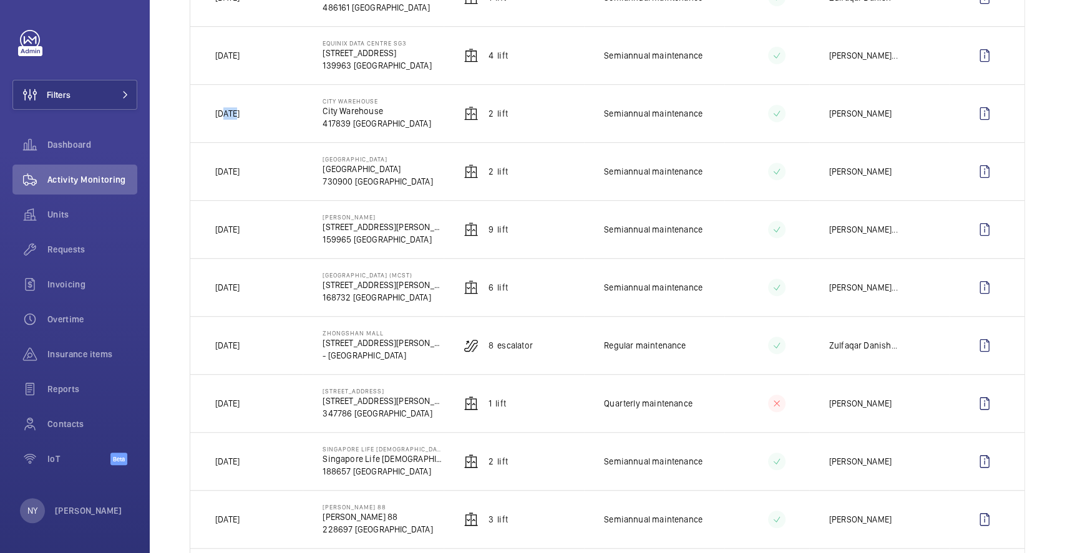
drag, startPoint x: 225, startPoint y: 116, endPoint x: 260, endPoint y: 115, distance: 34.9
click at [260, 115] on td "Today" at bounding box center [246, 113] width 112 height 58
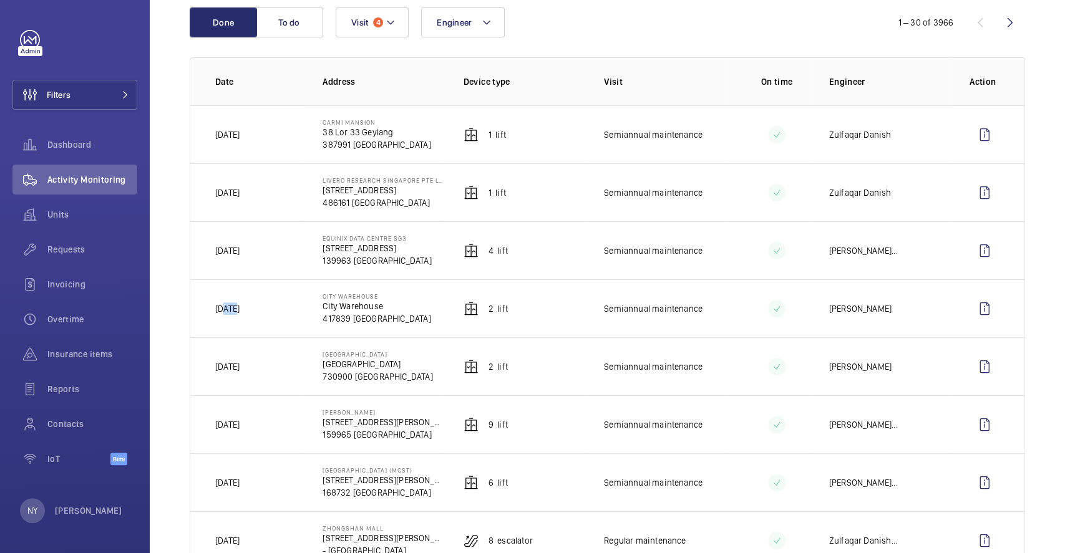
scroll to position [0, 0]
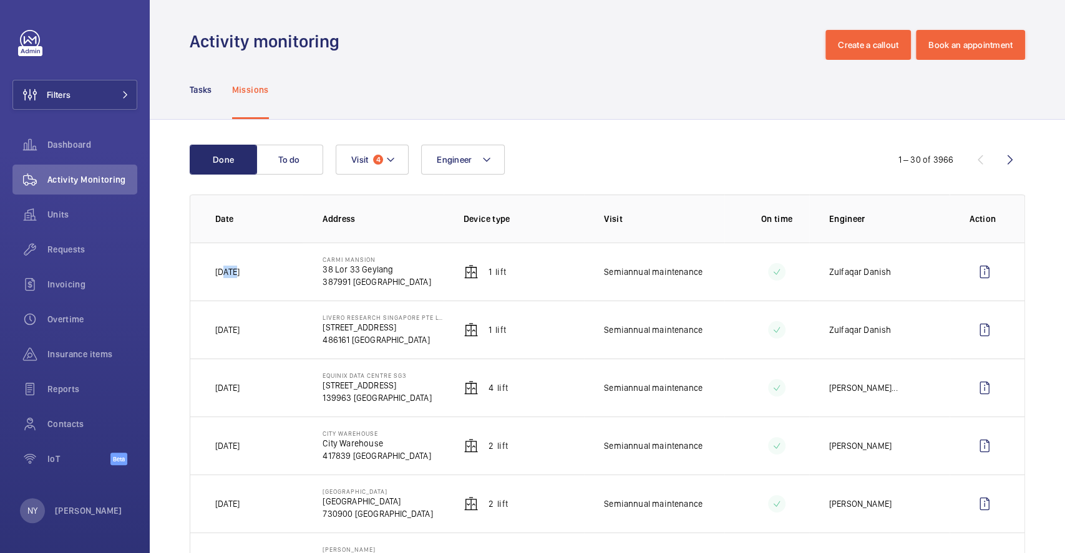
drag, startPoint x: 226, startPoint y: 268, endPoint x: 265, endPoint y: 267, distance: 38.7
click at [265, 267] on td "[DATE]" at bounding box center [246, 272] width 112 height 58
click at [69, 509] on p "Ngay Yin" at bounding box center [88, 511] width 67 height 12
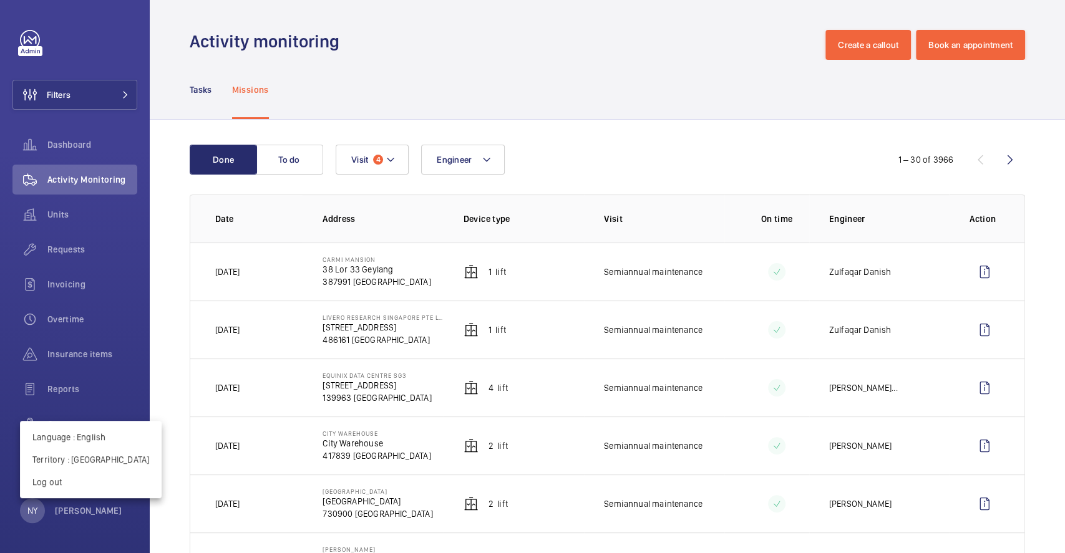
click at [185, 379] on div at bounding box center [532, 276] width 1065 height 553
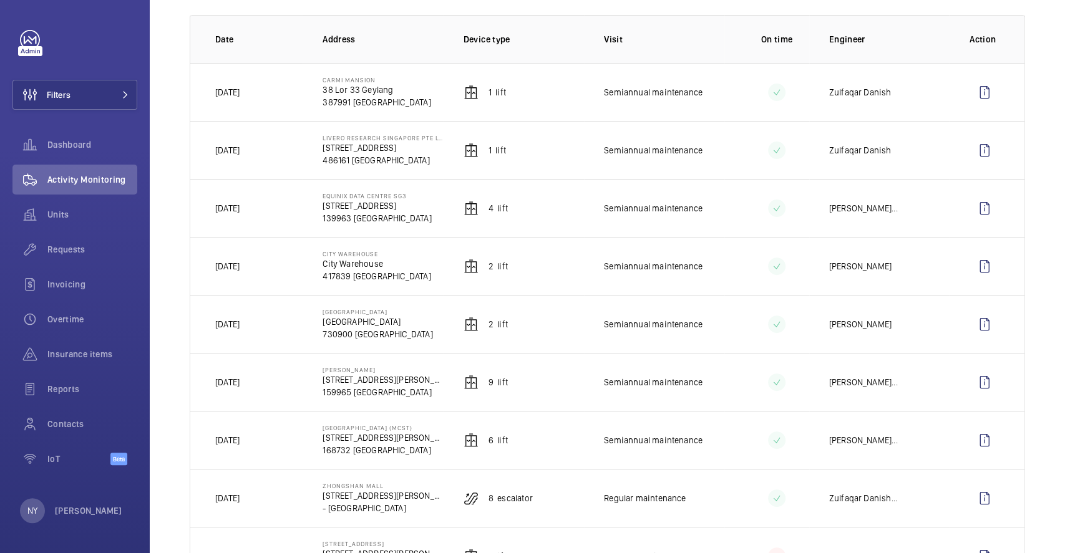
scroll to position [83, 0]
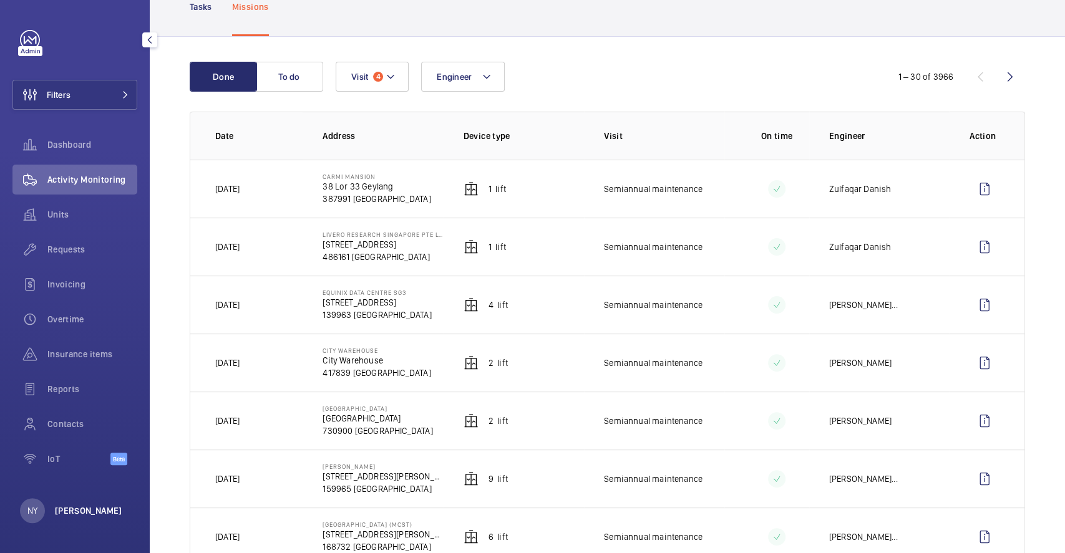
click at [58, 512] on p "[PERSON_NAME]" at bounding box center [88, 511] width 67 height 12
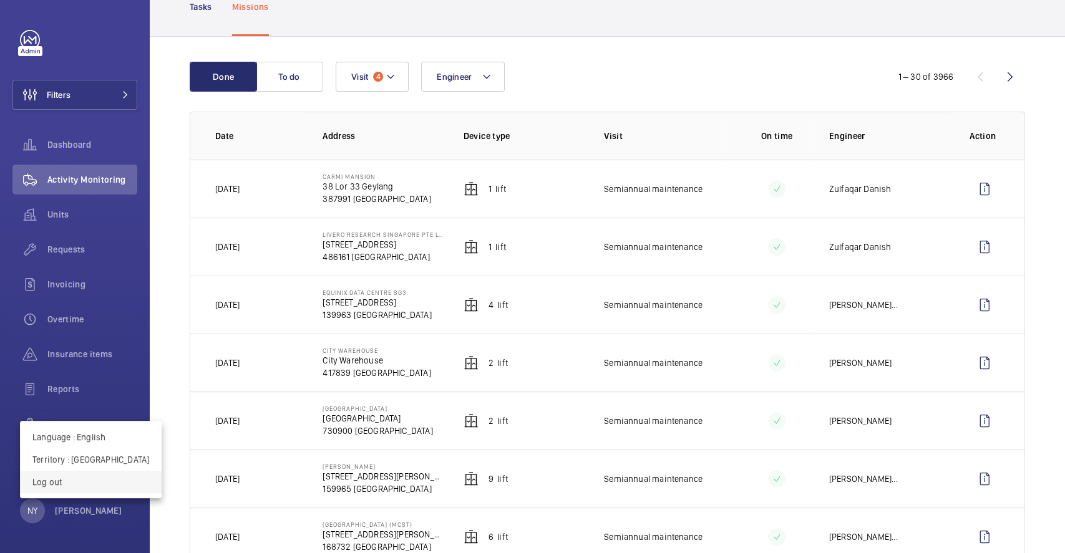
click at [80, 482] on p "Log out" at bounding box center [90, 482] width 117 height 12
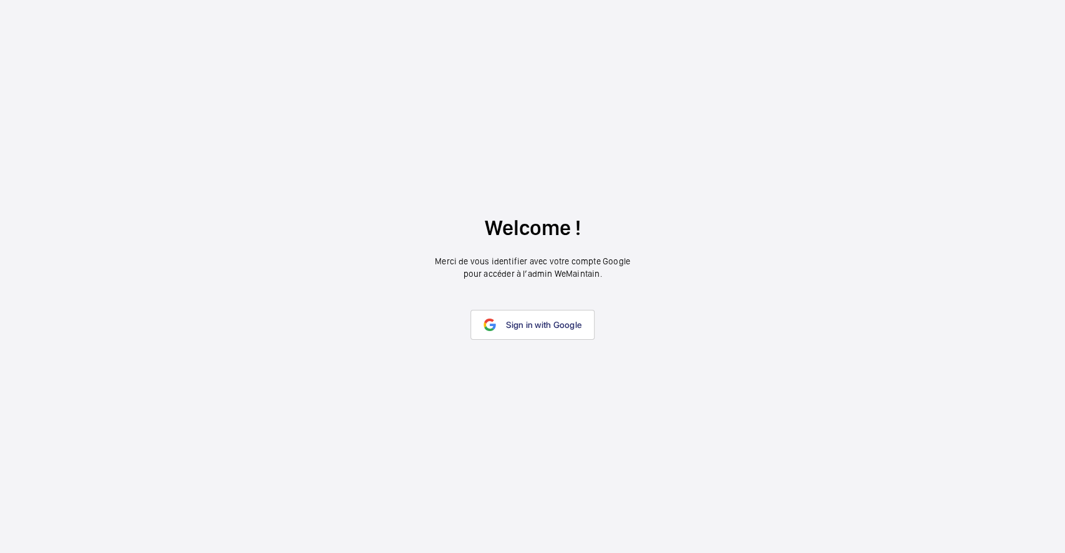
click at [503, 341] on wm-front-google-login "Welcome ! Merci de vous identifier avec votre compte Google pour accéder à l’ad…" at bounding box center [532, 276] width 1065 height 553
click at [505, 319] on link "Sign in with Google" at bounding box center [532, 325] width 124 height 30
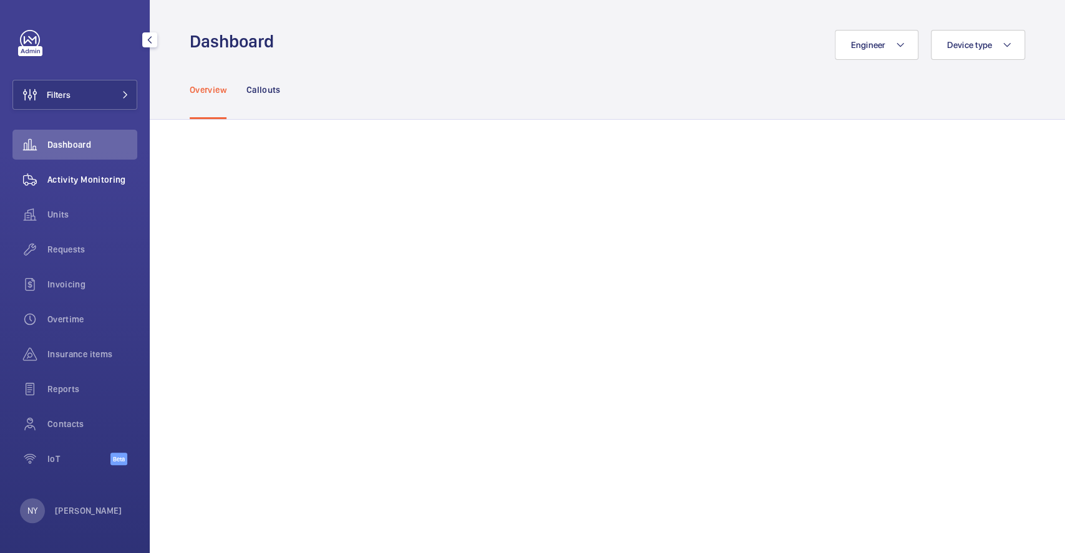
click at [75, 172] on div "Activity Monitoring" at bounding box center [74, 180] width 125 height 30
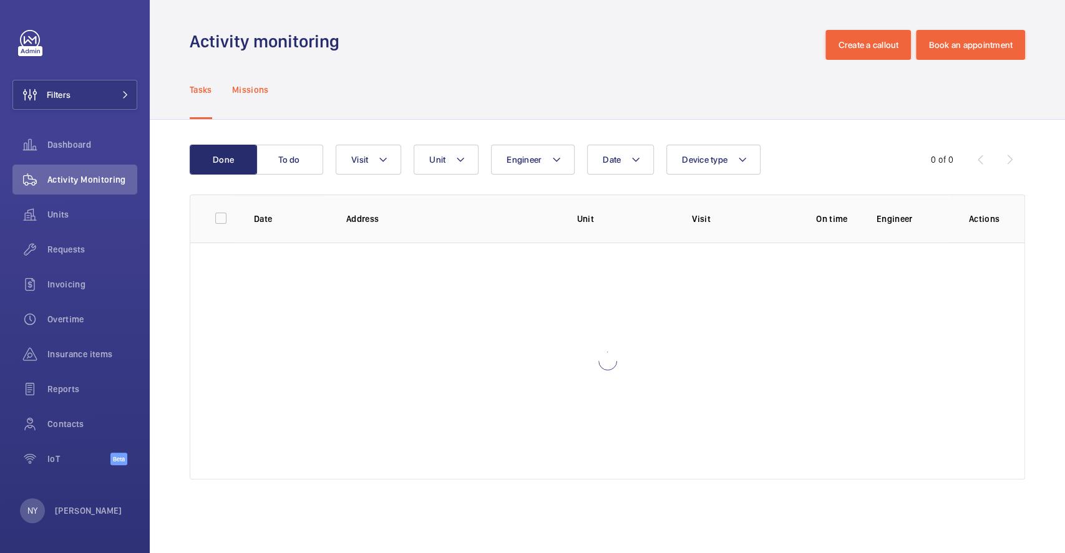
click at [246, 92] on p "Missions" at bounding box center [250, 90] width 37 height 12
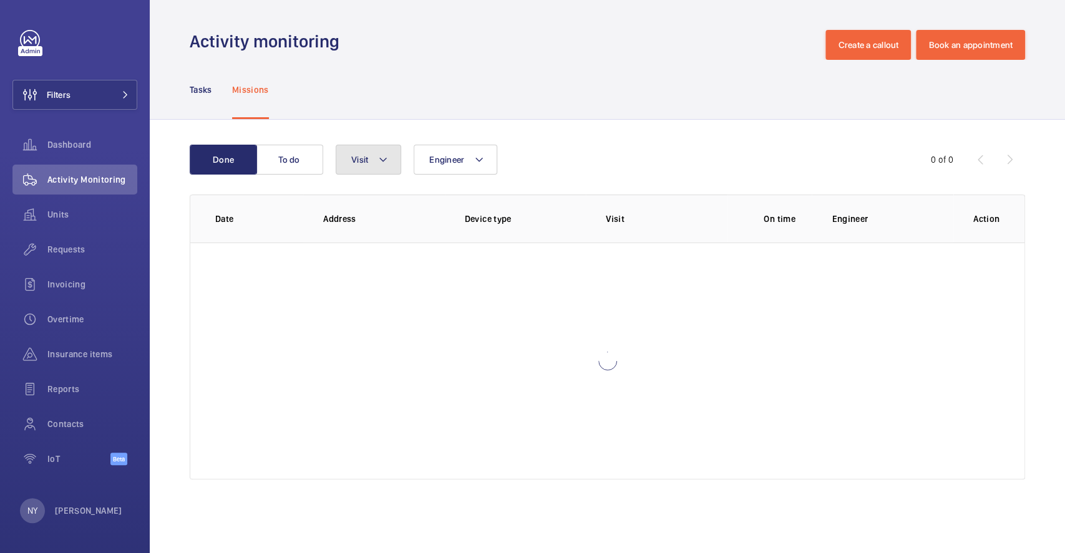
click at [359, 155] on span "Visit" at bounding box center [359, 160] width 17 height 10
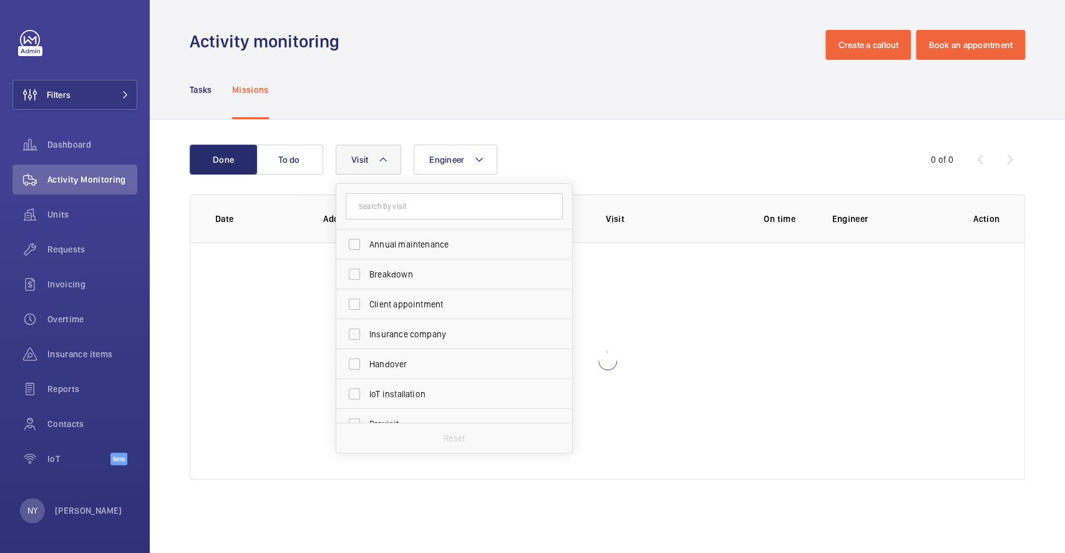
click at [427, 241] on span "Annual maintenance" at bounding box center [455, 244] width 172 height 12
click at [367, 241] on input "Annual maintenance" at bounding box center [354, 244] width 25 height 25
checkbox input "true"
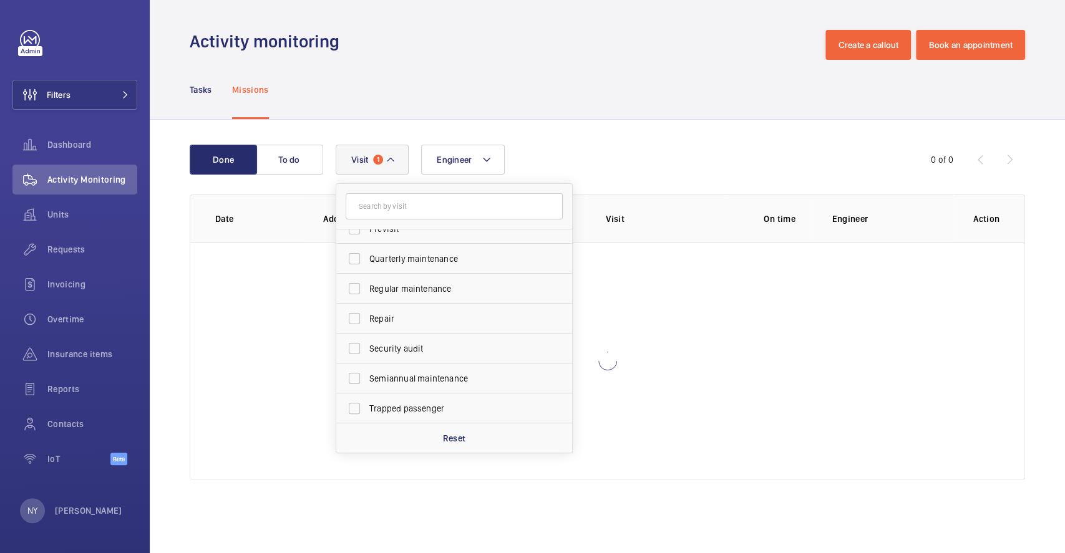
click at [426, 260] on span "Quarterly maintenance" at bounding box center [455, 259] width 172 height 12
click at [367, 260] on input "Quarterly maintenance" at bounding box center [354, 258] width 25 height 25
checkbox input "true"
click at [419, 281] on label "Regular maintenance" at bounding box center [444, 289] width 217 height 30
click at [367, 281] on input "Regular maintenance" at bounding box center [354, 288] width 25 height 25
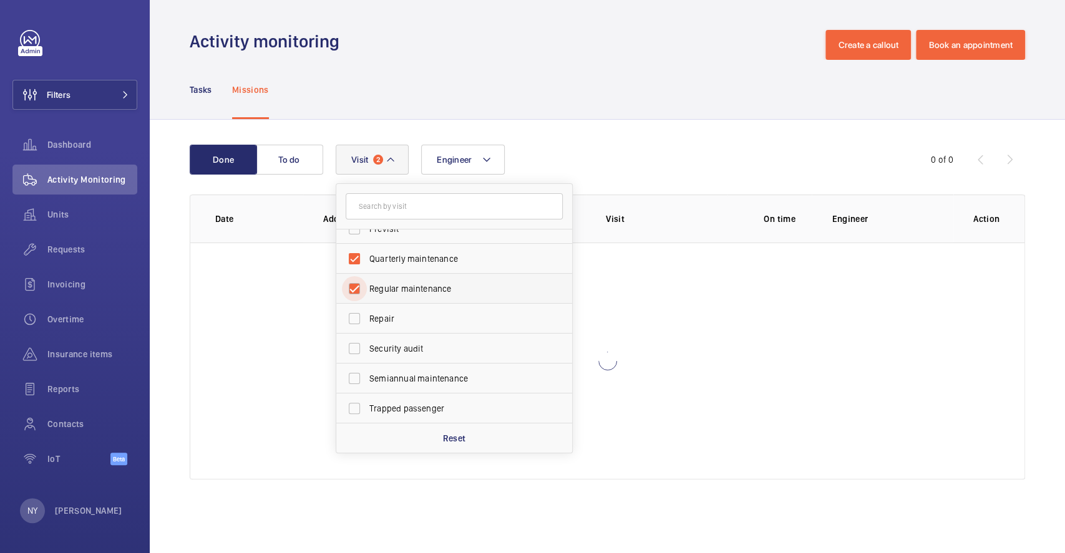
checkbox input "true"
click at [394, 377] on span "Semiannual maintenance" at bounding box center [455, 378] width 172 height 12
click at [367, 377] on input "Semiannual maintenance" at bounding box center [354, 378] width 25 height 25
checkbox input "true"
click at [683, 80] on div "Tasks Missions" at bounding box center [607, 89] width 835 height 59
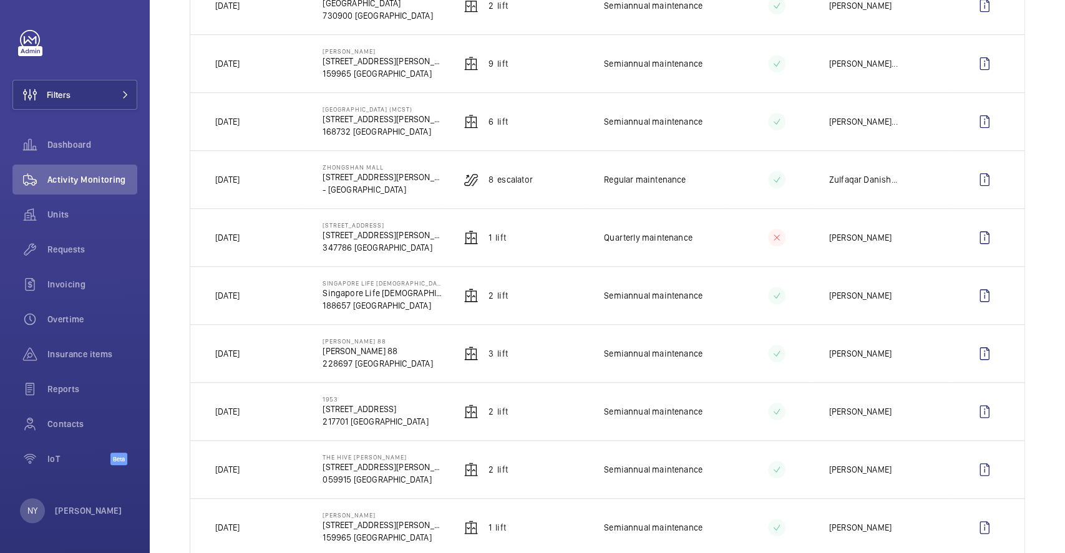
scroll to position [499, 0]
click at [970, 358] on wm-front-icon-button at bounding box center [985, 353] width 30 height 30
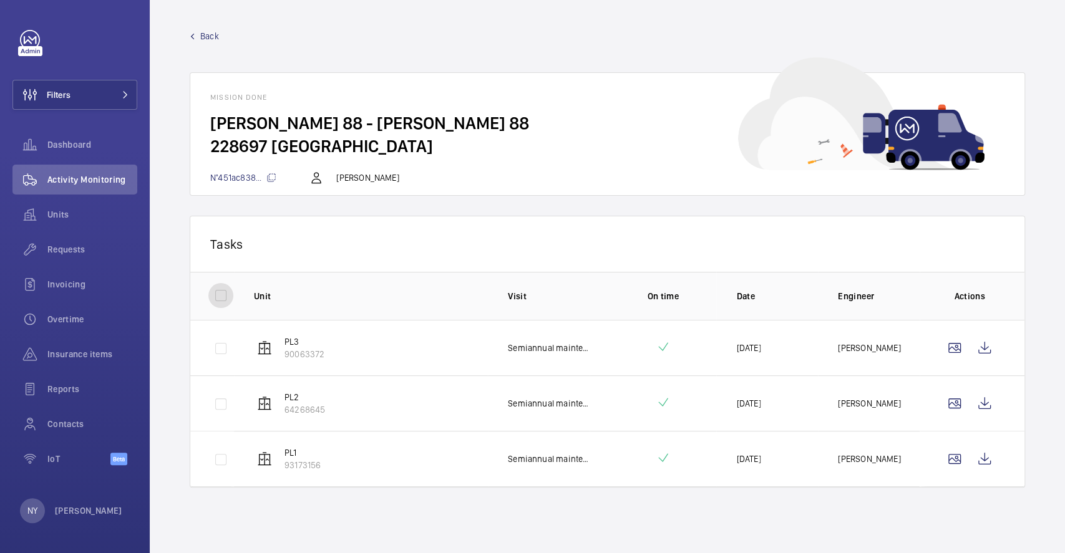
click at [228, 289] on input "checkbox" at bounding box center [220, 295] width 25 height 25
checkbox input "true"
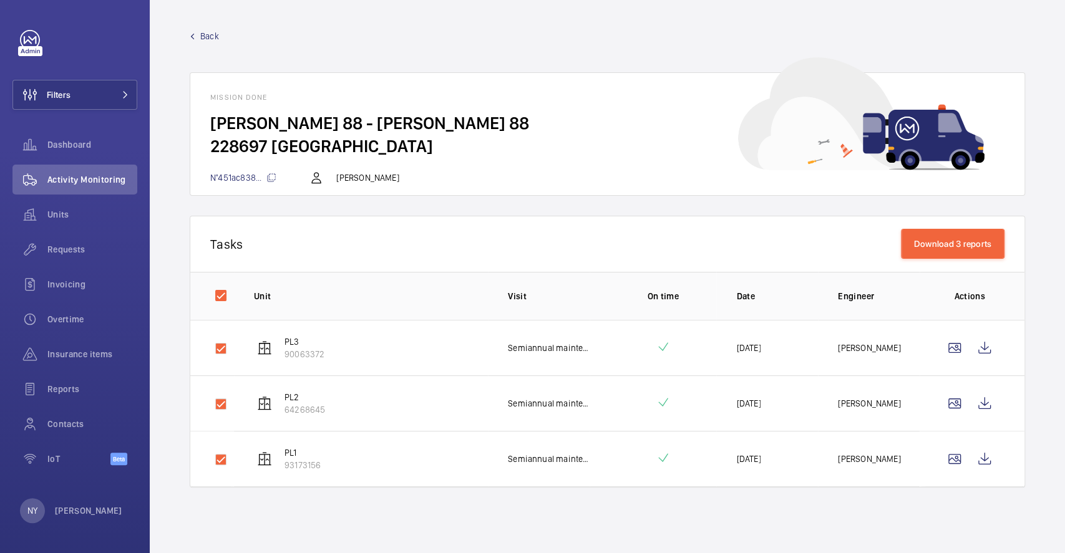
click at [900, 245] on p "Tasks" at bounding box center [607, 244] width 794 height 16
click at [918, 245] on button "Download 3 reports" at bounding box center [953, 244] width 104 height 30
click at [69, 514] on p "[PERSON_NAME]" at bounding box center [88, 511] width 67 height 12
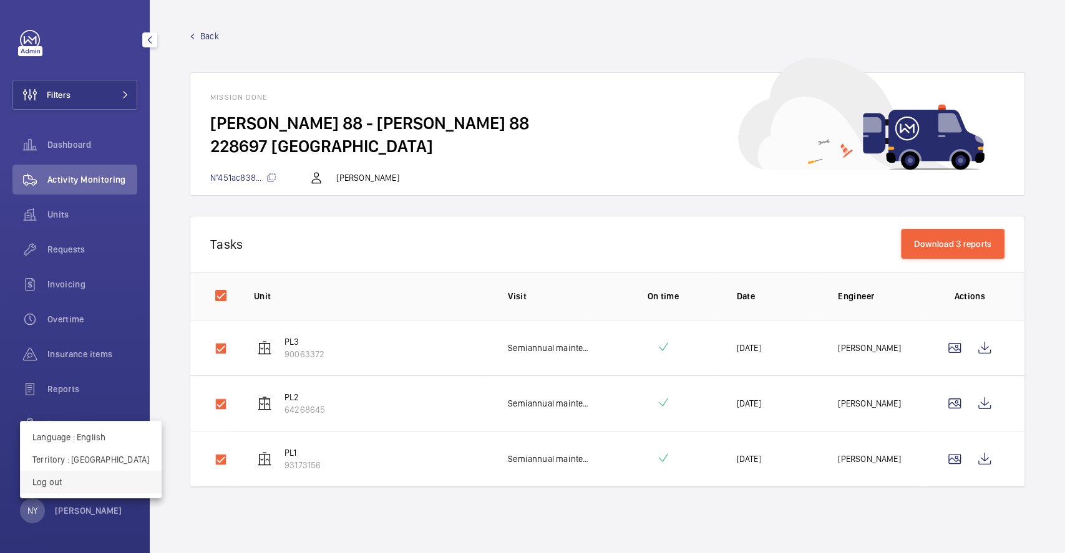
click at [75, 477] on p "Log out" at bounding box center [90, 482] width 117 height 12
